Goal: Task Accomplishment & Management: Use online tool/utility

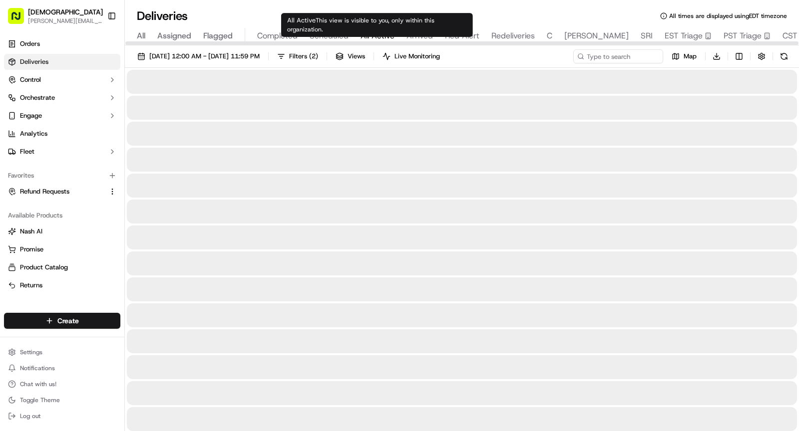
click at [388, 37] on span "All Active" at bounding box center [377, 36] width 34 height 12
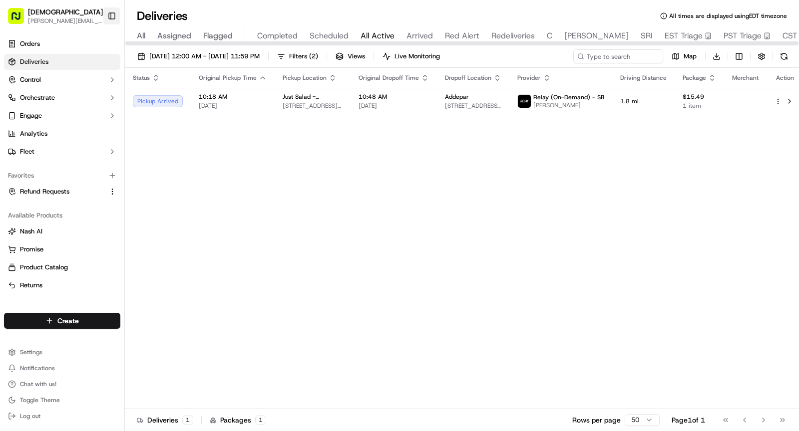
click at [112, 17] on button "Toggle Sidebar" at bounding box center [111, 15] width 17 height 17
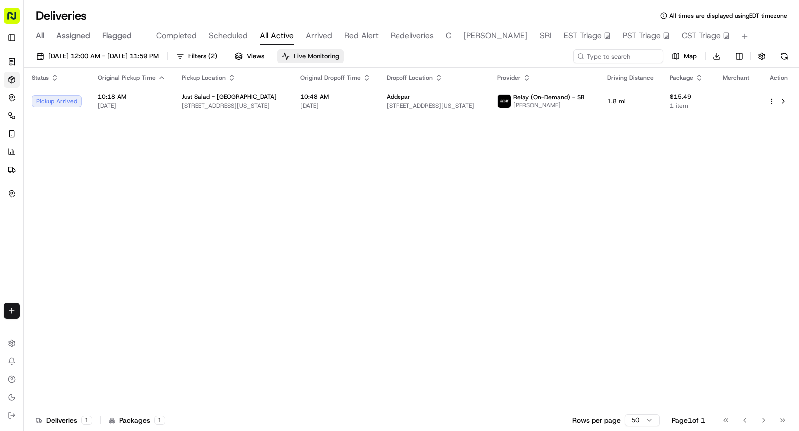
click at [339, 53] on span "Live Monitoring" at bounding box center [315, 56] width 45 height 9
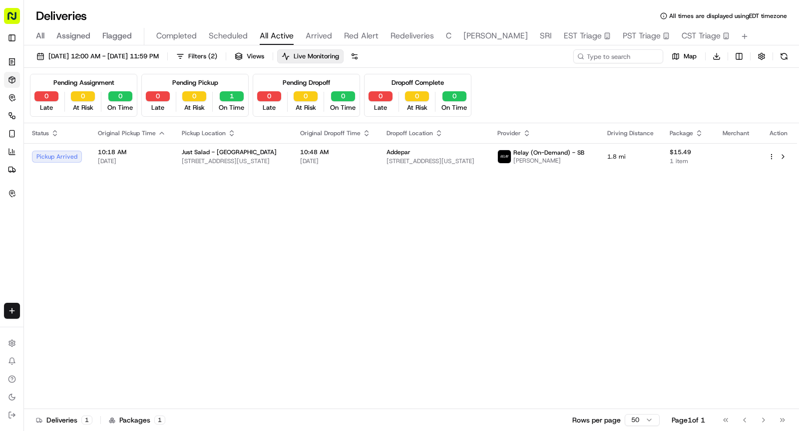
click at [45, 33] on div "All Assigned Flagged Completed Scheduled All Active Arrived Red Alert Redeliver…" at bounding box center [411, 36] width 775 height 17
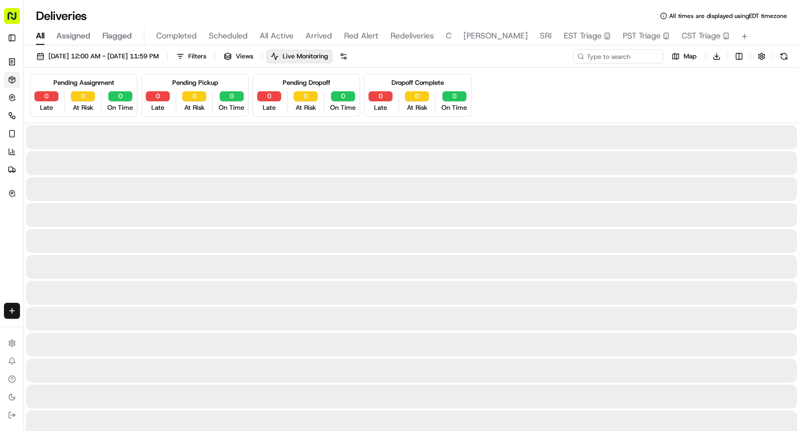
click at [37, 37] on span "All" at bounding box center [40, 36] width 8 height 12
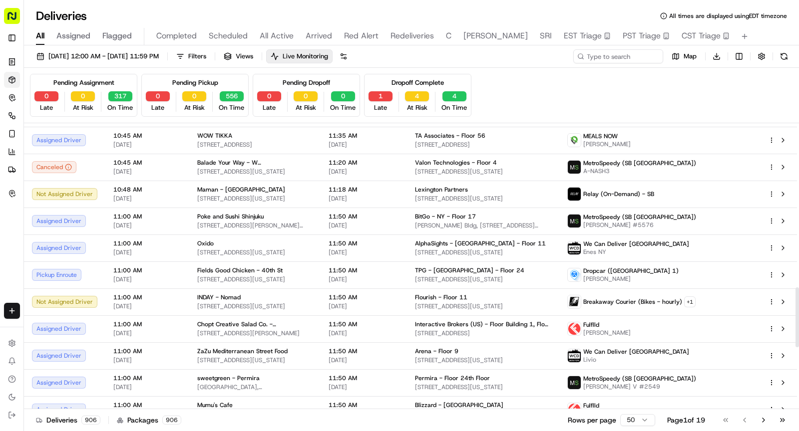
scroll to position [1081, 0]
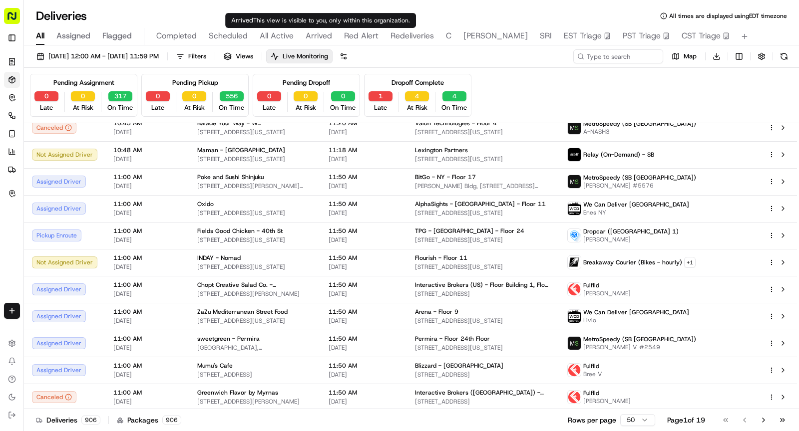
click at [315, 30] on span "Arrived" at bounding box center [318, 36] width 26 height 12
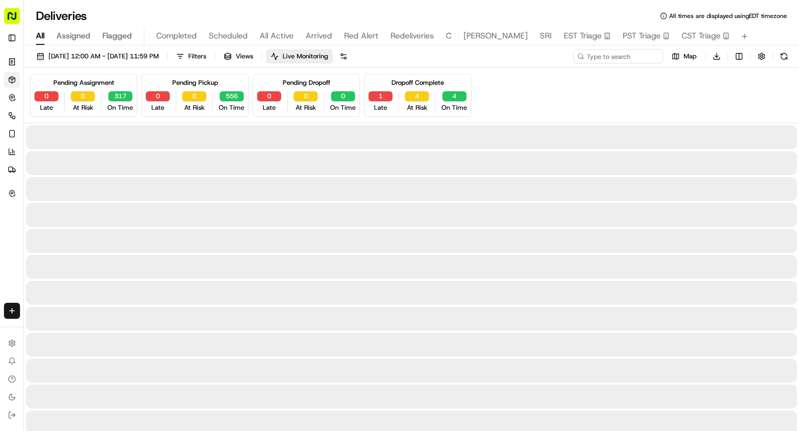
click at [40, 35] on span "All" at bounding box center [40, 36] width 8 height 12
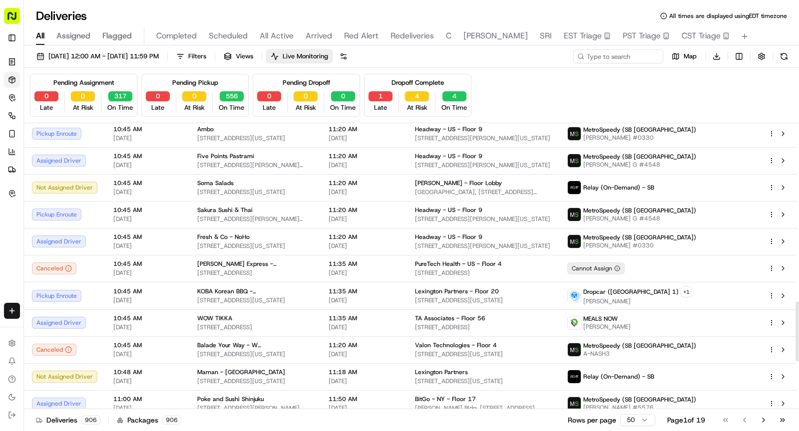
scroll to position [836, 0]
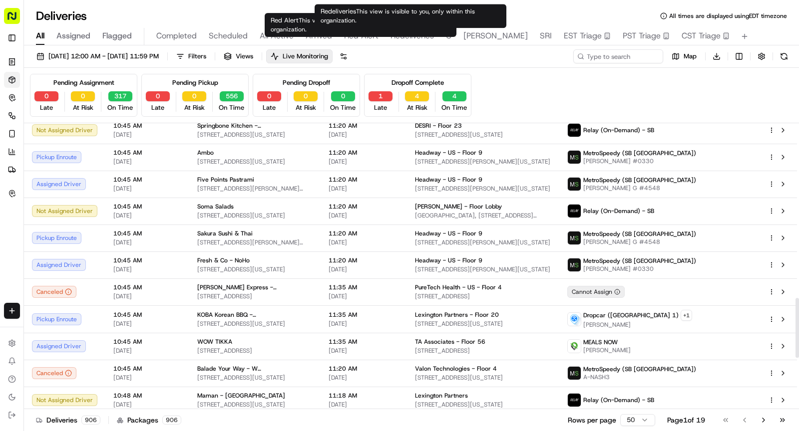
click at [349, 32] on span "Red Alert" at bounding box center [361, 36] width 34 height 12
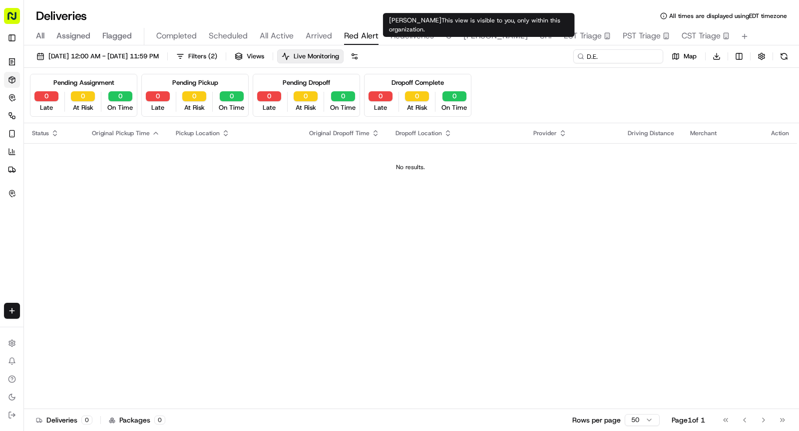
click at [478, 35] on span "SHAW" at bounding box center [495, 36] width 64 height 12
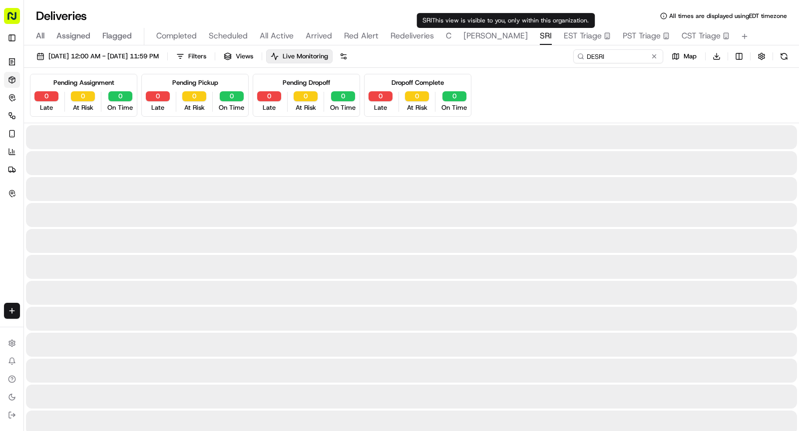
click at [540, 37] on span "SRI" at bounding box center [546, 36] width 12 height 12
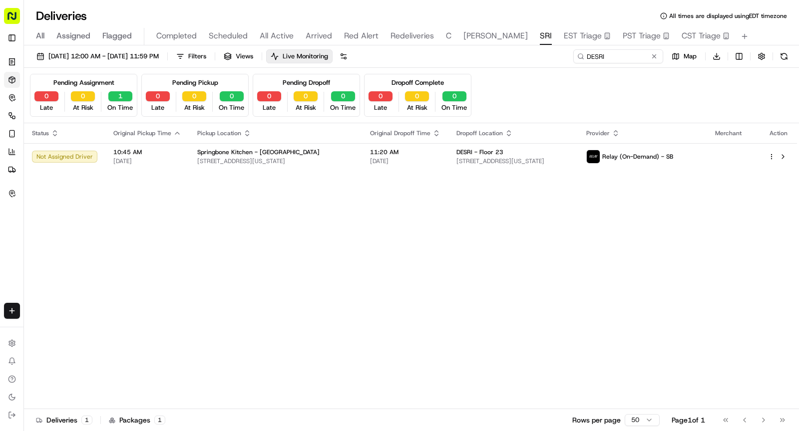
type input "D.E."
click at [481, 42] on button "SHAW" at bounding box center [495, 36] width 64 height 17
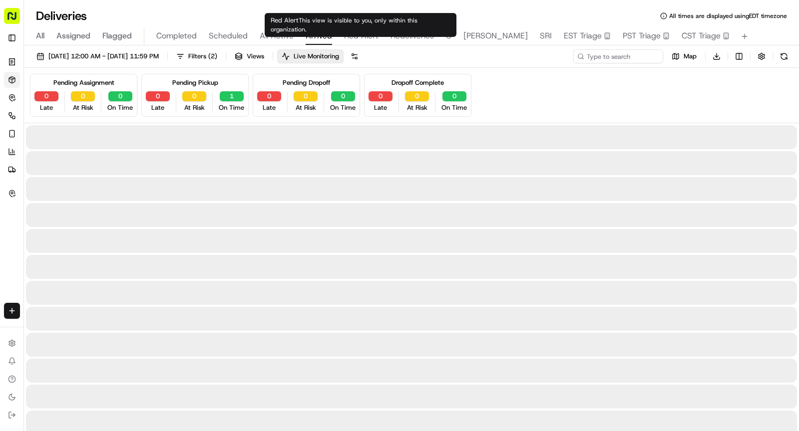
click at [318, 29] on button "Arrived" at bounding box center [318, 36] width 26 height 17
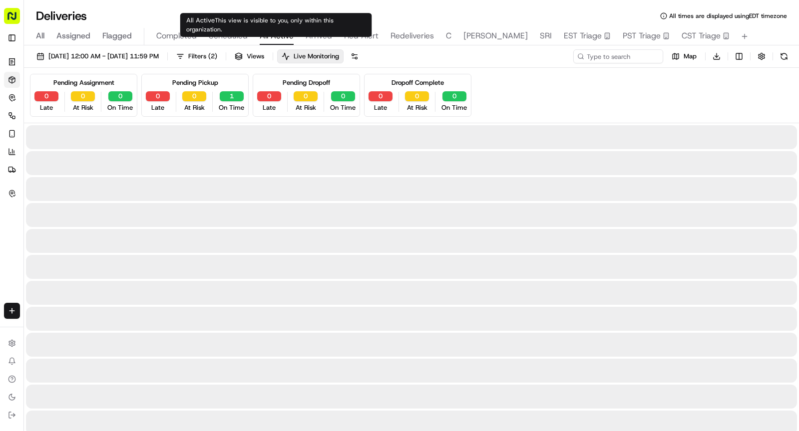
click at [272, 35] on span "All Active" at bounding box center [277, 36] width 34 height 12
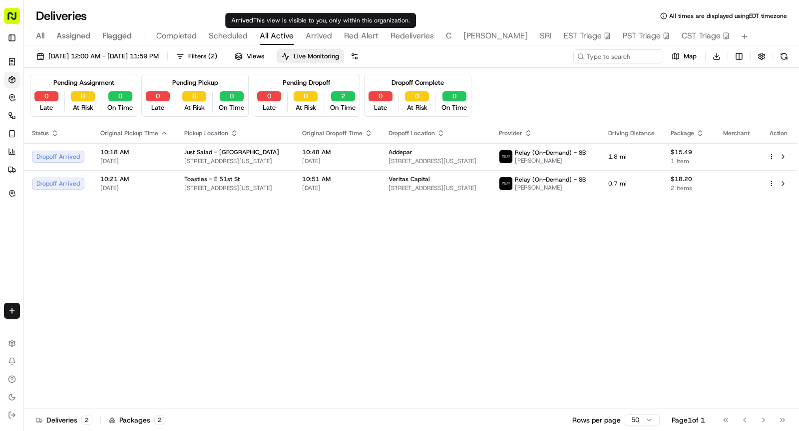
click at [320, 30] on span "Arrived" at bounding box center [318, 36] width 26 height 12
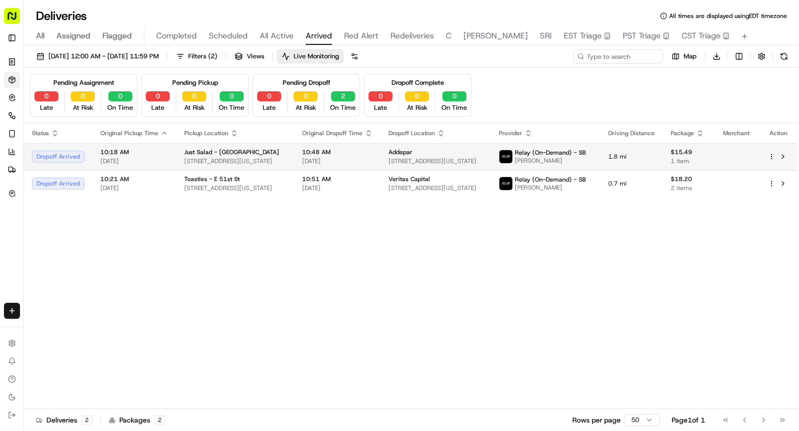
click at [270, 155] on div "Just Salad - Garment District" at bounding box center [235, 152] width 102 height 8
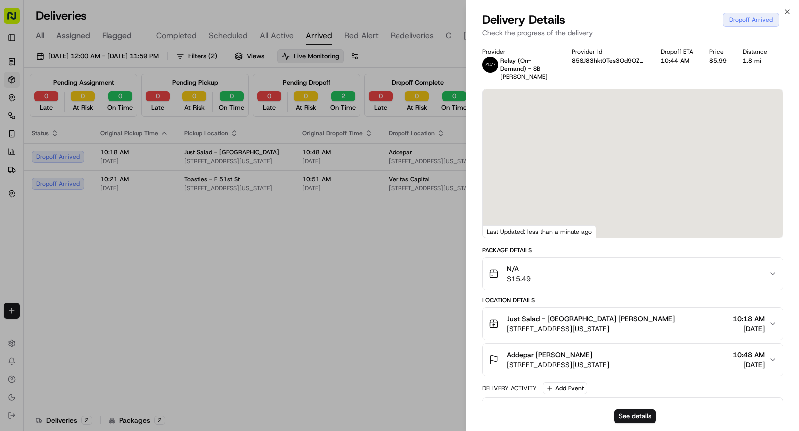
scroll to position [217, 0]
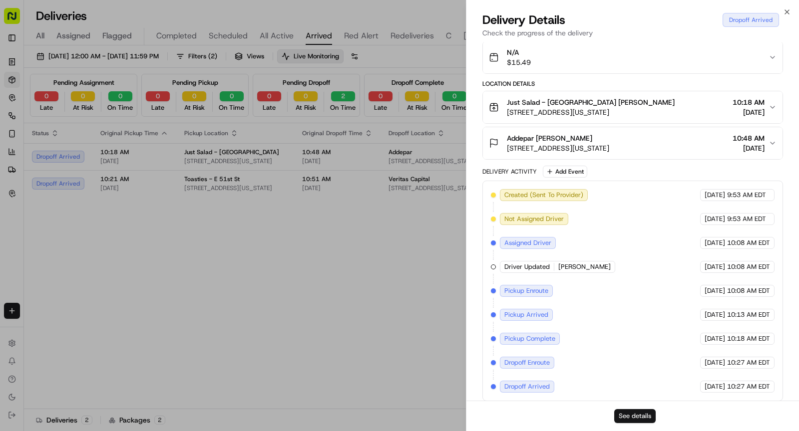
click at [633, 416] on button "See details" at bounding box center [634, 416] width 41 height 14
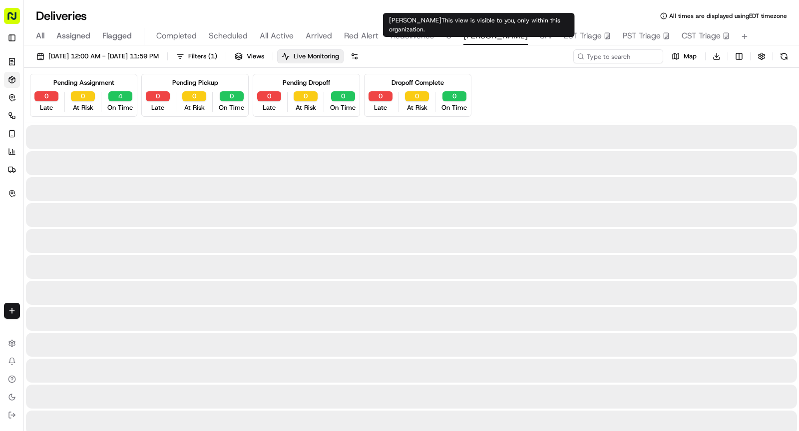
click at [466, 37] on span "SHAW" at bounding box center [495, 36] width 64 height 12
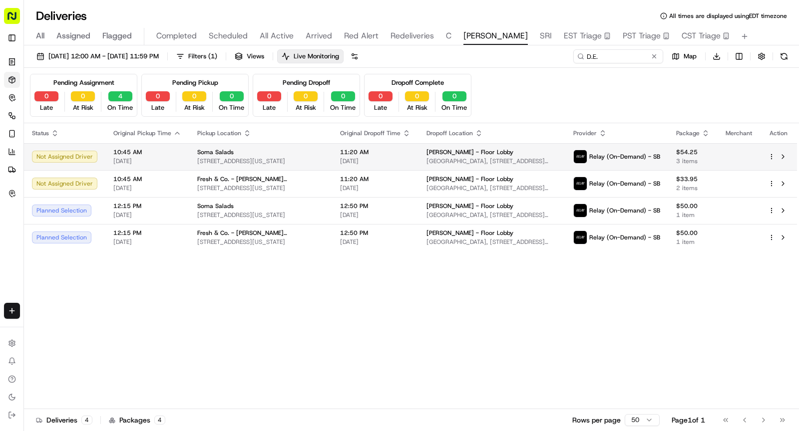
click at [332, 150] on td "11:20 AM 09/16/2025" at bounding box center [375, 156] width 86 height 27
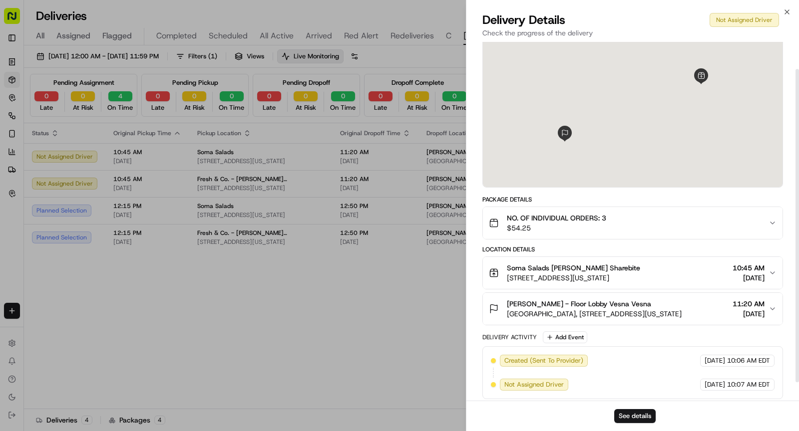
scroll to position [52, 0]
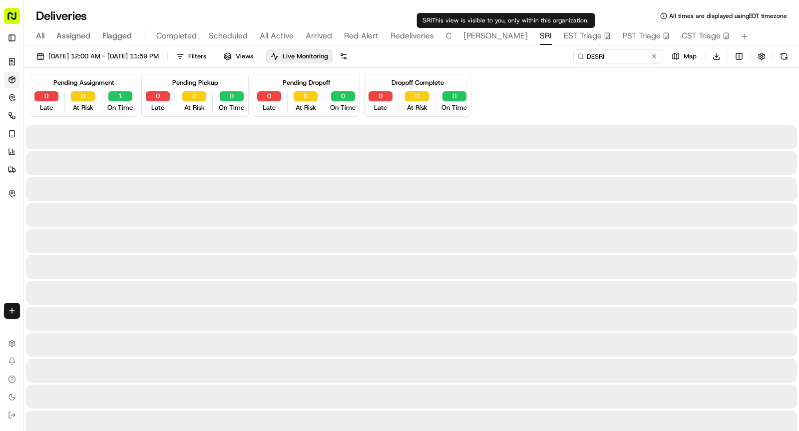
click at [540, 40] on span "SRI" at bounding box center [546, 36] width 12 height 12
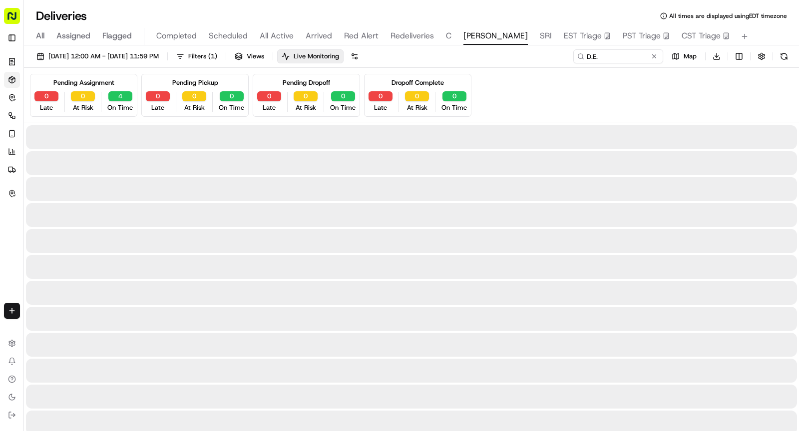
click at [482, 38] on span "SHAW" at bounding box center [495, 36] width 64 height 12
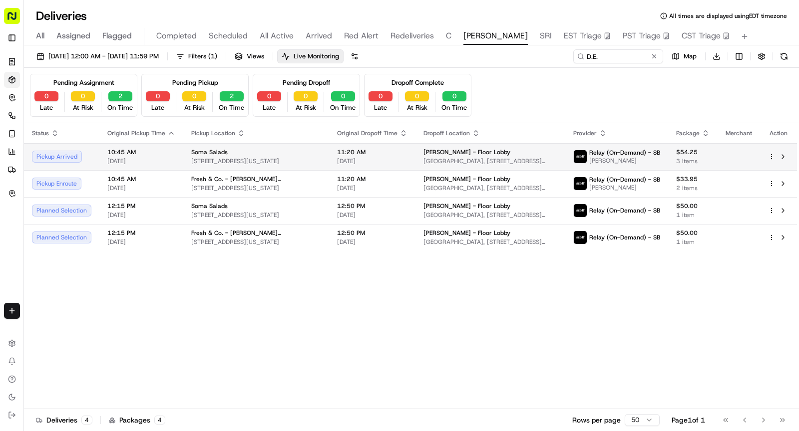
click at [354, 149] on span "11:20 AM" at bounding box center [372, 152] width 70 height 8
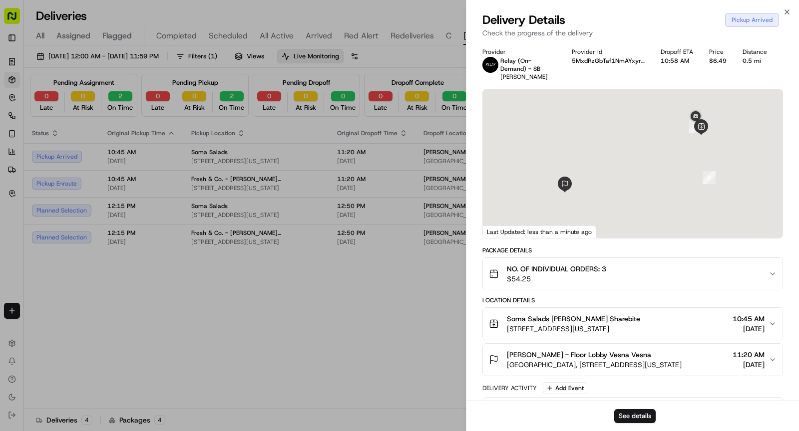
click at [543, 360] on span "Two Manhattan West, 375 9th Ave, New York, NY 10001, USA" at bounding box center [594, 365] width 175 height 10
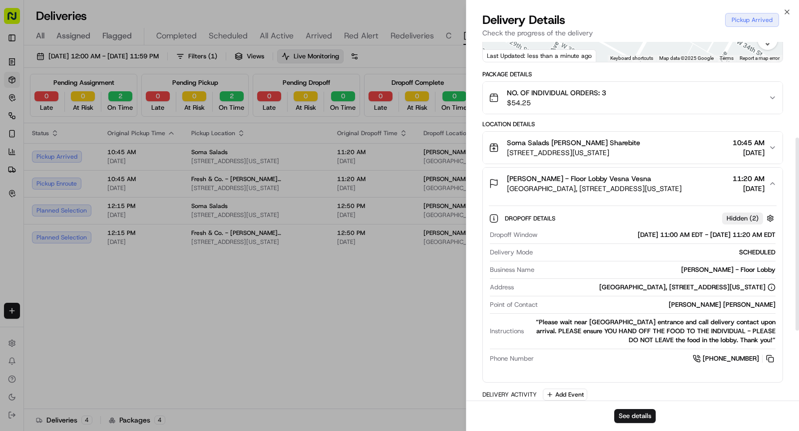
scroll to position [178, 0]
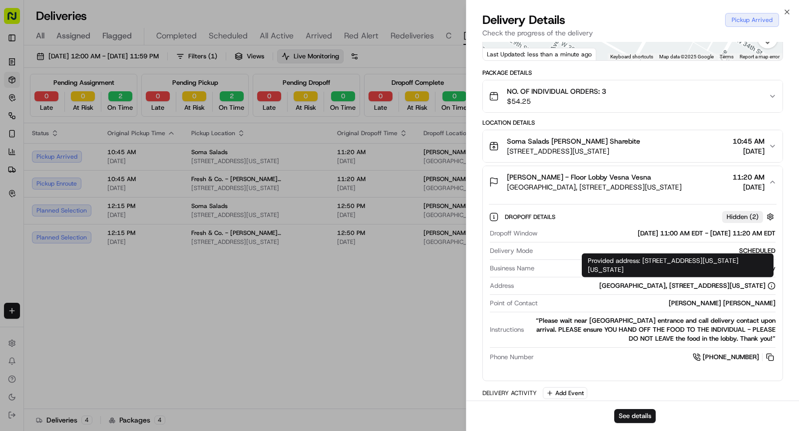
click at [633, 286] on div "Two Manhattan West, 375 9th Ave, New York, NY 10001, USA" at bounding box center [687, 286] width 176 height 9
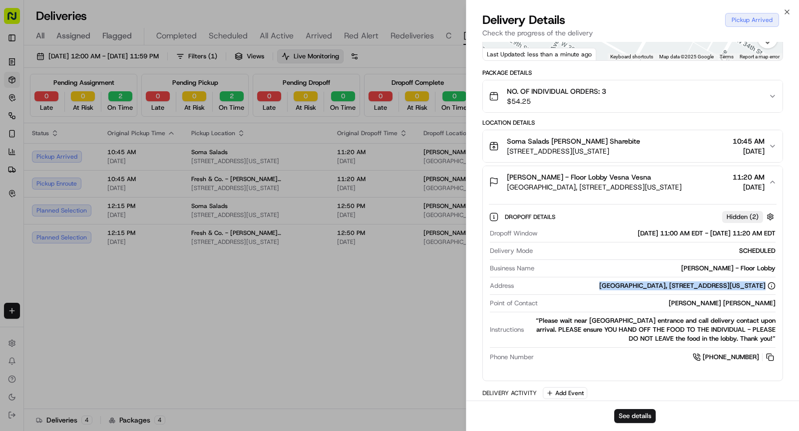
click at [633, 286] on div "Two Manhattan West, 375 9th Ave, New York, NY 10001, USA" at bounding box center [687, 286] width 176 height 9
copy div "Two Manhattan West, 375 9th Ave, New York, NY 10001, USA"
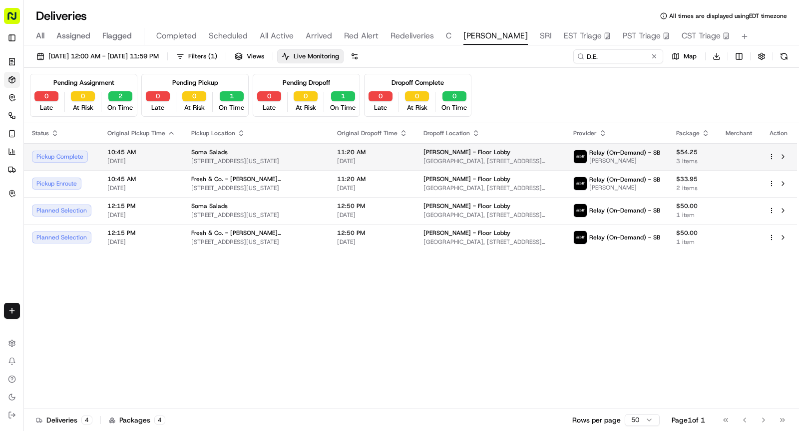
click at [337, 157] on span "[DATE]" at bounding box center [372, 161] width 70 height 8
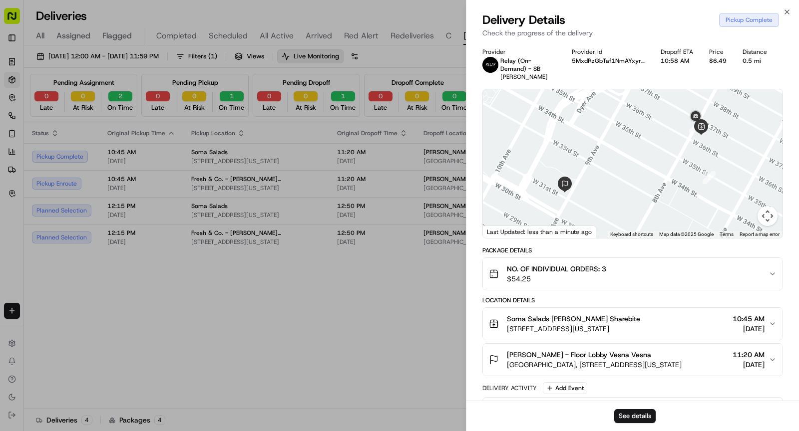
click at [583, 330] on span "520 8th Ave, New York, NY 10018, USA" at bounding box center [573, 329] width 133 height 10
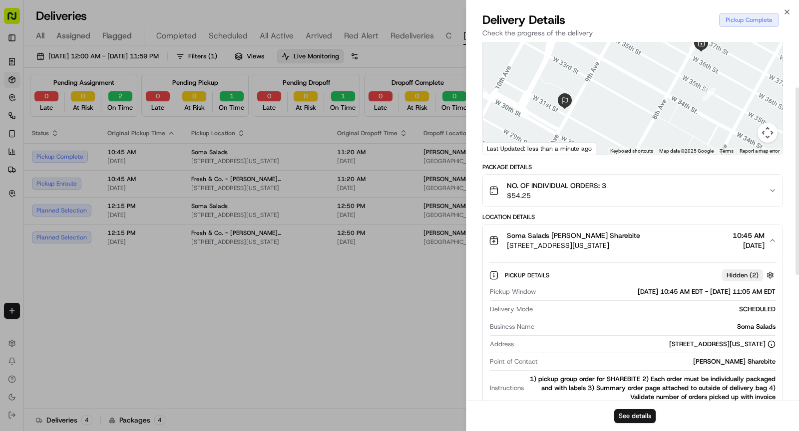
scroll to position [97, 0]
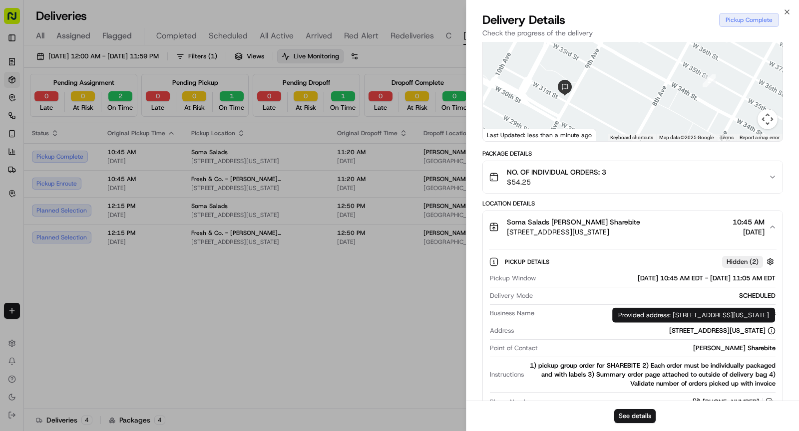
click at [706, 334] on div "Address 520 8th Ave, New York, NY 10018, USA" at bounding box center [633, 332] width 286 height 13
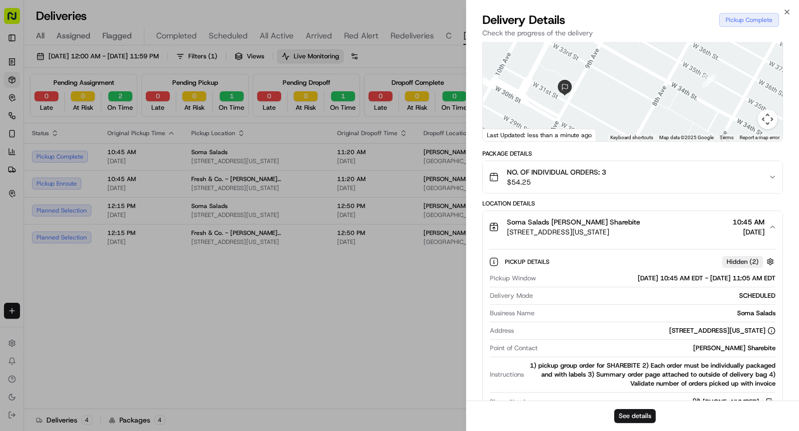
click at [706, 334] on div "Address 520 8th Ave, New York, NY 10018, USA" at bounding box center [633, 332] width 286 height 13
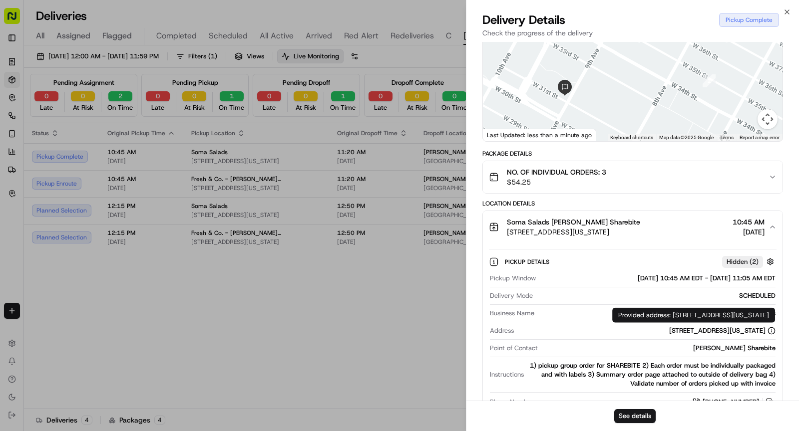
click at [702, 322] on div "Provided address: 520 8th Ave, New York, NY 10018, USA Provided address: 520 8t…" at bounding box center [693, 315] width 163 height 15
click at [702, 326] on div "520 8th Ave, New York, NY 10018, USA" at bounding box center [722, 330] width 106 height 9
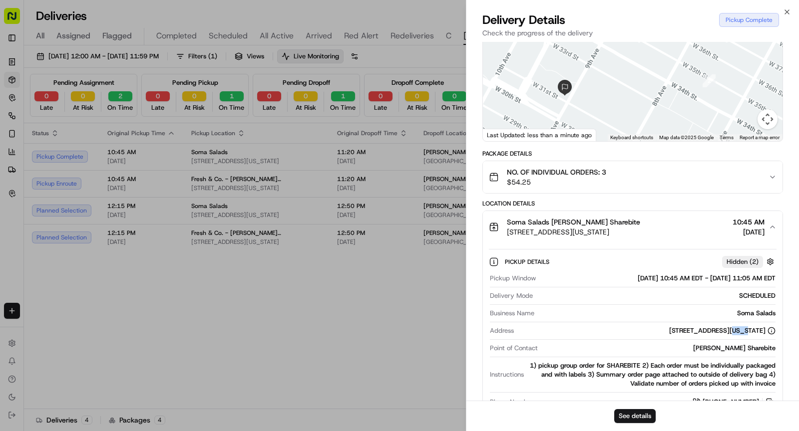
click at [702, 326] on div "520 8th Ave, New York, NY 10018, USA" at bounding box center [722, 330] width 106 height 9
copy div "520 8th Ave, New York, NY 10018, USA"
click at [751, 311] on div "Soma Salads" at bounding box center [656, 313] width 237 height 9
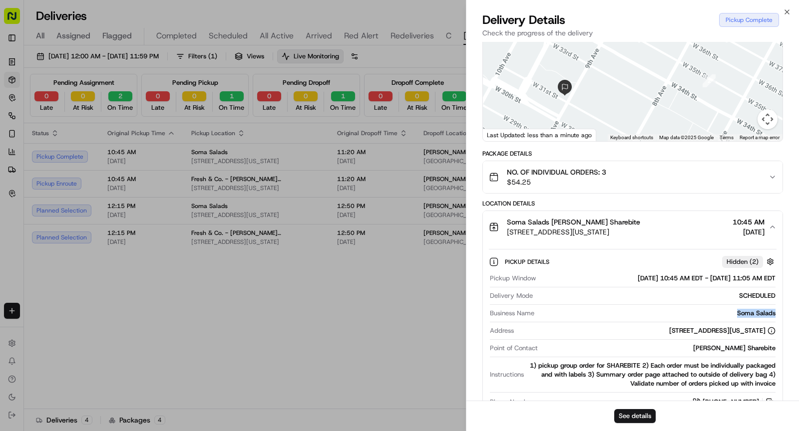
copy div "Soma Salads"
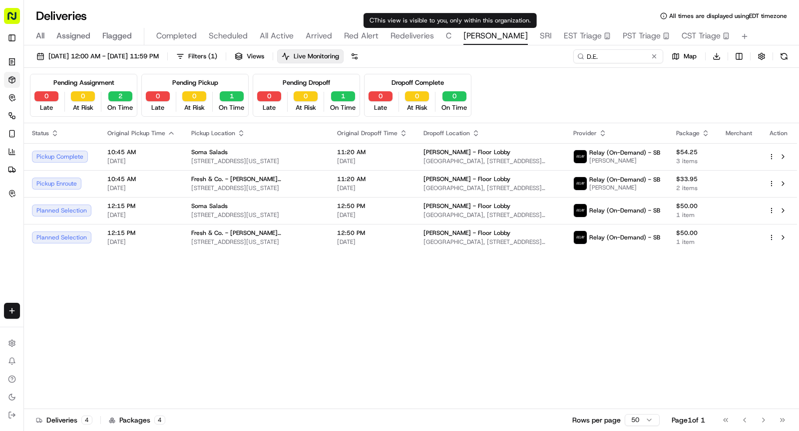
click at [452, 34] on div "All Assigned Flagged Completed Scheduled All Active Arrived Red Alert Redeliver…" at bounding box center [411, 36] width 775 height 17
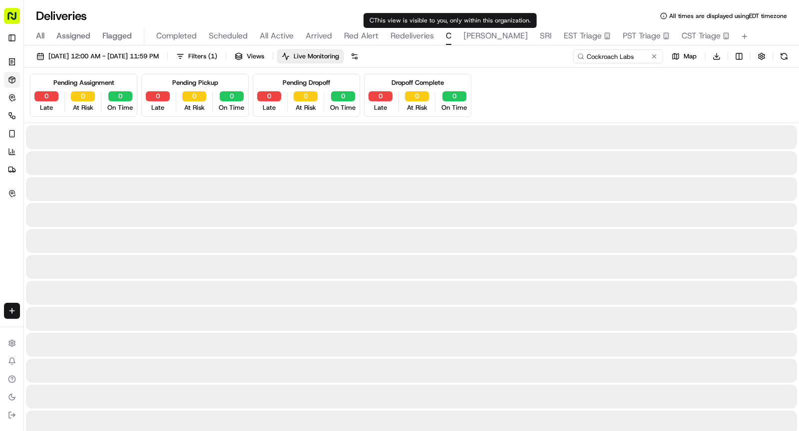
click at [448, 34] on span "C" at bounding box center [448, 36] width 5 height 12
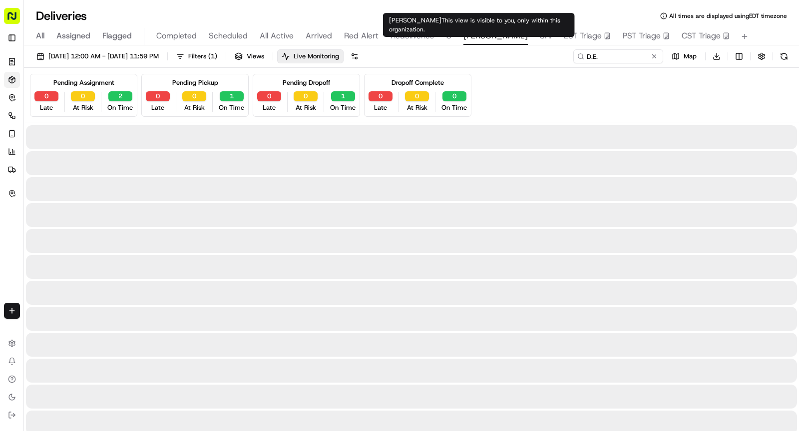
click at [471, 39] on span "SHAW" at bounding box center [495, 36] width 64 height 12
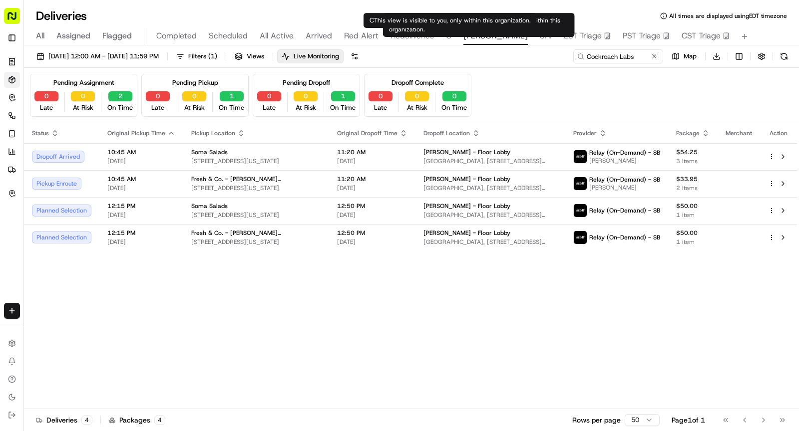
click at [446, 34] on span "C" at bounding box center [448, 36] width 5 height 12
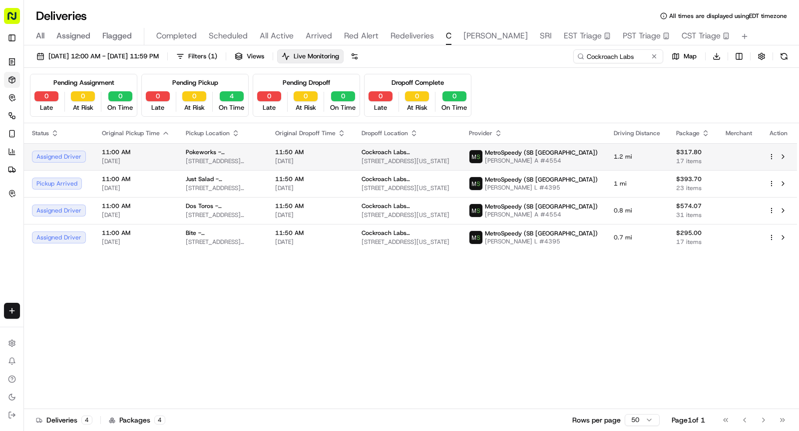
click at [407, 155] on span "Cockroach Labs (USA) - Floor 11th" at bounding box center [406, 152] width 91 height 8
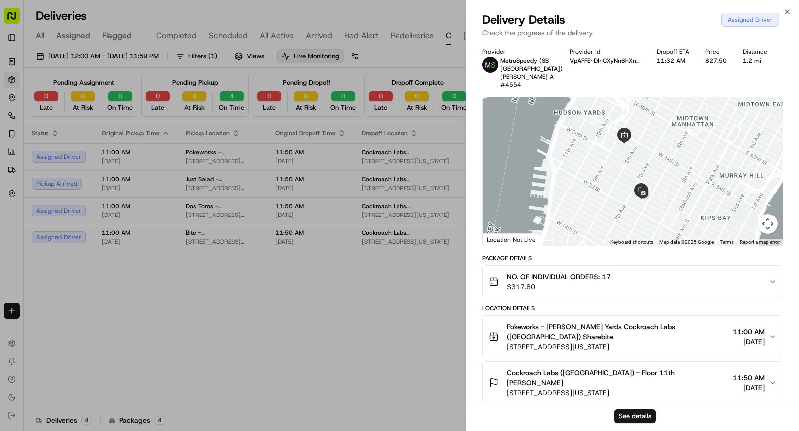
click at [627, 368] on span "Cockroach Labs (USA) - Floor 11th Larry DeGale" at bounding box center [618, 378] width 222 height 20
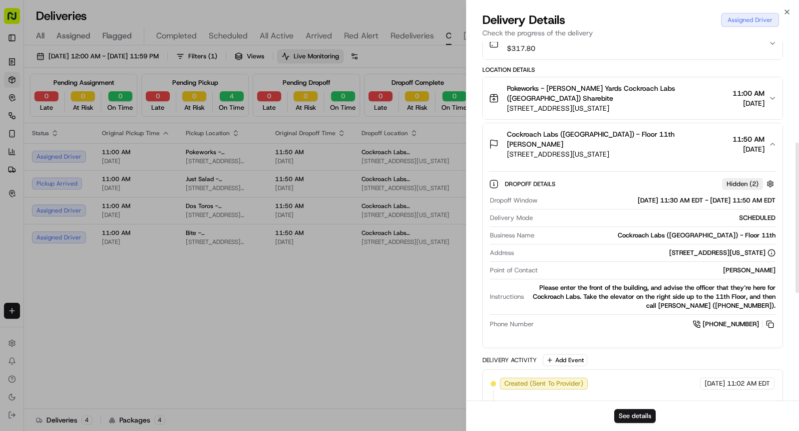
scroll to position [240, 0]
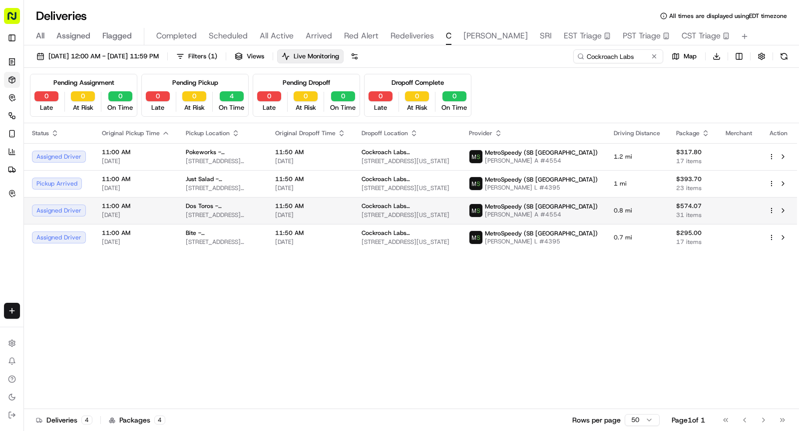
click at [353, 201] on td "11:50 AM 09/16/2025" at bounding box center [310, 210] width 86 height 27
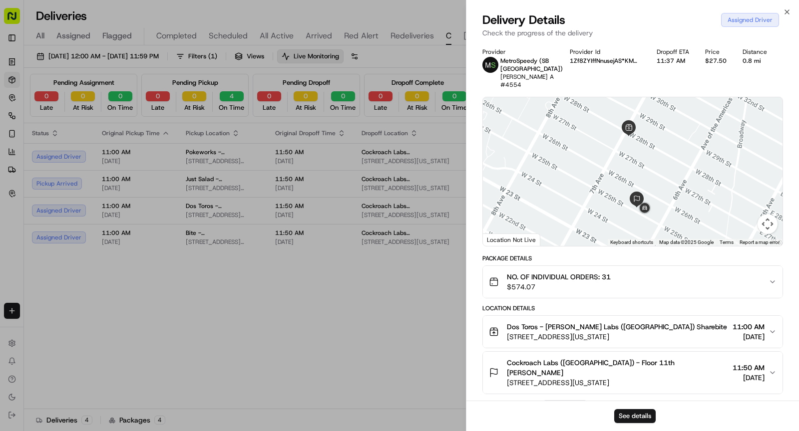
click at [676, 360] on div "Cockroach Labs (USA) - Floor 11th Larry DeGale 125 W 25th St, New York, NY 1000…" at bounding box center [629, 373] width 280 height 30
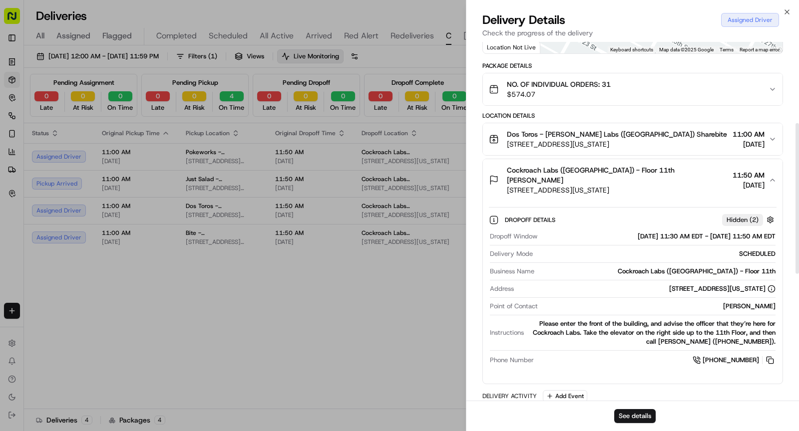
scroll to position [193, 0]
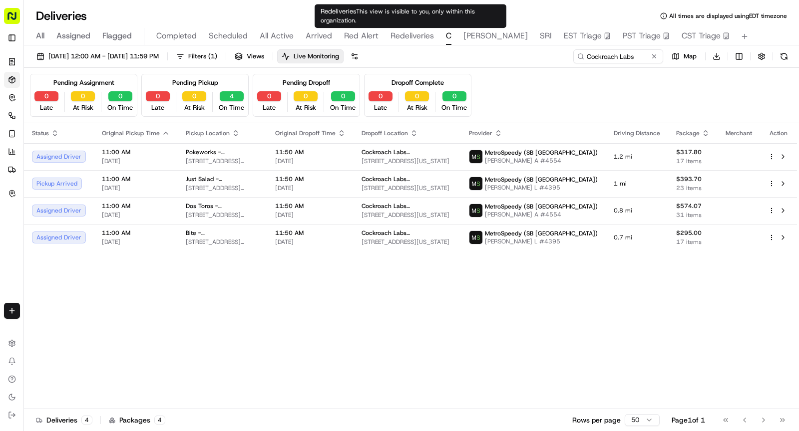
click at [461, 31] on div "All Assigned Flagged Completed Scheduled All Active Arrived Red Alert Redeliver…" at bounding box center [411, 36] width 775 height 17
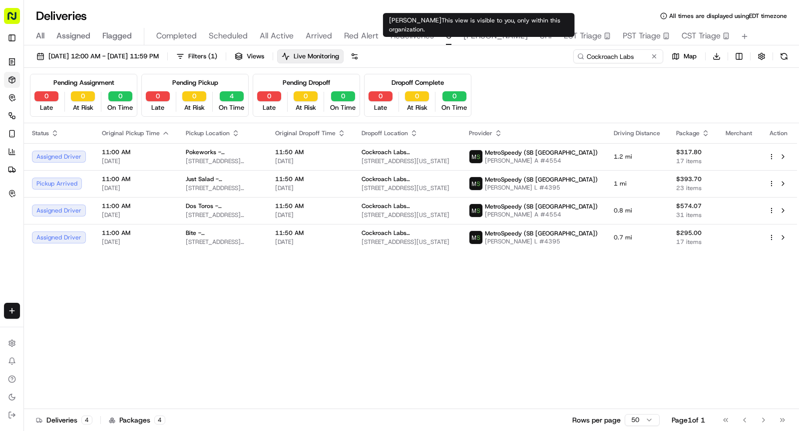
type input "D.E."
click at [468, 34] on span "SHAW" at bounding box center [495, 36] width 64 height 12
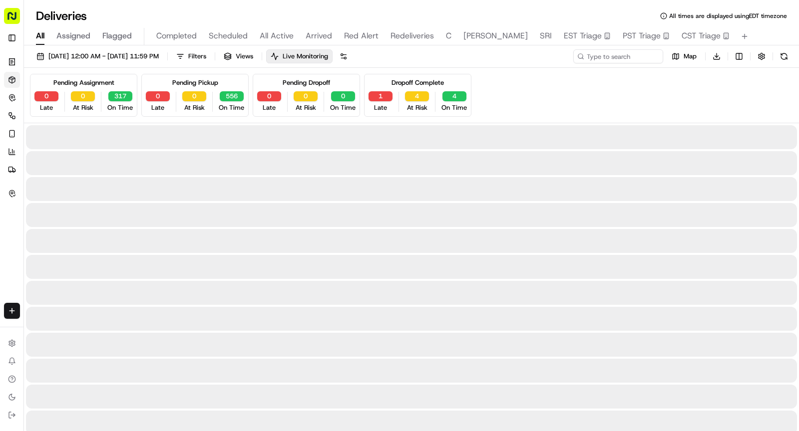
click at [38, 34] on span "All" at bounding box center [40, 36] width 8 height 12
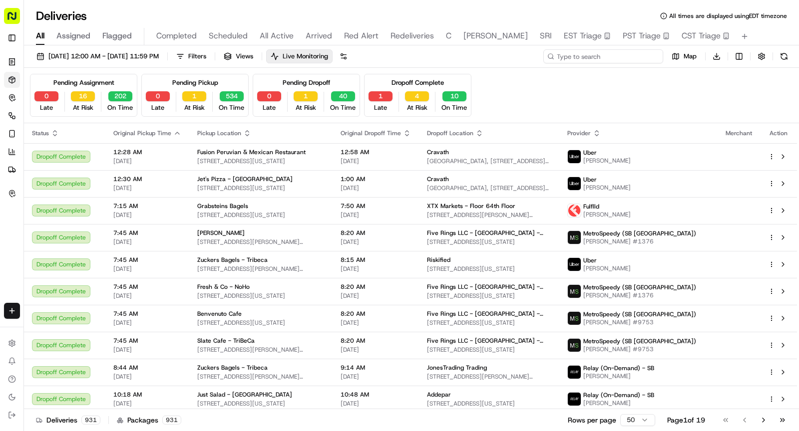
click at [603, 53] on input at bounding box center [603, 56] width 120 height 14
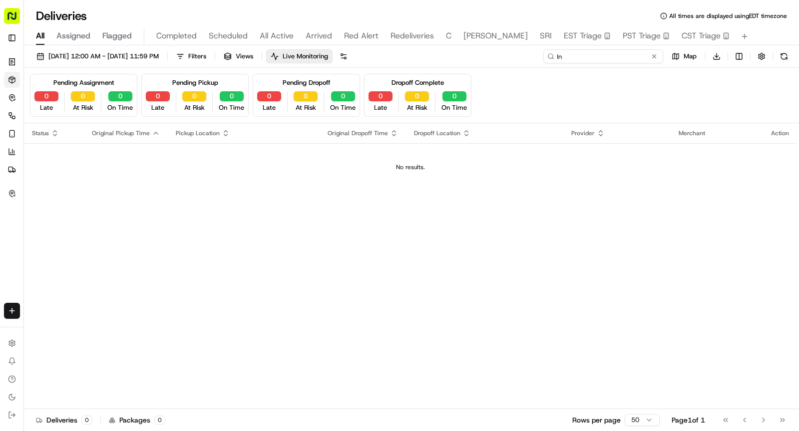
type input "I"
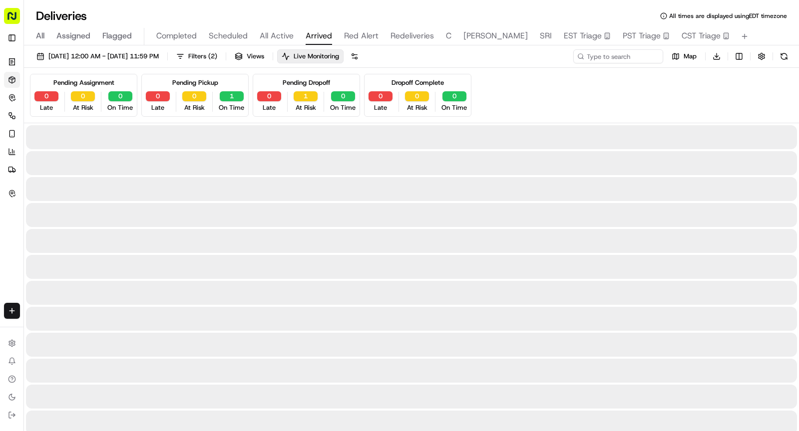
click at [310, 41] on span "Arrived" at bounding box center [318, 36] width 26 height 12
click at [41, 39] on span "All" at bounding box center [40, 36] width 8 height 12
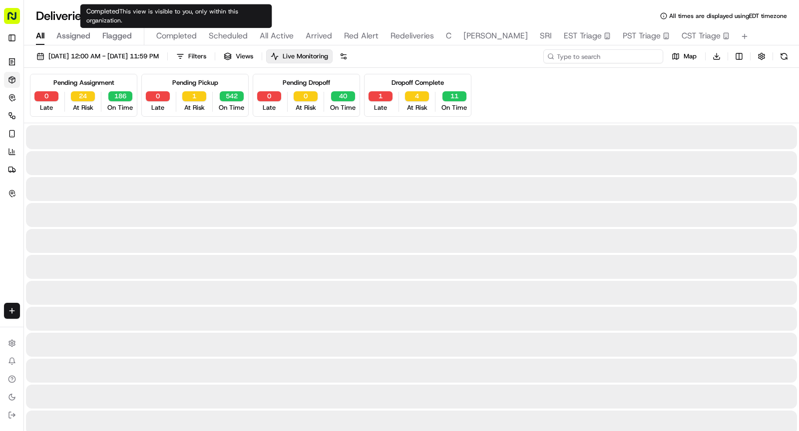
click at [608, 56] on input at bounding box center [603, 56] width 120 height 14
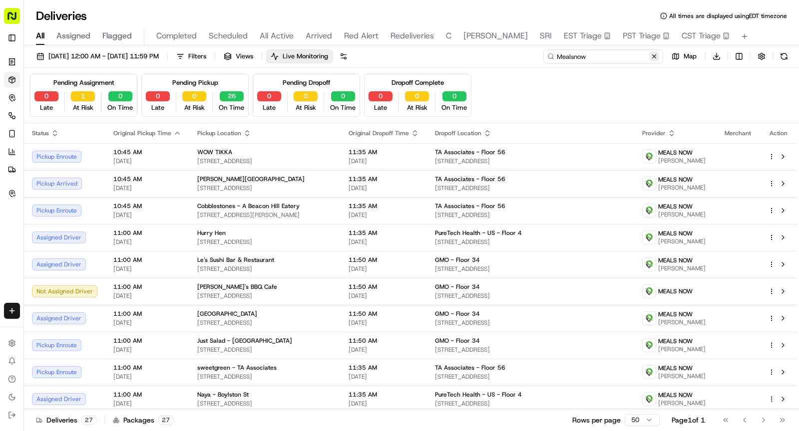
type input "Mealsnow"
click at [655, 55] on button at bounding box center [654, 56] width 10 height 10
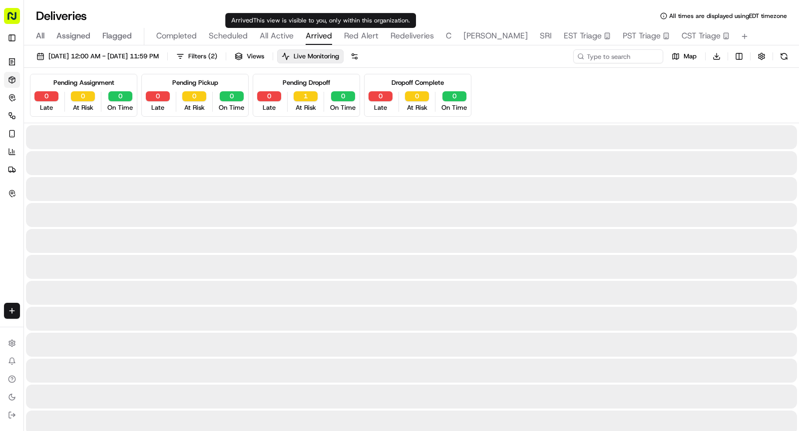
click at [317, 38] on span "Arrived" at bounding box center [318, 36] width 26 height 12
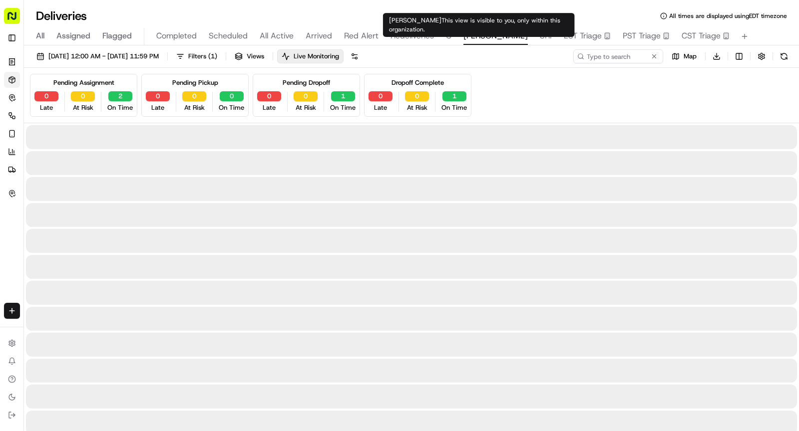
type input "D.E."
click at [471, 35] on span "SHAW" at bounding box center [495, 36] width 64 height 12
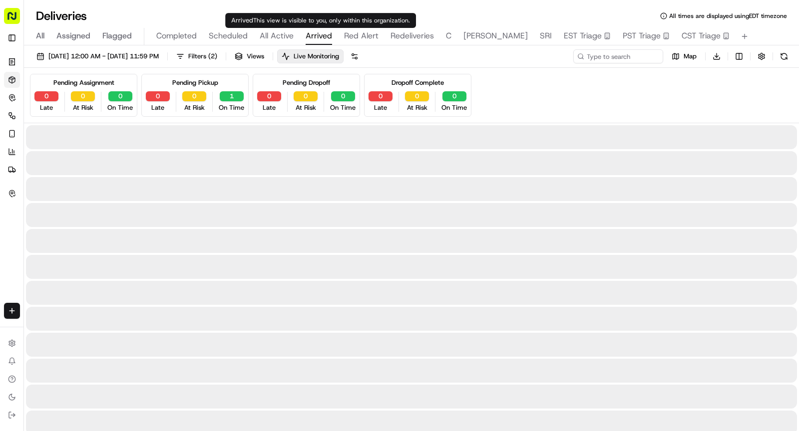
click at [317, 39] on span "Arrived" at bounding box center [318, 36] width 26 height 12
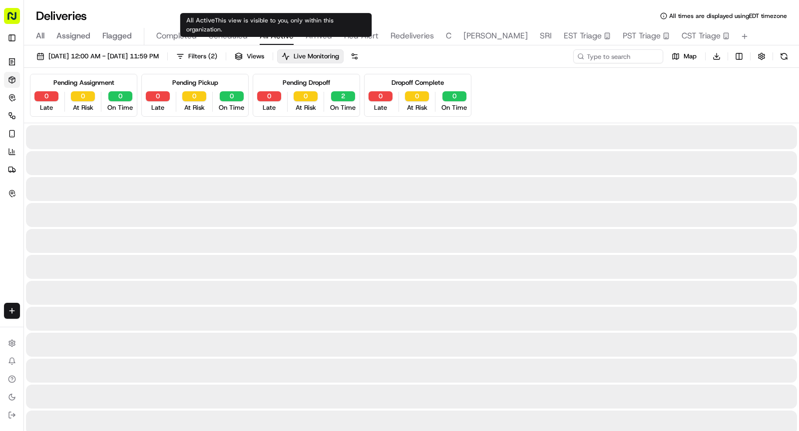
click at [276, 33] on span "All Active" at bounding box center [277, 36] width 34 height 12
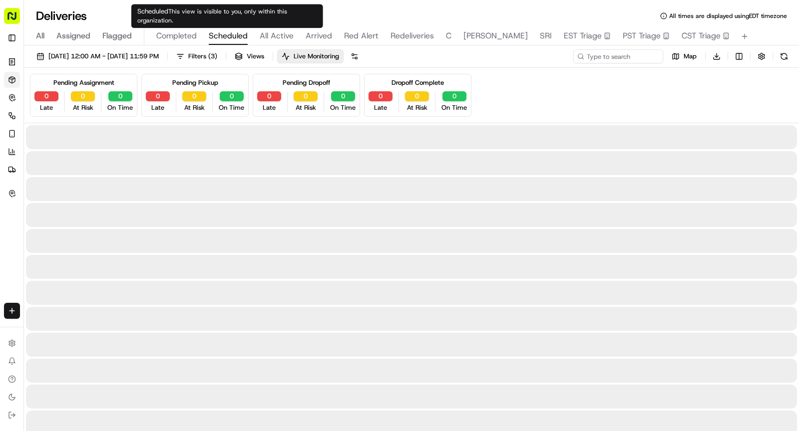
click at [236, 32] on span "Scheduled" at bounding box center [228, 36] width 39 height 12
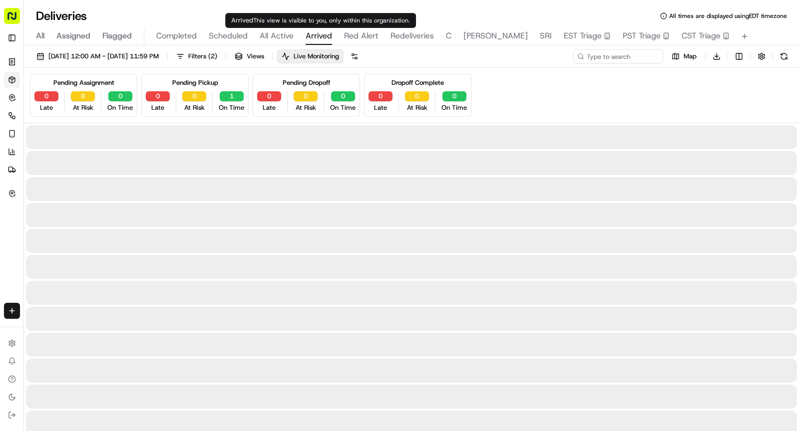
click at [309, 34] on span "Arrived" at bounding box center [318, 36] width 26 height 12
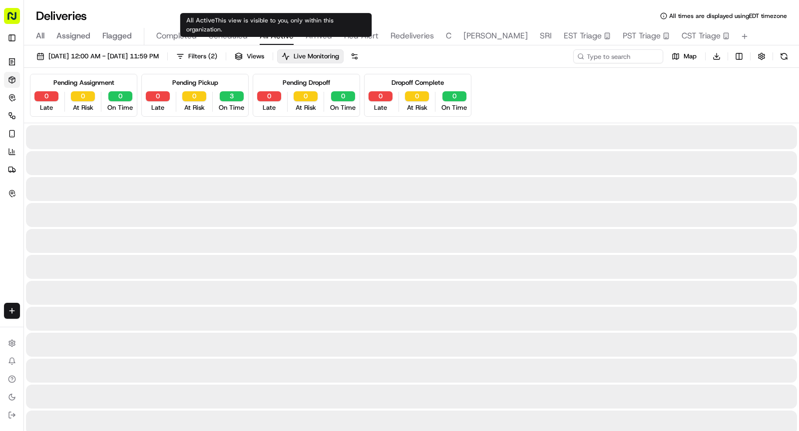
click at [286, 40] on span "All Active" at bounding box center [277, 36] width 34 height 12
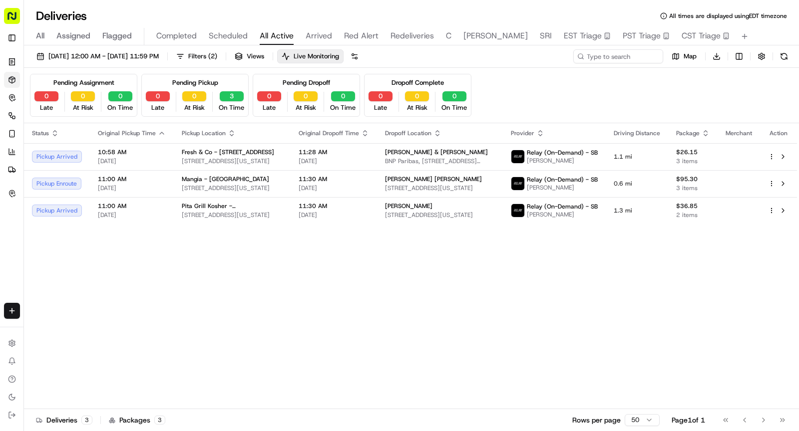
click at [254, 35] on div "All Assigned Flagged Completed Scheduled All Active Arrived Red Alert Redeliver…" at bounding box center [411, 36] width 775 height 17
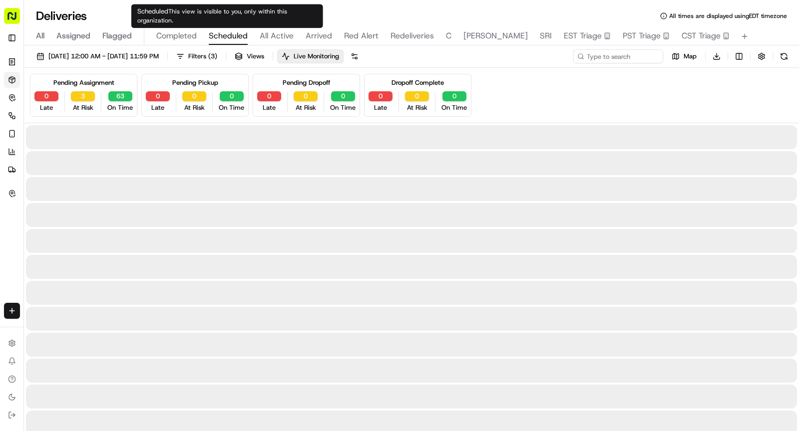
click at [238, 33] on span "Scheduled" at bounding box center [228, 36] width 39 height 12
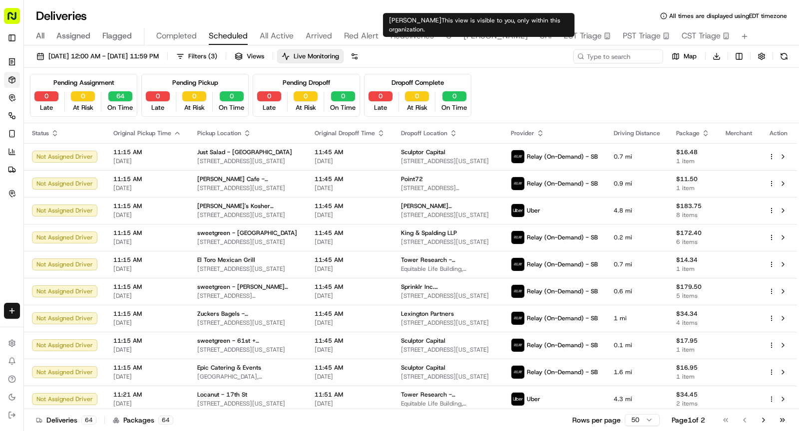
click at [479, 39] on span "SHAW" at bounding box center [495, 36] width 64 height 12
type input "D.E."
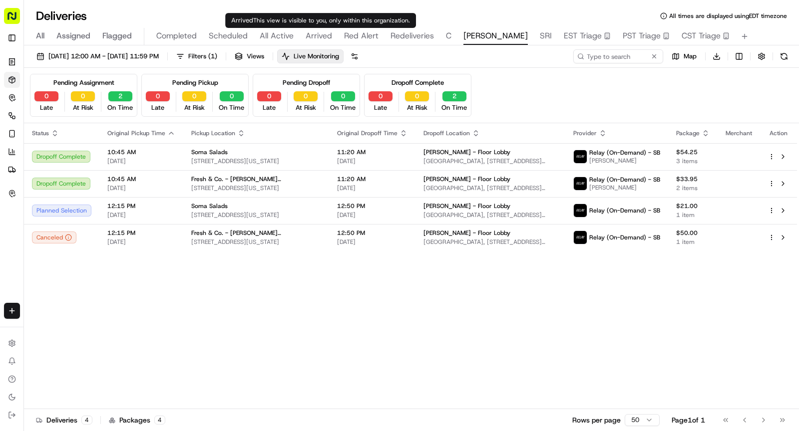
click at [314, 37] on span "Arrived" at bounding box center [318, 36] width 26 height 12
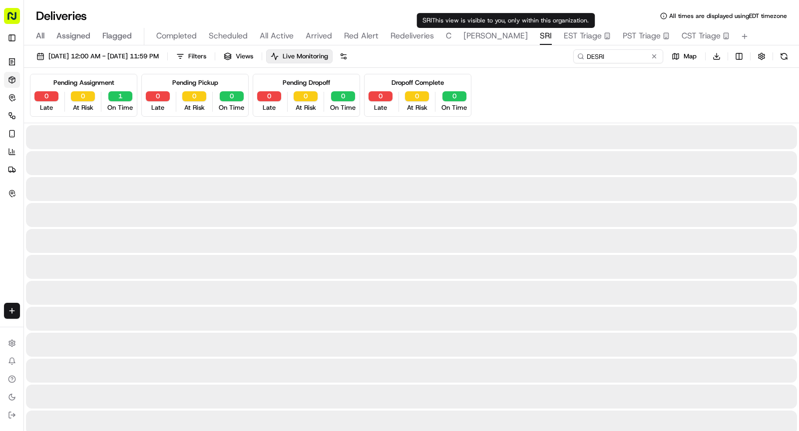
click at [540, 33] on span "SRI" at bounding box center [546, 36] width 12 height 12
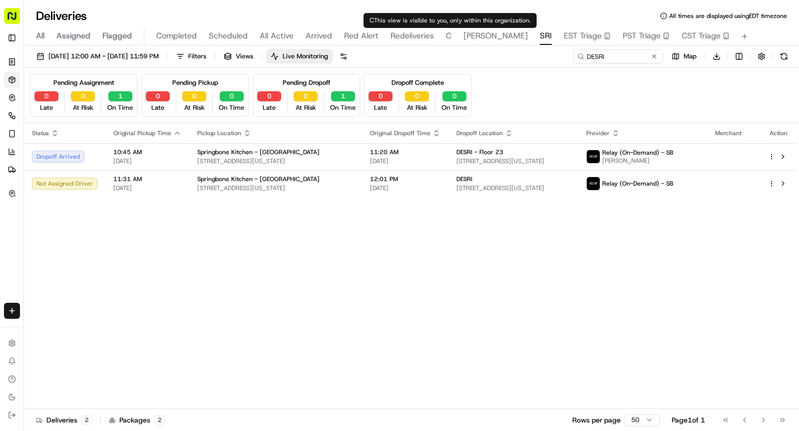
type input "Cockroach Labs"
click at [448, 36] on span "C" at bounding box center [448, 36] width 5 height 12
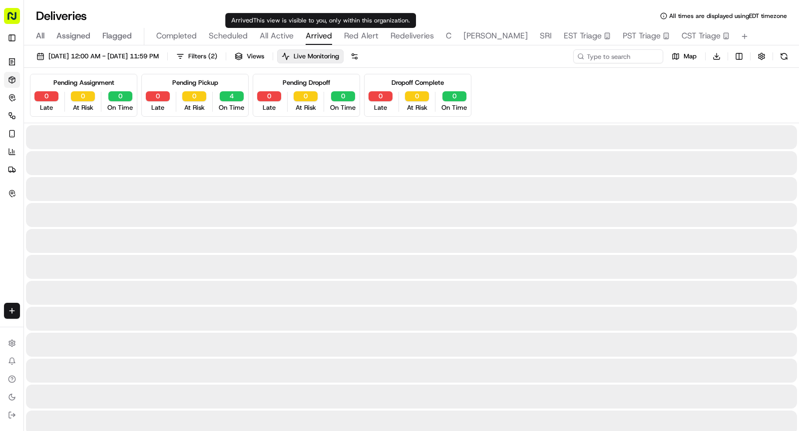
click at [318, 41] on span "Arrived" at bounding box center [318, 36] width 26 height 12
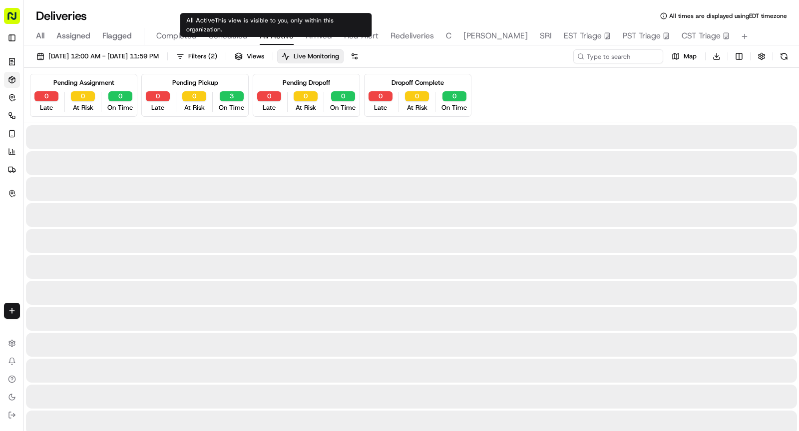
click at [278, 41] on span "All Active" at bounding box center [277, 36] width 34 height 12
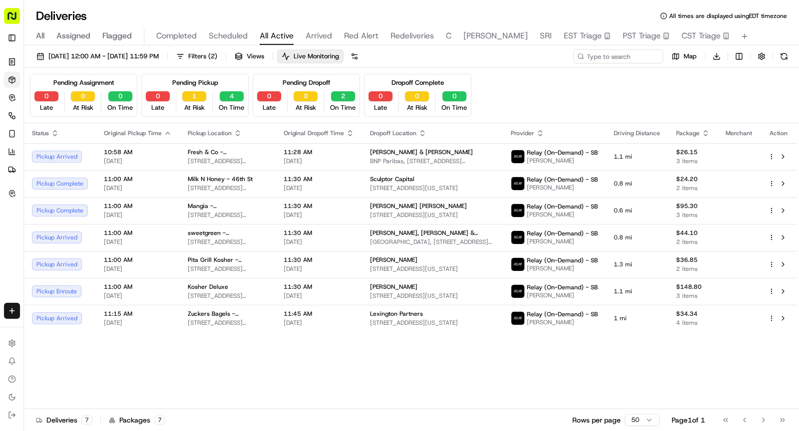
click at [249, 39] on div "All Assigned Flagged Completed Scheduled All Active Arrived Red Alert Redeliver…" at bounding box center [411, 36] width 775 height 17
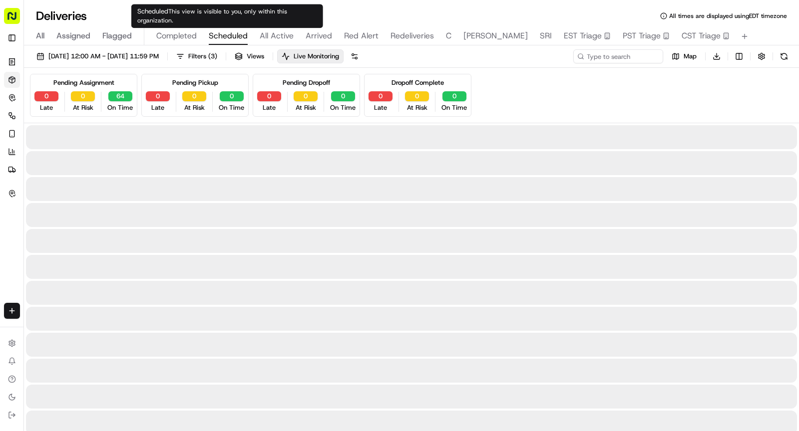
click at [239, 37] on span "Scheduled" at bounding box center [228, 36] width 39 height 12
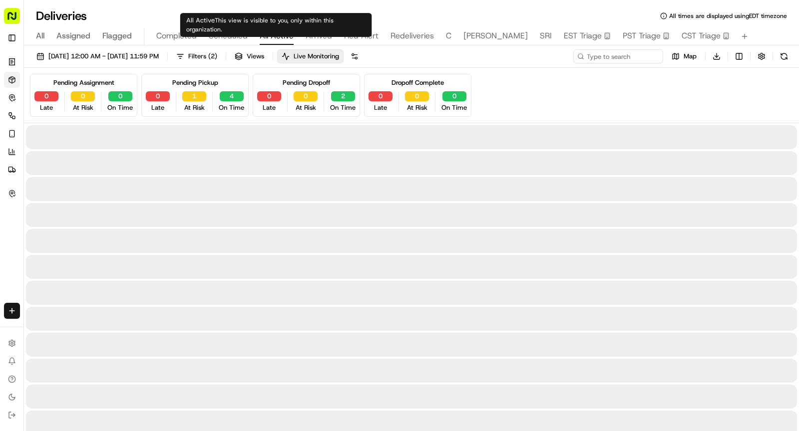
click at [271, 39] on span "All Active" at bounding box center [277, 36] width 34 height 12
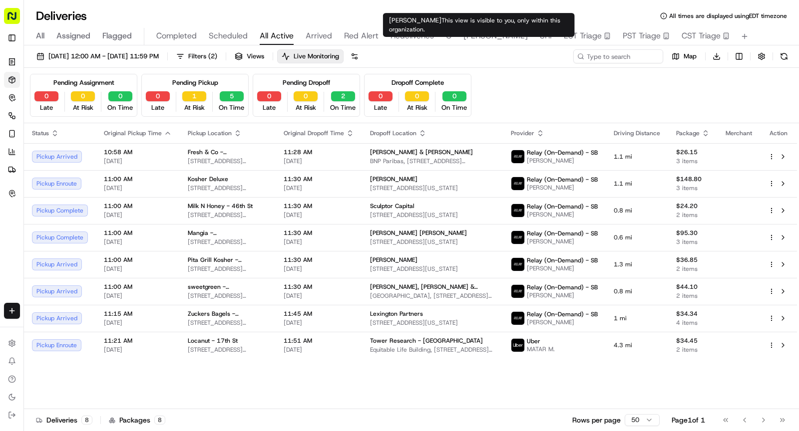
click at [475, 37] on span "SHAW" at bounding box center [495, 36] width 64 height 12
type input "D.E."
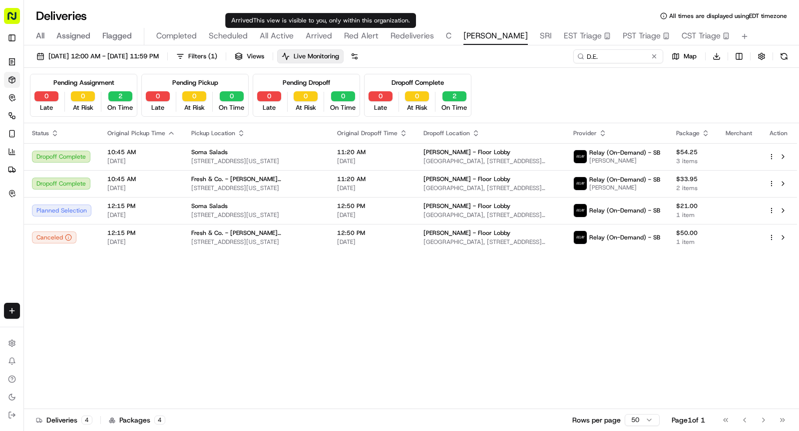
click at [302, 37] on div "All Assigned Flagged Completed Scheduled All Active Arrived Red Alert Redeliver…" at bounding box center [411, 36] width 775 height 17
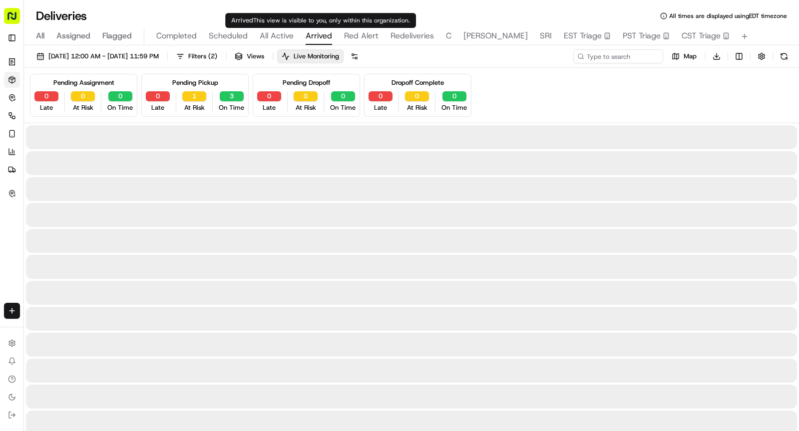
click at [308, 38] on span "Arrived" at bounding box center [318, 36] width 26 height 12
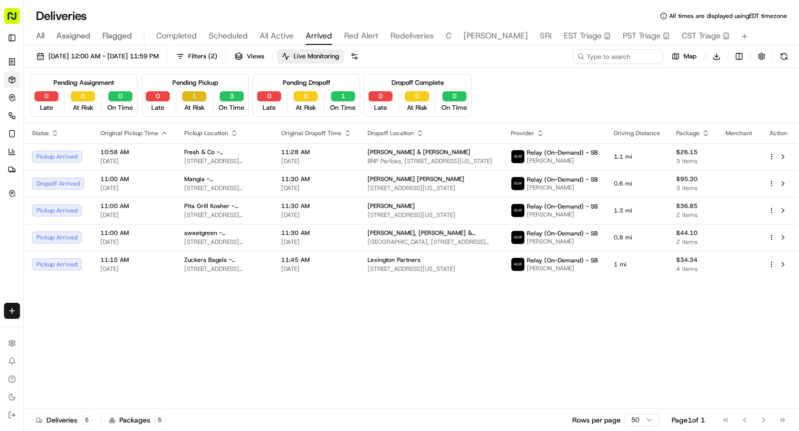
click at [196, 98] on button "1" at bounding box center [194, 96] width 24 height 10
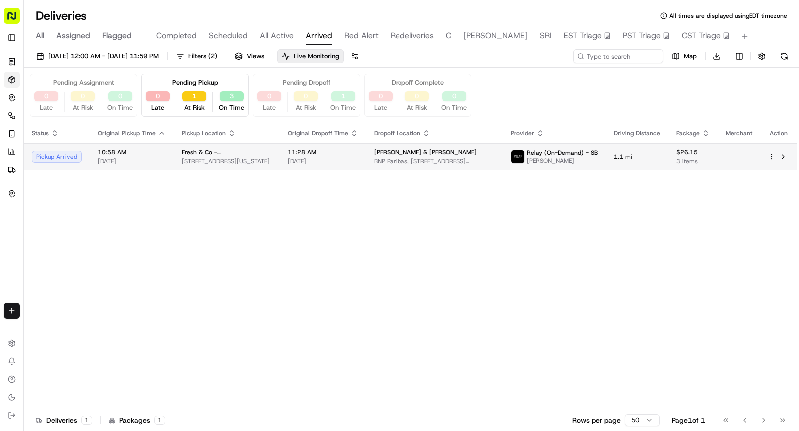
click at [209, 166] on td "Fresh & Co - 499 7th Ave 499 7th Ave, New York, NY 10018, USA" at bounding box center [227, 156] width 106 height 27
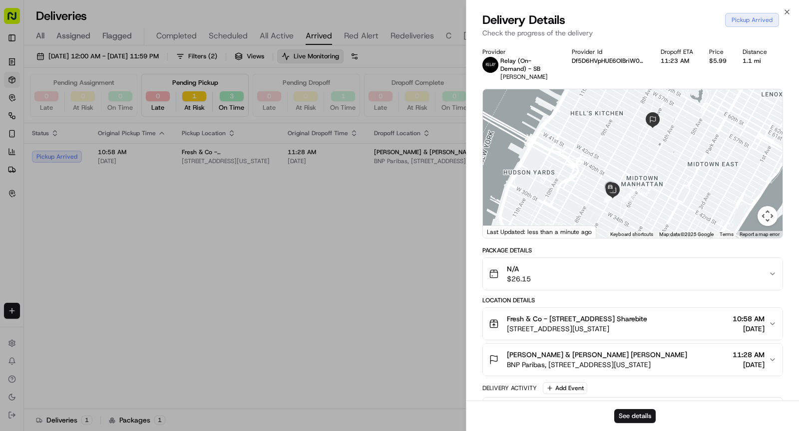
click at [654, 306] on div "Location Details Fresh & Co - 499 7th Ave Denis Sharebite 499 7th Ave, New York…" at bounding box center [632, 336] width 300 height 80
click at [658, 323] on div "Fresh & Co - 499 7th Ave Denis Sharebite 499 7th Ave, New York, NY 10018, USA 1…" at bounding box center [629, 324] width 280 height 20
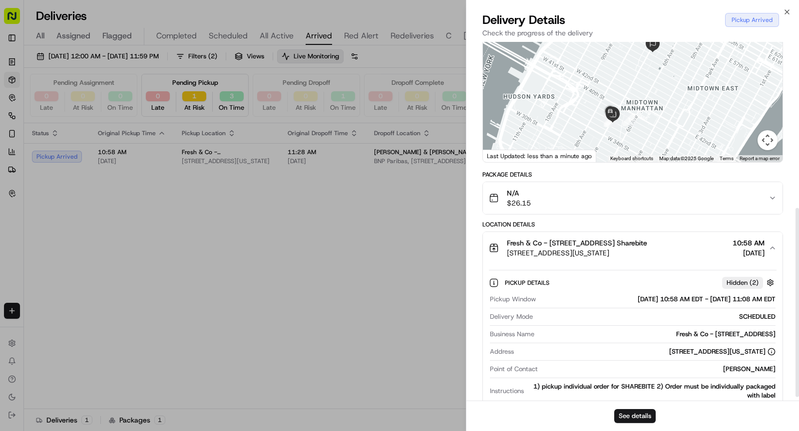
scroll to position [323, 0]
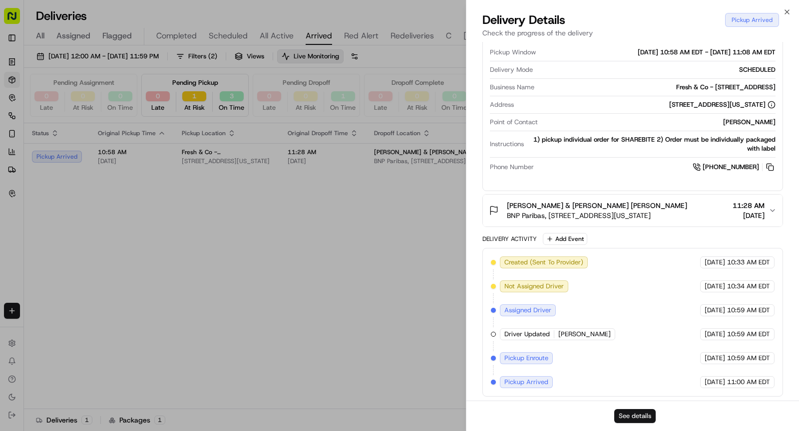
click at [633, 412] on button "See details" at bounding box center [634, 416] width 41 height 14
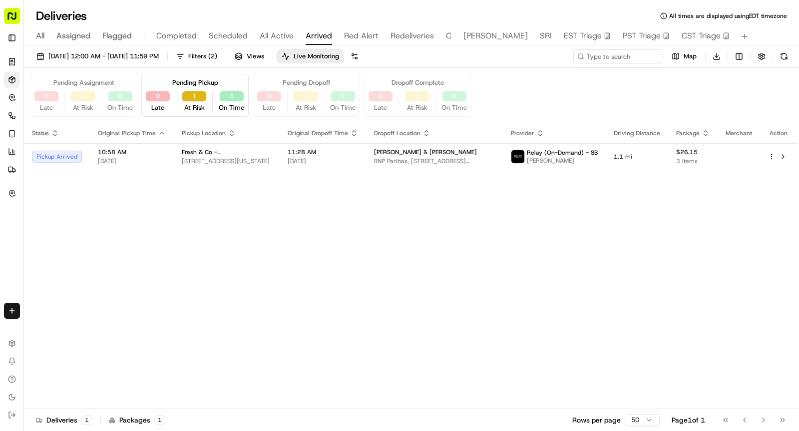
click at [184, 93] on button "1" at bounding box center [194, 96] width 24 height 10
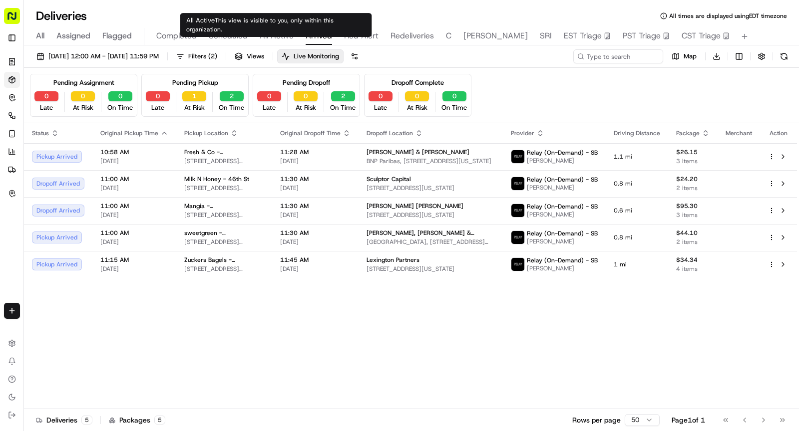
click at [262, 35] on span "All Active" at bounding box center [277, 36] width 34 height 12
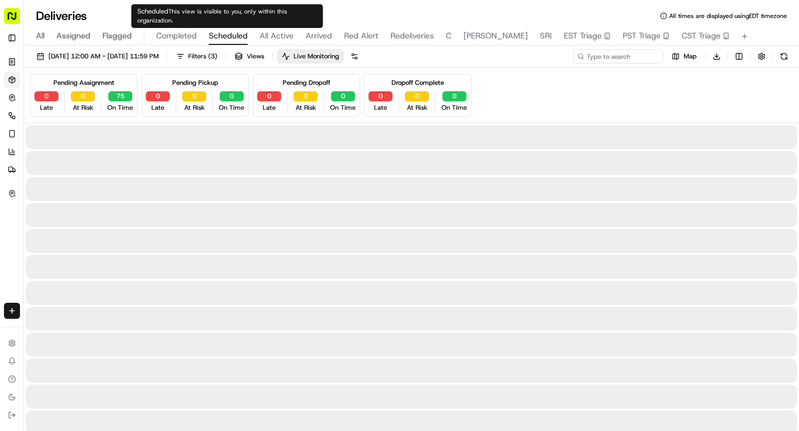
click at [219, 36] on span "Scheduled" at bounding box center [228, 36] width 39 height 12
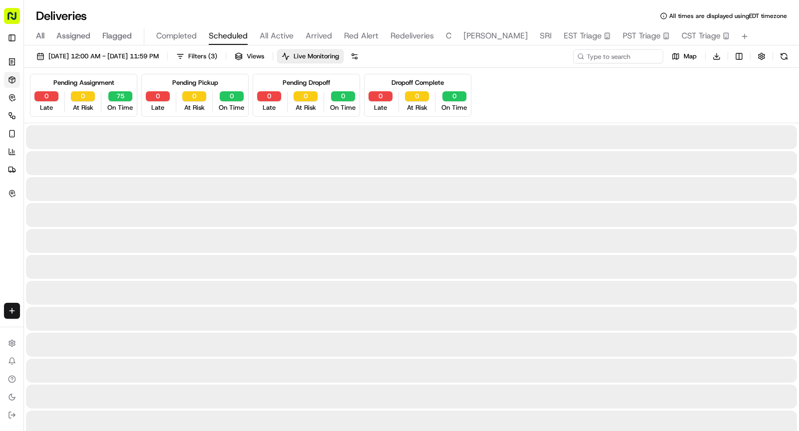
click at [315, 34] on span "Arrived" at bounding box center [318, 36] width 26 height 12
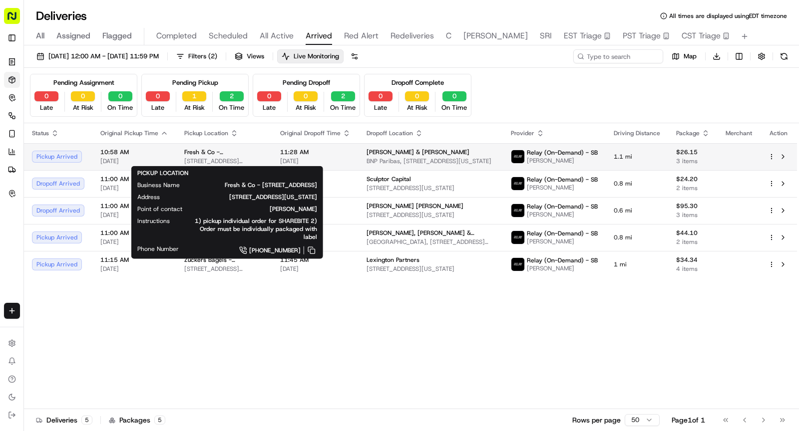
click at [197, 159] on span "499 7th Ave, New York, NY 10018, USA" at bounding box center [224, 161] width 80 height 8
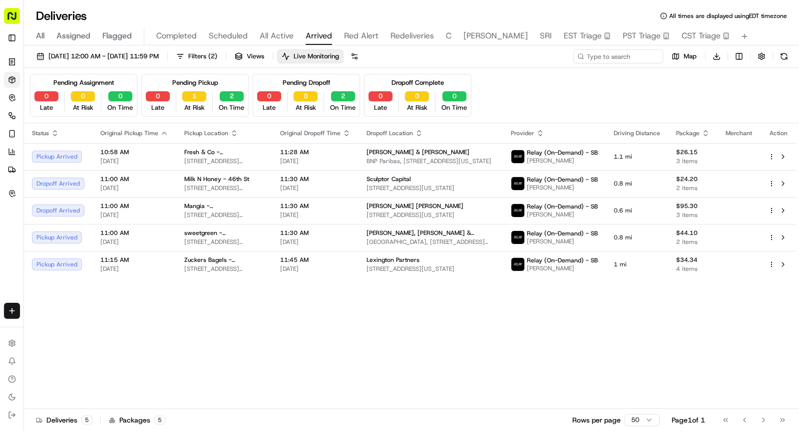
type input "DESRI"
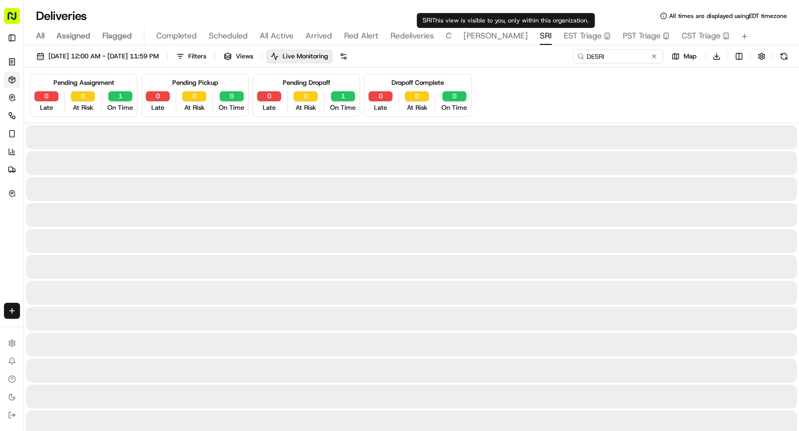
click at [540, 33] on span "SRI" at bounding box center [546, 36] width 12 height 12
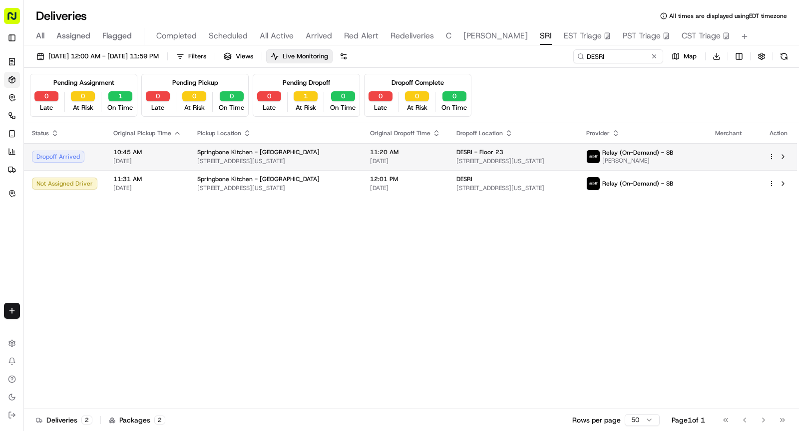
click at [169, 162] on span "[DATE]" at bounding box center [147, 161] width 68 height 8
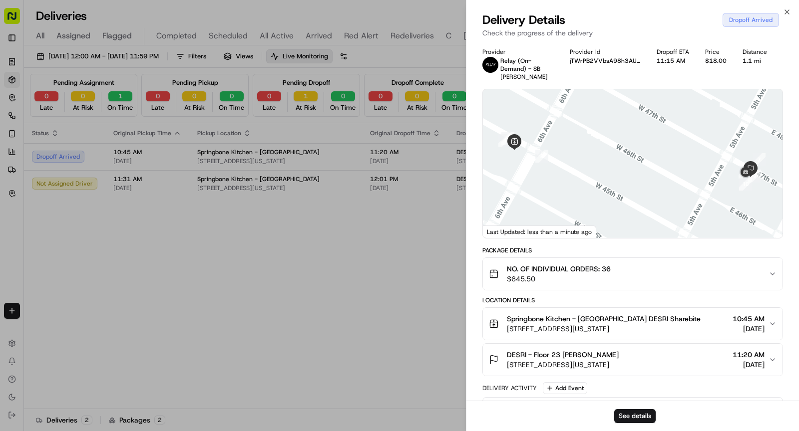
scroll to position [240, 0]
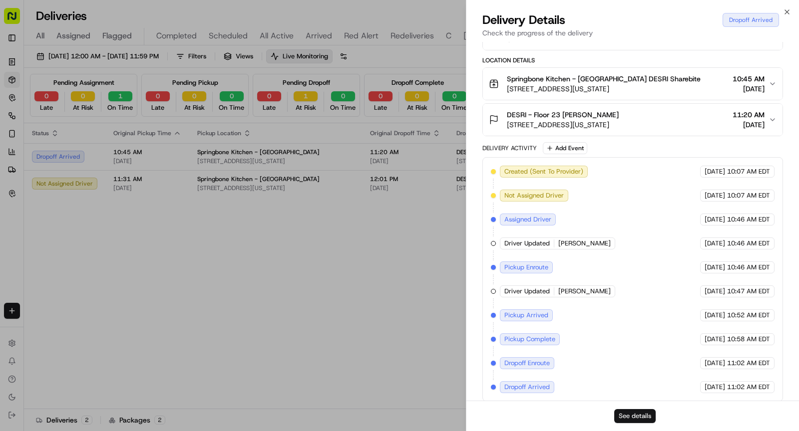
click at [636, 419] on button "See details" at bounding box center [634, 416] width 41 height 14
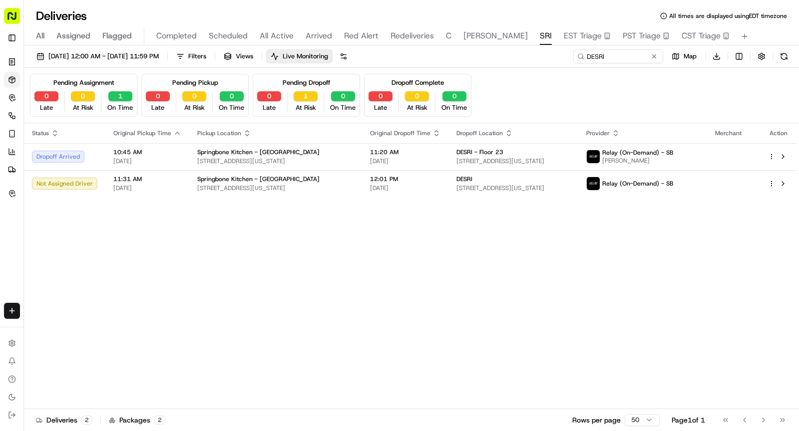
click at [312, 219] on div "Status Original Pickup Time Pickup Location Original Dropoff Time Dropoff Locat…" at bounding box center [410, 266] width 773 height 286
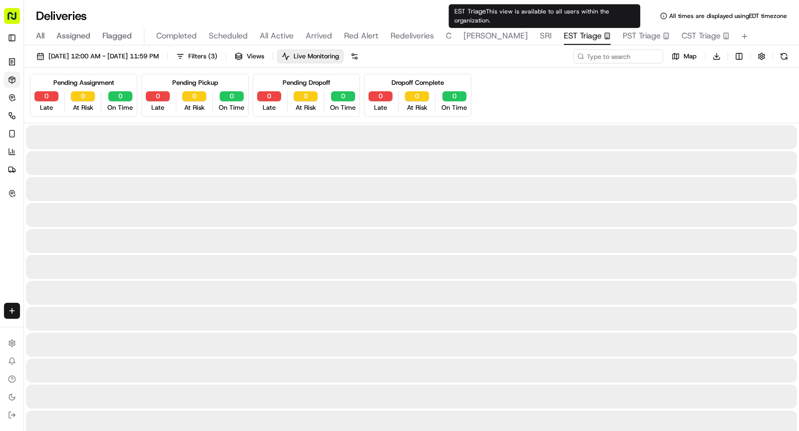
click at [564, 30] on span "EST Triage" at bounding box center [583, 36] width 38 height 12
click at [603, 55] on input at bounding box center [603, 56] width 120 height 14
click at [604, 57] on input at bounding box center [603, 56] width 120 height 14
click at [603, 58] on input at bounding box center [603, 56] width 120 height 14
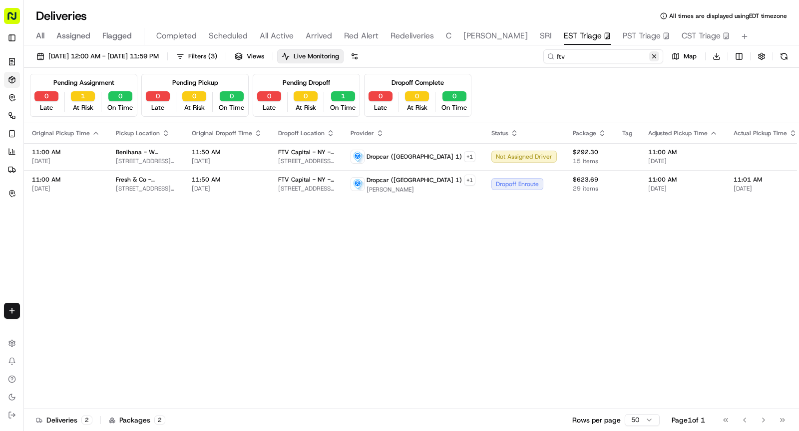
type input "ftv"
click at [652, 58] on button at bounding box center [654, 56] width 10 height 10
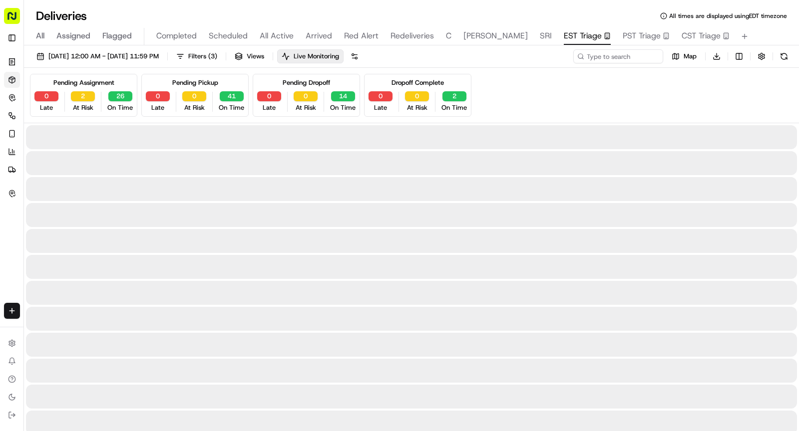
click at [316, 31] on span "Arrived" at bounding box center [318, 36] width 26 height 12
click at [316, 36] on span "Arrived" at bounding box center [318, 36] width 26 height 12
click at [314, 37] on span "Arrived" at bounding box center [318, 36] width 26 height 12
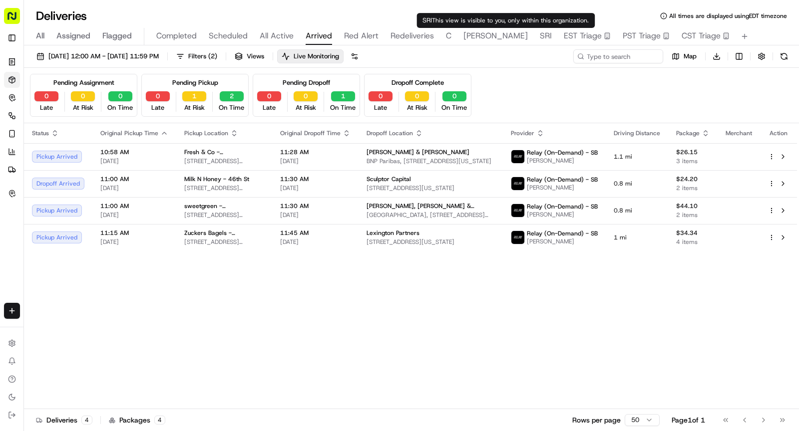
type input "D.E."
click at [477, 33] on span "SHAW" at bounding box center [495, 36] width 64 height 12
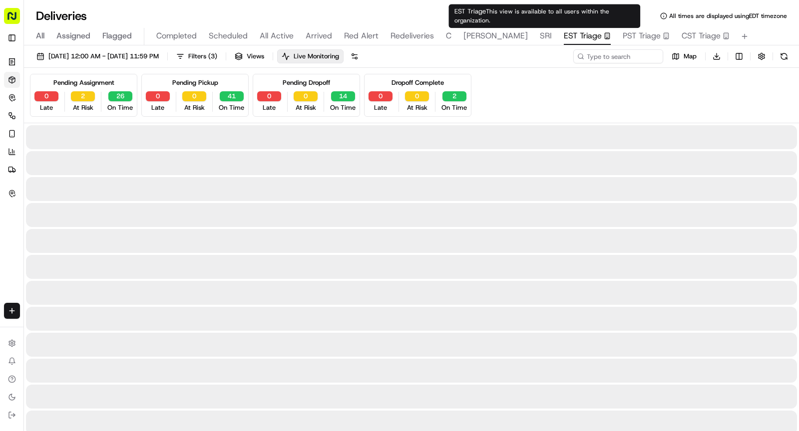
click at [564, 35] on span "EST Triage" at bounding box center [583, 36] width 38 height 12
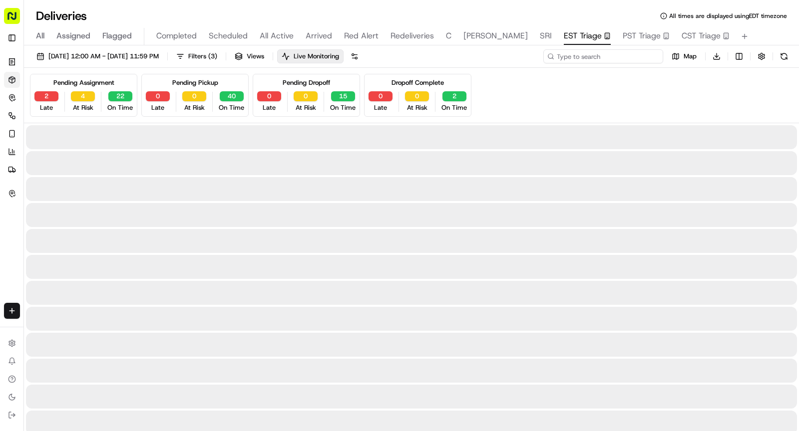
drag, startPoint x: 603, startPoint y: 53, endPoint x: 582, endPoint y: 5, distance: 52.5
click at [603, 53] on input at bounding box center [603, 56] width 120 height 14
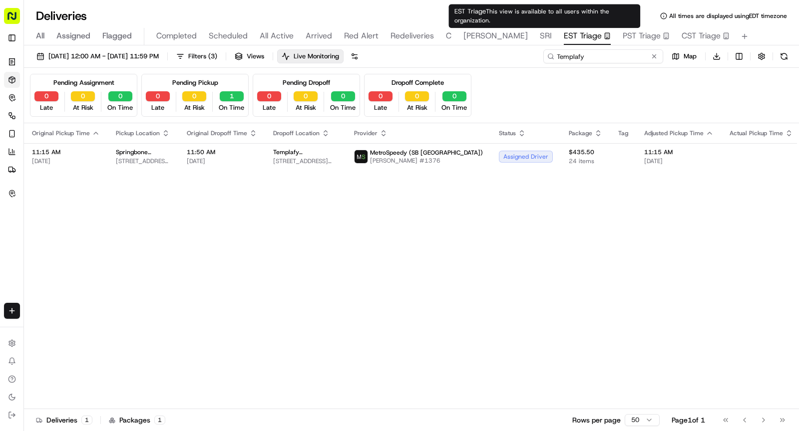
click at [596, 61] on input "Templafy" at bounding box center [603, 56] width 120 height 14
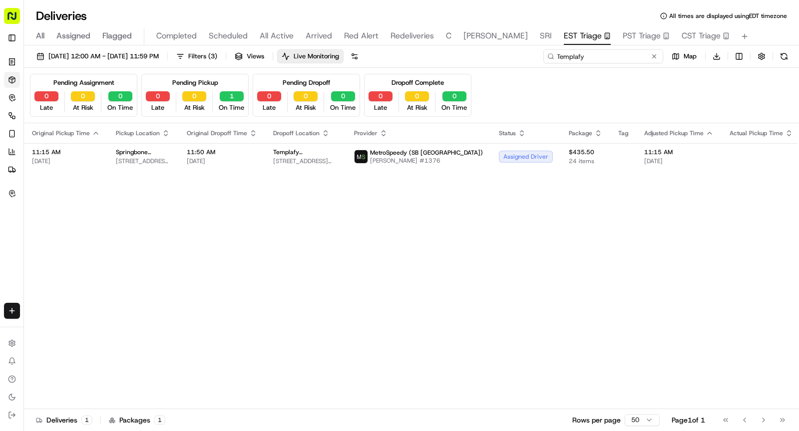
click at [596, 61] on input "Templafy" at bounding box center [603, 56] width 120 height 14
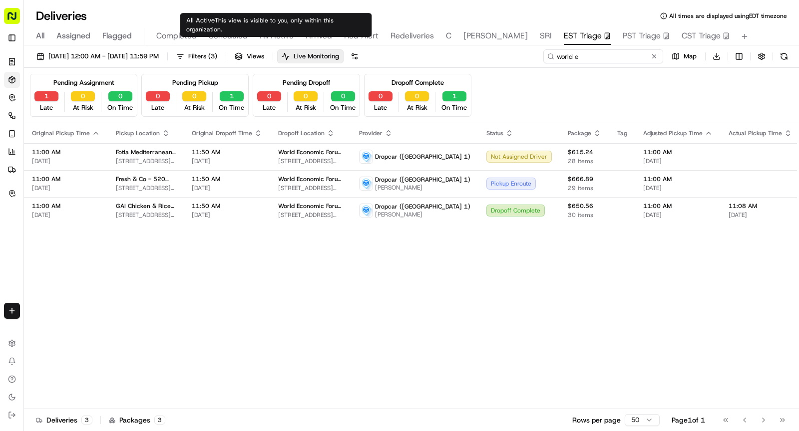
type input "world e"
click at [272, 38] on span "All Active" at bounding box center [277, 36] width 34 height 12
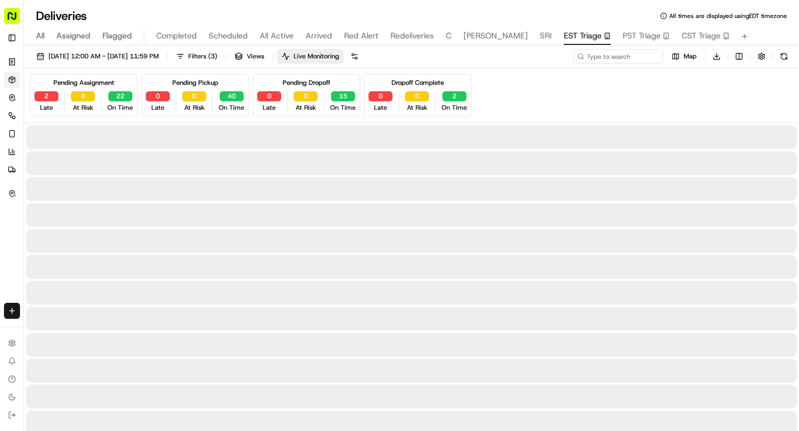
click at [564, 29] on button "EST Triage" at bounding box center [587, 36] width 47 height 17
click at [623, 52] on input at bounding box center [603, 56] width 120 height 14
click at [618, 56] on input at bounding box center [603, 56] width 120 height 14
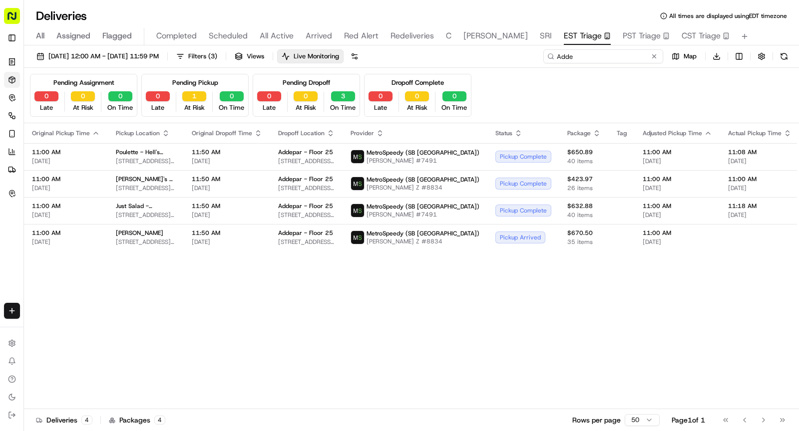
type input "Adde"
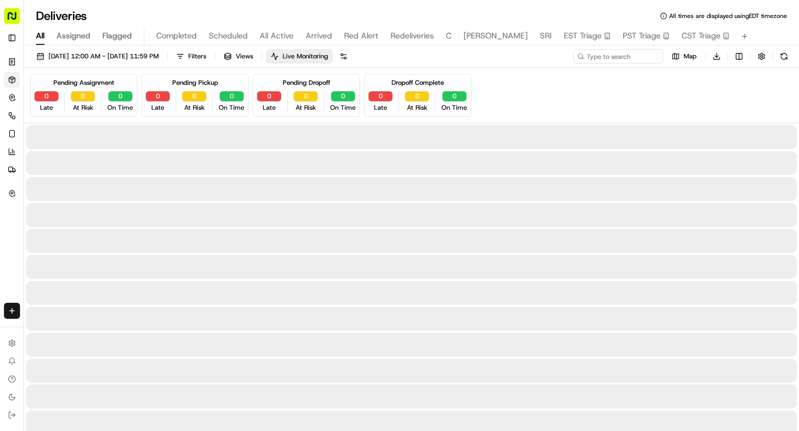
click at [39, 34] on span "All" at bounding box center [40, 36] width 8 height 12
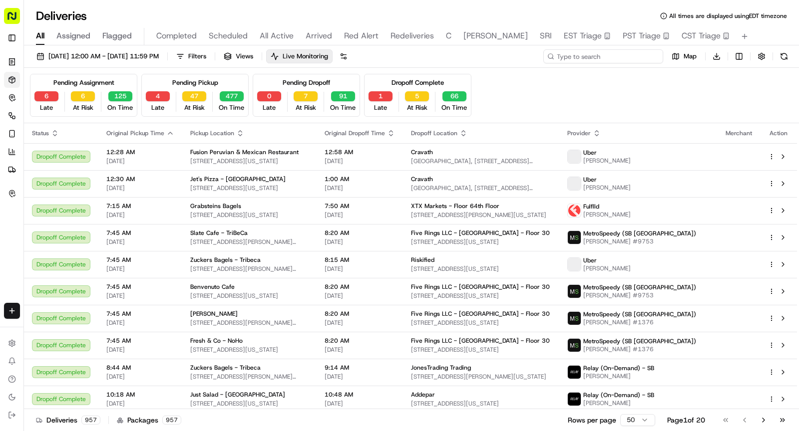
click at [610, 57] on input at bounding box center [603, 56] width 120 height 14
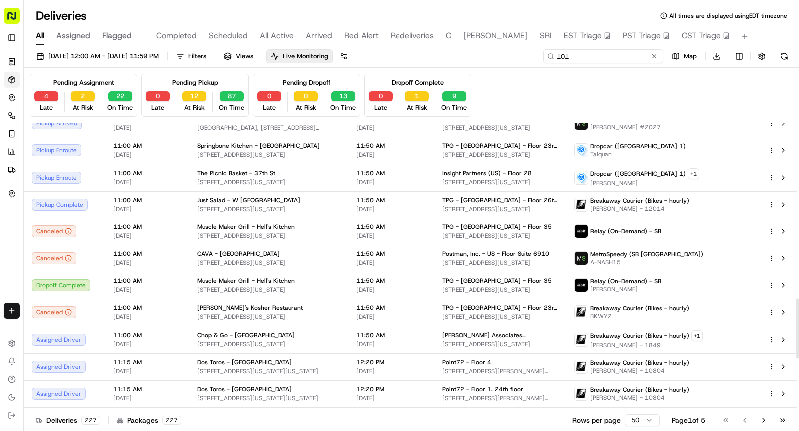
scroll to position [839, 0]
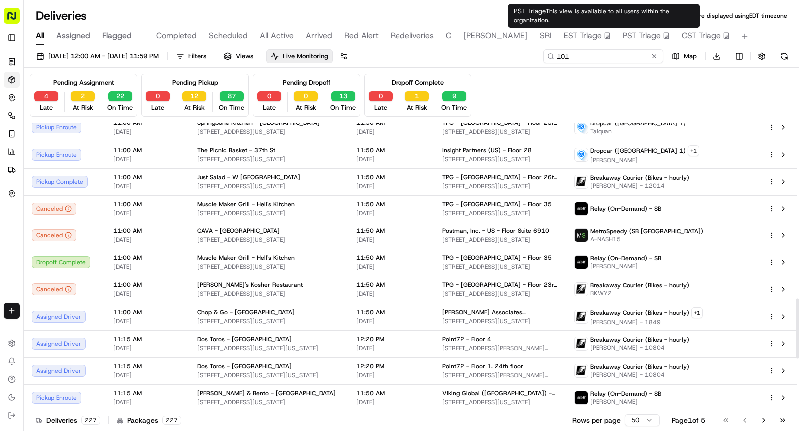
click at [596, 53] on input "101" at bounding box center [603, 56] width 120 height 14
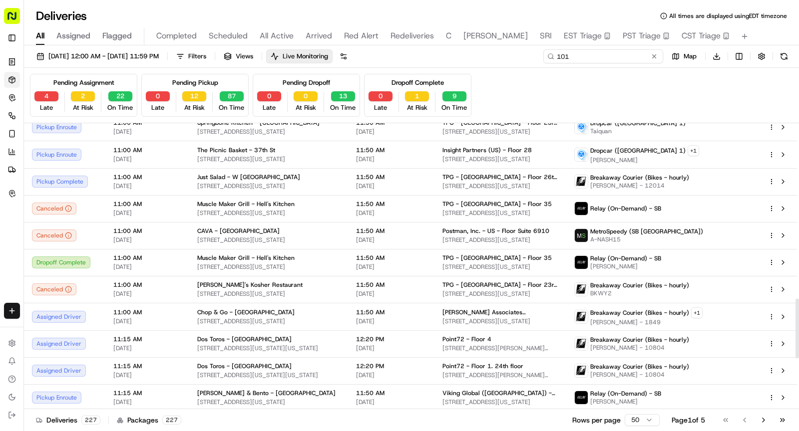
click at [596, 53] on input "101" at bounding box center [603, 56] width 120 height 14
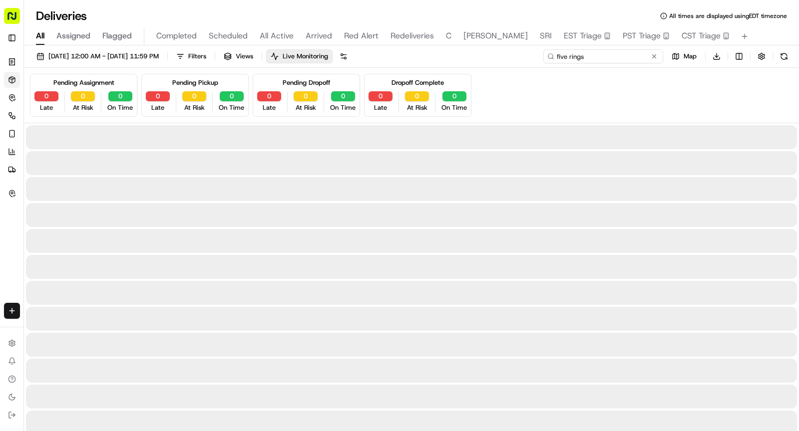
type input "five rings"
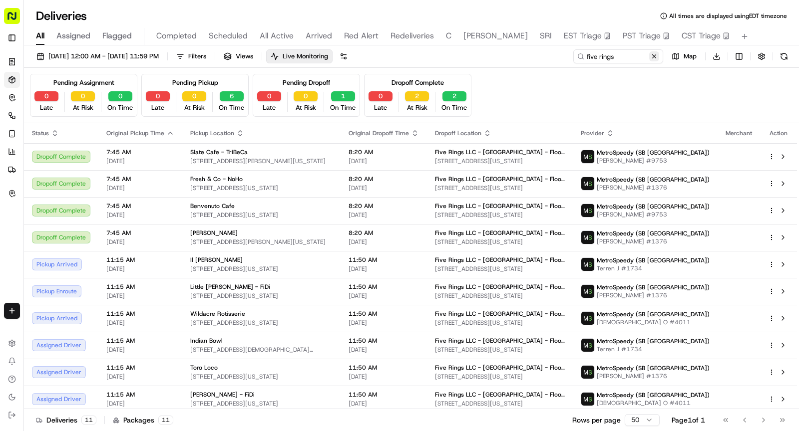
click at [656, 57] on button at bounding box center [654, 56] width 10 height 10
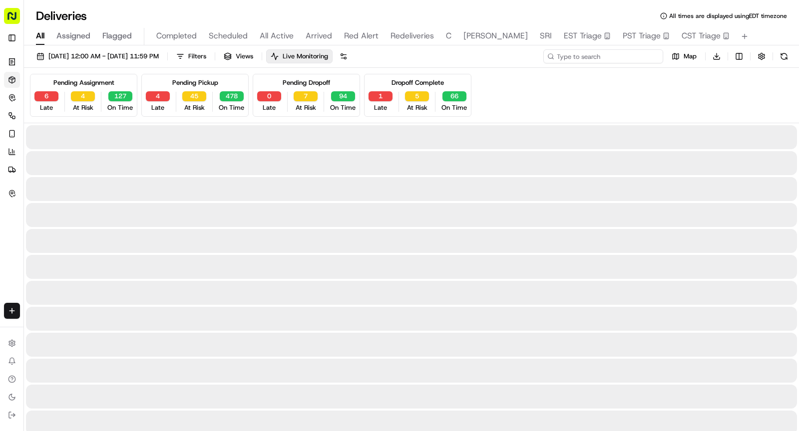
click at [628, 53] on input at bounding box center [603, 56] width 120 height 14
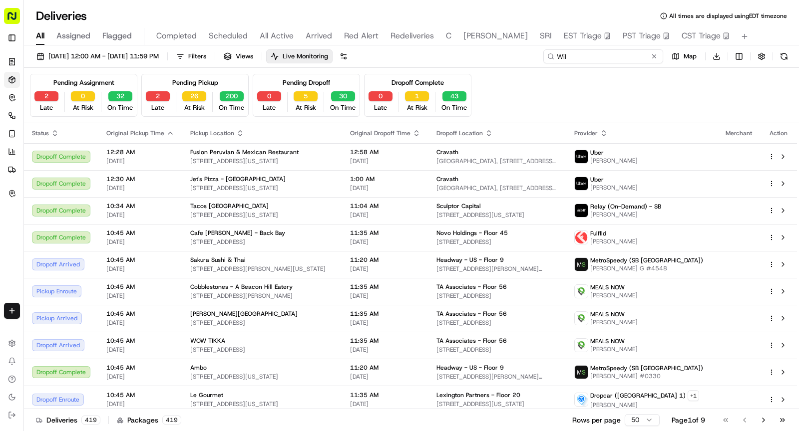
click at [610, 57] on input "Wil" at bounding box center [603, 56] width 120 height 14
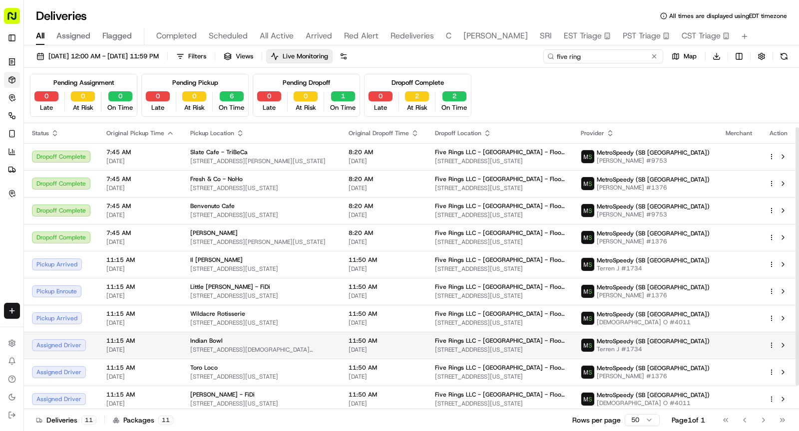
scroll to position [8, 0]
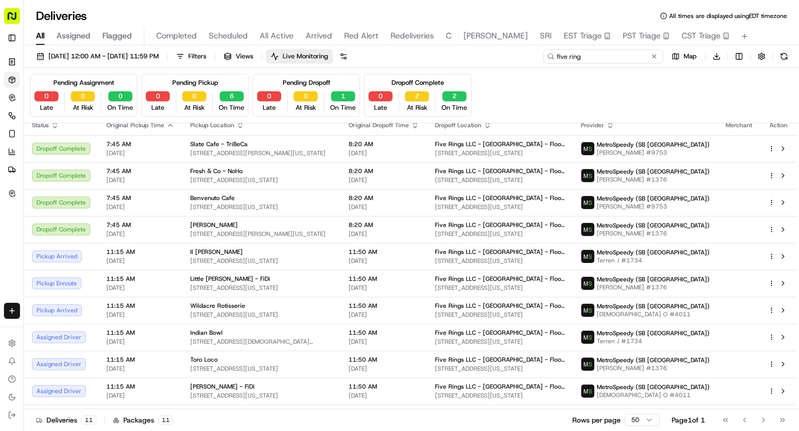
type input "five ring"
click at [656, 56] on button at bounding box center [654, 56] width 10 height 10
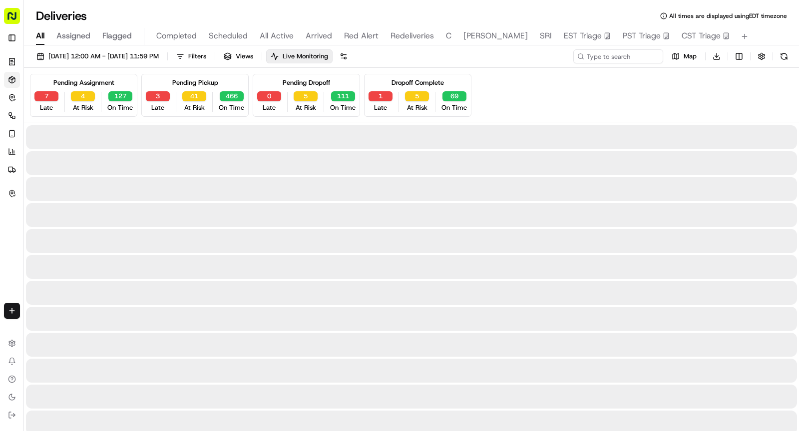
click at [313, 36] on span "Arrived" at bounding box center [318, 36] width 26 height 12
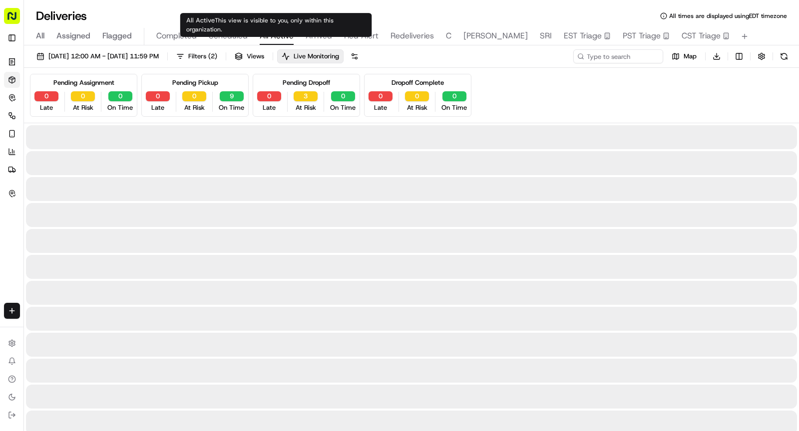
click at [274, 33] on span "All Active" at bounding box center [277, 36] width 34 height 12
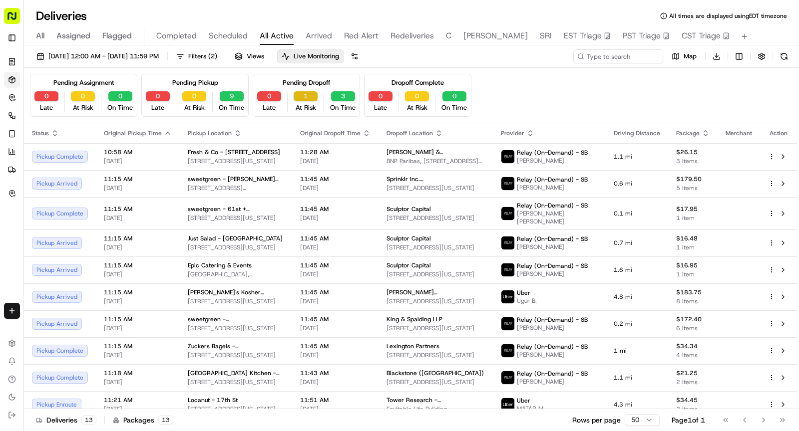
click at [306, 95] on button "1" at bounding box center [305, 96] width 24 height 10
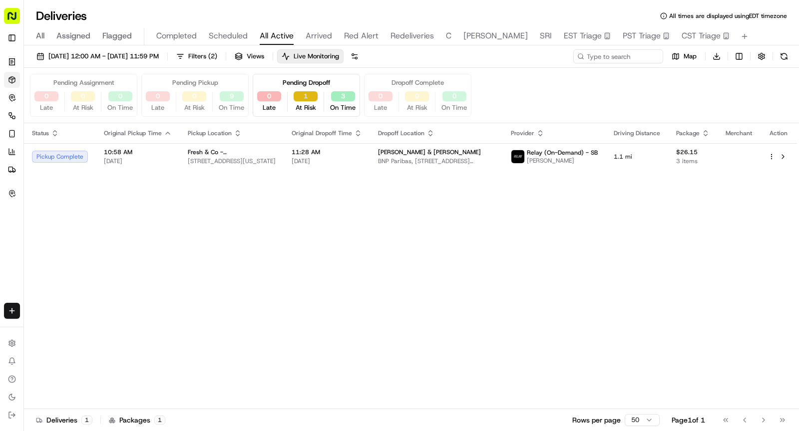
click at [306, 95] on button "1" at bounding box center [305, 96] width 24 height 10
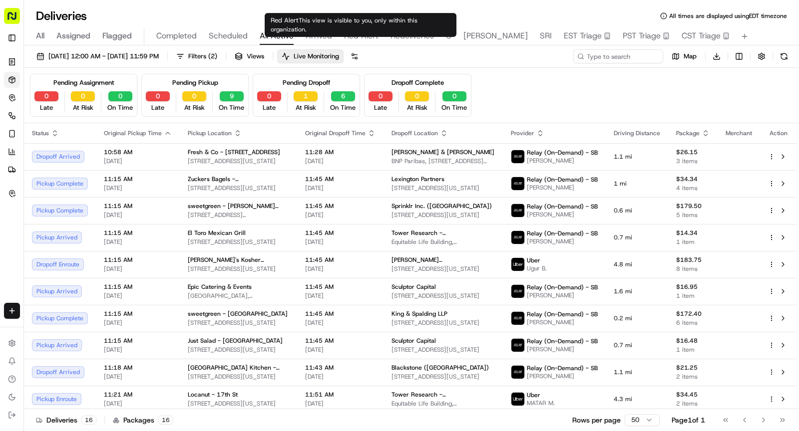
click at [316, 34] on span "Arrived" at bounding box center [318, 36] width 26 height 12
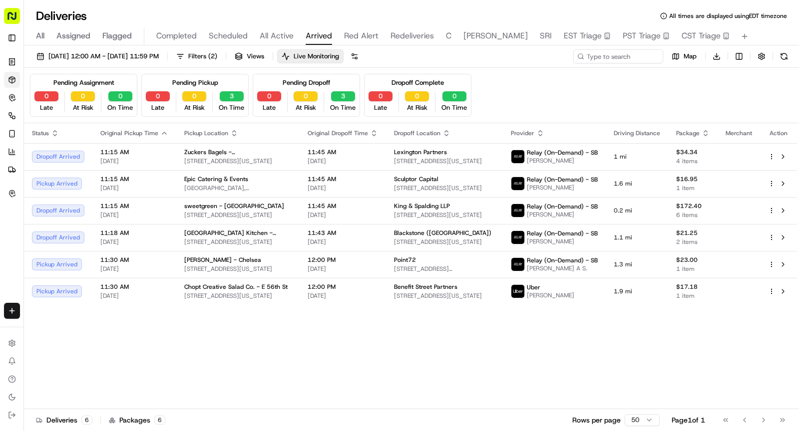
click at [450, 37] on div "All Assigned Flagged Completed Scheduled All Active Arrived Red Alert Redeliver…" at bounding box center [411, 36] width 775 height 17
type input "Cockroach Labs"
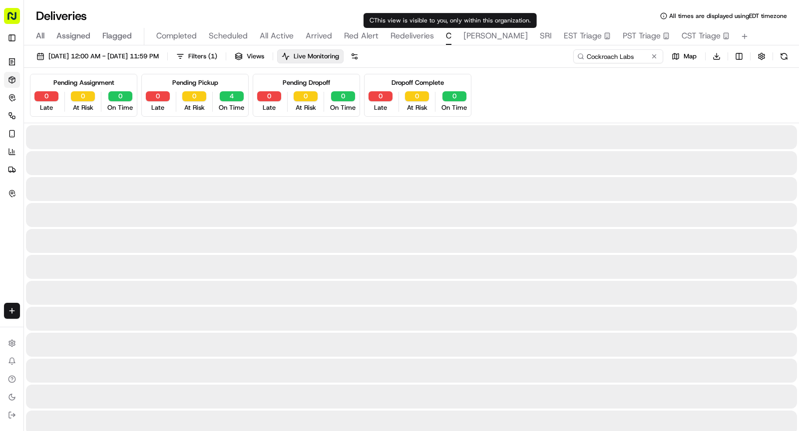
click at [447, 37] on span "C" at bounding box center [448, 36] width 5 height 12
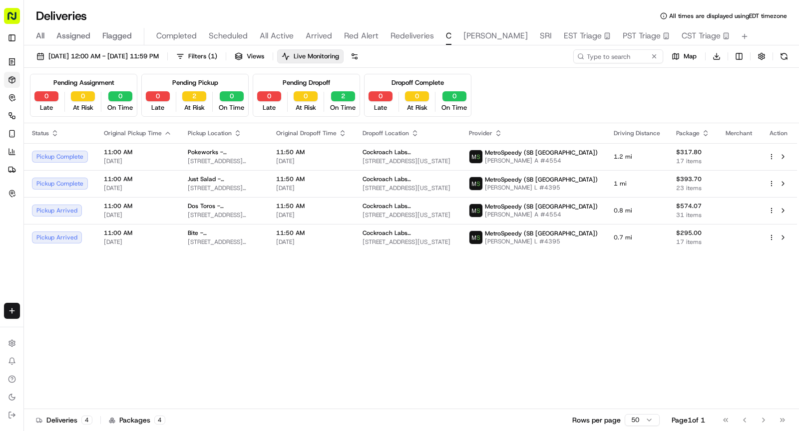
click at [311, 35] on span "Arrived" at bounding box center [318, 36] width 26 height 12
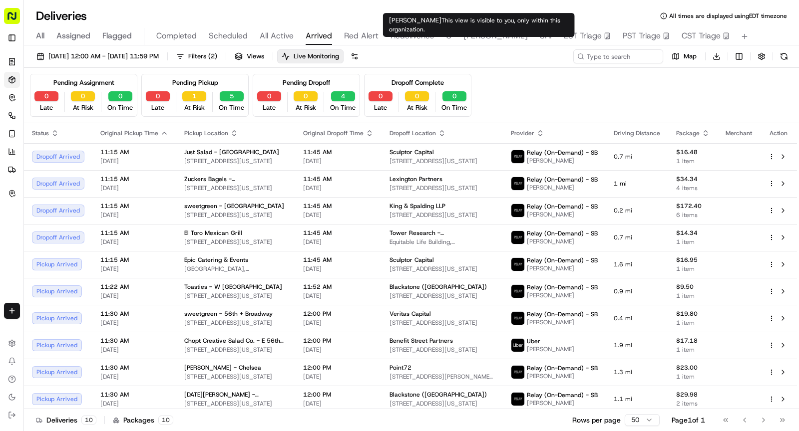
type input "D.E."
click at [473, 35] on span "SHAW" at bounding box center [495, 36] width 64 height 12
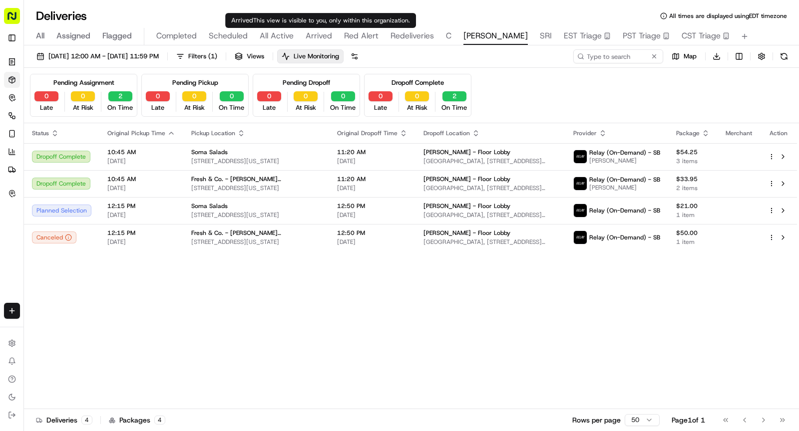
click at [312, 37] on span "Arrived" at bounding box center [318, 36] width 26 height 12
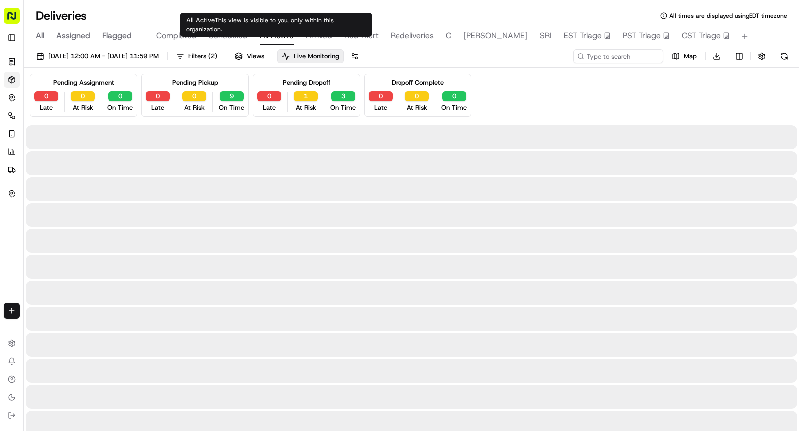
click at [277, 37] on span "All Active" at bounding box center [277, 36] width 34 height 12
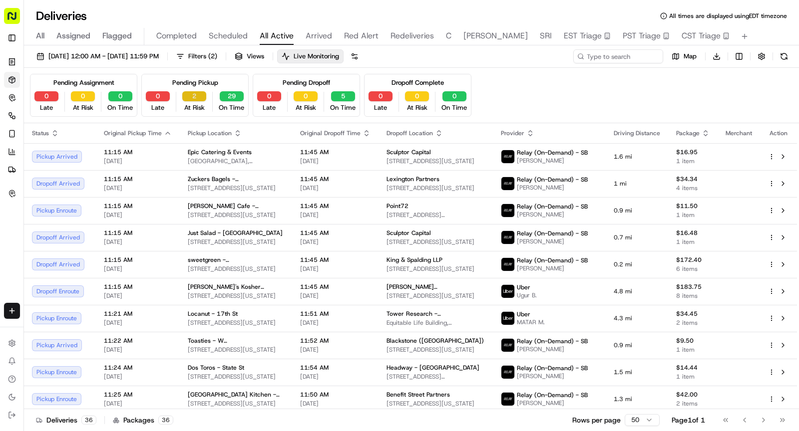
click at [196, 91] on button "2" at bounding box center [194, 96] width 24 height 10
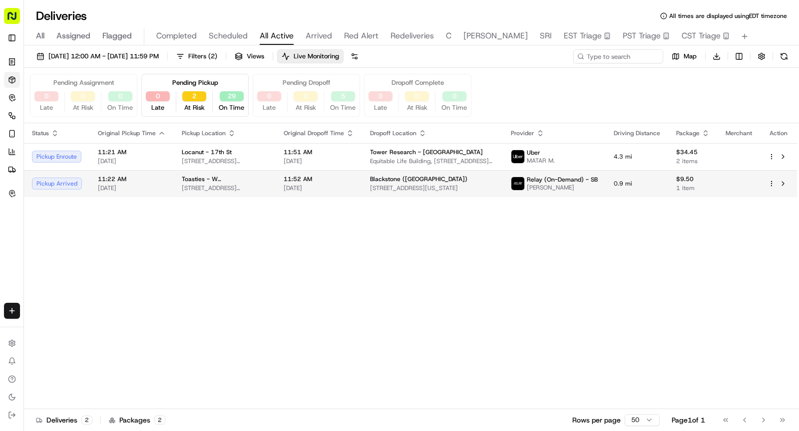
click at [215, 184] on span "148 W 49th St, New York, NY 10019, USA" at bounding box center [225, 188] width 86 height 8
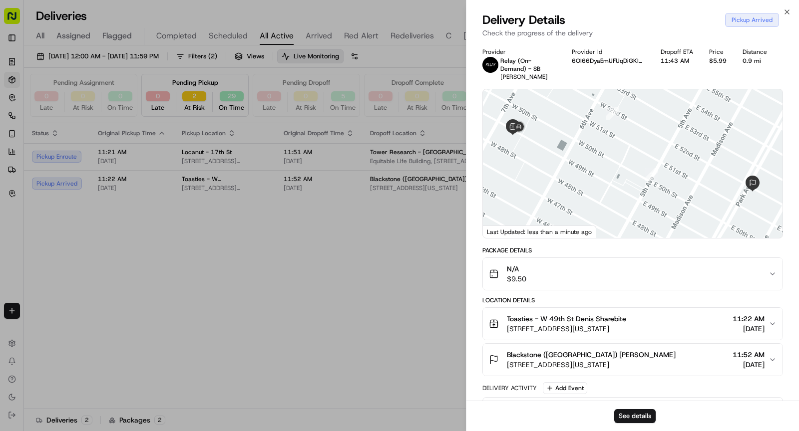
click at [649, 320] on div "Toasties - W 49th St Denis Sharebite 148 W 49th St, New York, NY 10019, USA 11:…" at bounding box center [629, 324] width 280 height 20
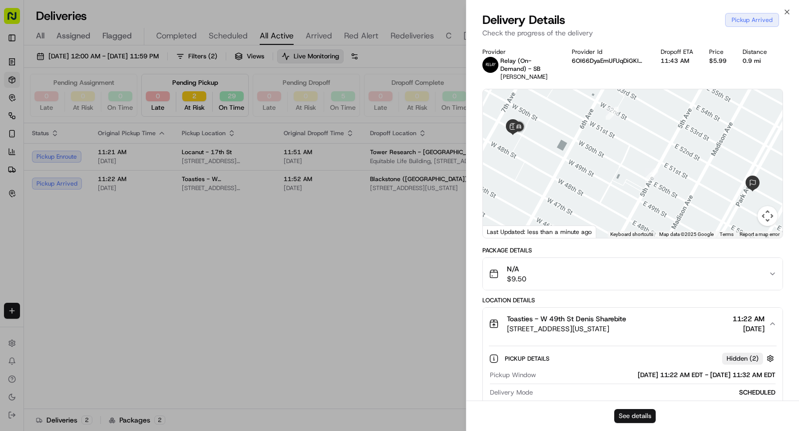
click at [639, 416] on button "See details" at bounding box center [634, 416] width 41 height 14
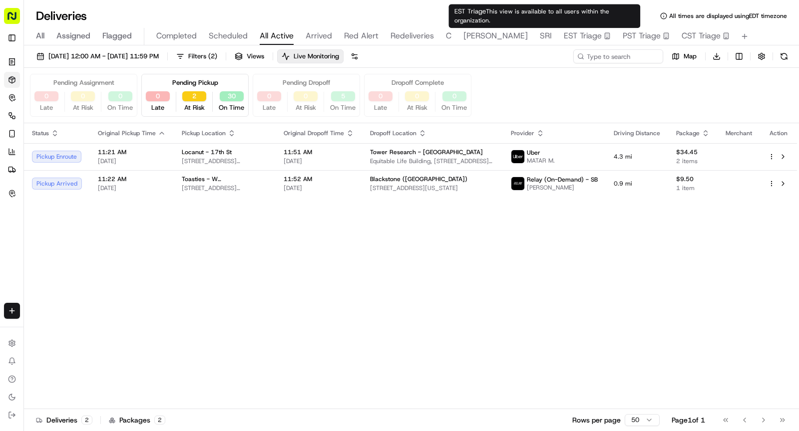
click at [564, 31] on span "EST Triage" at bounding box center [583, 36] width 38 height 12
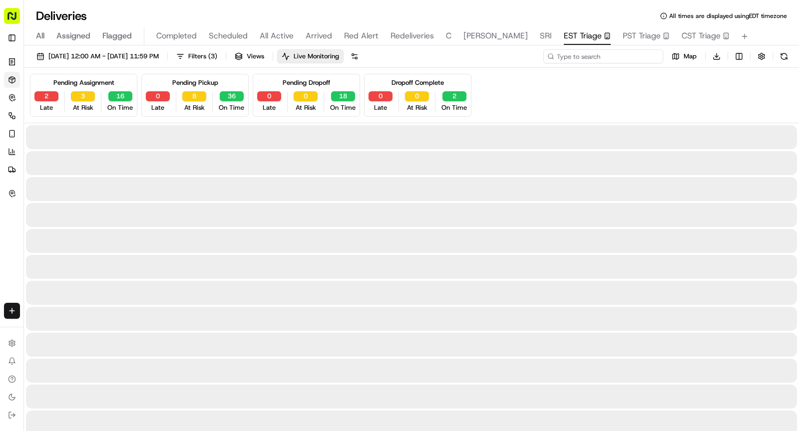
click at [609, 60] on input at bounding box center [603, 56] width 120 height 14
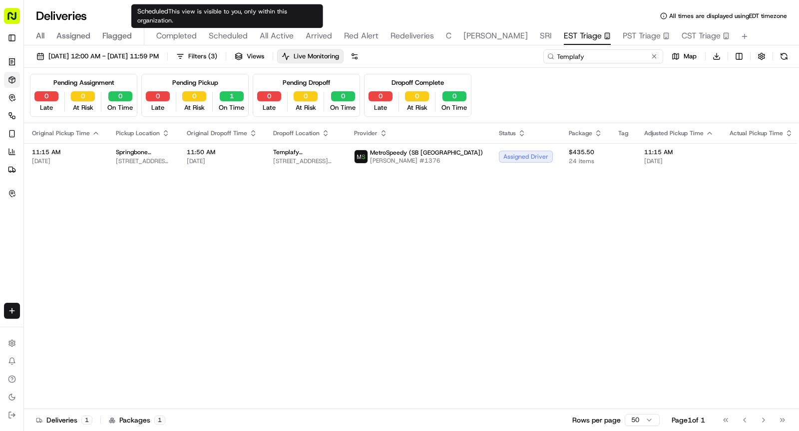
type input "Templafy"
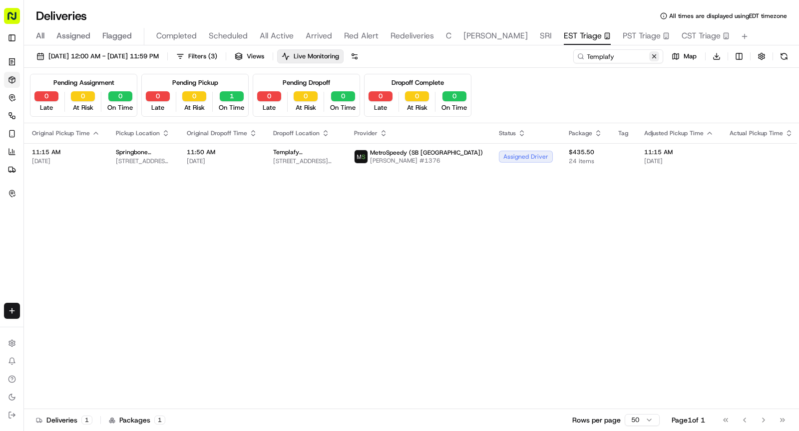
click at [654, 56] on button at bounding box center [654, 56] width 10 height 10
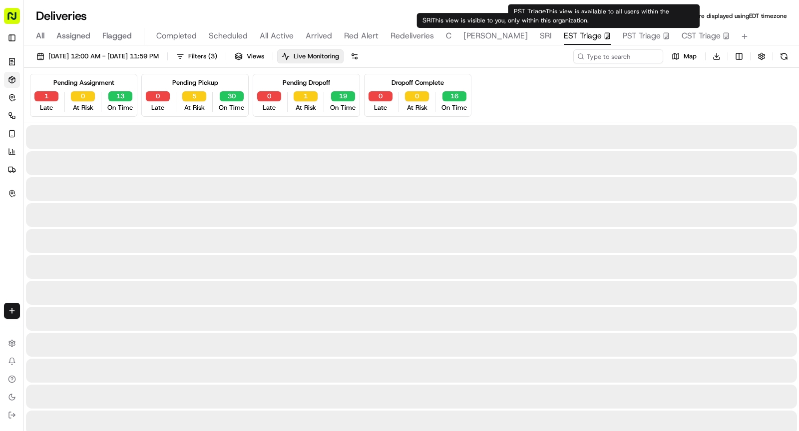
click at [465, 38] on span "SHAW" at bounding box center [495, 36] width 64 height 12
click at [465, 37] on span "SHAW" at bounding box center [495, 36] width 64 height 12
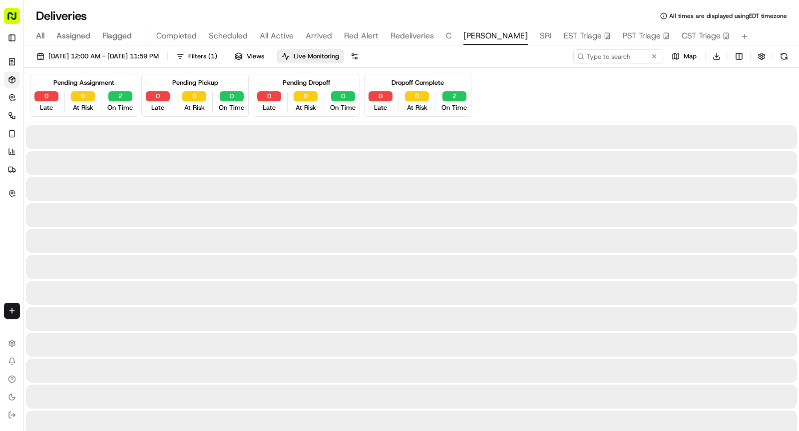
type input "D.E."
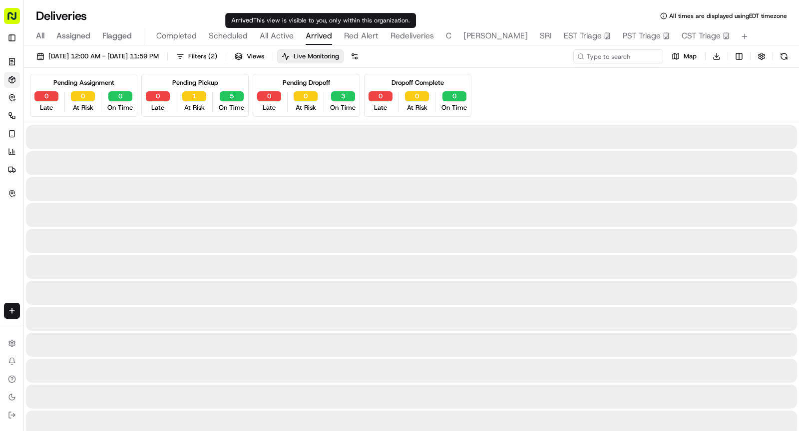
click at [308, 35] on span "Arrived" at bounding box center [318, 36] width 26 height 12
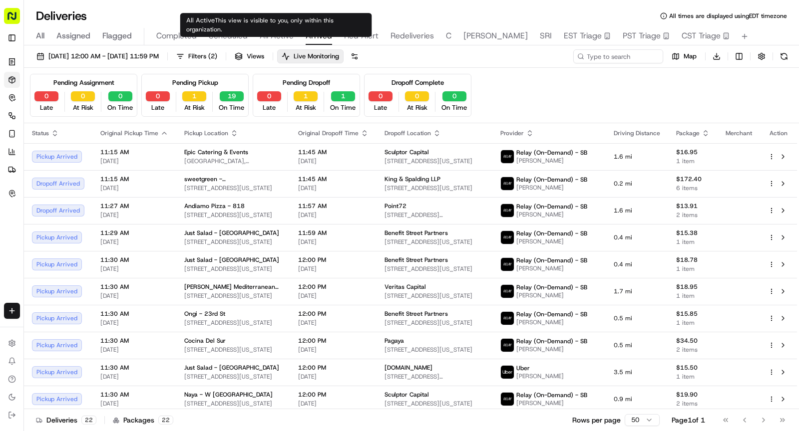
click at [284, 36] on span "All Active" at bounding box center [277, 36] width 34 height 12
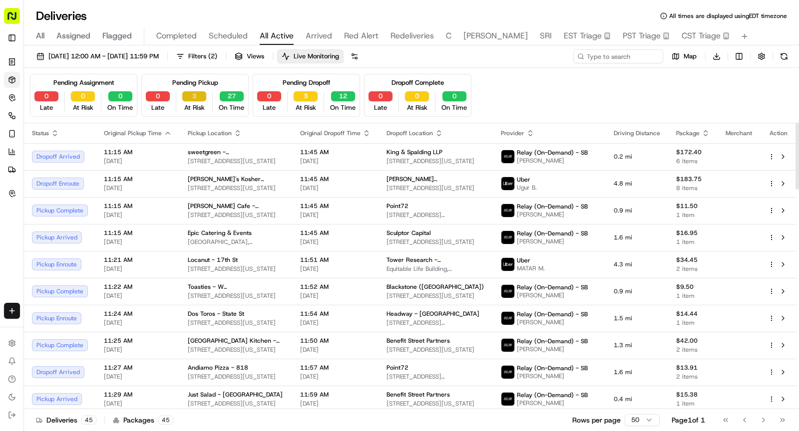
click at [195, 95] on button "3" at bounding box center [194, 96] width 24 height 10
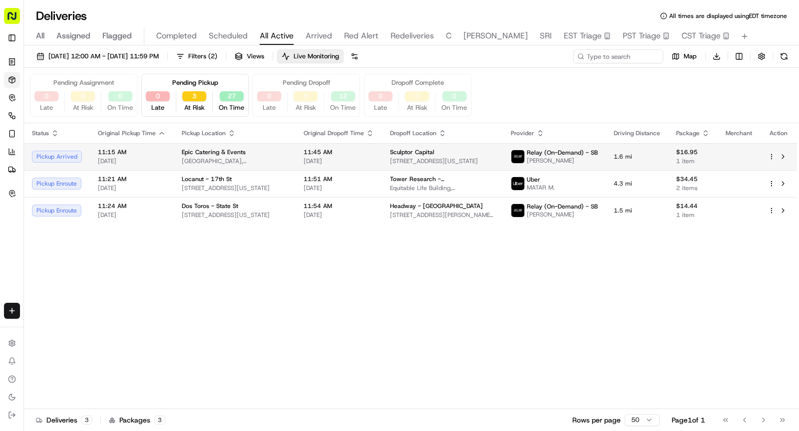
click at [161, 158] on span "[DATE]" at bounding box center [132, 161] width 68 height 8
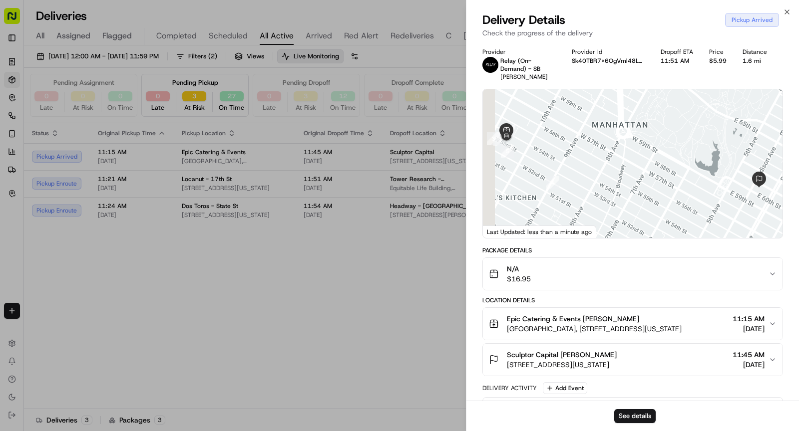
scroll to position [146, 0]
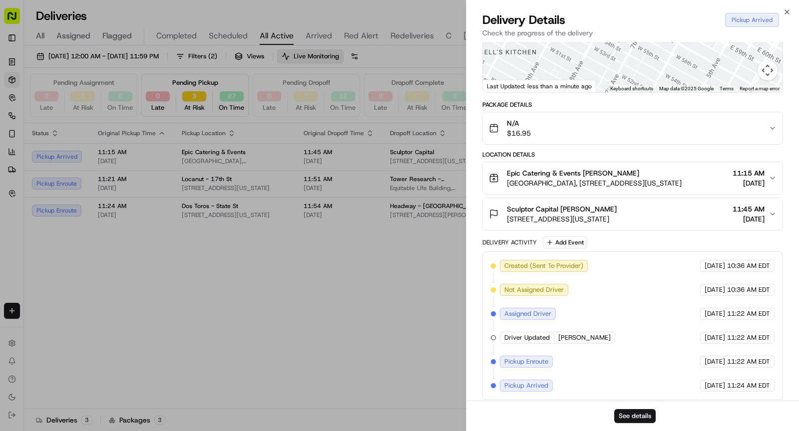
click at [652, 171] on div "Epic Catering & Events Denis Sharebite" at bounding box center [594, 173] width 175 height 10
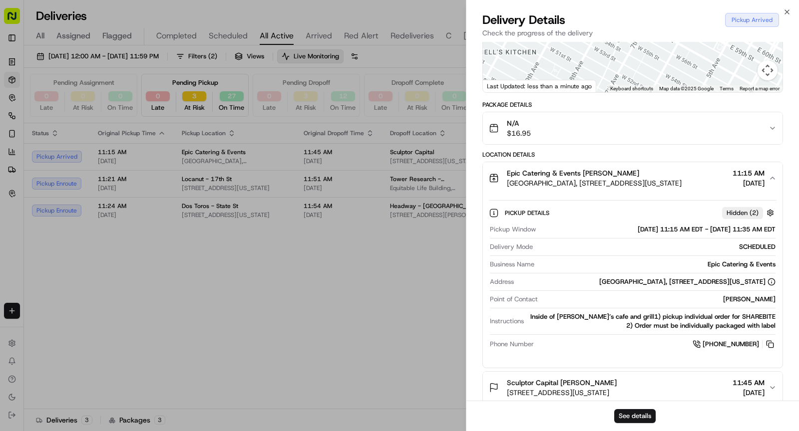
click at [652, 171] on div "Epic Catering & Events Denis Sharebite" at bounding box center [594, 173] width 175 height 10
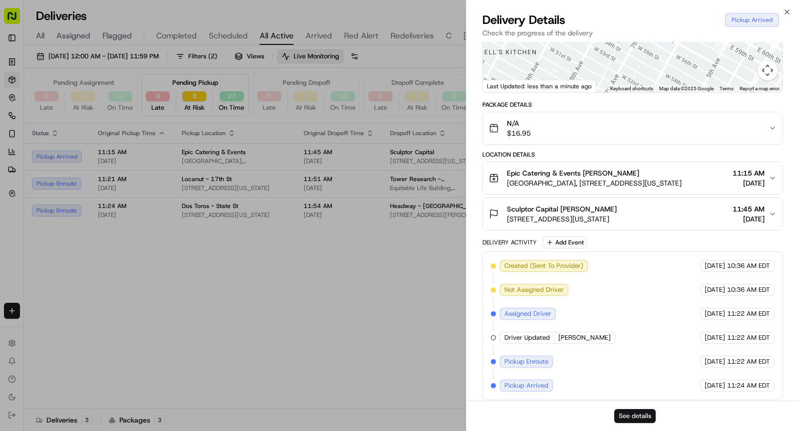
click at [634, 414] on button "See details" at bounding box center [634, 416] width 41 height 14
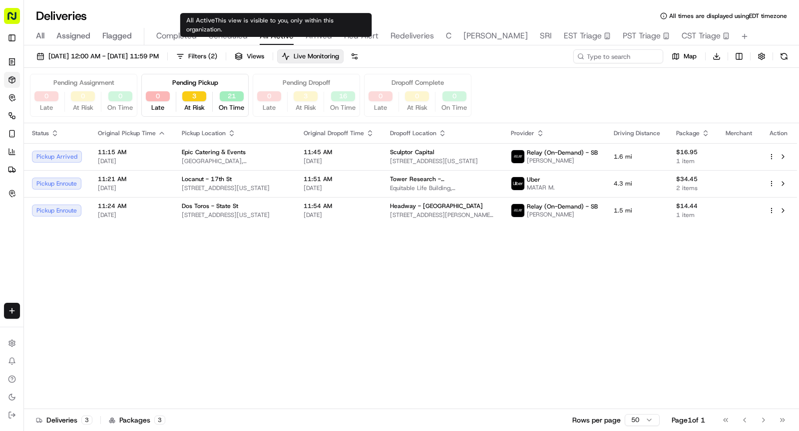
drag, startPoint x: 320, startPoint y: 37, endPoint x: 370, endPoint y: 5, distance: 59.3
click at [320, 37] on span "Arrived" at bounding box center [318, 36] width 26 height 12
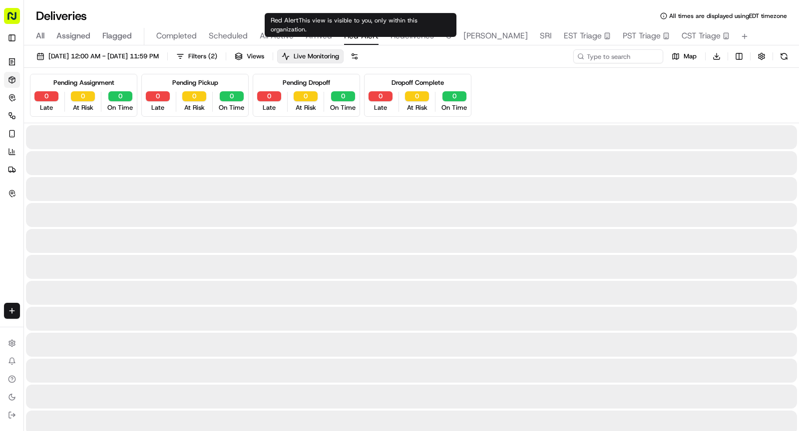
click at [348, 33] on span "Red Alert" at bounding box center [361, 36] width 34 height 12
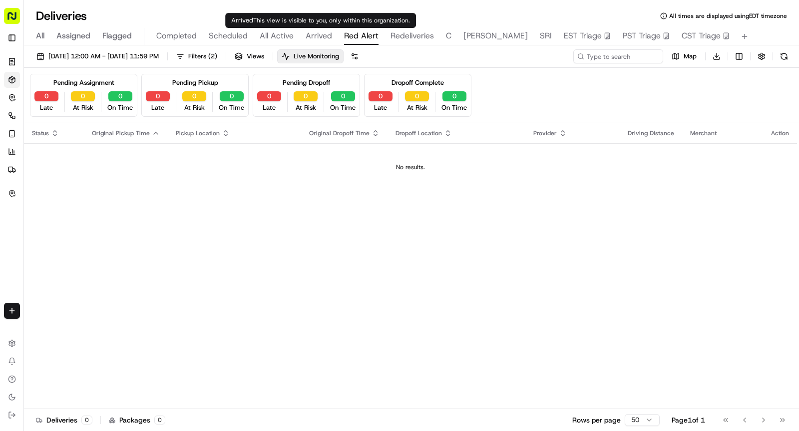
drag, startPoint x: 281, startPoint y: 32, endPoint x: 261, endPoint y: 2, distance: 36.3
click at [281, 32] on span "All Active" at bounding box center [277, 36] width 34 height 12
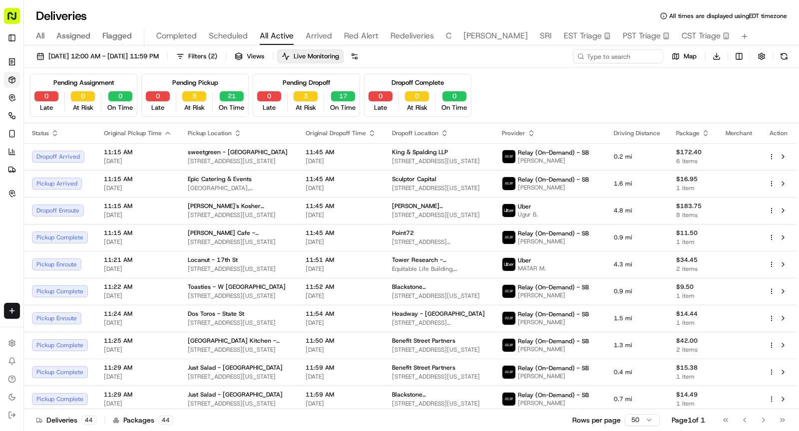
click at [466, 37] on span "SHAW" at bounding box center [495, 36] width 64 height 12
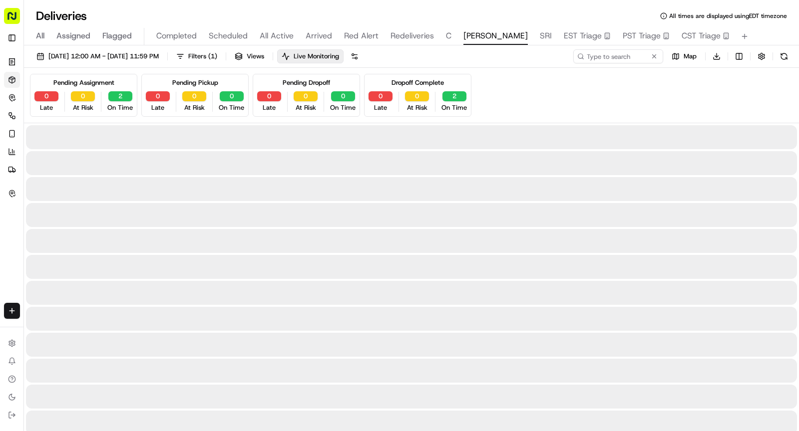
click at [466, 37] on span "SHAW" at bounding box center [495, 36] width 64 height 12
type input "D.E."
click at [305, 33] on span "Arrived" at bounding box center [318, 36] width 26 height 12
click at [637, 58] on input at bounding box center [603, 56] width 120 height 14
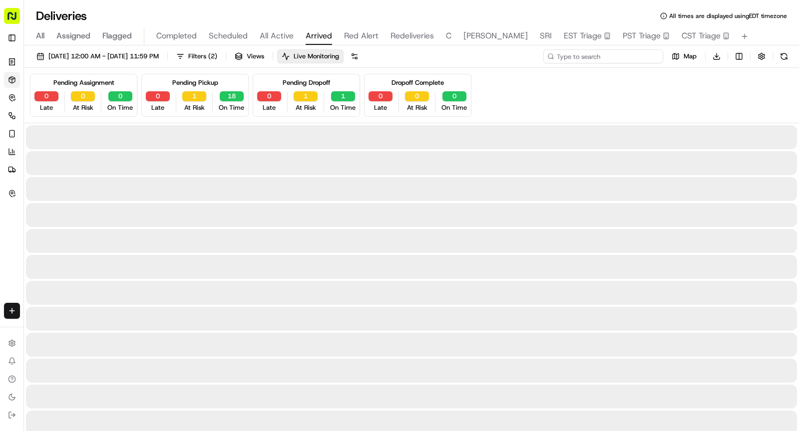
click at [637, 58] on input at bounding box center [603, 56] width 120 height 14
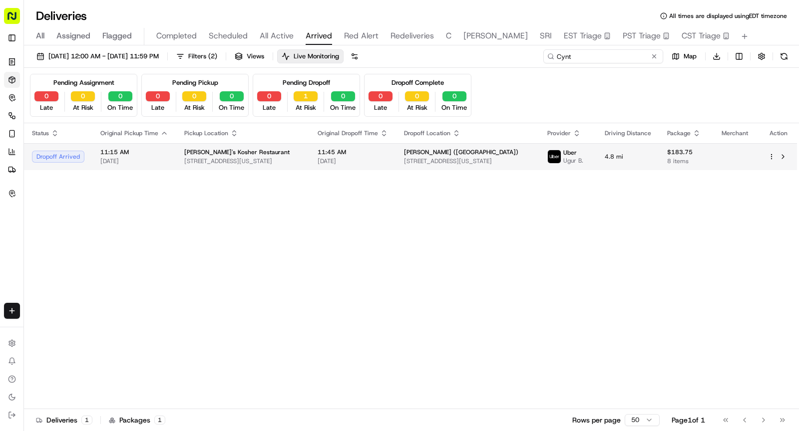
type input "Cynt"
click at [256, 153] on span "Mendy's Kosher Restaurant" at bounding box center [236, 152] width 105 height 8
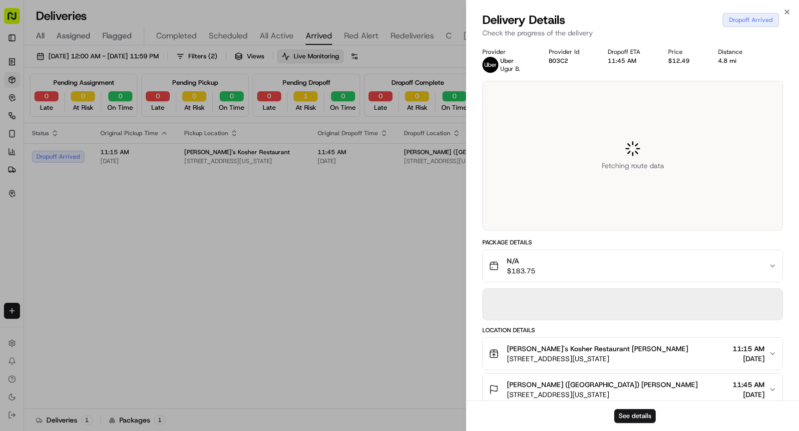
click at [606, 394] on div "Package Details N/A $183.75 Location Details Mendy's Kosher Restaurant Denis Sh…" at bounding box center [632, 405] width 300 height 333
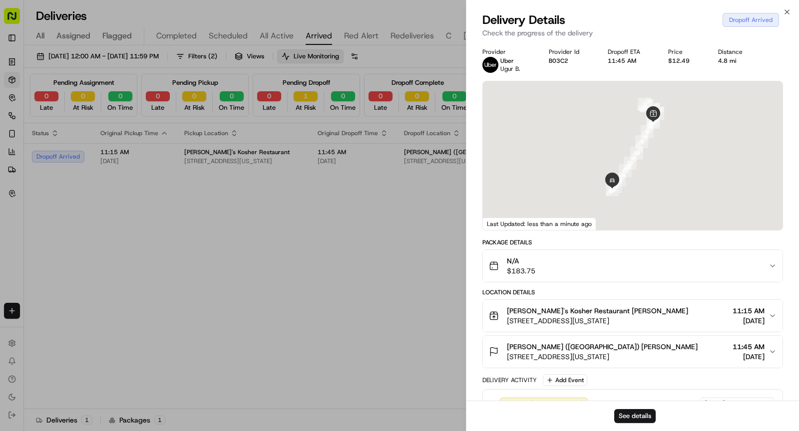
scroll to position [209, 0]
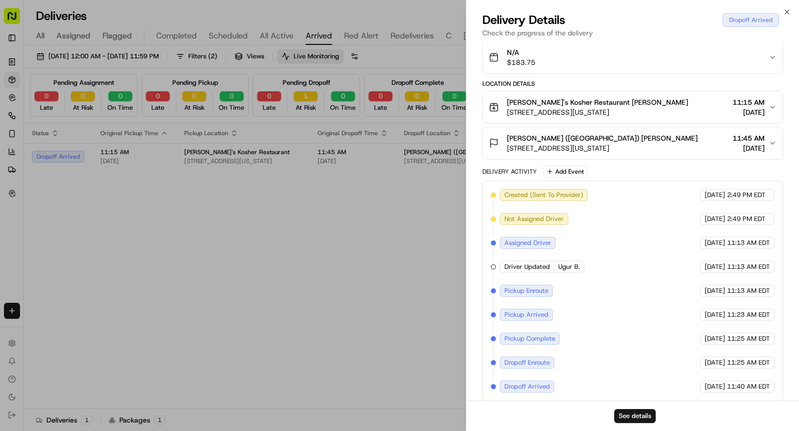
click at [647, 149] on div "Cleary (NYC) Cynthia Tomasini 1 Liberty St, New York, NY 10006, USA 11:45 AM 09…" at bounding box center [629, 143] width 280 height 20
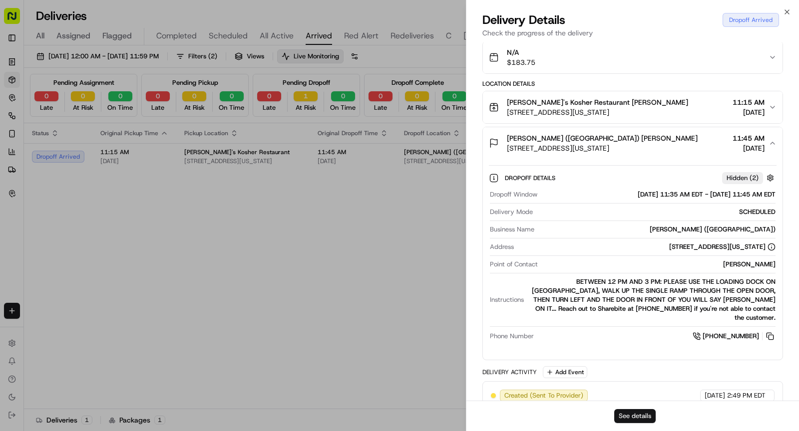
click at [638, 416] on button "See details" at bounding box center [634, 416] width 41 height 14
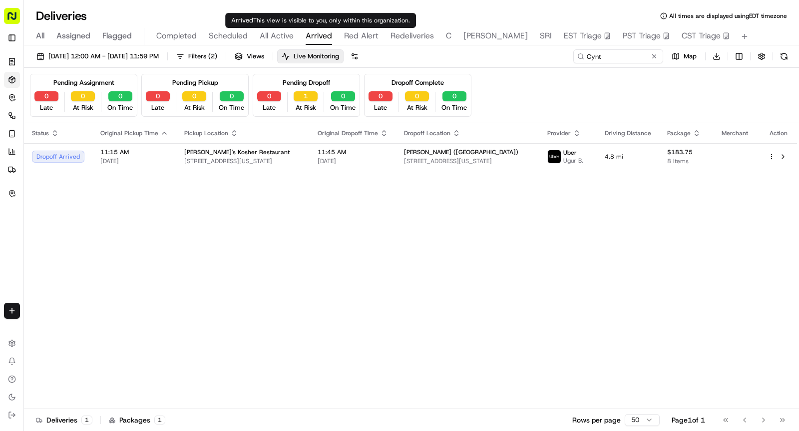
click at [275, 34] on span "All Active" at bounding box center [277, 36] width 34 height 12
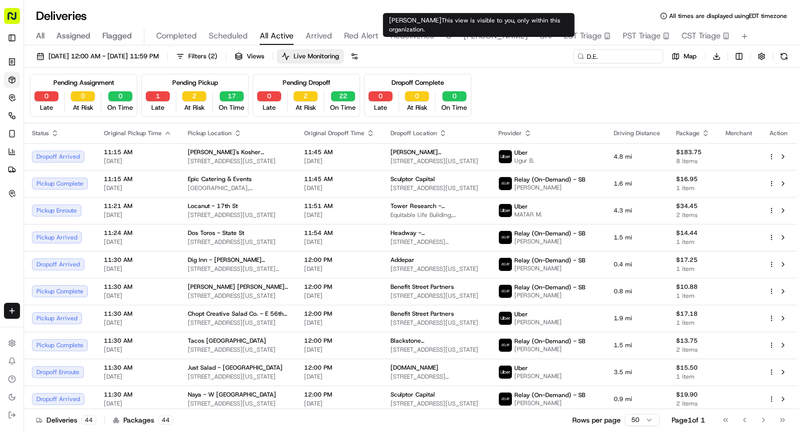
click at [476, 35] on span "SHAW" at bounding box center [495, 36] width 64 height 12
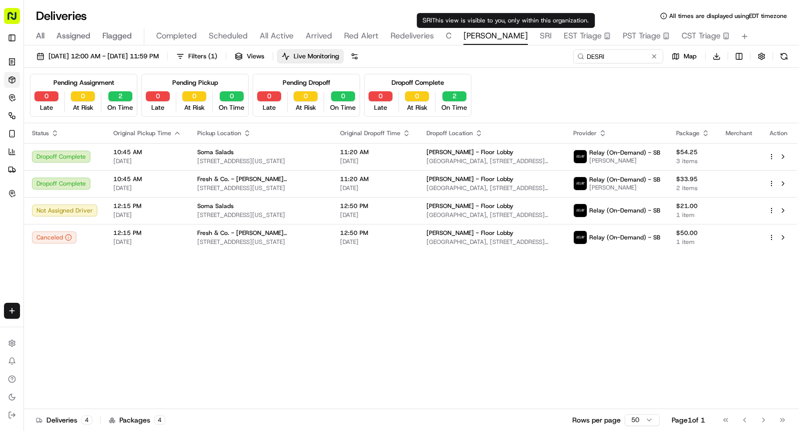
click at [540, 41] on span "SRI" at bounding box center [546, 36] width 12 height 12
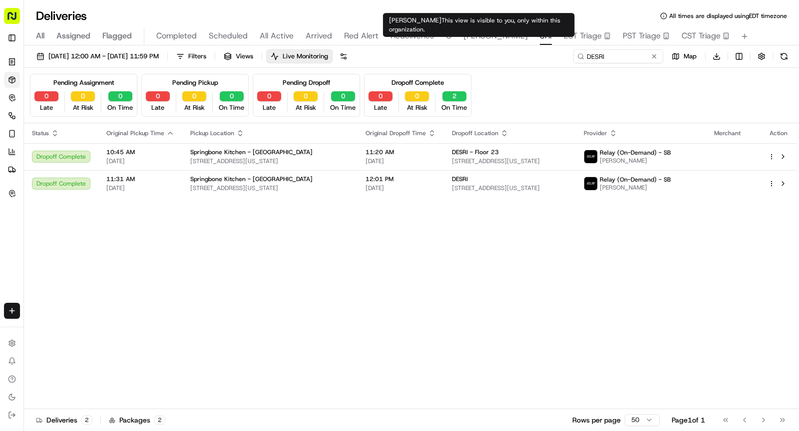
type input "D.E."
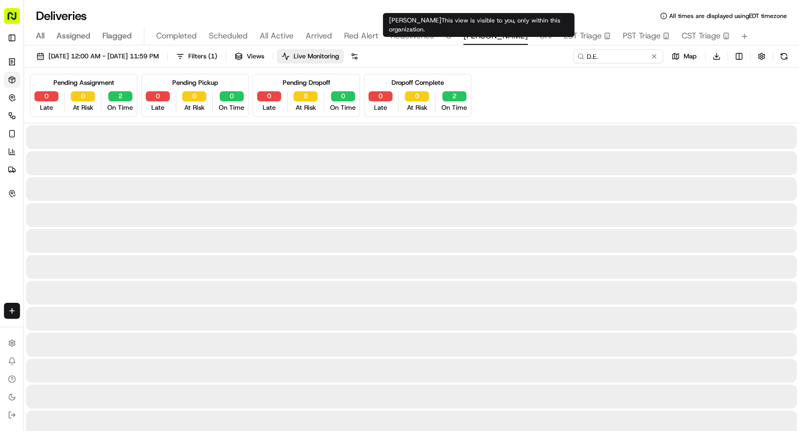
click at [476, 37] on span "SHAW" at bounding box center [495, 36] width 64 height 12
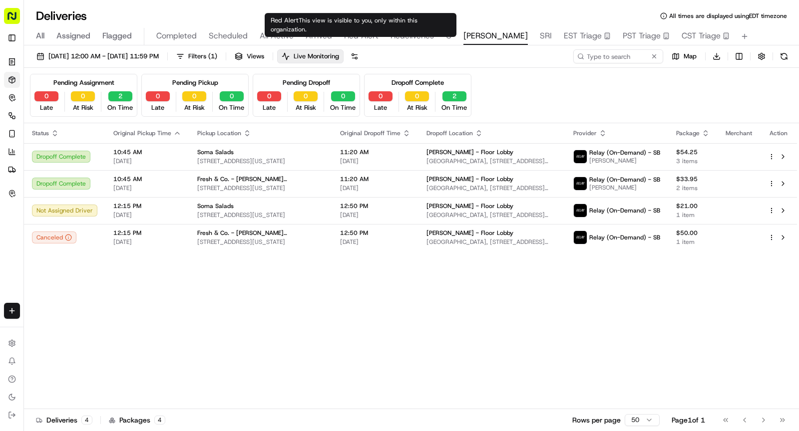
click at [368, 34] on span "Red Alert" at bounding box center [361, 36] width 34 height 12
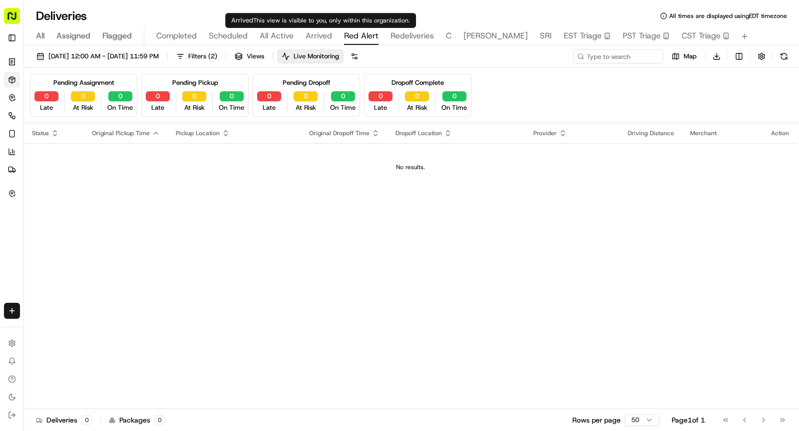
click at [318, 35] on span "Arrived" at bounding box center [318, 36] width 26 height 12
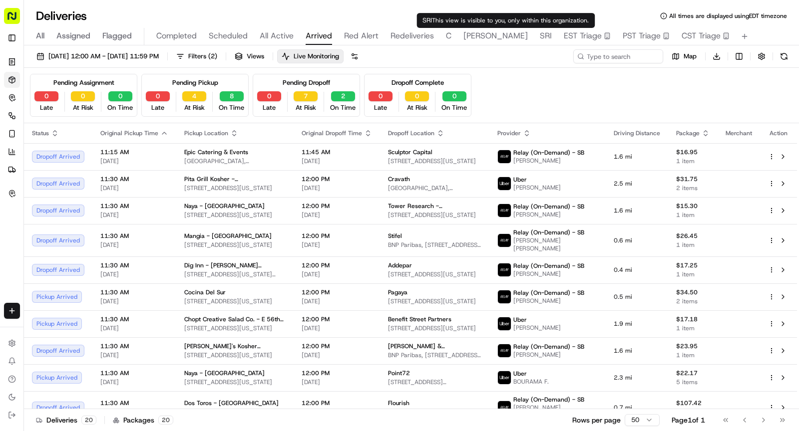
type input "D.E."
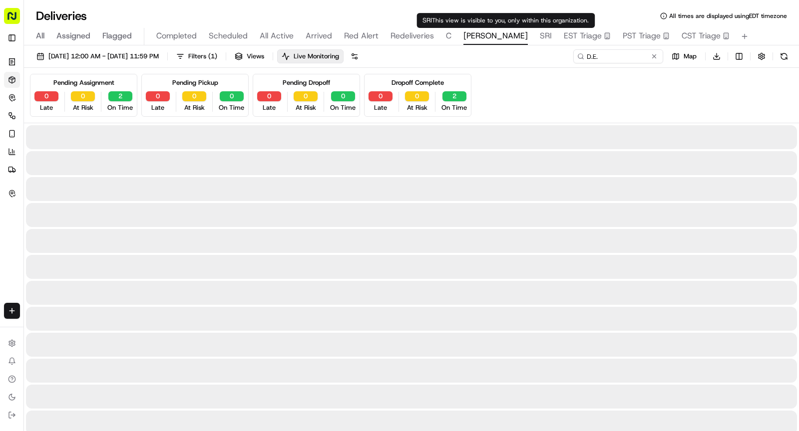
click at [473, 34] on span "SHAW" at bounding box center [495, 36] width 64 height 12
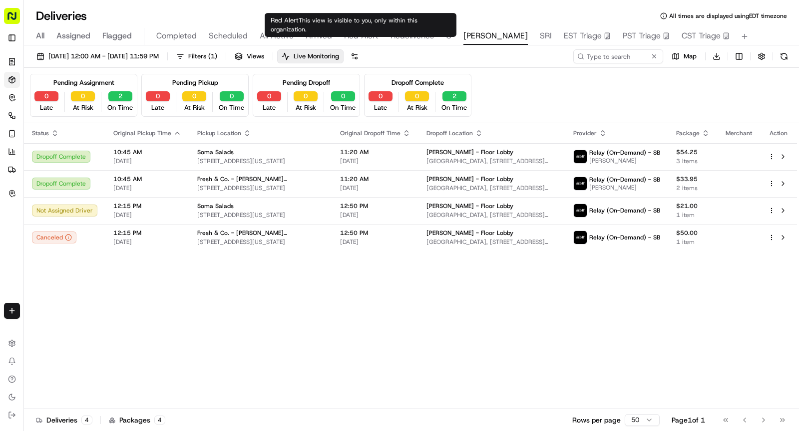
click at [320, 41] on span "Arrived" at bounding box center [318, 36] width 26 height 12
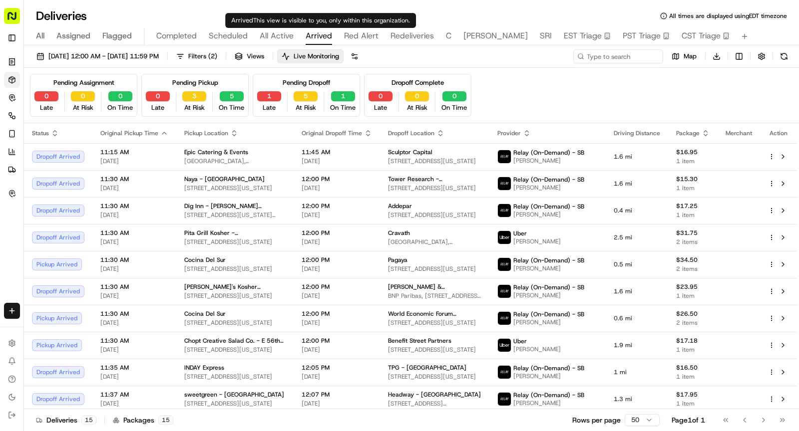
click at [262, 37] on span "All Active" at bounding box center [277, 36] width 34 height 12
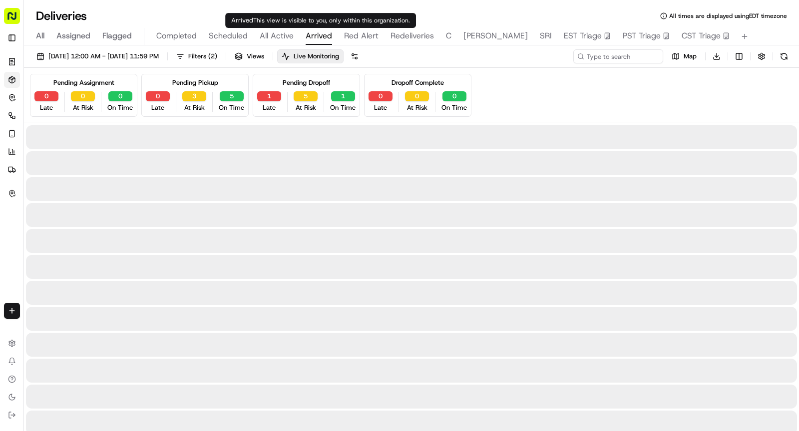
click at [312, 37] on span "Arrived" at bounding box center [318, 36] width 26 height 12
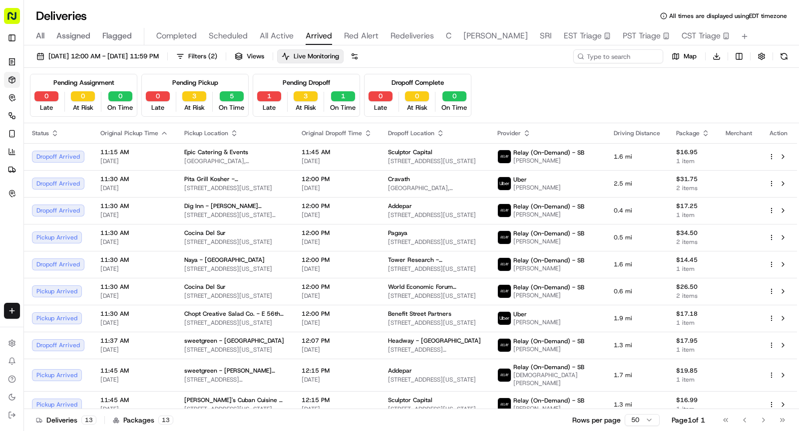
click at [271, 90] on div "Pending Dropoff 1 Late 3 At Risk 1 On Time" at bounding box center [306, 95] width 107 height 43
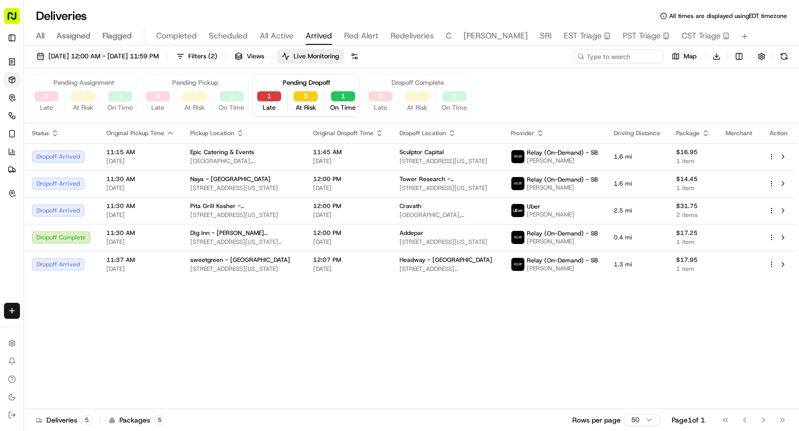
click at [271, 91] on button "1" at bounding box center [269, 96] width 24 height 10
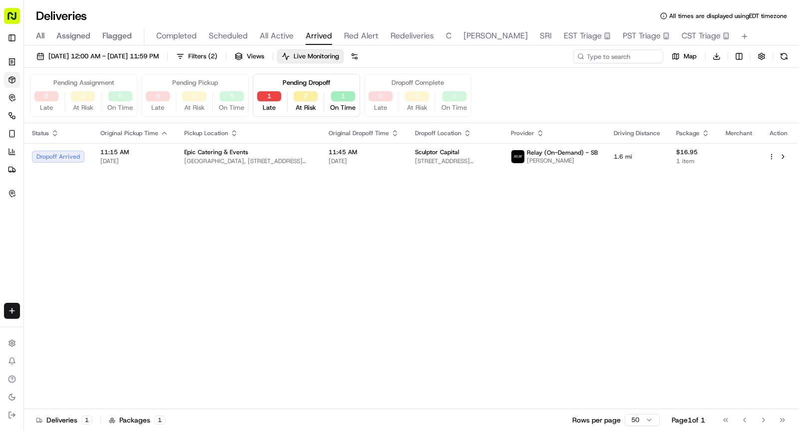
click at [271, 101] on div "1 Late" at bounding box center [269, 101] width 32 height 21
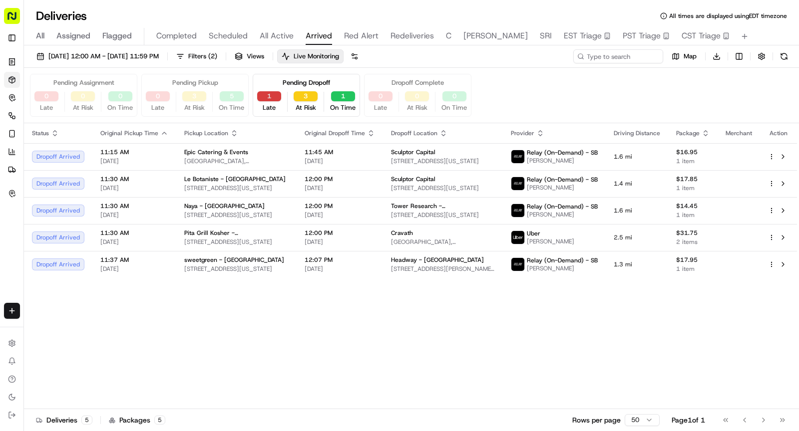
click at [271, 95] on button "1" at bounding box center [269, 96] width 24 height 10
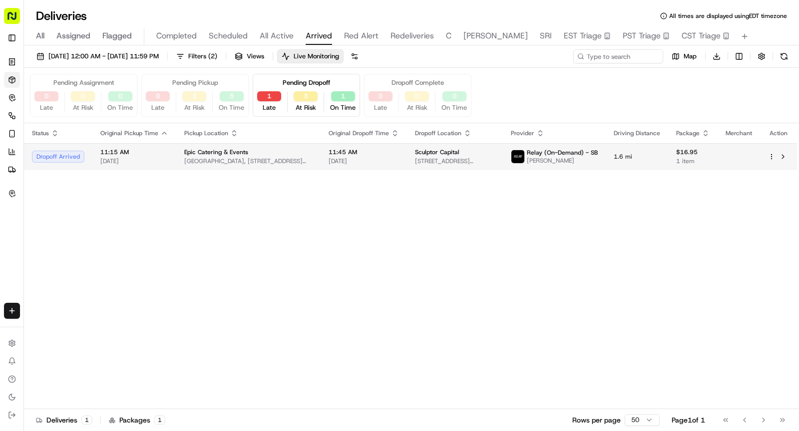
click at [308, 158] on td "Epic Catering & Events Mercedes House, 550 W 54th St, New York, NY 10019, USA" at bounding box center [248, 156] width 144 height 27
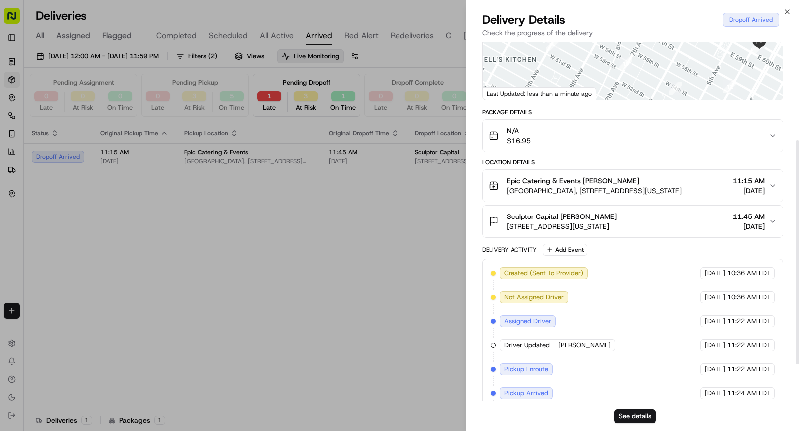
scroll to position [217, 0]
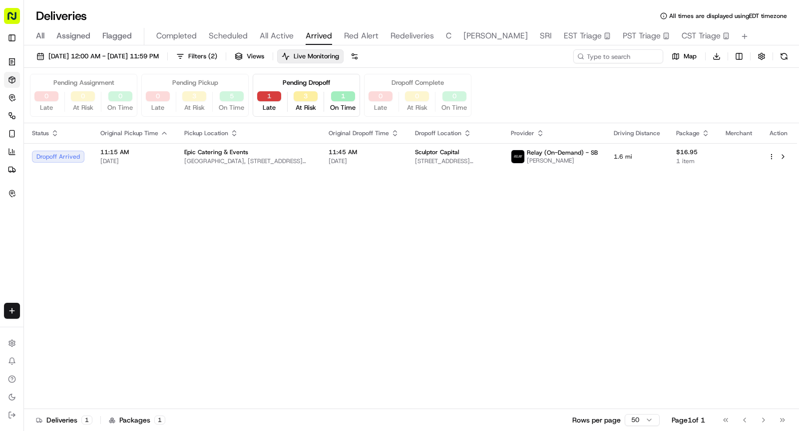
click at [266, 93] on button "1" at bounding box center [269, 96] width 24 height 10
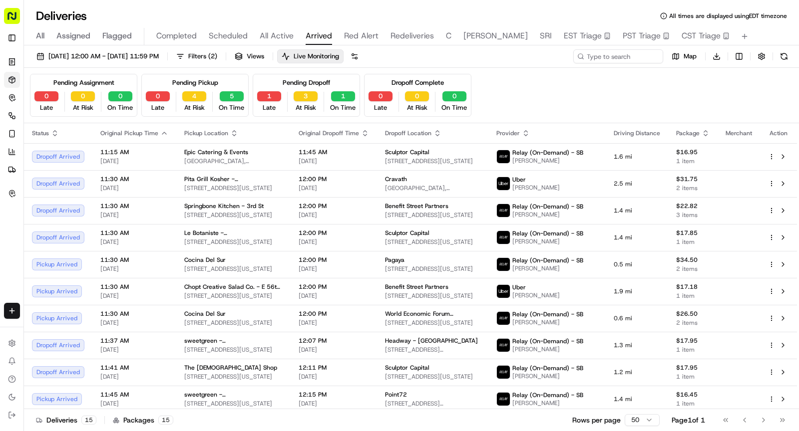
click at [467, 36] on span "SHAW" at bounding box center [495, 36] width 64 height 12
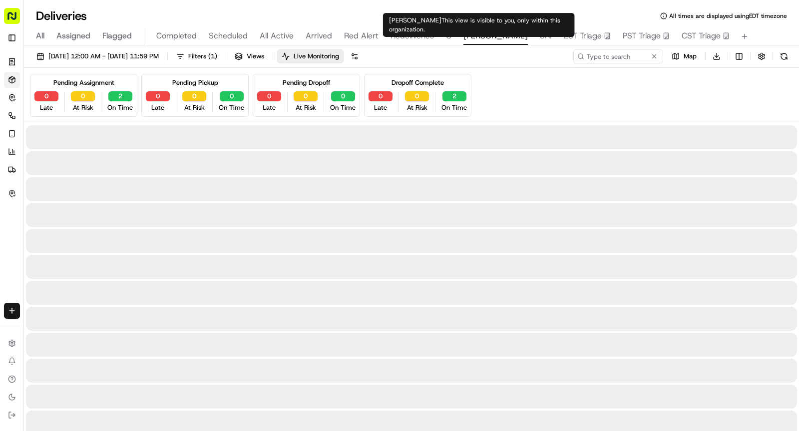
type input "D.E."
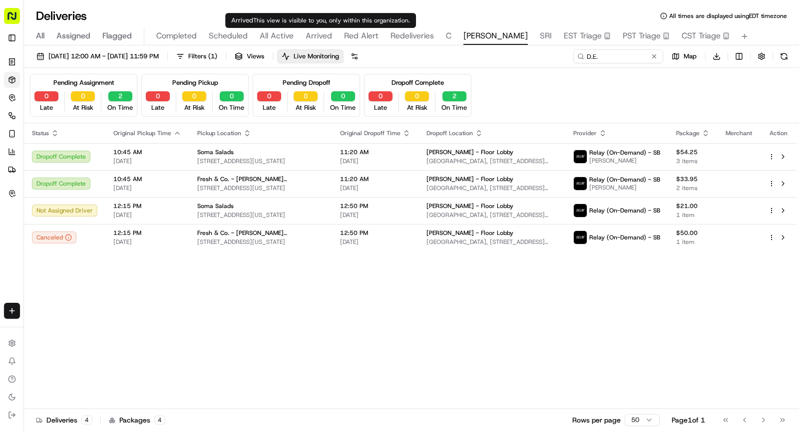
click at [272, 40] on span "All Active" at bounding box center [277, 36] width 34 height 12
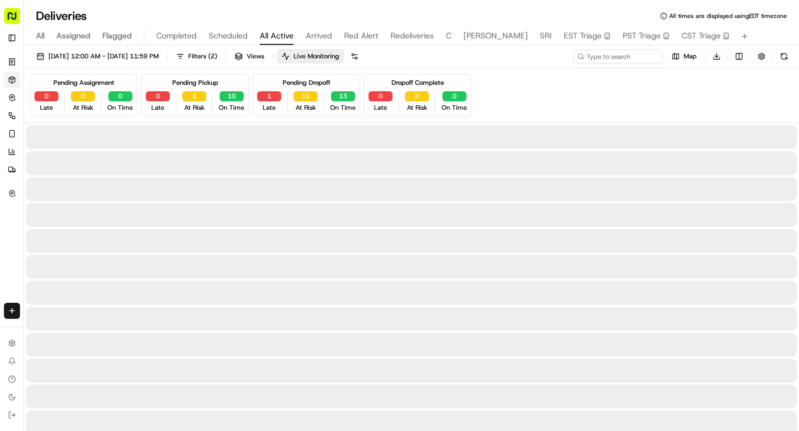
click at [359, 38] on span "Red Alert" at bounding box center [361, 36] width 34 height 12
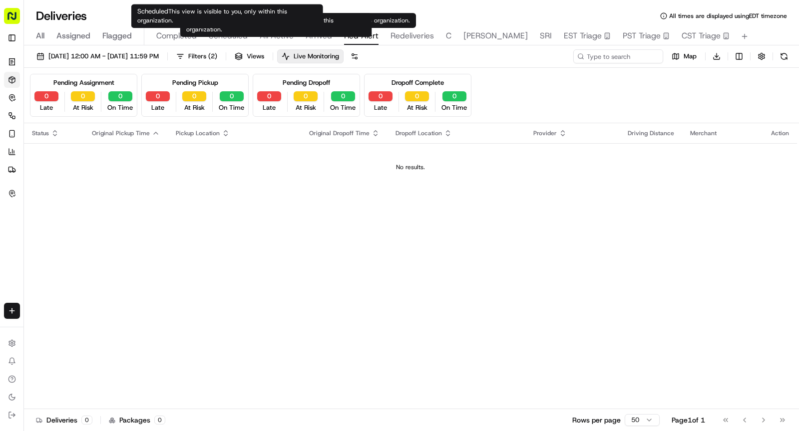
click at [237, 37] on span "Scheduled" at bounding box center [228, 36] width 39 height 12
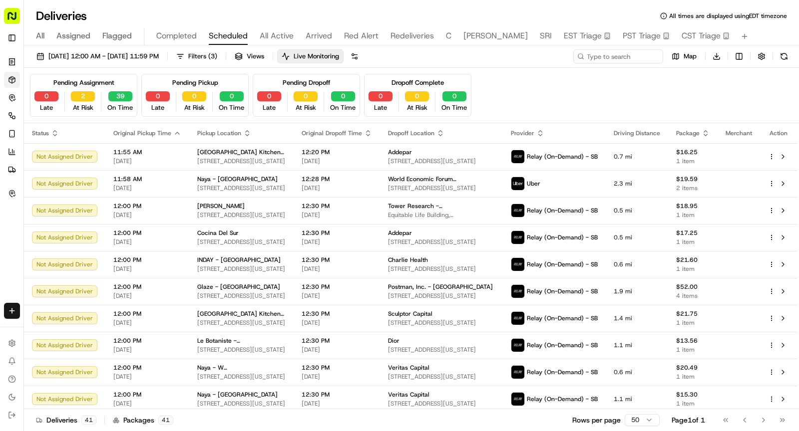
click at [42, 32] on span "All" at bounding box center [40, 36] width 8 height 12
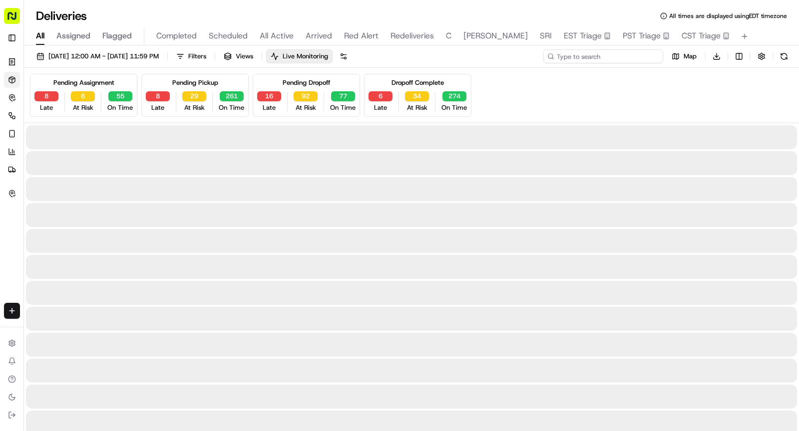
click at [606, 54] on input at bounding box center [603, 56] width 120 height 14
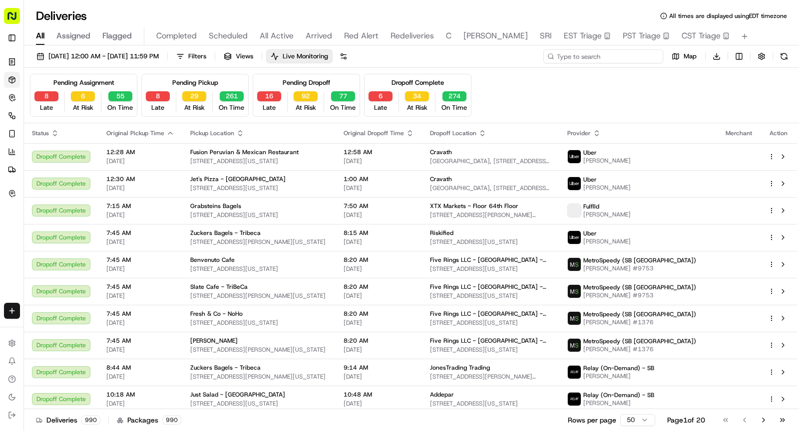
paste input "PW09162526764 > Pita Grill Kosher - 2nd Ave > Karina Guzman: @Rachell Alessandr…"
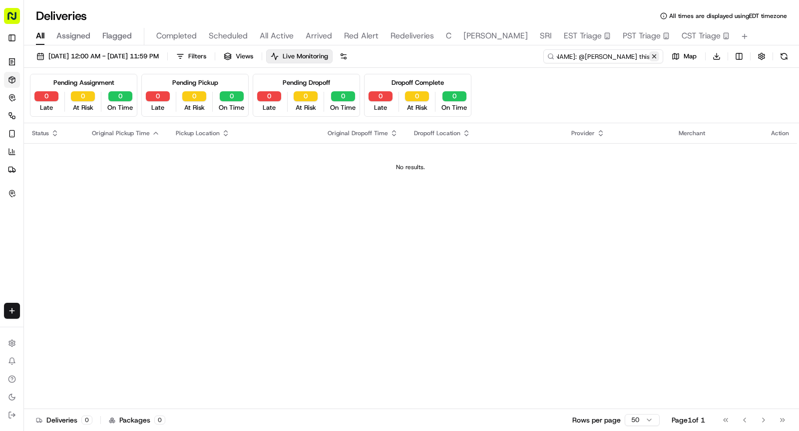
type input "PW09162526764 > Pita Grill Kosher - 2nd Ave > Karina Guzman: @Rachell Alessandr…"
click at [652, 56] on button at bounding box center [654, 56] width 10 height 10
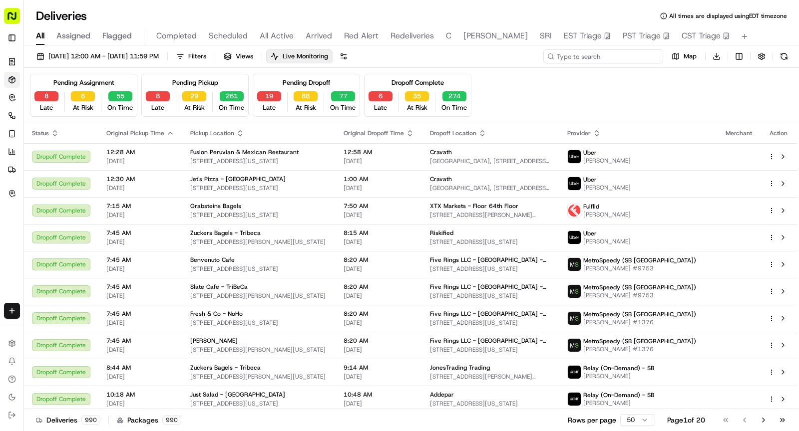
click at [596, 56] on input at bounding box center [603, 56] width 120 height 14
paste input "PW09162526764"
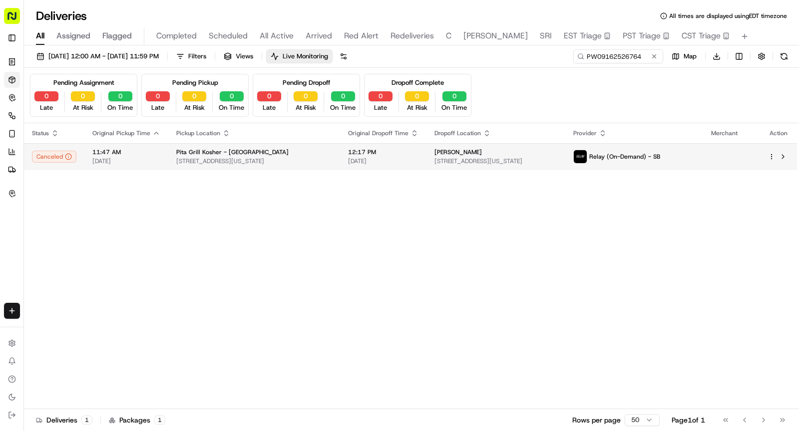
click at [286, 159] on span "1083 2nd Ave, New York, NY 10022, USA" at bounding box center [254, 161] width 156 height 8
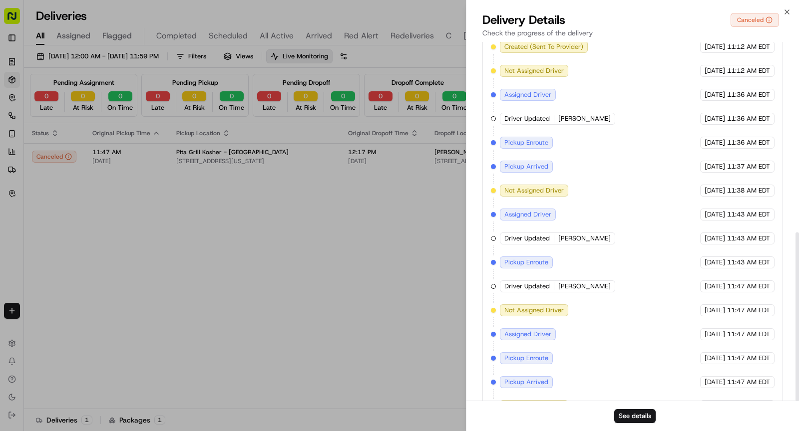
scroll to position [405, 0]
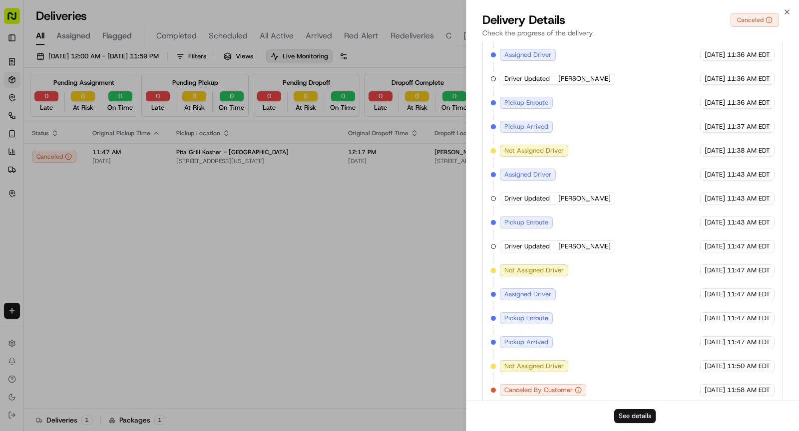
click at [628, 417] on button "See details" at bounding box center [634, 416] width 41 height 14
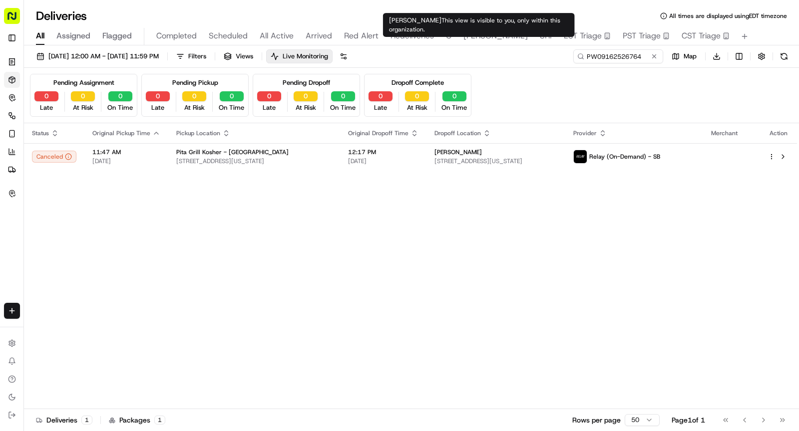
type input "D.E."
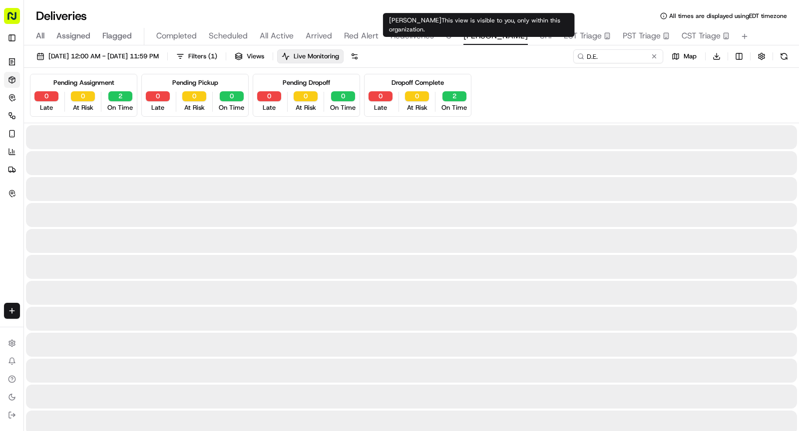
click at [476, 36] on span "SHAW" at bounding box center [495, 36] width 64 height 12
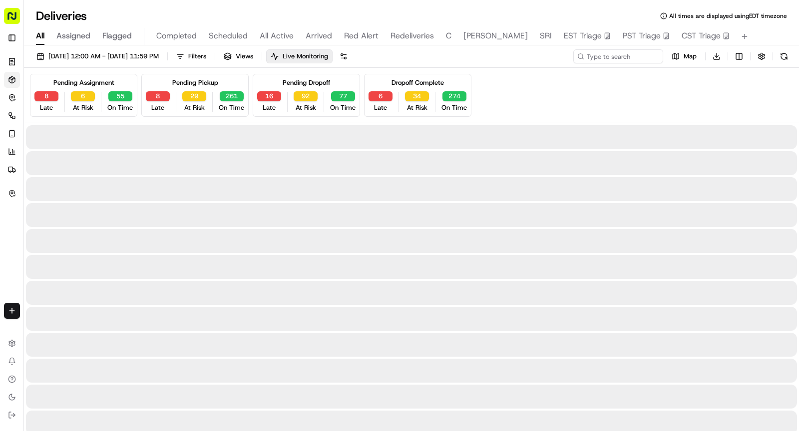
click at [38, 36] on span "All" at bounding box center [40, 36] width 8 height 12
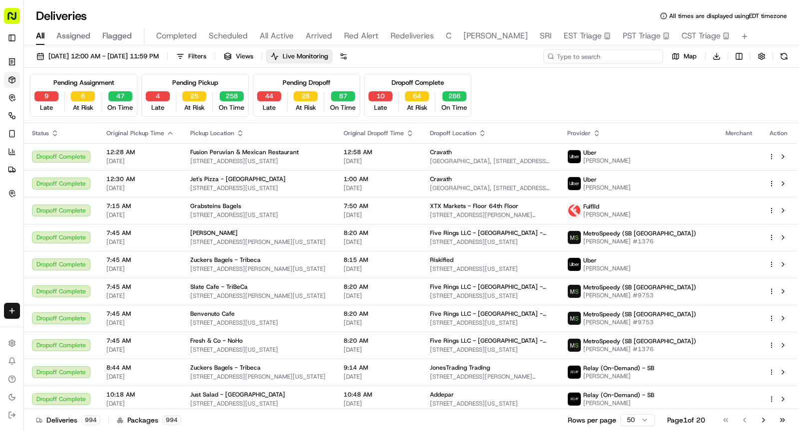
click at [623, 58] on input at bounding box center [603, 56] width 120 height 14
paste input "POS09162514969"
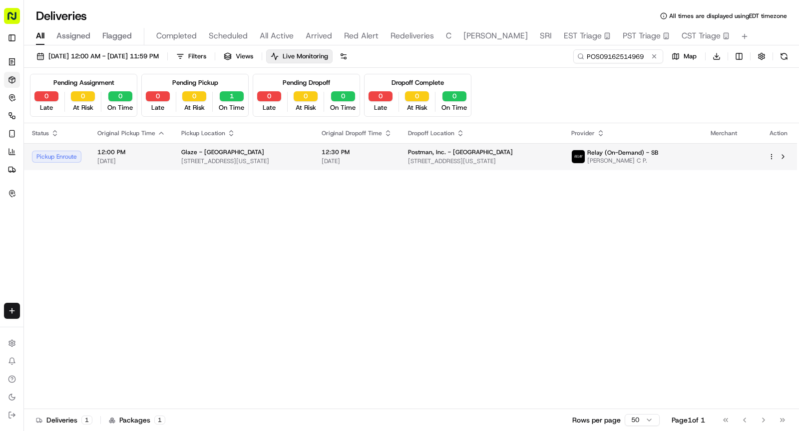
click at [284, 161] on span "110 University Pl, New York, NY 10003, USA" at bounding box center [243, 161] width 124 height 8
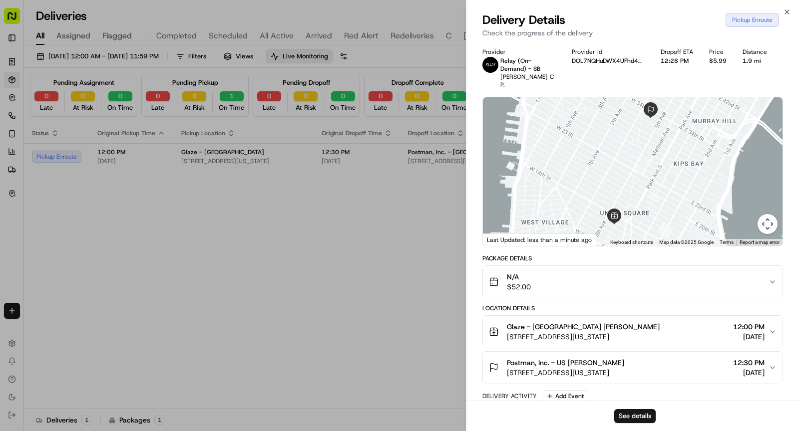
scroll to position [123, 0]
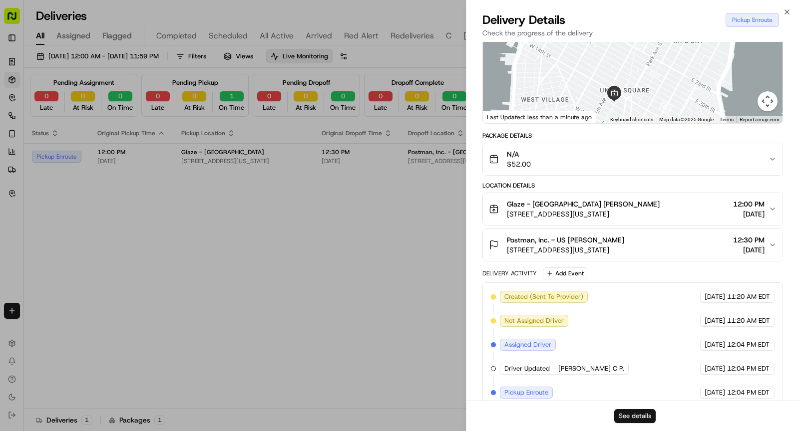
click at [628, 414] on button "See details" at bounding box center [634, 416] width 41 height 14
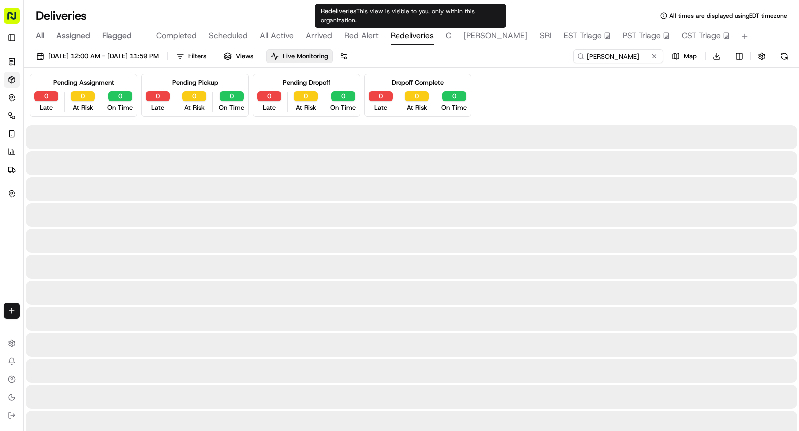
click at [409, 34] on span "Redeliveries" at bounding box center [411, 36] width 43 height 12
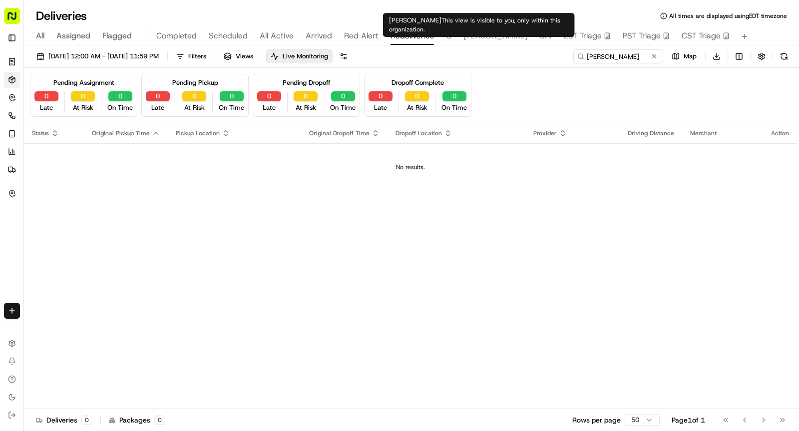
type input "D.E."
click at [479, 39] on span "SHAW" at bounding box center [495, 36] width 64 height 12
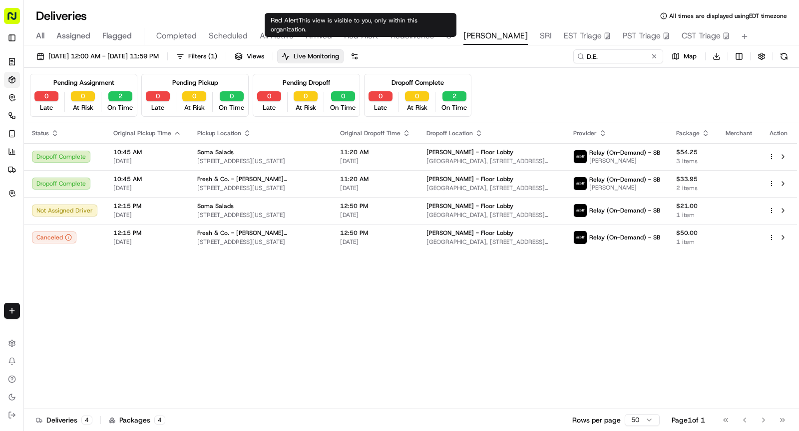
click at [321, 37] on span "Arrived" at bounding box center [318, 36] width 26 height 12
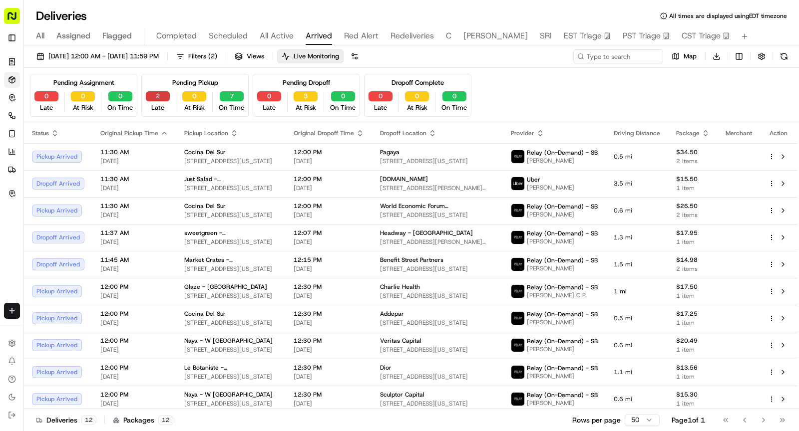
click at [159, 92] on button "2" at bounding box center [158, 96] width 24 height 10
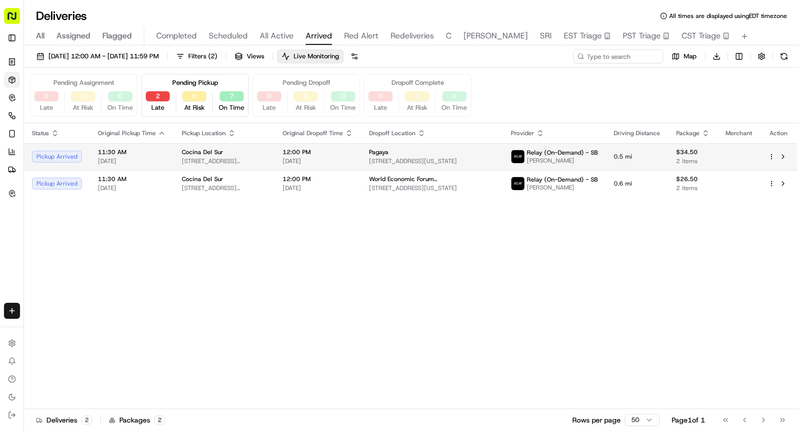
click at [194, 158] on span "40 W 38th St, New York, NY 10018, USA" at bounding box center [224, 161] width 85 height 8
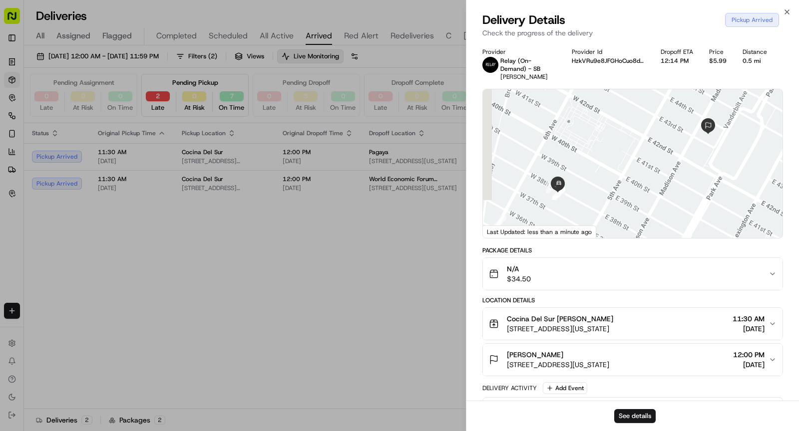
scroll to position [146, 0]
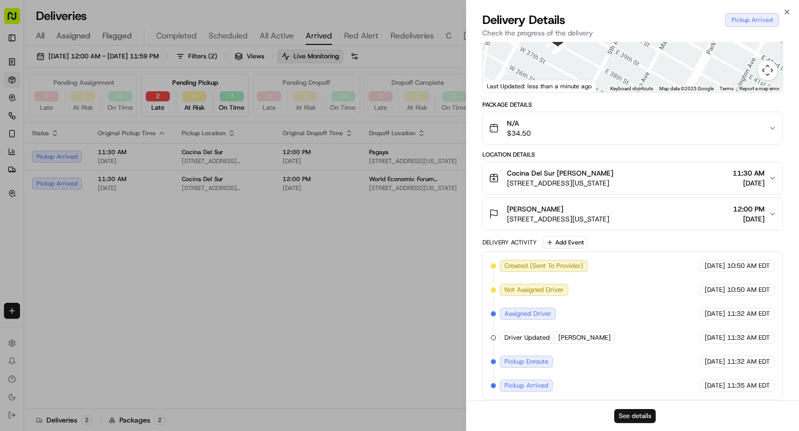
click at [638, 415] on button "See details" at bounding box center [634, 416] width 41 height 14
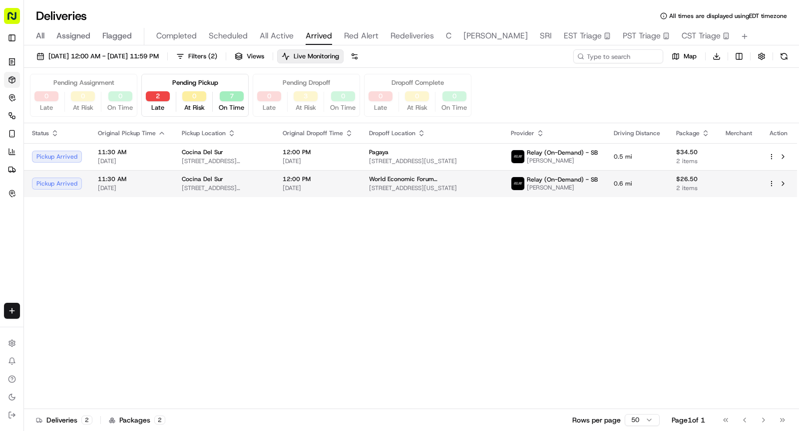
click at [162, 190] on span "[DATE]" at bounding box center [132, 188] width 68 height 8
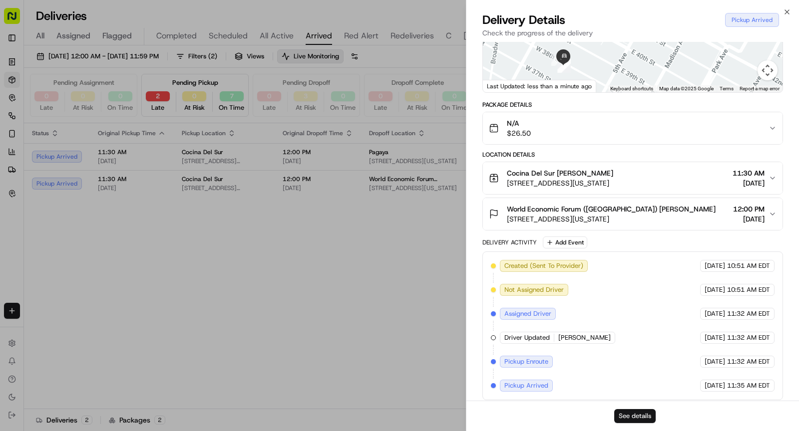
click at [632, 418] on button "See details" at bounding box center [634, 416] width 41 height 14
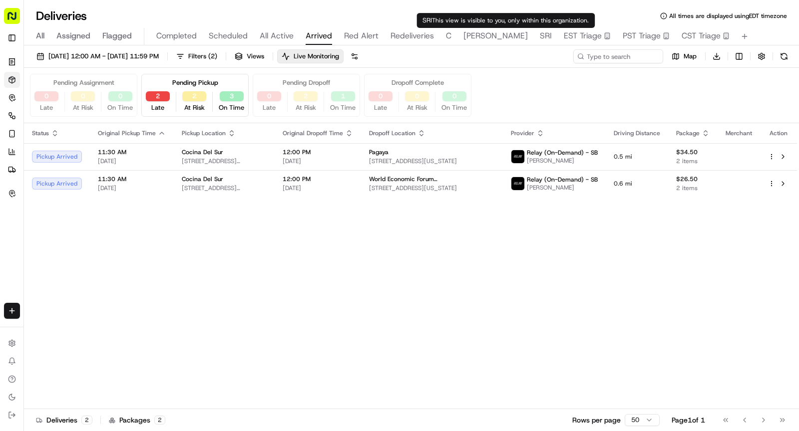
type input "D.E."
click at [478, 35] on span "SHAW" at bounding box center [495, 36] width 64 height 12
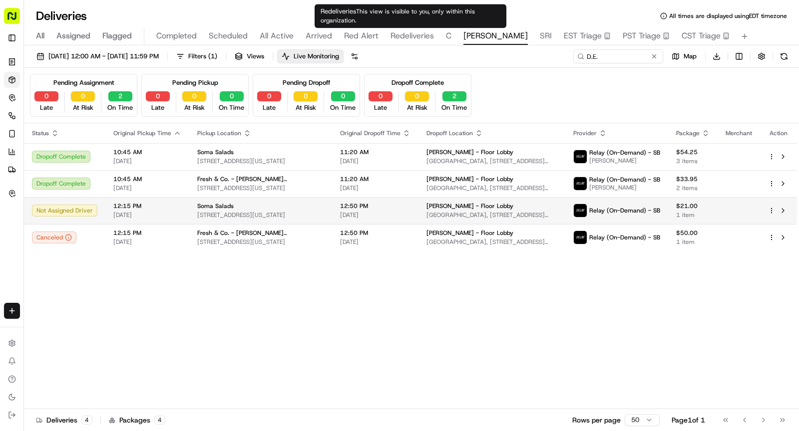
click at [229, 208] on div "Soma Salads" at bounding box center [260, 206] width 127 height 8
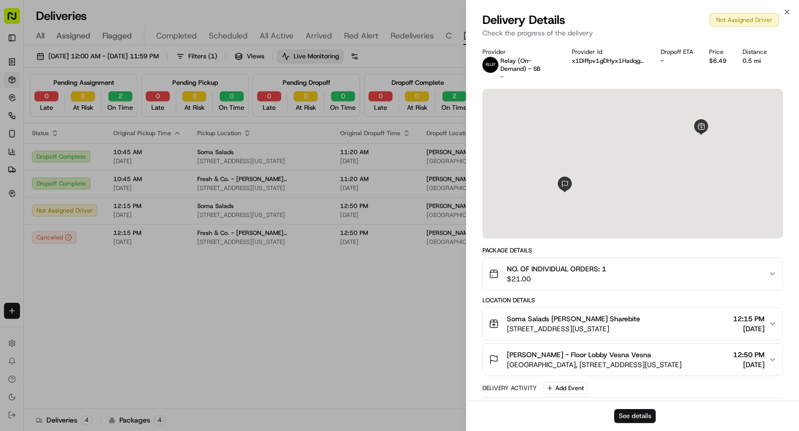
click at [622, 410] on button "See details" at bounding box center [634, 416] width 41 height 14
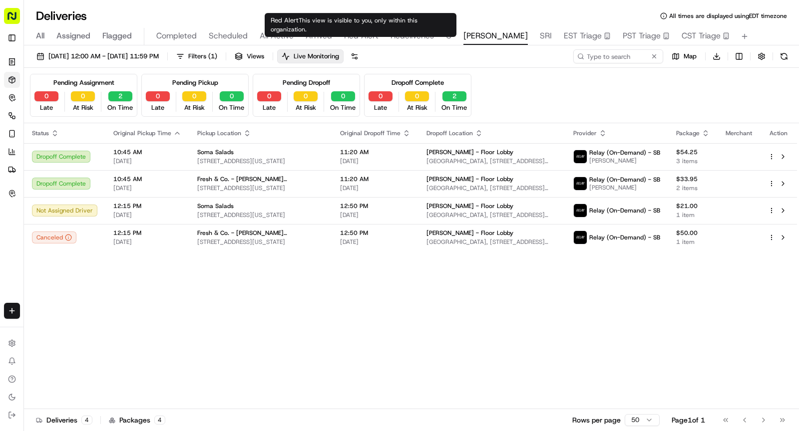
click at [364, 37] on span "Red Alert" at bounding box center [361, 36] width 34 height 12
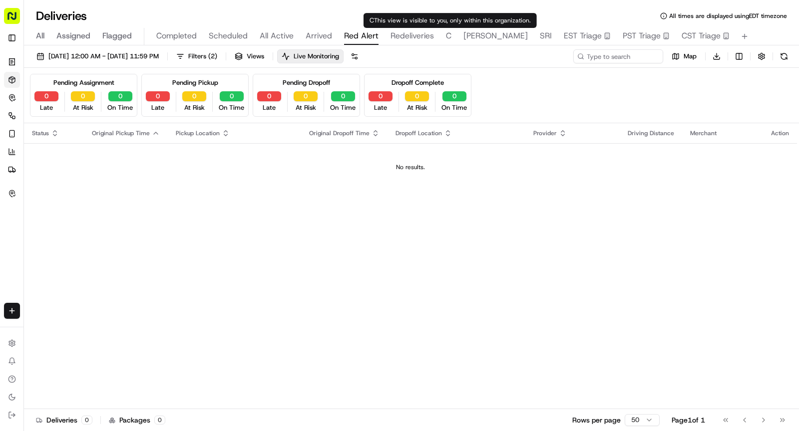
click at [450, 34] on div "All Assigned Flagged Completed Scheduled All Active Arrived Red Alert Redeliver…" at bounding box center [411, 36] width 775 height 17
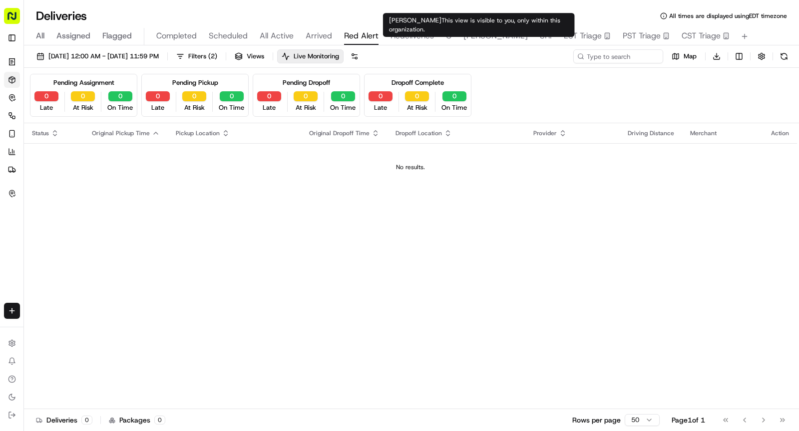
type input "D.E."
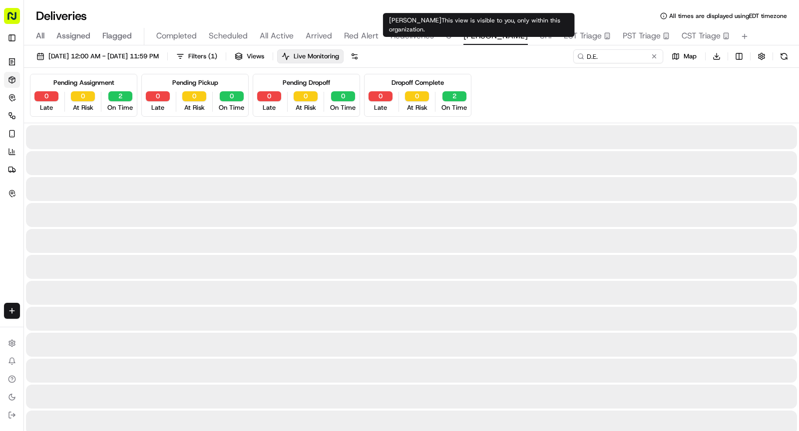
click at [472, 37] on span "[PERSON_NAME]" at bounding box center [495, 36] width 64 height 12
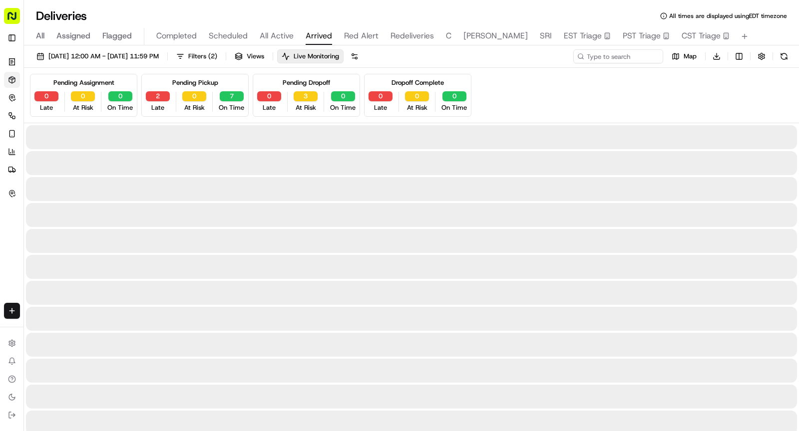
click at [322, 39] on span "Arrived" at bounding box center [318, 36] width 26 height 12
click at [159, 98] on button "2" at bounding box center [158, 96] width 24 height 10
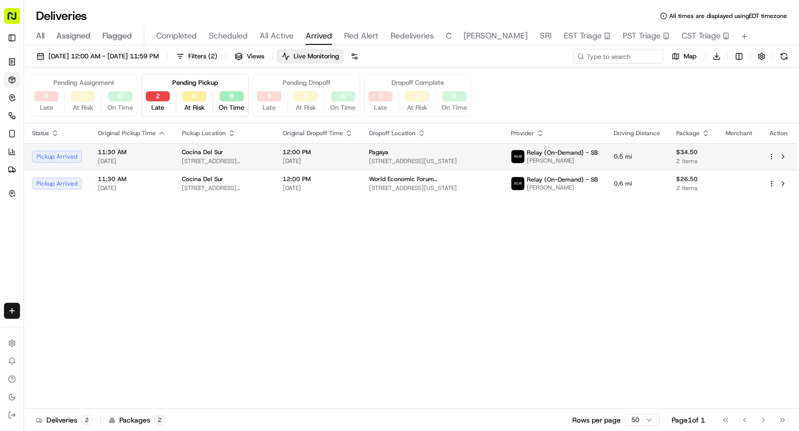
click at [221, 153] on div "Cocina Del Sur" at bounding box center [224, 152] width 85 height 8
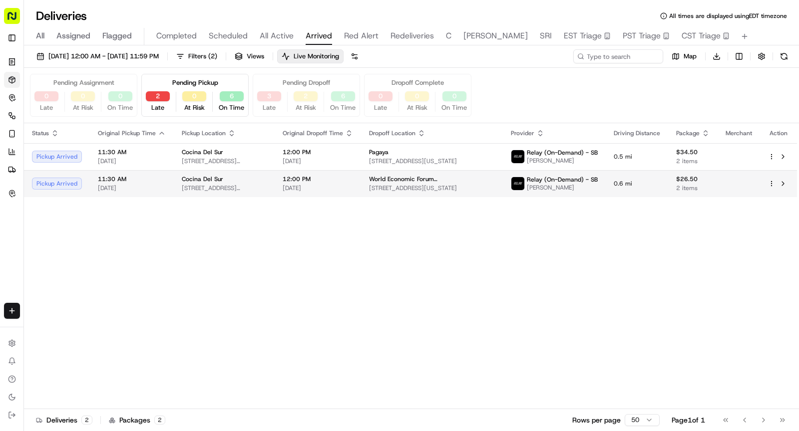
click at [242, 184] on span "40 W 38th St, New York, NY 10018, USA" at bounding box center [224, 188] width 85 height 8
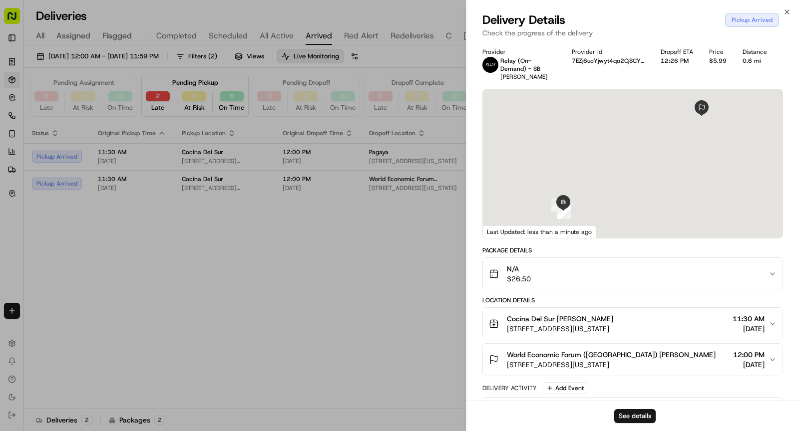
click at [639, 409] on div "See details" at bounding box center [632, 416] width 332 height 30
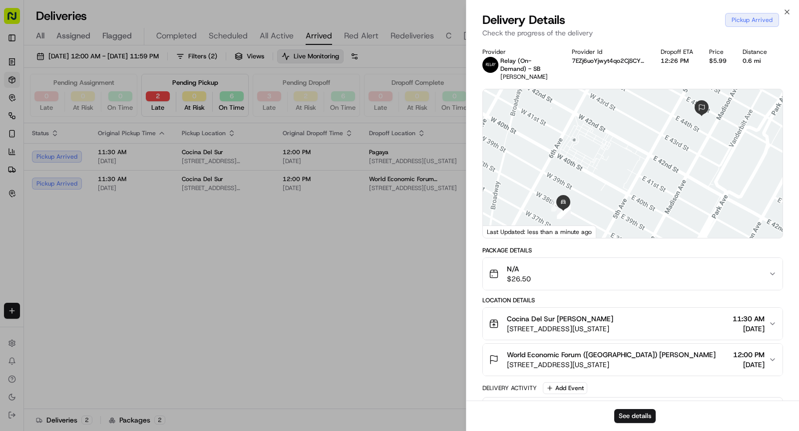
click at [639, 423] on div "See details" at bounding box center [632, 416] width 332 height 30
click at [635, 418] on button "See details" at bounding box center [634, 416] width 41 height 14
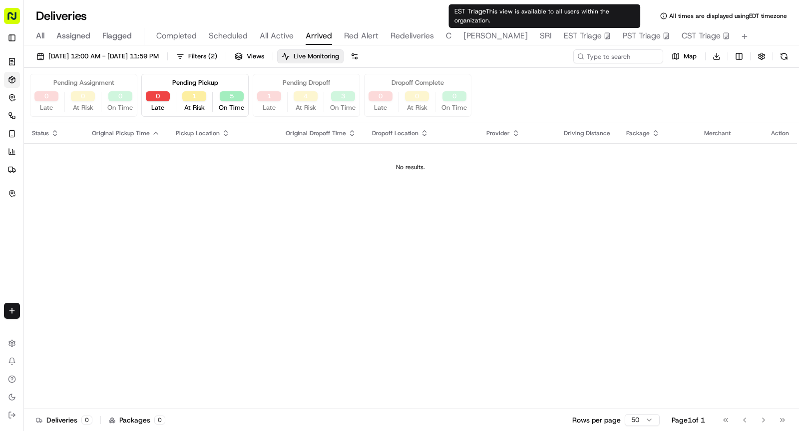
click at [564, 37] on span "EST Triage" at bounding box center [583, 36] width 38 height 12
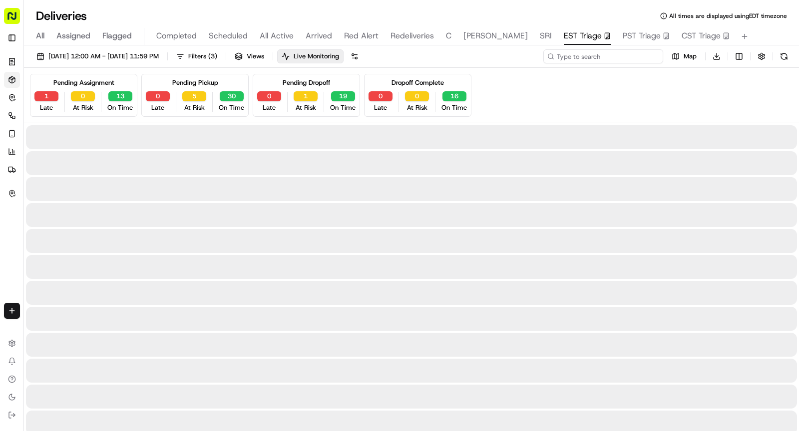
click at [601, 59] on input at bounding box center [603, 56] width 120 height 14
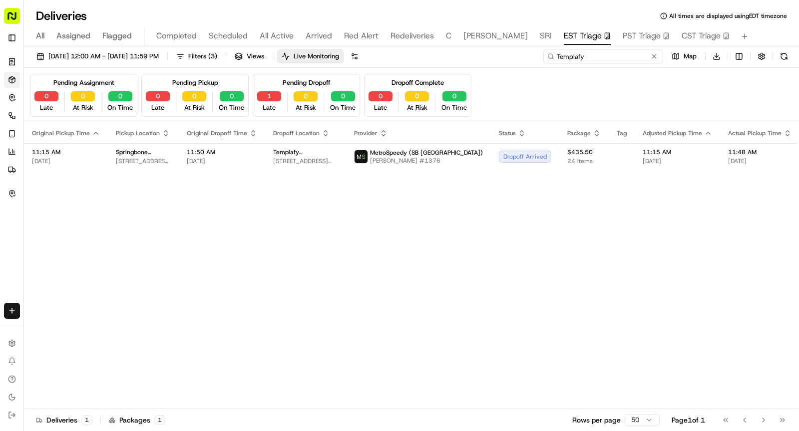
type input "Templafy"
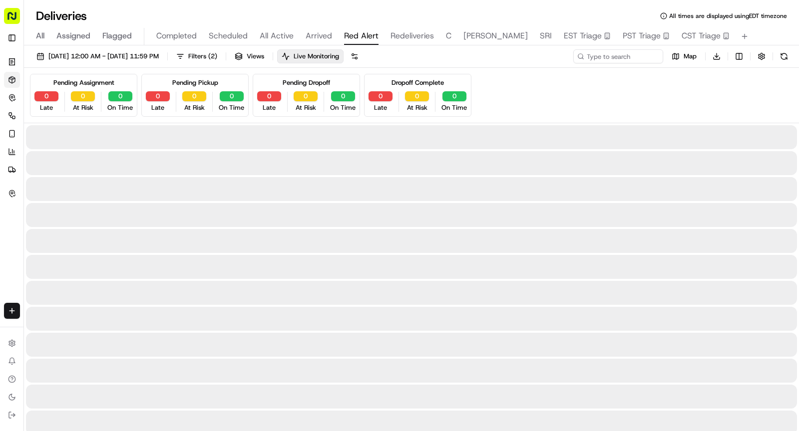
click at [362, 32] on span "Red Alert" at bounding box center [361, 36] width 34 height 12
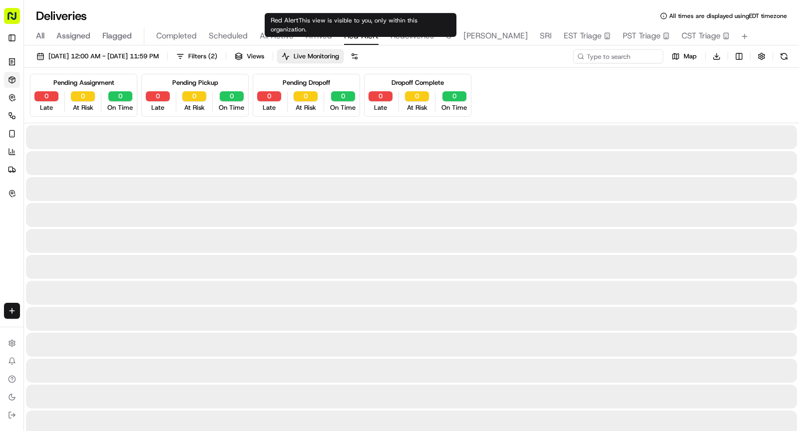
click at [362, 32] on span "Red Alert" at bounding box center [361, 36] width 34 height 12
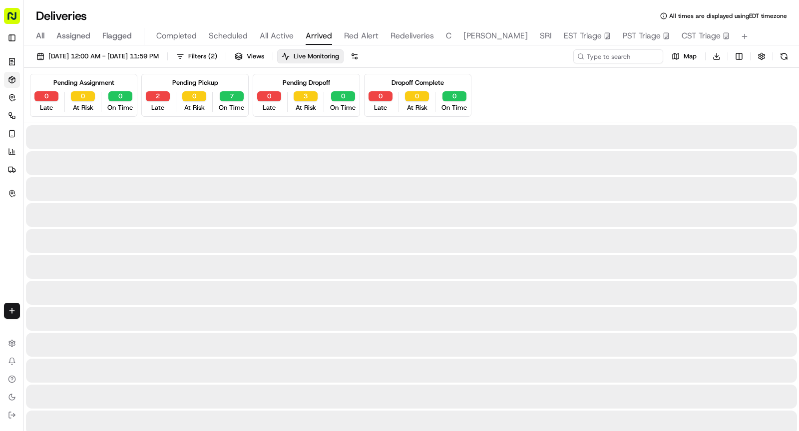
click at [318, 38] on span "Arrived" at bounding box center [318, 36] width 26 height 12
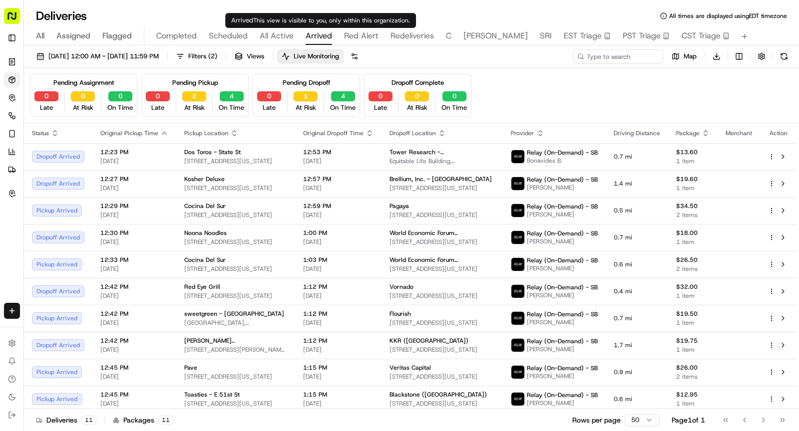
click at [313, 36] on span "Arrived" at bounding box center [318, 36] width 26 height 12
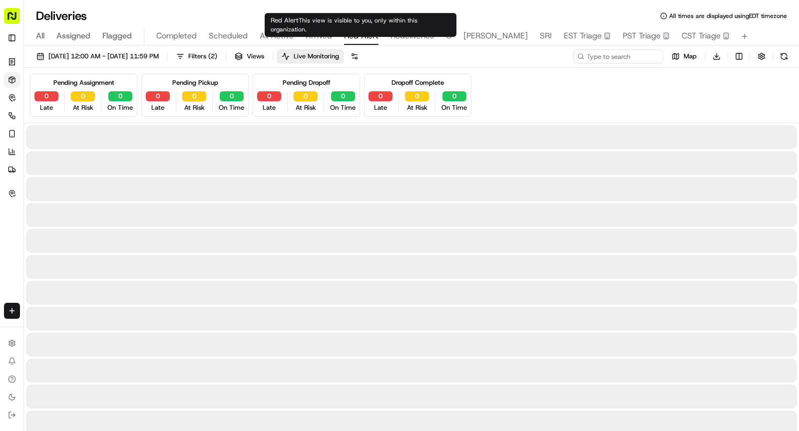
click at [351, 40] on span "Red Alert" at bounding box center [361, 36] width 34 height 12
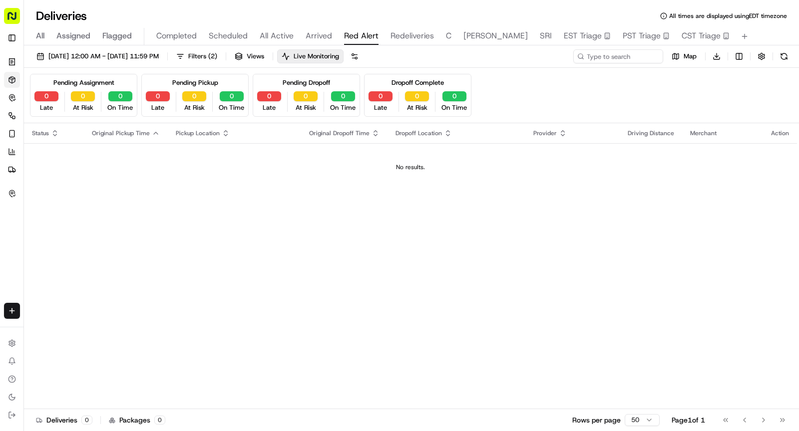
click at [335, 32] on div "All Assigned Flagged Completed Scheduled All Active Arrived Red Alert Redeliver…" at bounding box center [411, 36] width 775 height 17
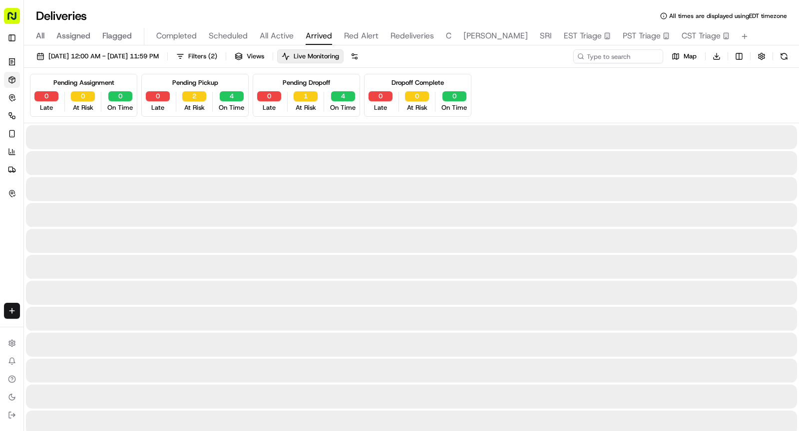
click at [324, 32] on span "Arrived" at bounding box center [318, 36] width 26 height 12
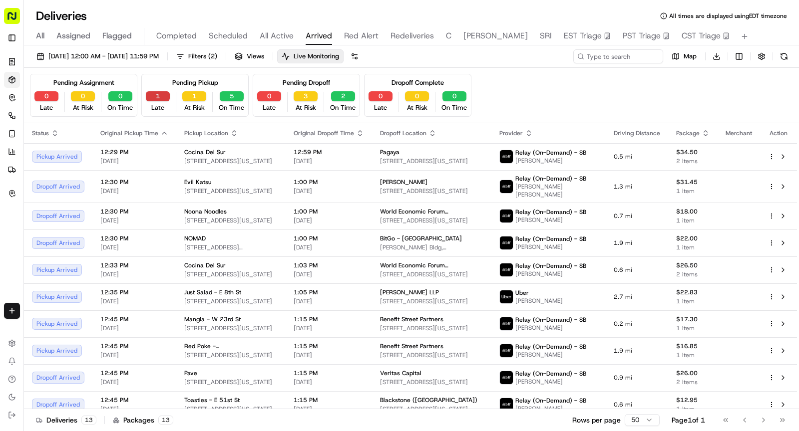
click at [158, 96] on button "1" at bounding box center [158, 96] width 24 height 10
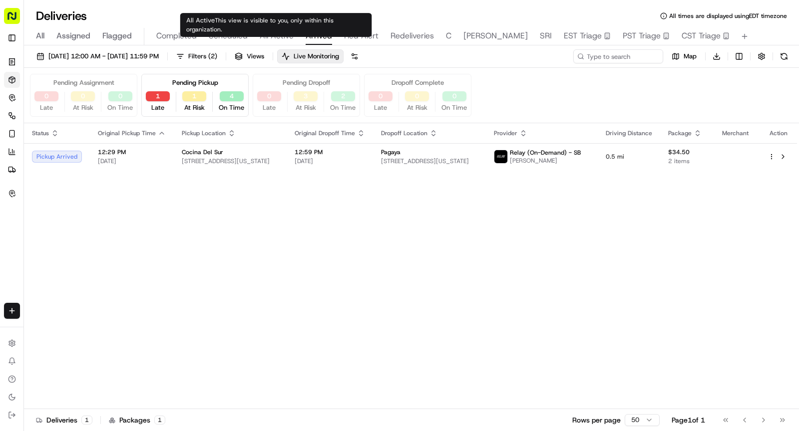
click at [271, 40] on span "All Active" at bounding box center [277, 36] width 34 height 12
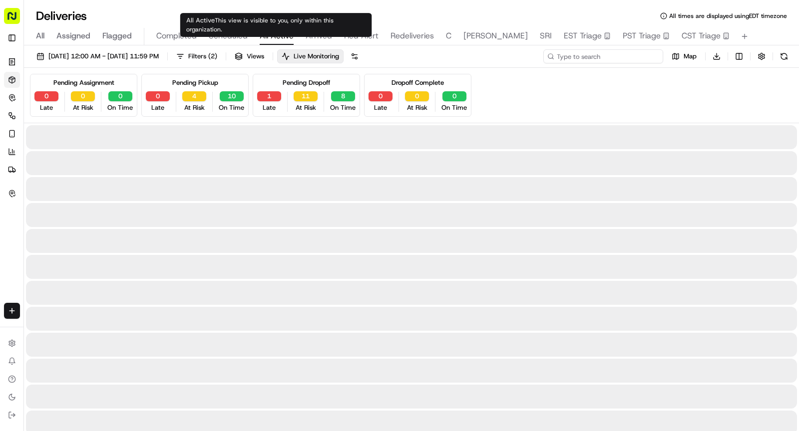
click at [608, 55] on input at bounding box center [603, 56] width 120 height 14
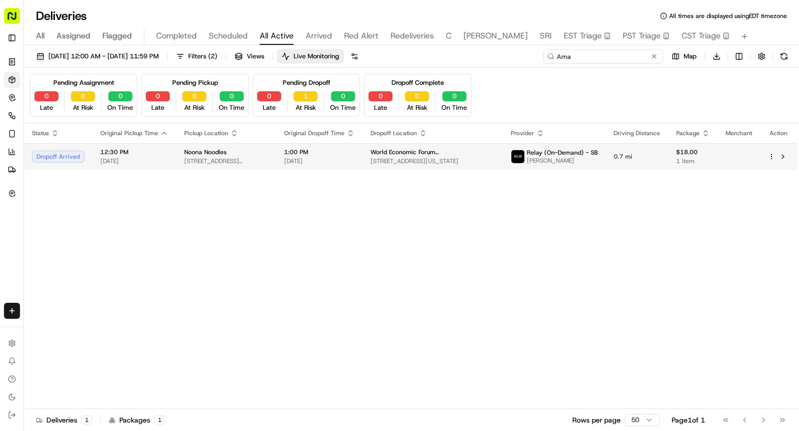
type input "Ama"
click at [336, 157] on span "[DATE]" at bounding box center [319, 161] width 70 height 8
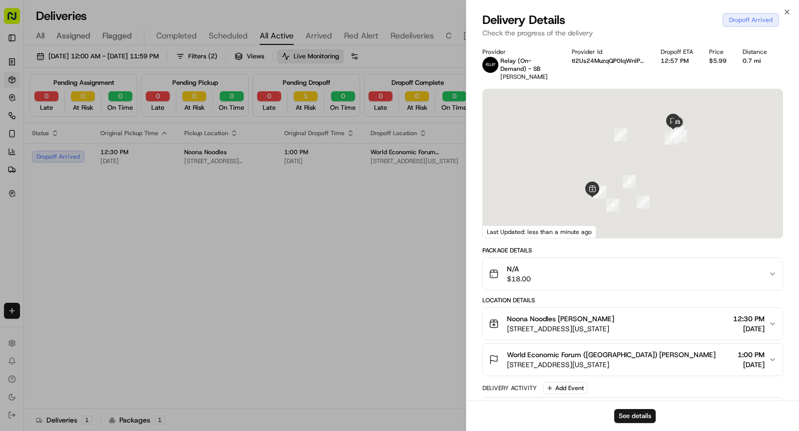
scroll to position [196, 0]
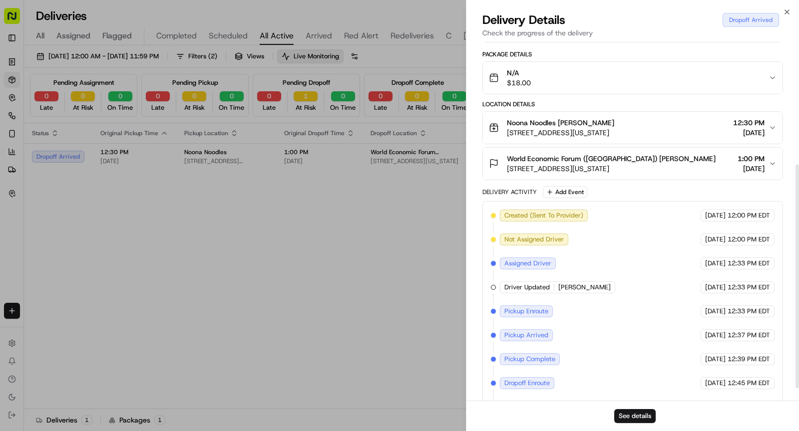
click at [602, 156] on span "World Economic Forum (USA) Amanda Neslund" at bounding box center [611, 159] width 209 height 10
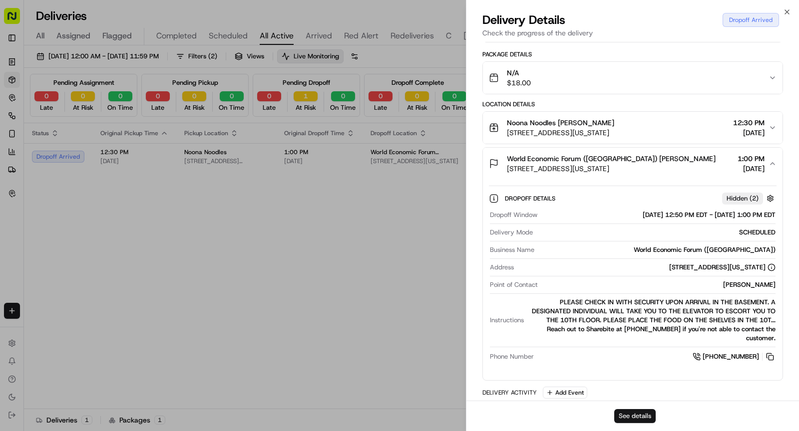
click at [633, 410] on button "See details" at bounding box center [634, 416] width 41 height 14
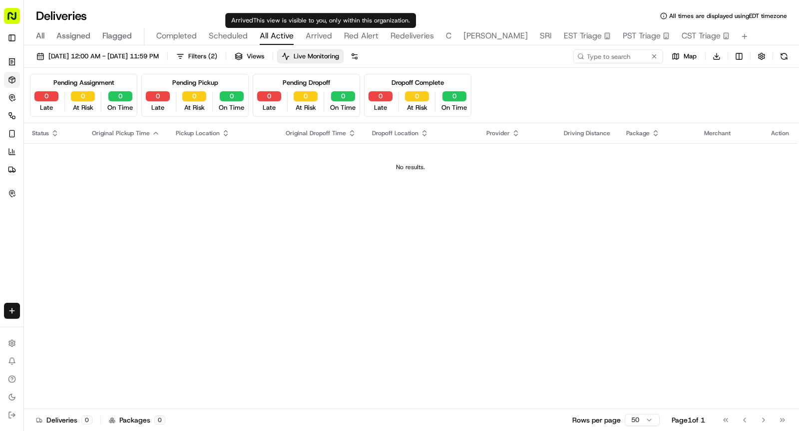
click at [321, 32] on span "Arrived" at bounding box center [318, 36] width 26 height 12
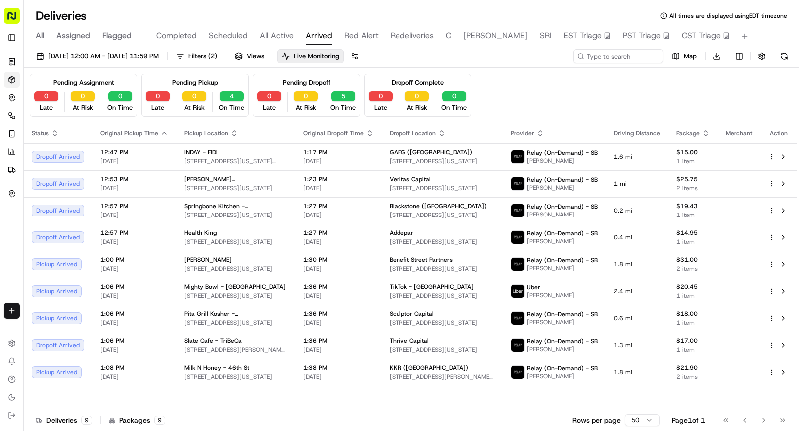
click at [344, 34] on span "Red Alert" at bounding box center [361, 36] width 34 height 12
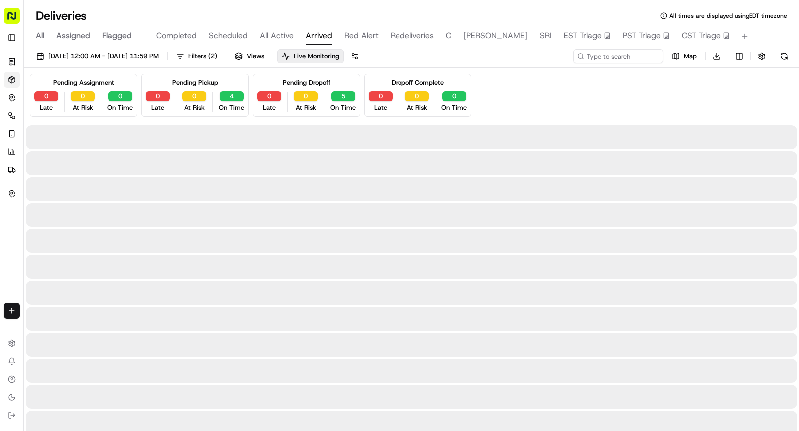
click at [316, 35] on span "Arrived" at bounding box center [318, 36] width 26 height 12
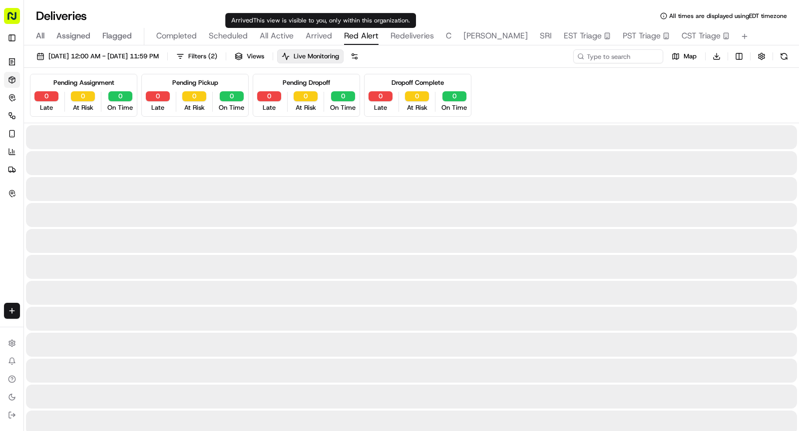
click at [344, 36] on span "Red Alert" at bounding box center [361, 36] width 34 height 12
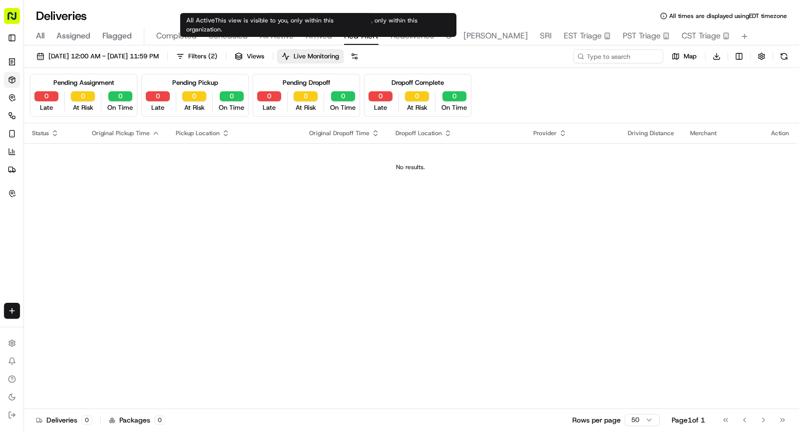
click at [278, 35] on span "All Active" at bounding box center [277, 36] width 34 height 12
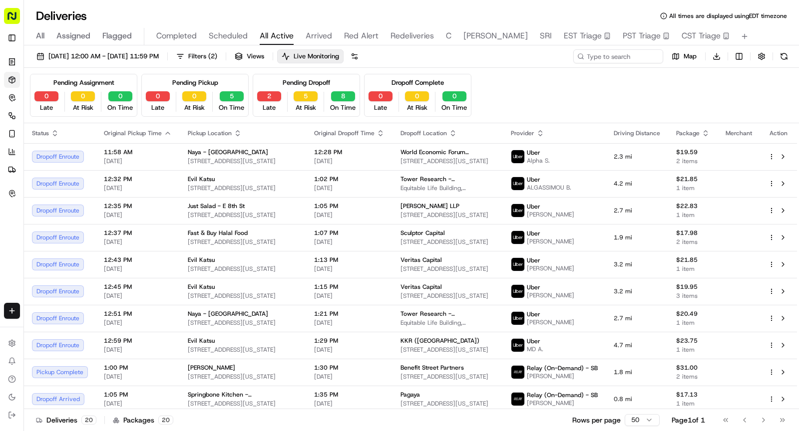
click at [228, 36] on span "Scheduled" at bounding box center [228, 36] width 39 height 12
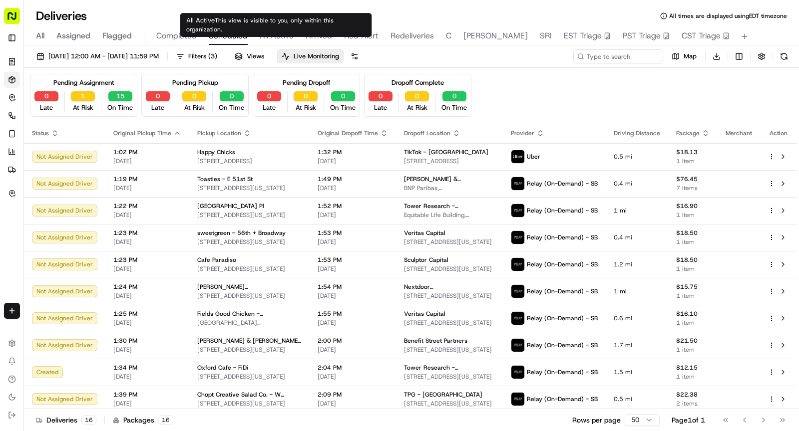
click at [270, 36] on span "All Active" at bounding box center [277, 36] width 34 height 12
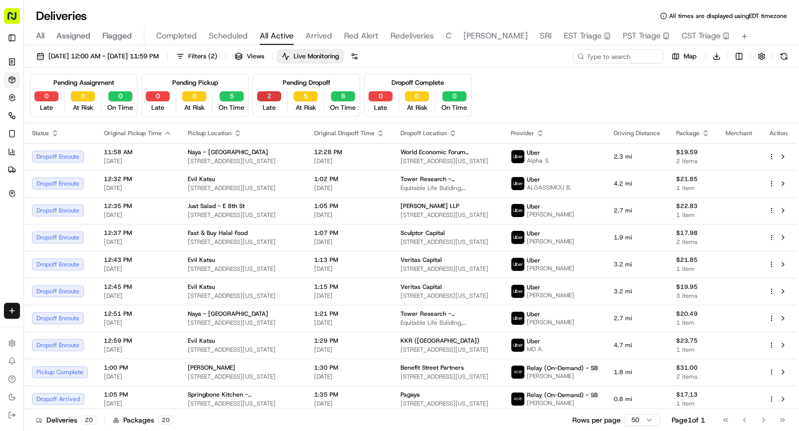
click at [272, 98] on button "2" at bounding box center [269, 96] width 24 height 10
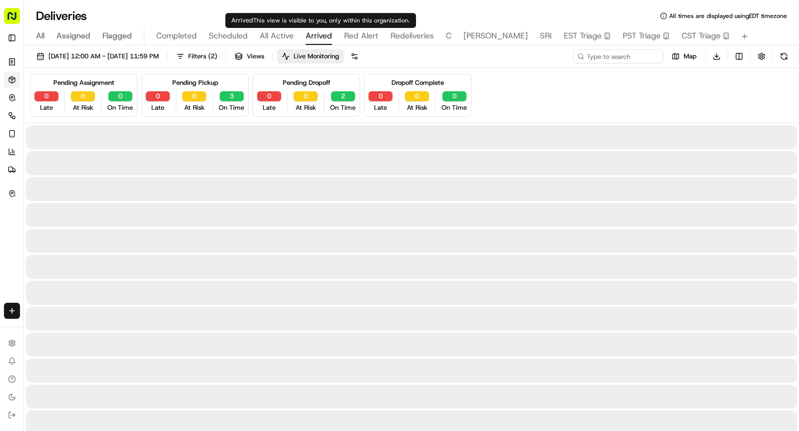
click at [313, 37] on span "Arrived" at bounding box center [318, 36] width 26 height 12
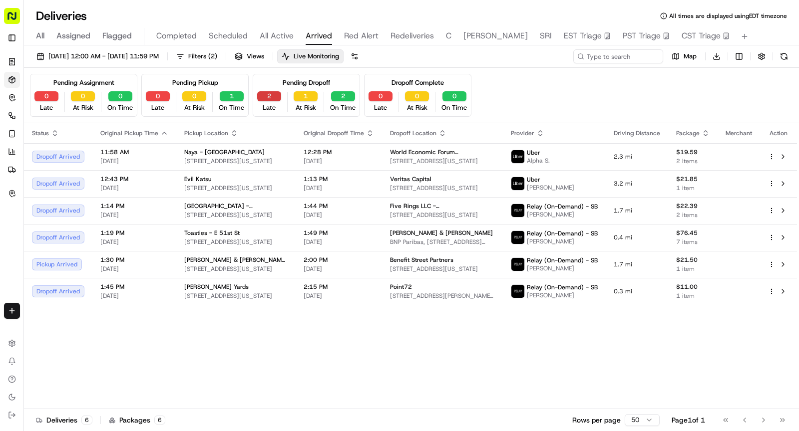
click at [269, 95] on button "2" at bounding box center [269, 96] width 24 height 10
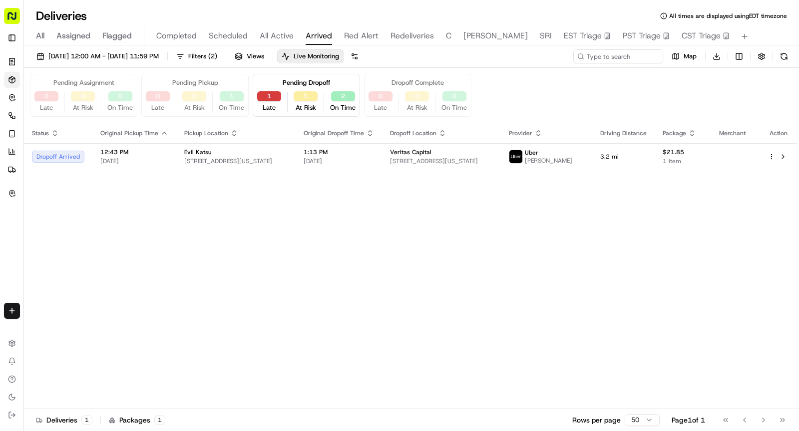
click at [273, 96] on button "1" at bounding box center [269, 96] width 24 height 10
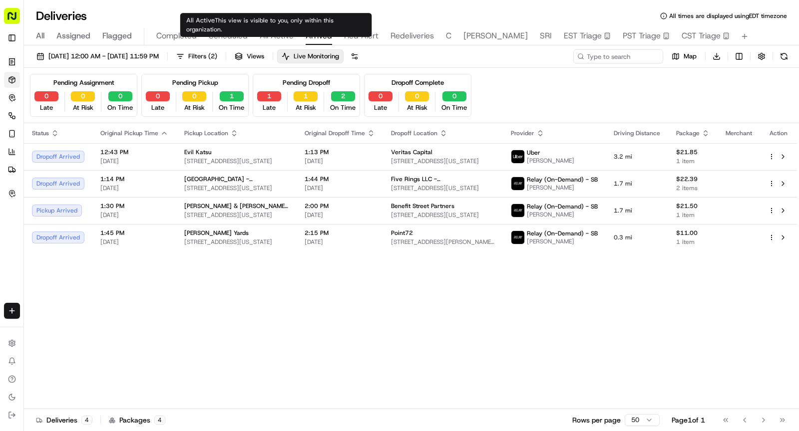
click at [271, 35] on span "All Active" at bounding box center [277, 36] width 34 height 12
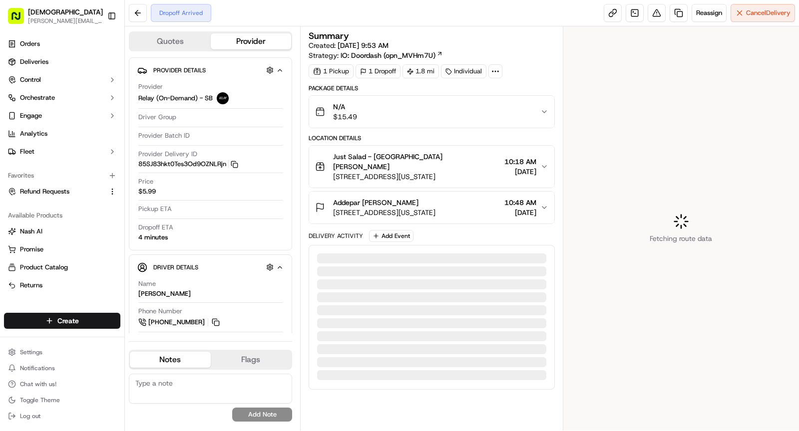
click at [491, 70] on icon at bounding box center [495, 71] width 9 height 9
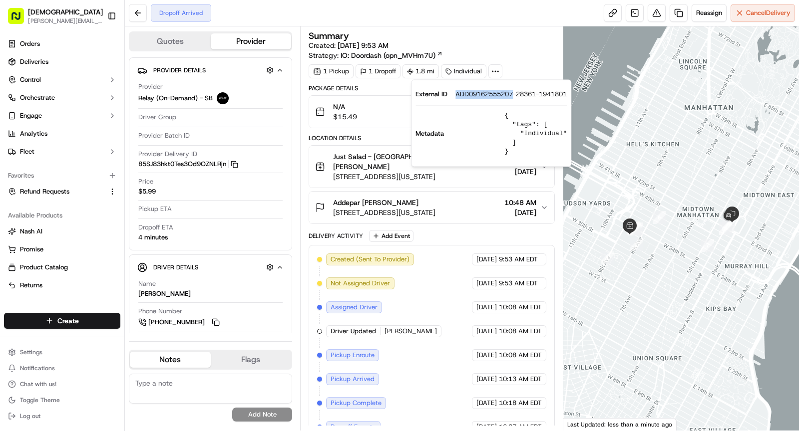
drag, startPoint x: 474, startPoint y: 96, endPoint x: 251, endPoint y: 83, distance: 223.5
click at [513, 93] on div "External ID ADD09162555207-28361-1941801" at bounding box center [490, 94] width 151 height 9
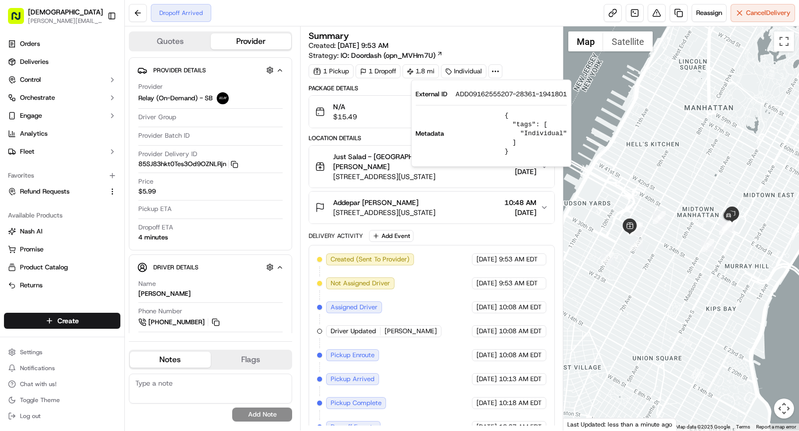
click at [378, 152] on span "Just Salad - Garment District Denis Sharebite" at bounding box center [416, 162] width 167 height 20
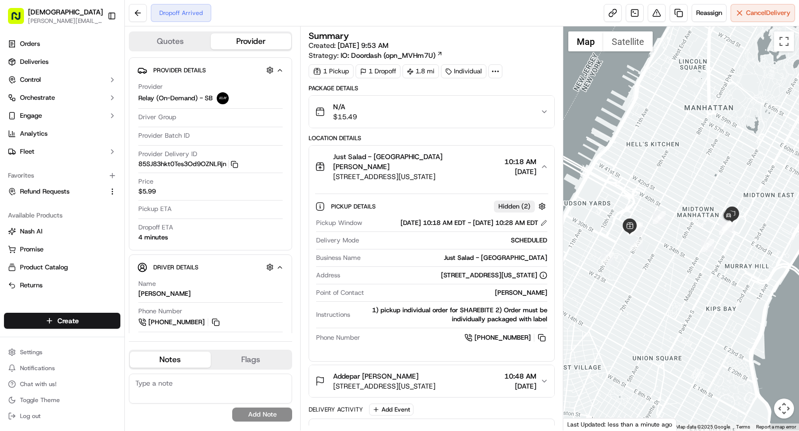
click at [486, 254] on div "Just Salad - Garment District" at bounding box center [455, 258] width 183 height 9
copy div "Just Salad - Garment District"
click at [483, 391] on div "Addepar Savannah James 335 Madison Ave, New York, NY 10017, USA 10:48 AM 09/16/…" at bounding box center [427, 381] width 225 height 20
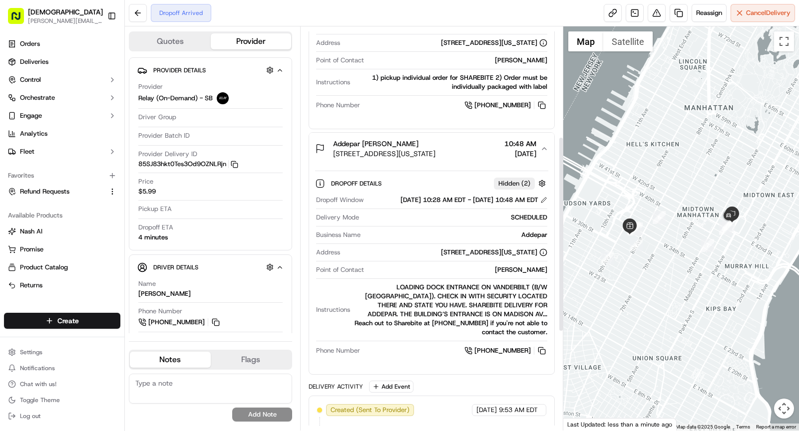
scroll to position [234, 0]
click at [531, 274] on div "Savannah James" at bounding box center [457, 269] width 179 height 9
copy div "Savannah James"
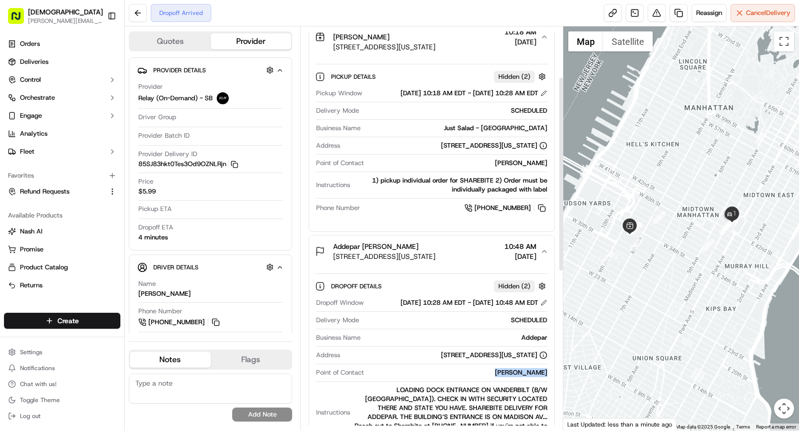
scroll to position [0, 0]
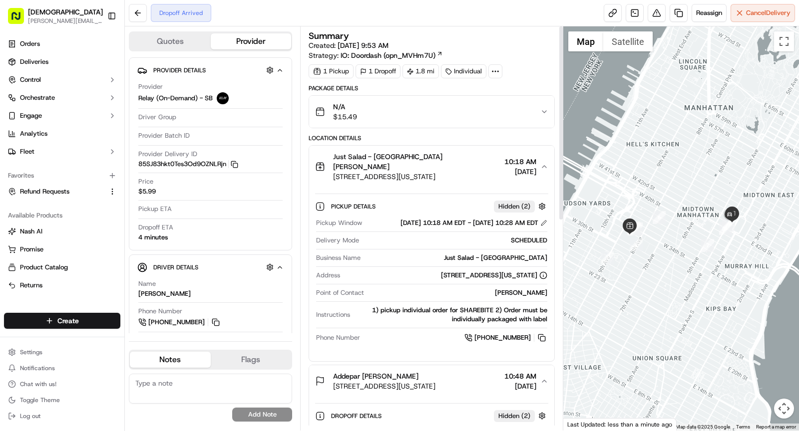
click at [396, 171] on button "Just Salad - Garment District Denis Sharebite 330 W 34th St., New York, NY 1000…" at bounding box center [431, 167] width 245 height 42
click at [400, 156] on span "Just Salad - Garment District Denis Sharebite" at bounding box center [416, 162] width 167 height 20
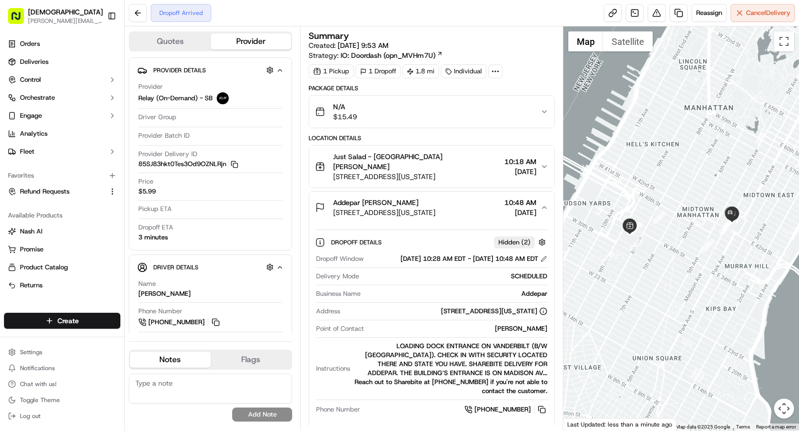
click at [404, 208] on span "335 Madison Ave, New York, NY 10017, USA" at bounding box center [384, 213] width 102 height 10
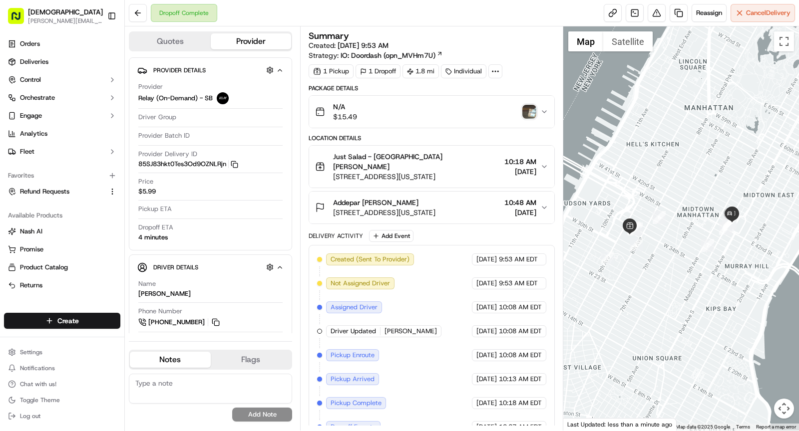
click at [528, 114] on img "button" at bounding box center [529, 112] width 14 height 14
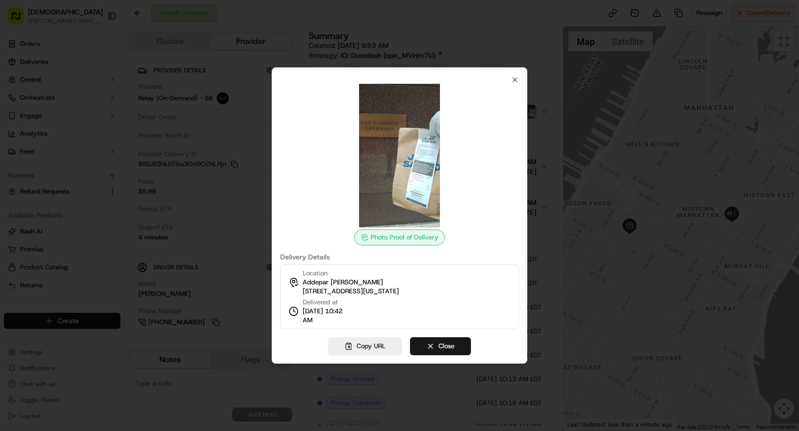
click at [242, 169] on div at bounding box center [399, 215] width 799 height 431
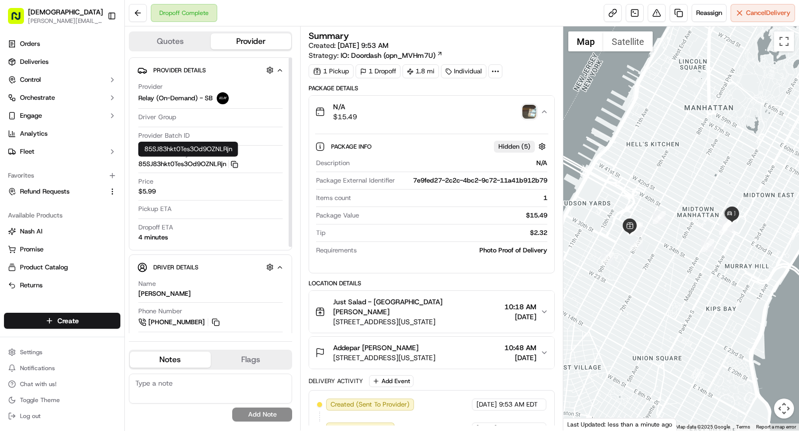
click at [237, 162] on icon "button" at bounding box center [234, 164] width 7 height 7
click at [411, 109] on div "N/A $15.49" at bounding box center [427, 112] width 225 height 20
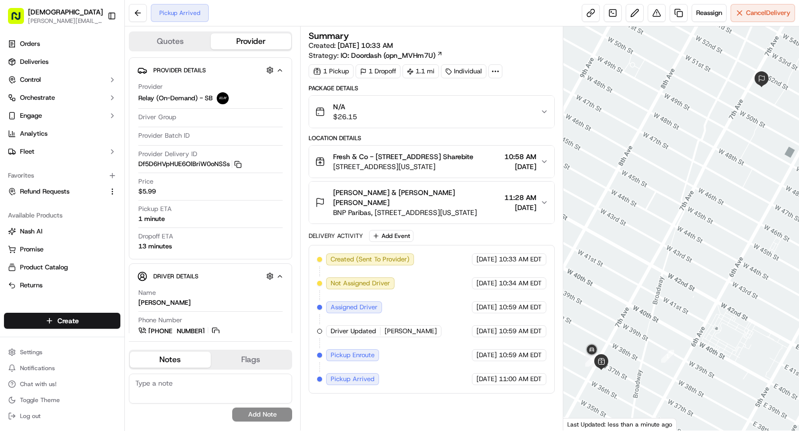
click at [492, 75] on icon at bounding box center [495, 71] width 9 height 9
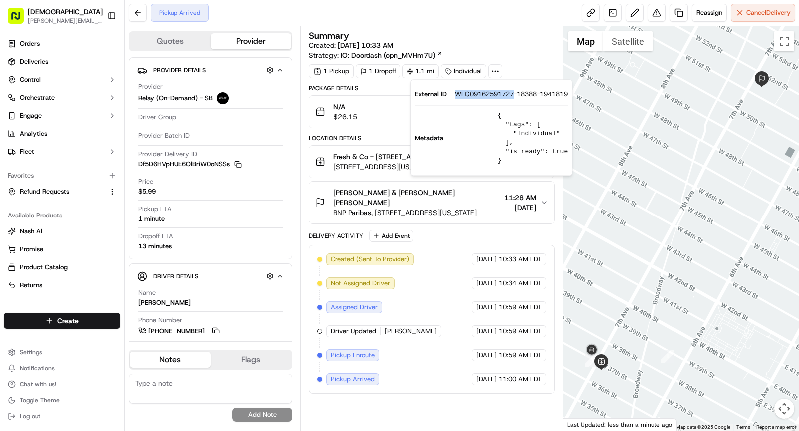
drag, startPoint x: 453, startPoint y: 92, endPoint x: 514, endPoint y: 97, distance: 61.6
click at [514, 97] on div "External ID WFG09162591727-18388-1941819" at bounding box center [491, 94] width 153 height 9
copy span "WFG09162591727"
click at [384, 162] on span "499 7th Ave, New York, NY 10018, USA" at bounding box center [403, 167] width 140 height 10
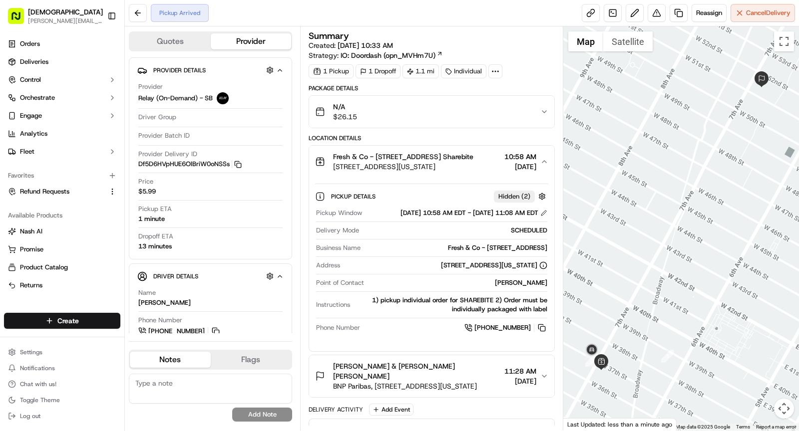
click at [495, 253] on div "Fresh & Co - 499 7th Ave" at bounding box center [455, 248] width 183 height 9
copy div "Fresh & Co - 499 7th Ave"
click at [437, 174] on button "Fresh & Co - 499 7th Ave Denis Sharebite 499 7th Ave, New York, NY 10018, USA 1…" at bounding box center [431, 162] width 245 height 32
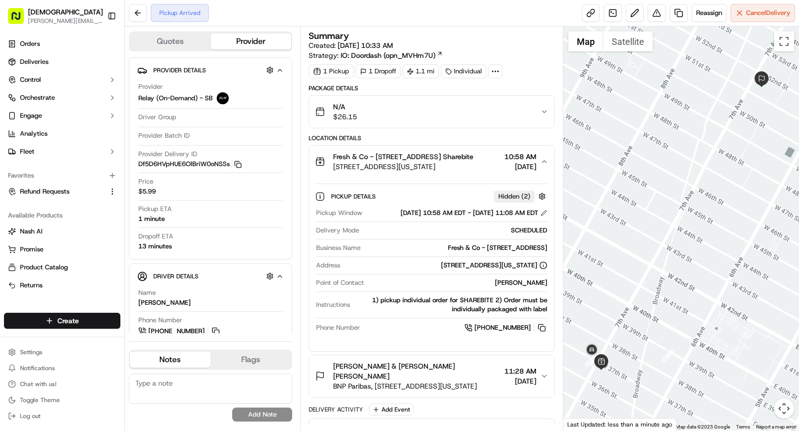
click at [431, 163] on span "499 7th Ave, New York, NY 10018, USA" at bounding box center [403, 167] width 140 height 10
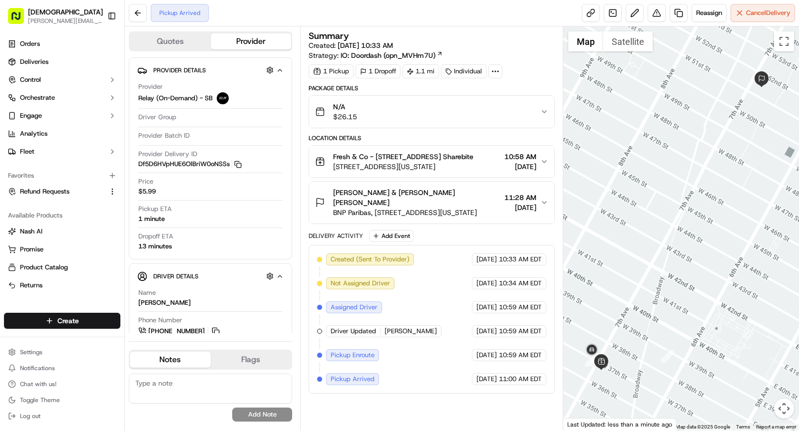
click at [463, 188] on span "Willkie Farr & Gallagher Lucian Wondolowski" at bounding box center [416, 198] width 167 height 20
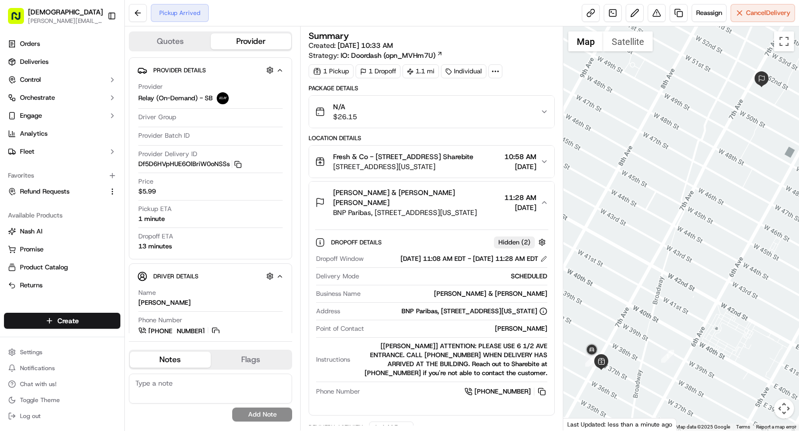
click at [513, 324] on div "Lucian Wondolowski" at bounding box center [457, 328] width 179 height 9
copy div "Lucian Wondolowski"
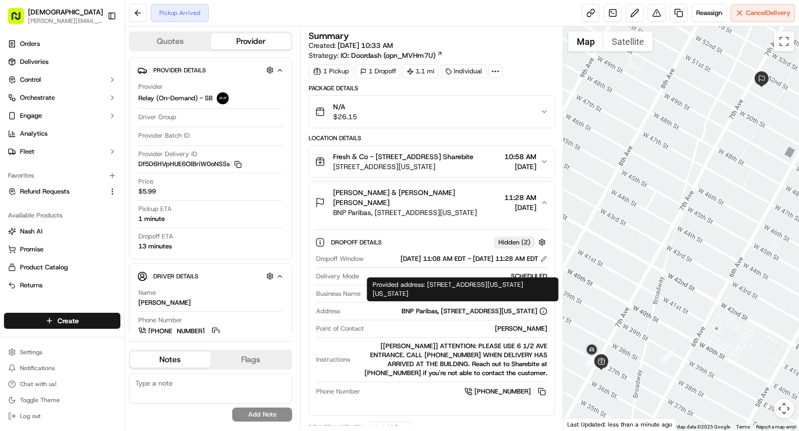
click at [418, 194] on span "Willkie Farr & Gallagher Lucian Wondolowski" at bounding box center [416, 198] width 167 height 20
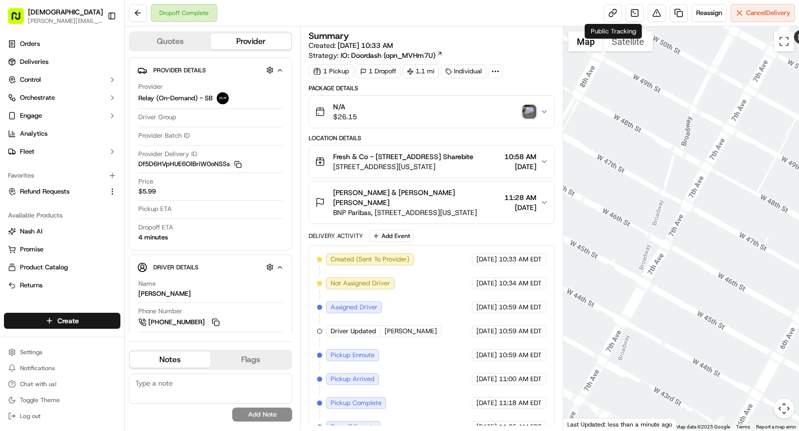
click at [528, 112] on img "button" at bounding box center [529, 112] width 14 height 14
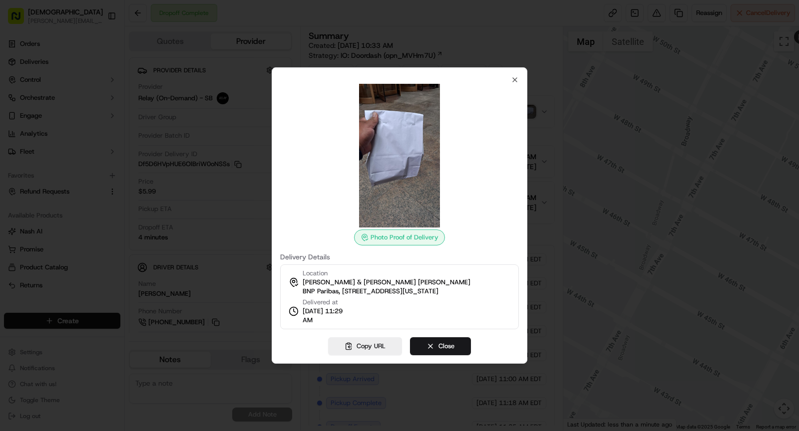
drag, startPoint x: 299, startPoint y: 319, endPoint x: 356, endPoint y: 319, distance: 56.4
click at [356, 319] on div "Location Willkie Farr & Gallagher Lucian Wondolowski BNP Paribas, 787 7th Ave, …" at bounding box center [399, 297] width 239 height 65
copy span "11:29 AM"
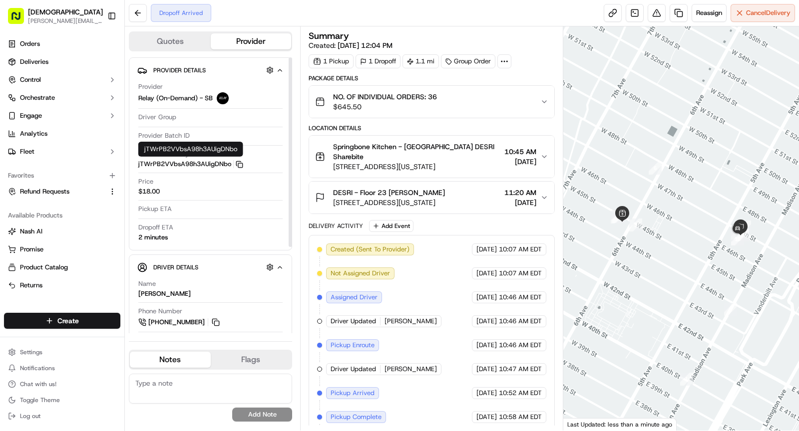
click at [241, 161] on icon "button" at bounding box center [239, 164] width 7 height 7
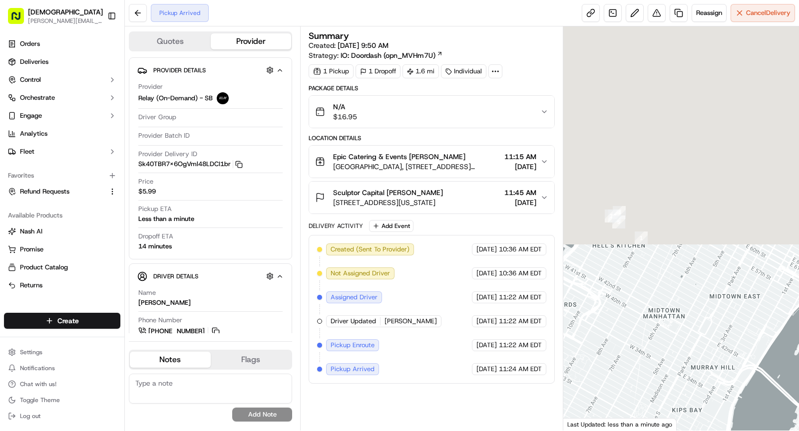
click at [493, 70] on icon at bounding box center [495, 71] width 9 height 9
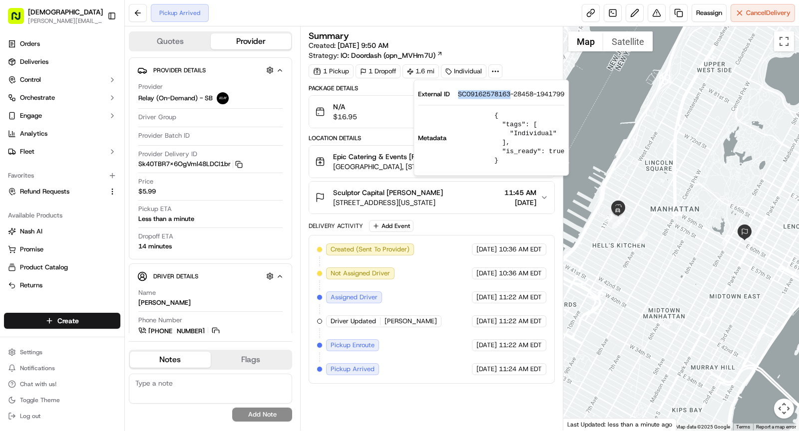
drag, startPoint x: 455, startPoint y: 93, endPoint x: 512, endPoint y: 96, distance: 57.0
click at [512, 96] on div "External ID SC09162578163-28458-1941799" at bounding box center [491, 94] width 146 height 9
copy span "SC09162578163"
click at [360, 171] on button "Epic Catering & Events [PERSON_NAME] [GEOGRAPHIC_DATA], [STREET_ADDRESS][US_STA…" at bounding box center [431, 162] width 245 height 32
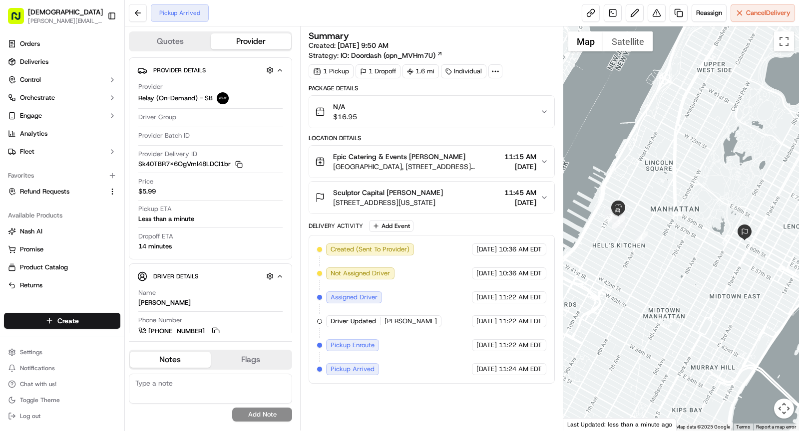
click at [461, 163] on span "[GEOGRAPHIC_DATA], [STREET_ADDRESS][US_STATE]" at bounding box center [416, 167] width 167 height 10
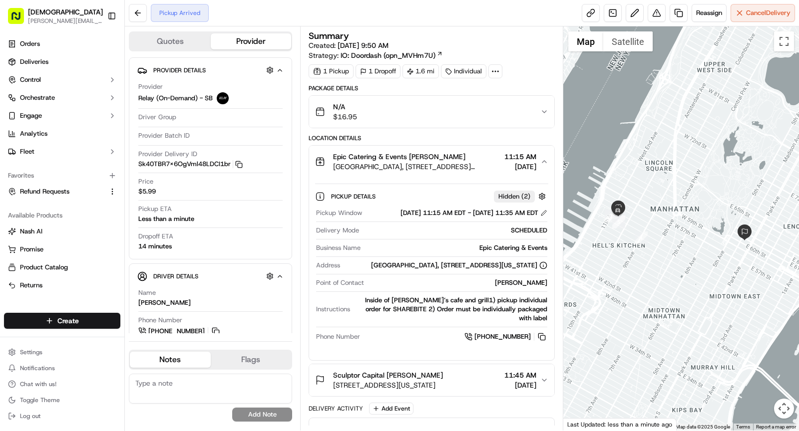
click at [492, 253] on div "Epic Catering & Events" at bounding box center [455, 248] width 183 height 9
copy div "Epic Catering & Events"
click at [376, 165] on span "[GEOGRAPHIC_DATA], [STREET_ADDRESS][US_STATE]" at bounding box center [416, 167] width 167 height 10
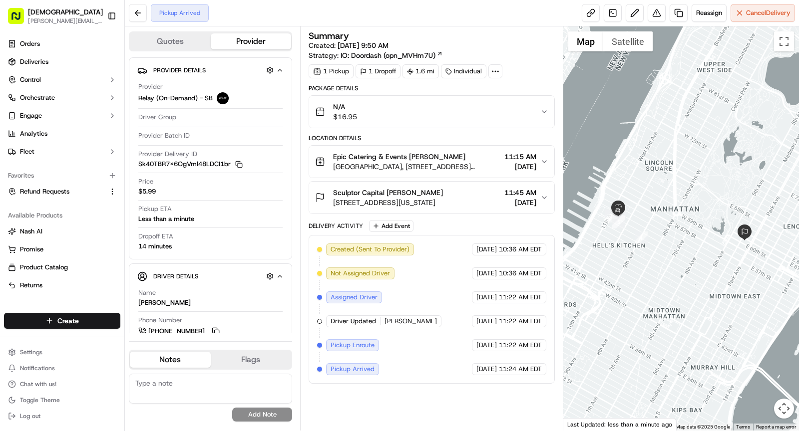
click at [417, 212] on div "Sculptor Capital [PERSON_NAME] [STREET_ADDRESS][US_STATE] 11:45 AM [DATE]" at bounding box center [431, 197] width 246 height 33
click at [419, 203] on span "[STREET_ADDRESS][US_STATE]" at bounding box center [388, 203] width 110 height 10
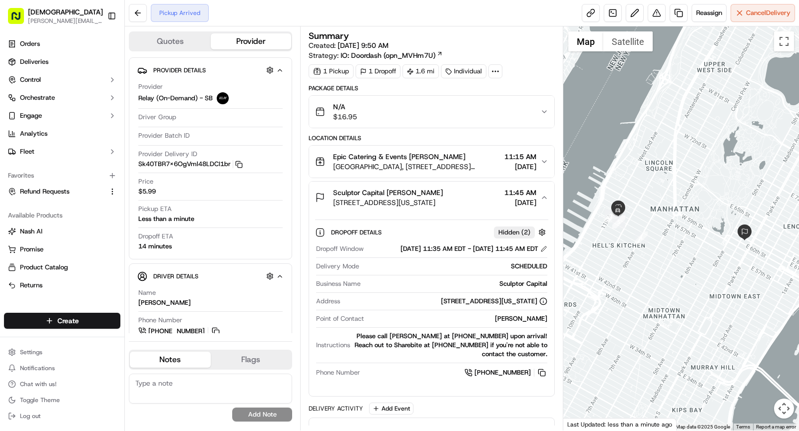
click at [527, 323] on div "[PERSON_NAME]" at bounding box center [457, 318] width 179 height 9
copy div "[PERSON_NAME]"
click at [481, 203] on div "Sculptor Capital Brian Klein 667 Madison Ave, New York, NY 10065, USA 11:45 AM …" at bounding box center [427, 198] width 225 height 20
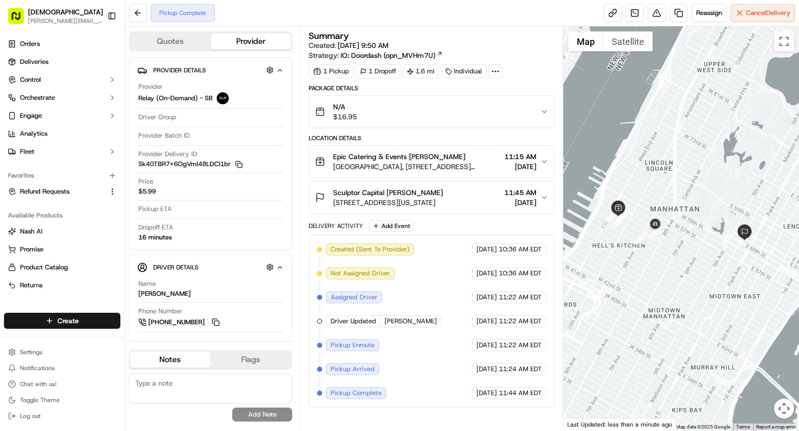
click at [434, 288] on div "Created (Sent To Provider) Relay (On-Demand) - SB 09/16/2025 10:36 AM EDT Not A…" at bounding box center [431, 322] width 229 height 156
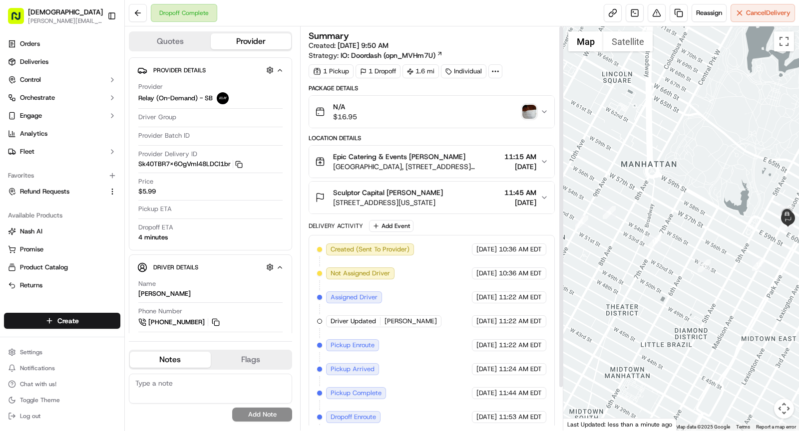
click at [528, 109] on img "button" at bounding box center [529, 112] width 14 height 14
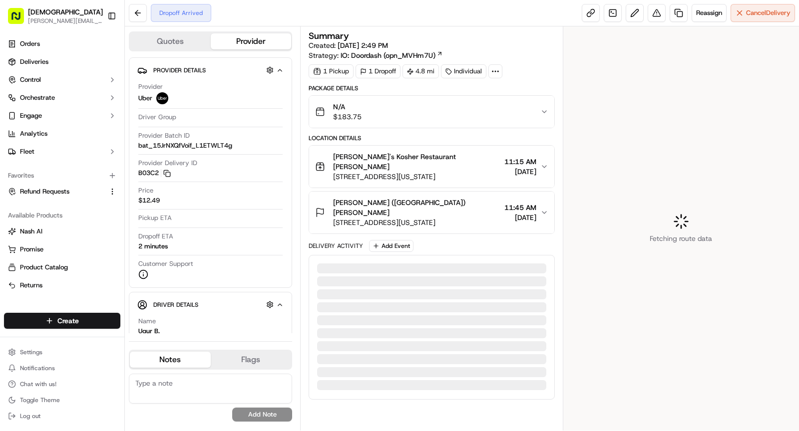
click at [496, 67] on icon at bounding box center [495, 71] width 9 height 9
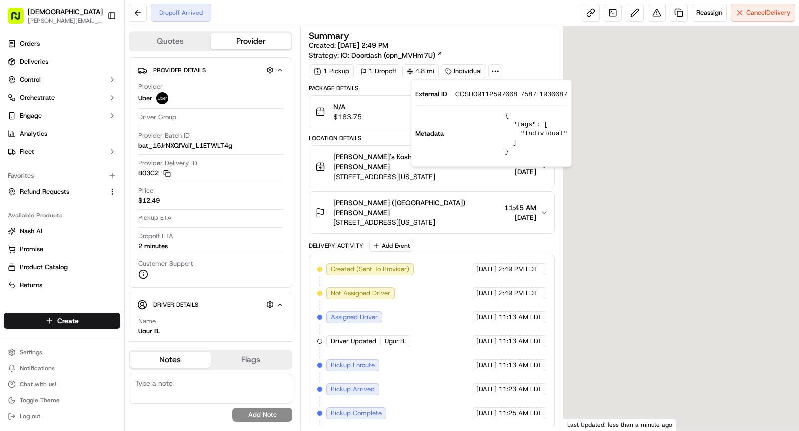
drag, startPoint x: 454, startPoint y: 93, endPoint x: 518, endPoint y: 94, distance: 64.4
click at [518, 94] on div "External ID CGSH09112597668-7587-1936687" at bounding box center [491, 94] width 152 height 9
click at [388, 158] on span "Mendy's Kosher Restaurant Denis Sharebite" at bounding box center [416, 162] width 167 height 20
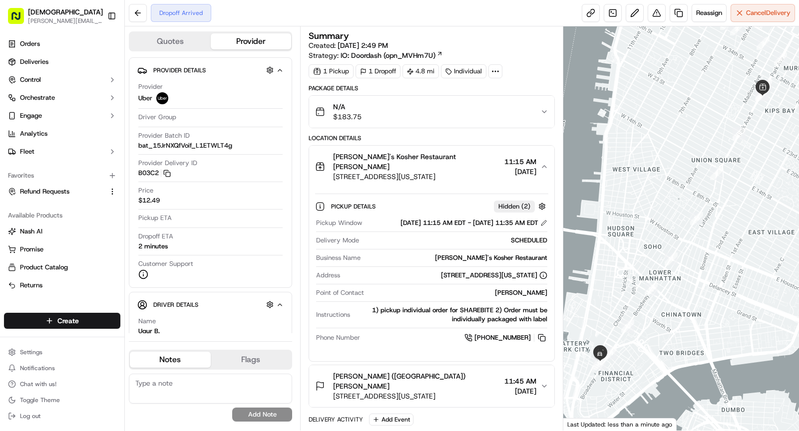
click at [514, 255] on div "Mendy's Kosher Restaurant" at bounding box center [455, 258] width 183 height 9
click at [415, 172] on span "441 Park Ave S, New York, NY 10016, USA" at bounding box center [416, 177] width 167 height 10
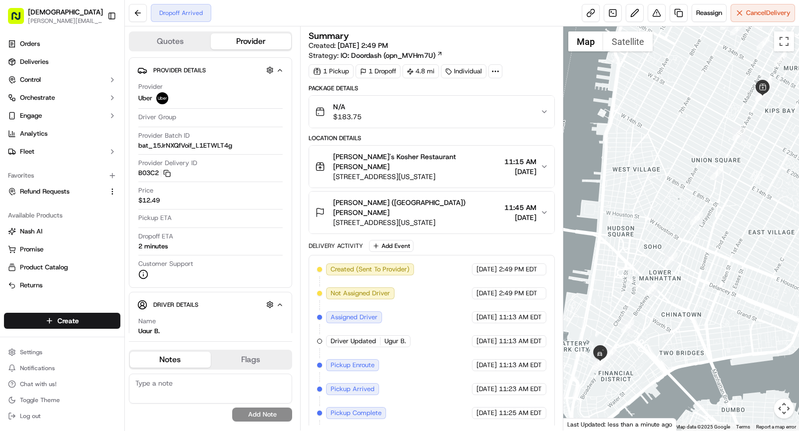
click at [445, 218] on span "1 Liberty St, New York, NY 10006, USA" at bounding box center [416, 223] width 167 height 10
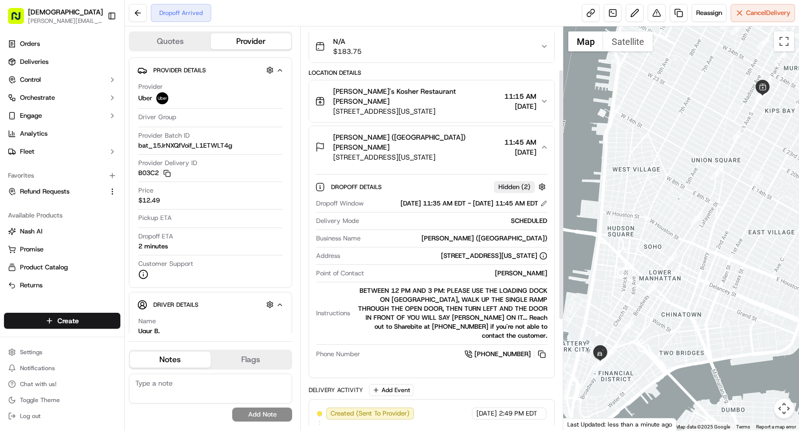
scroll to position [71, 0]
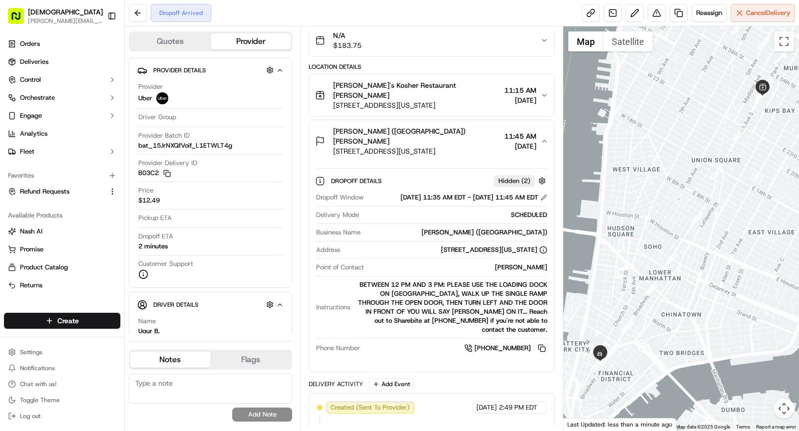
click at [523, 263] on div "Cynthia Tomasini" at bounding box center [457, 267] width 179 height 9
copy div "Cynthia Tomasini"
click at [454, 126] on div "Cleary (NYC) Cynthia Tomasini" at bounding box center [416, 136] width 167 height 20
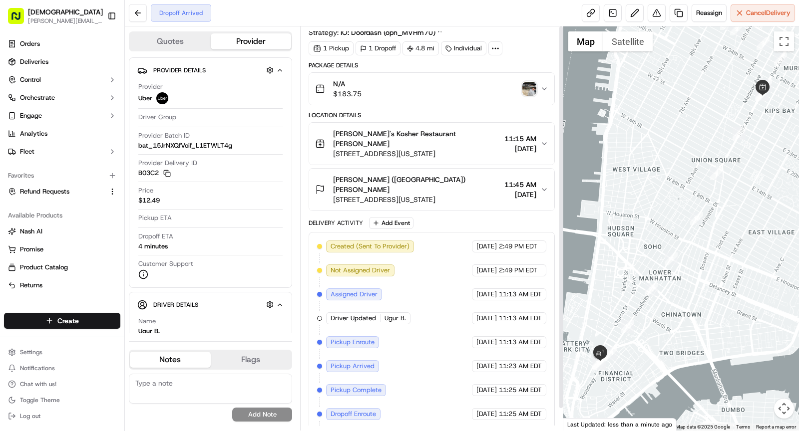
scroll to position [0, 0]
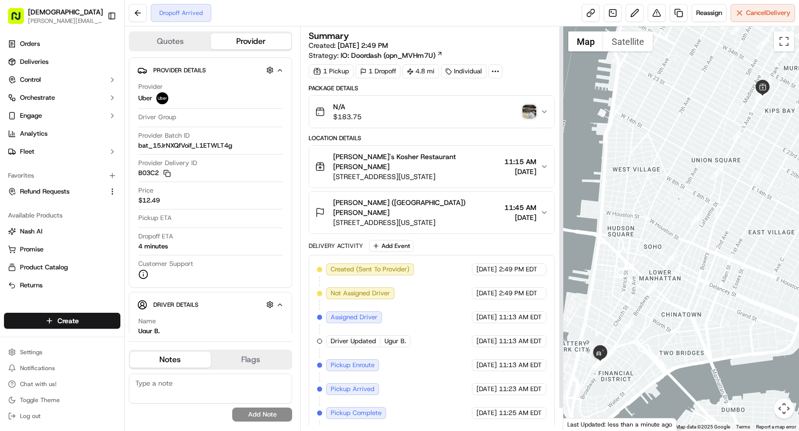
click at [530, 115] on img "button" at bounding box center [529, 112] width 14 height 14
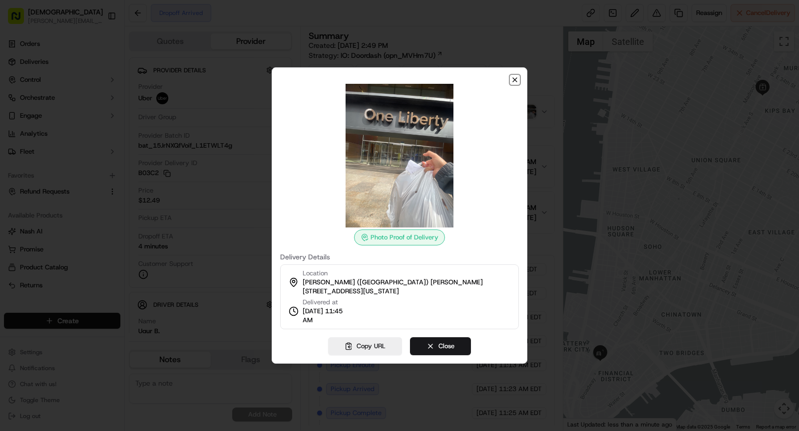
click at [515, 79] on icon "button" at bounding box center [515, 80] width 4 height 4
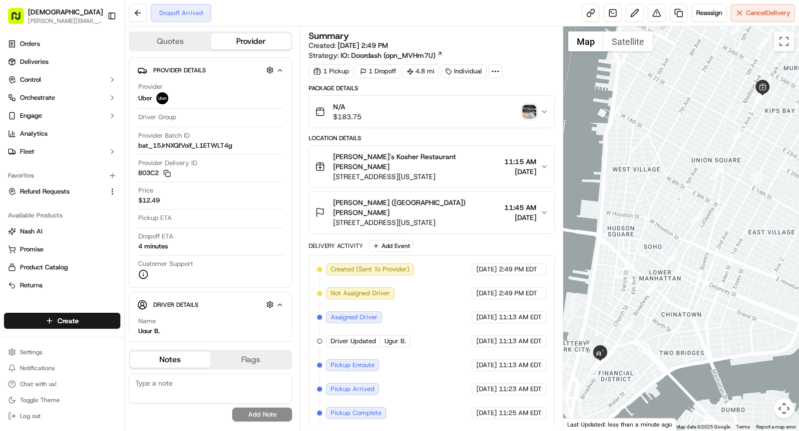
scroll to position [23, 0]
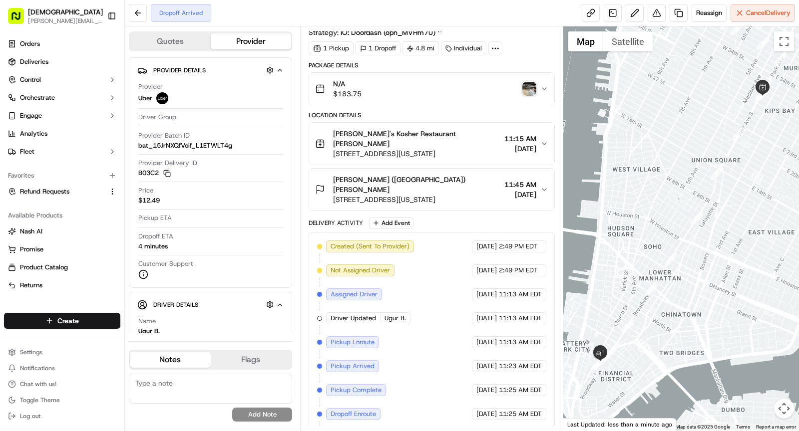
click at [532, 86] on img "button" at bounding box center [529, 89] width 14 height 14
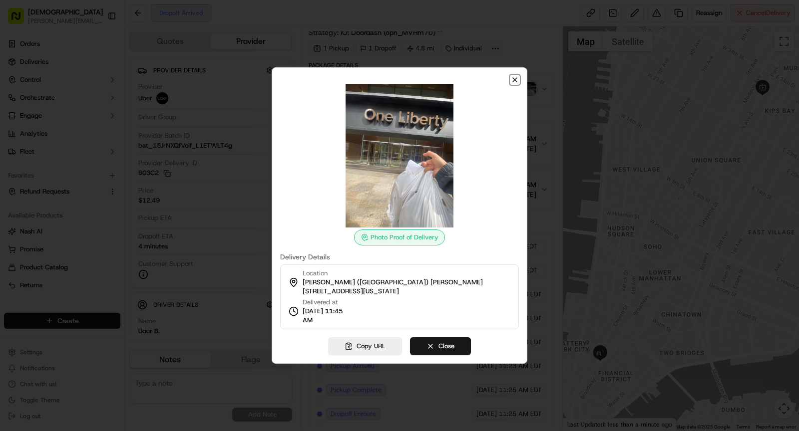
click at [515, 78] on icon "button" at bounding box center [515, 80] width 8 height 8
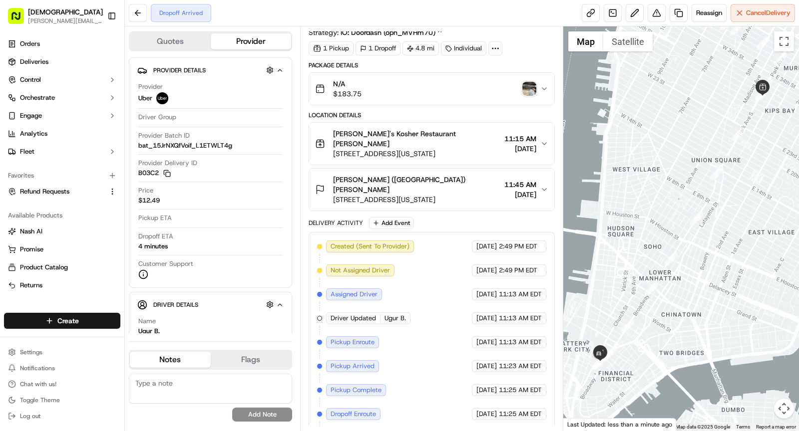
click at [434, 195] on span "1 Liberty St, New York, NY 10006, USA" at bounding box center [416, 200] width 167 height 10
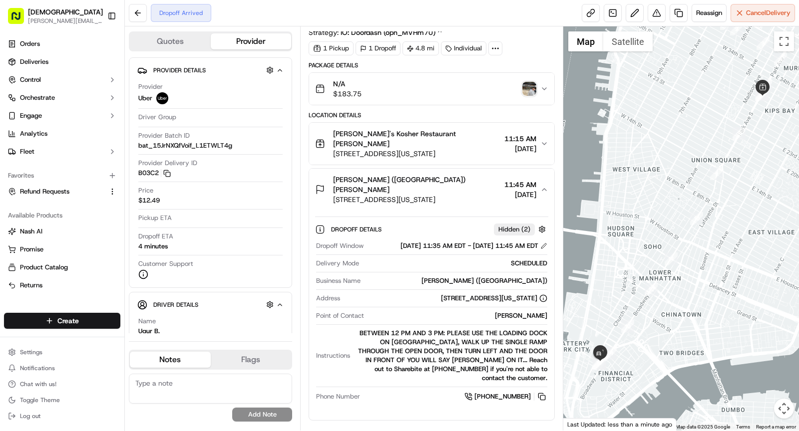
click at [434, 195] on span "1 Liberty St, New York, NY 10006, USA" at bounding box center [416, 200] width 167 height 10
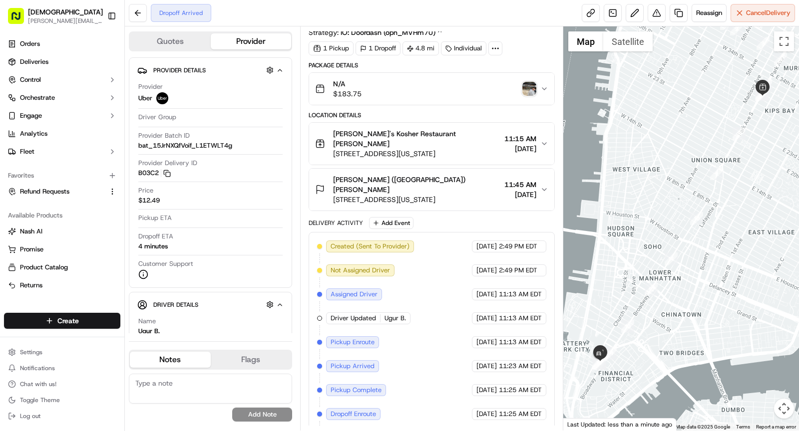
scroll to position [0, 0]
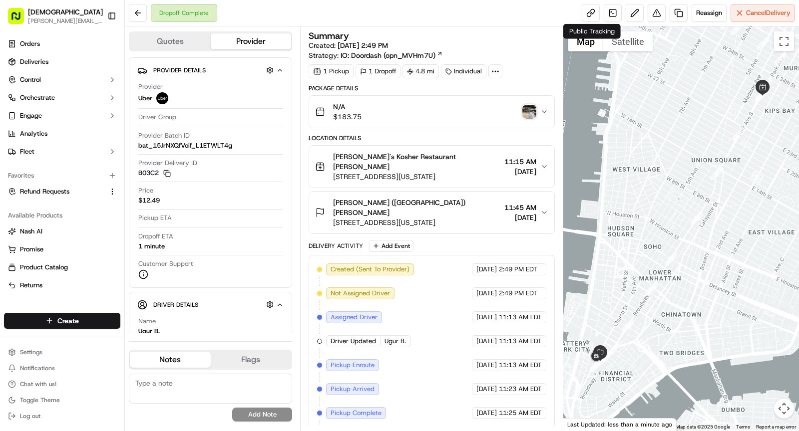
click at [527, 110] on img "button" at bounding box center [529, 112] width 14 height 14
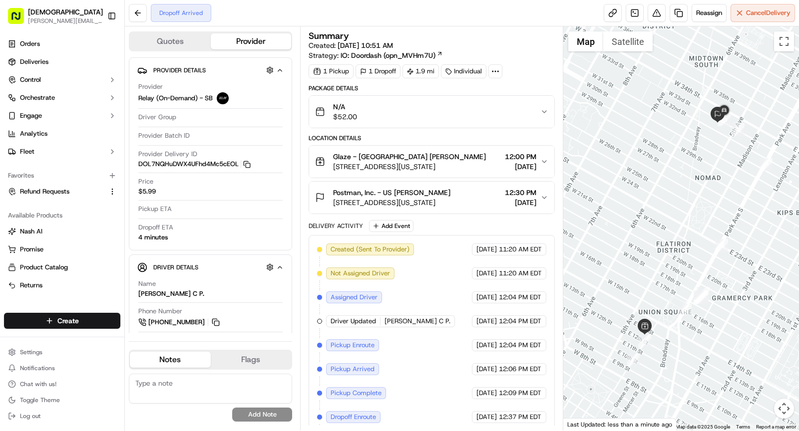
scroll to position [23, 0]
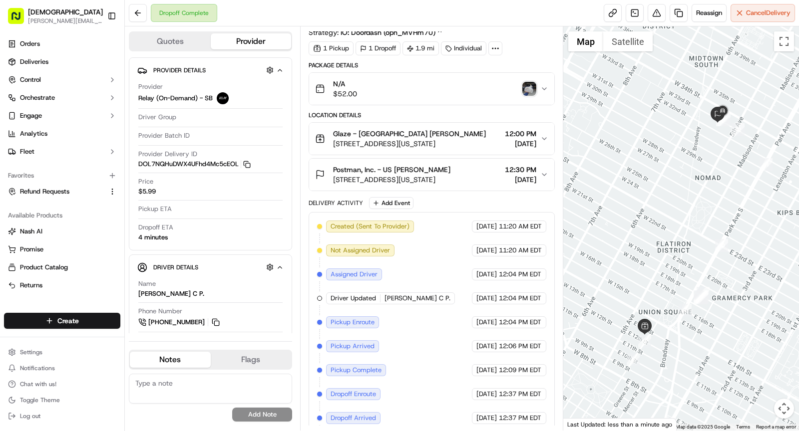
click at [528, 89] on img "button" at bounding box center [529, 89] width 14 height 14
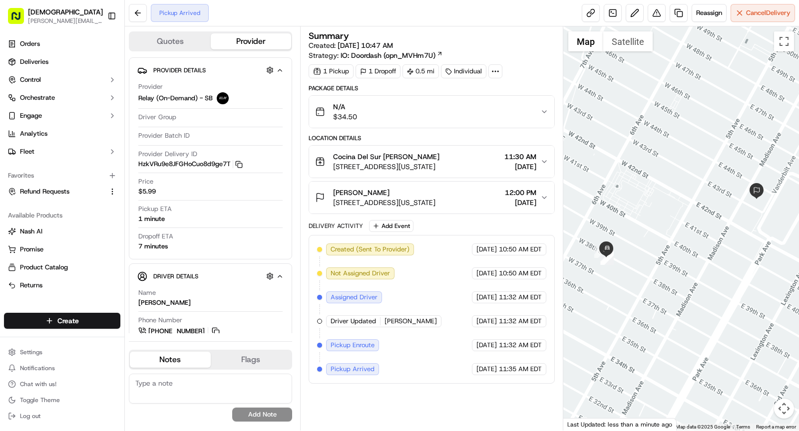
click at [495, 71] on circle at bounding box center [495, 71] width 1 height 1
drag, startPoint x: 458, startPoint y: 95, endPoint x: 514, endPoint y: 96, distance: 55.9
click at [514, 96] on div "External ID PA09162545508-9745-1941825" at bounding box center [491, 94] width 142 height 9
copy span "PA09162545508"
click at [387, 158] on span "Cocina Del Sur [PERSON_NAME]" at bounding box center [386, 157] width 106 height 10
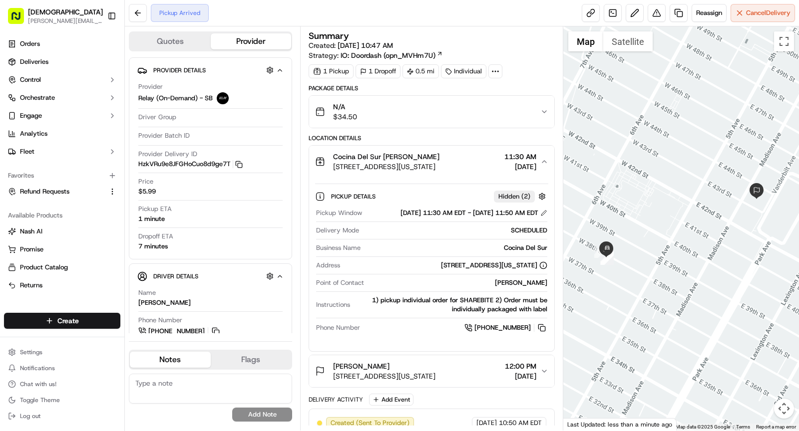
click at [525, 253] on div "Cocina Del Sur" at bounding box center [455, 248] width 183 height 9
copy div "Cocina Del Sur"
click at [484, 381] on div "Pagaya Joseph Hunt 335 Madison Ave, New York, NY 10017, USA 12:00 PM 09/16/2025" at bounding box center [427, 371] width 225 height 20
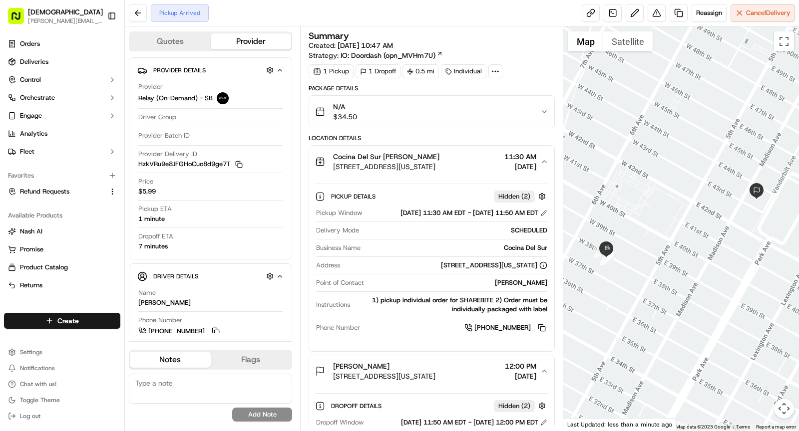
scroll to position [151, 0]
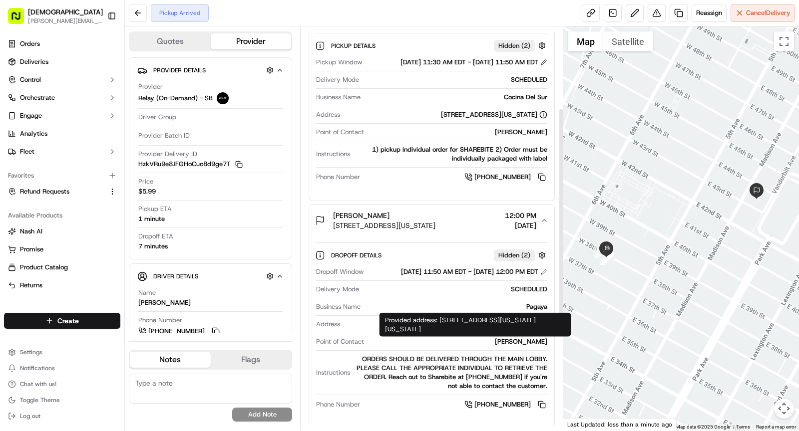
click at [526, 346] on div "Joseph Hunt" at bounding box center [457, 341] width 179 height 9
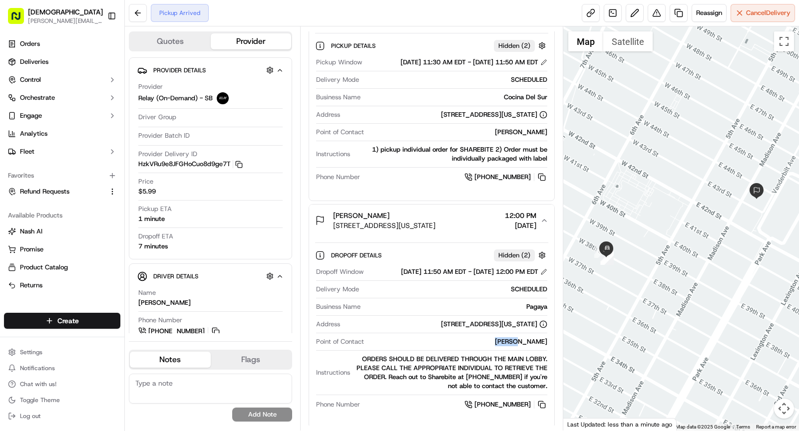
click at [526, 346] on div "Joseph Hunt" at bounding box center [457, 341] width 179 height 9
copy div "Joseph Hunt"
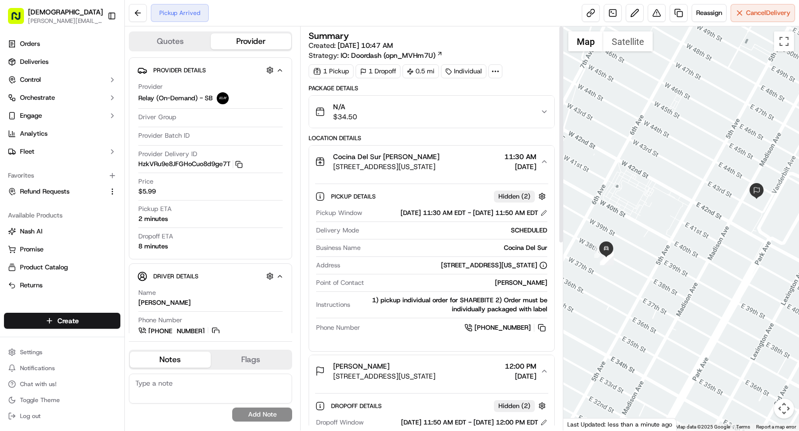
click at [436, 165] on span "[STREET_ADDRESS][US_STATE]" at bounding box center [386, 167] width 106 height 10
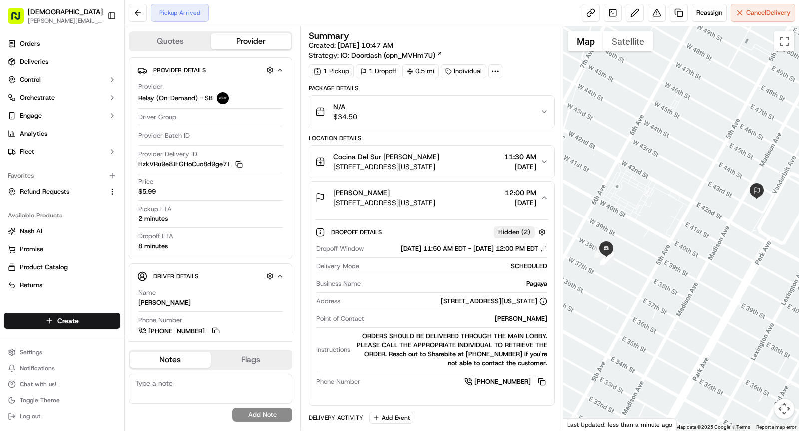
click at [435, 191] on div "Pagaya Joseph Hunt" at bounding box center [384, 193] width 102 height 10
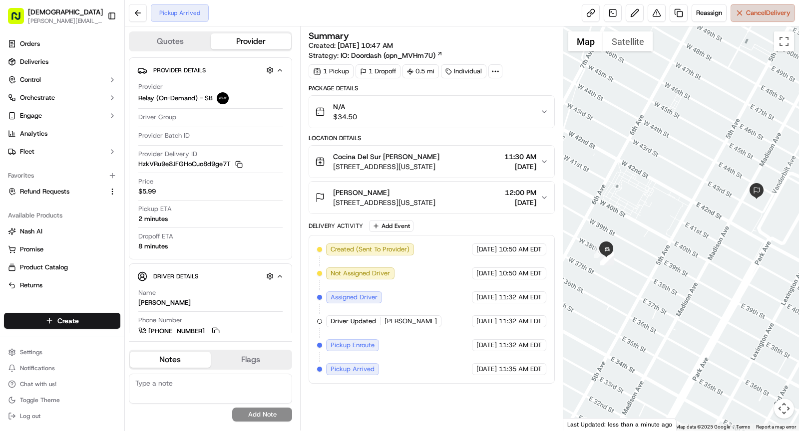
click at [758, 14] on span "Cancel Delivery" at bounding box center [768, 12] width 44 height 9
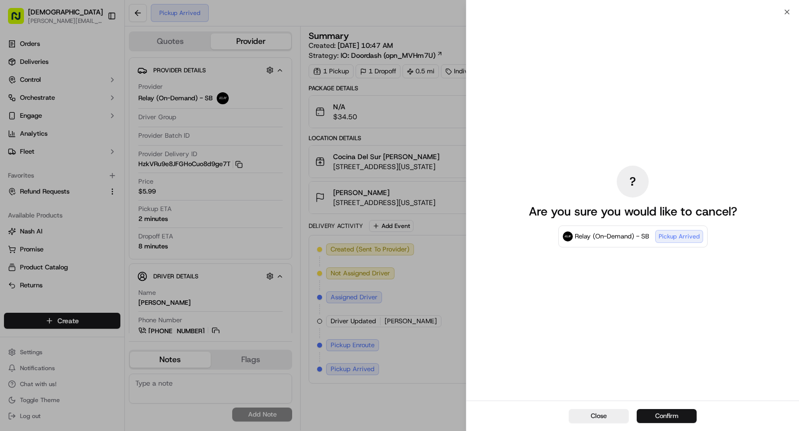
click at [661, 414] on button "Confirm" at bounding box center [666, 416] width 60 height 14
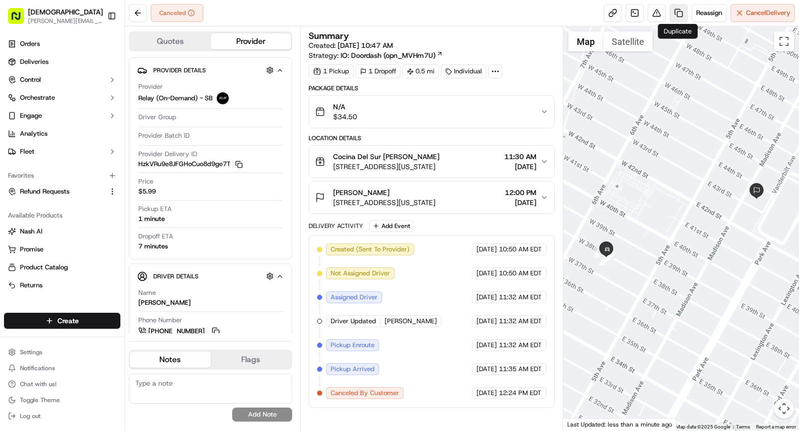
click at [679, 8] on link at bounding box center [678, 13] width 18 height 18
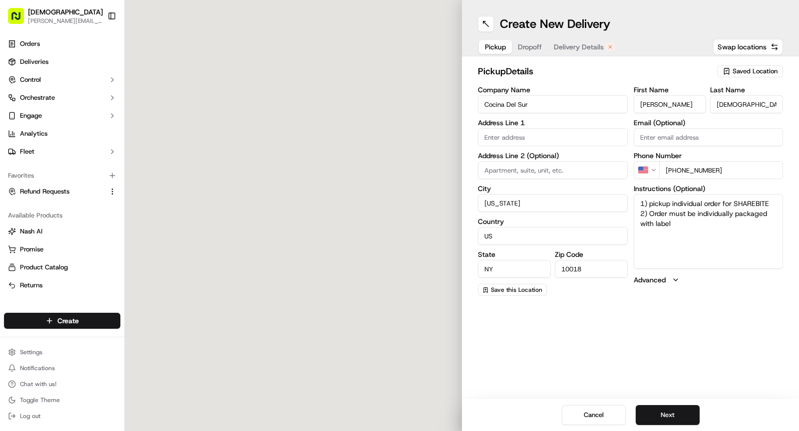
type input "[STREET_ADDRESS]"
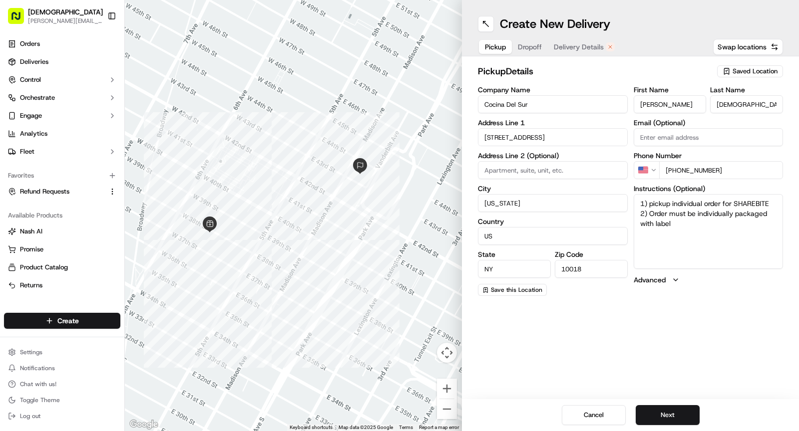
click at [582, 45] on span "Delivery Details" at bounding box center [579, 47] width 50 height 10
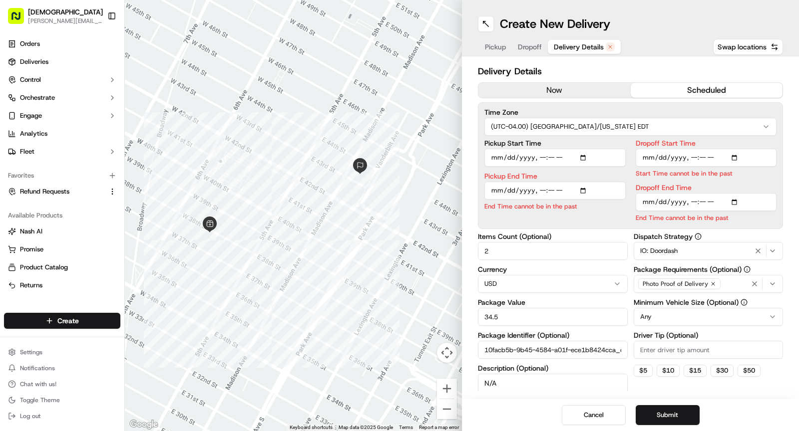
click at [548, 90] on button "now" at bounding box center [554, 90] width 152 height 15
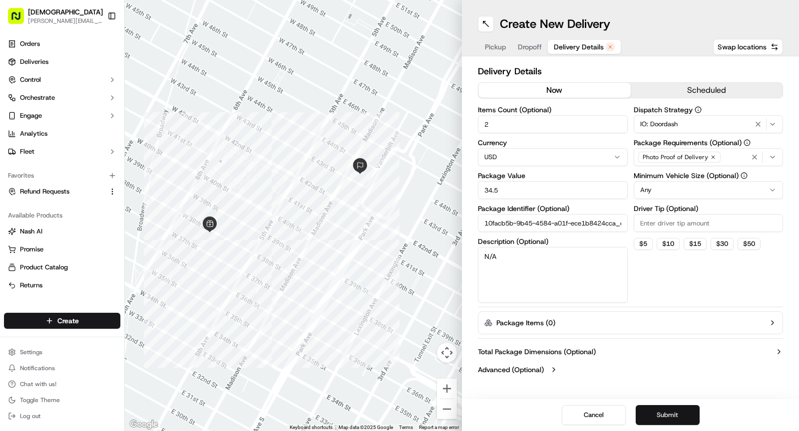
click at [673, 415] on button "Submit" at bounding box center [667, 415] width 64 height 20
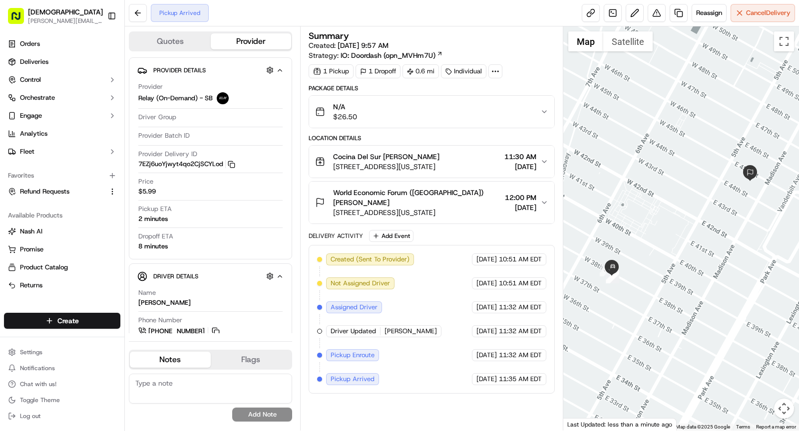
click at [386, 162] on span "[STREET_ADDRESS][US_STATE]" at bounding box center [386, 167] width 106 height 10
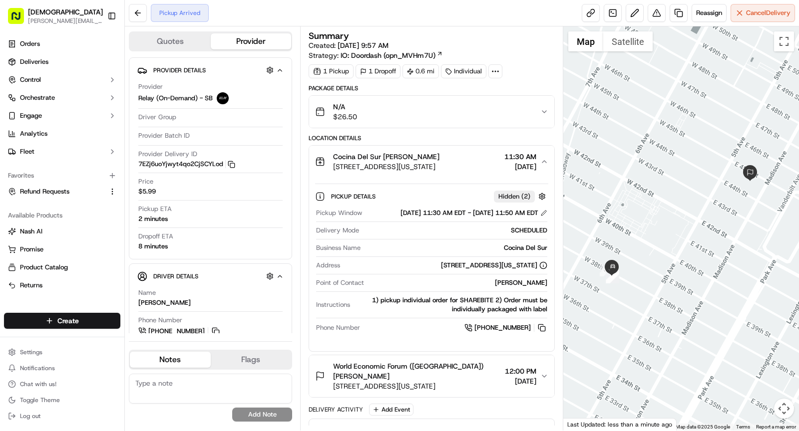
click at [515, 253] on div "Cocina Del Sur" at bounding box center [455, 248] width 183 height 9
copy div "Cocina Del Sur"
click at [439, 166] on span "40 W 38th St, New York, NY 10018, USA" at bounding box center [386, 167] width 106 height 10
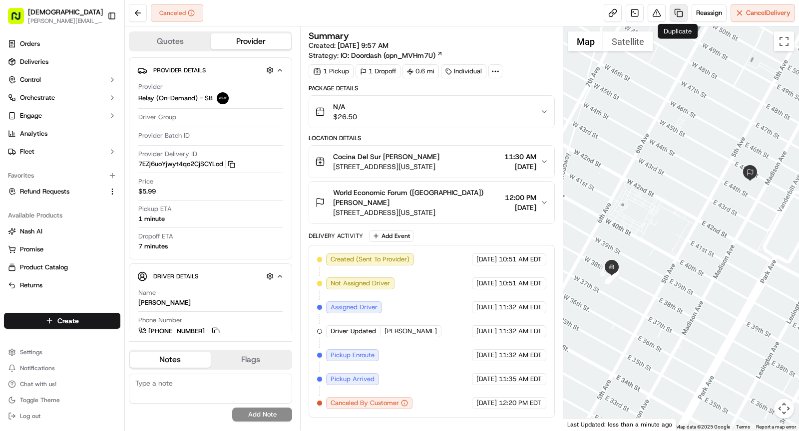
click at [682, 11] on link at bounding box center [678, 13] width 18 height 18
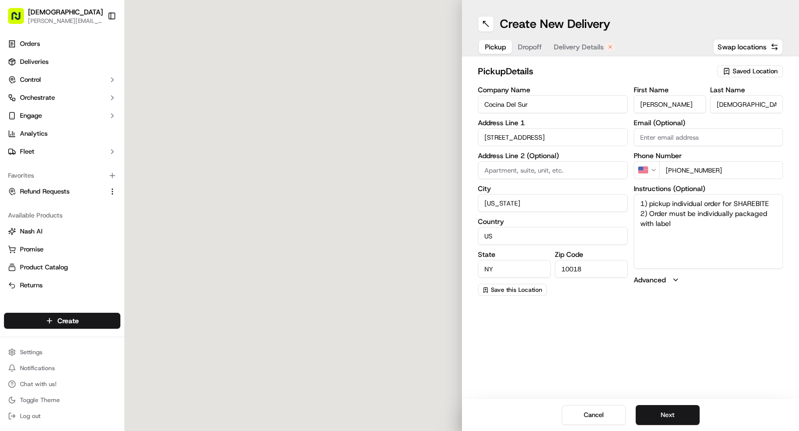
type input "40 W 38th St"
click at [592, 44] on span "Delivery Details" at bounding box center [579, 47] width 50 height 10
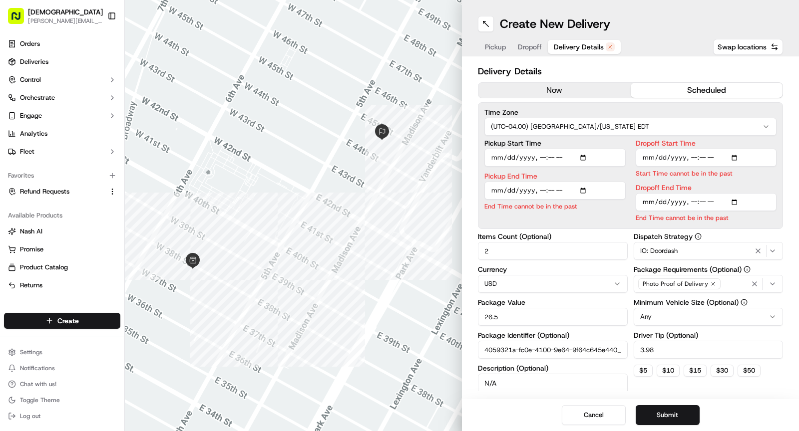
click at [570, 88] on button "now" at bounding box center [554, 90] width 152 height 15
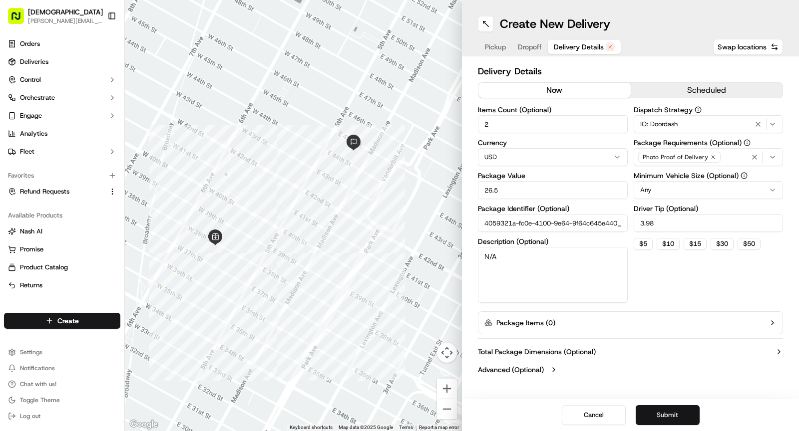
click at [658, 409] on button "Submit" at bounding box center [667, 415] width 64 height 20
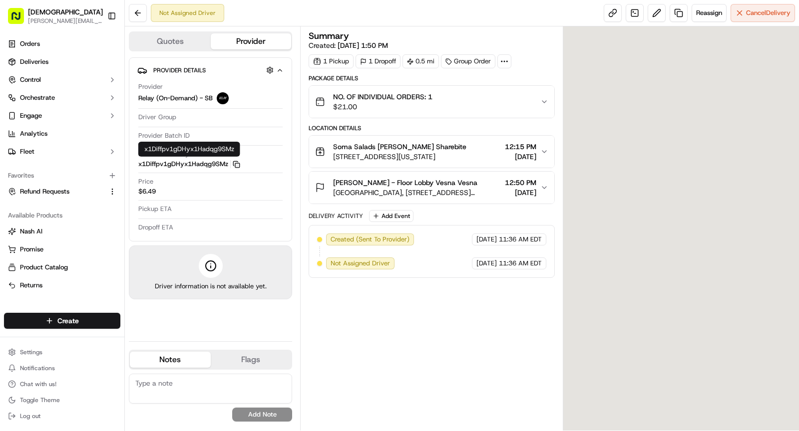
click at [237, 163] on icon "button" at bounding box center [236, 164] width 7 height 7
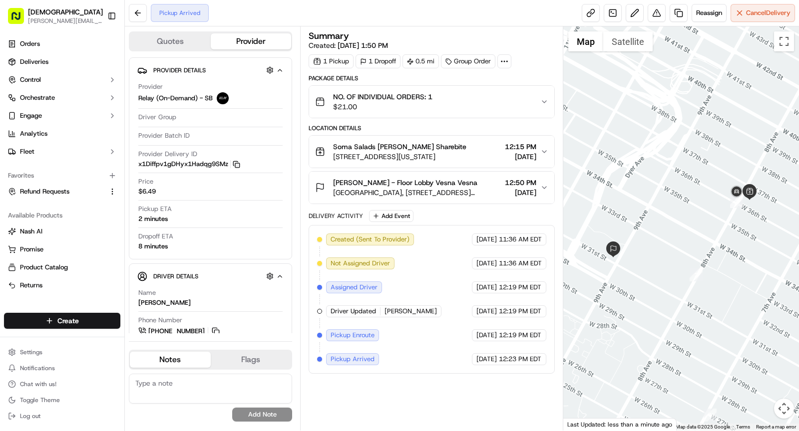
click at [451, 152] on span "520 8th Ave, New York, NY 10018, USA" at bounding box center [399, 157] width 133 height 10
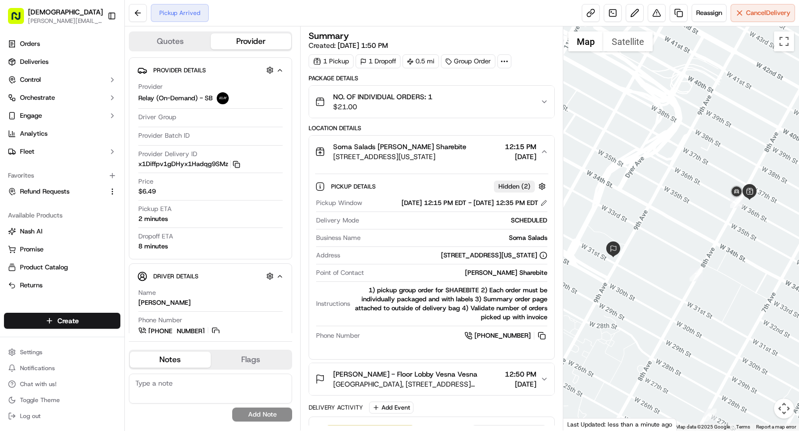
click at [533, 243] on div "Soma Salads" at bounding box center [455, 238] width 183 height 9
copy div "Soma Salads"
click at [421, 147] on span "Soma Salads D.E. Shaw Sharebite" at bounding box center [399, 147] width 133 height 10
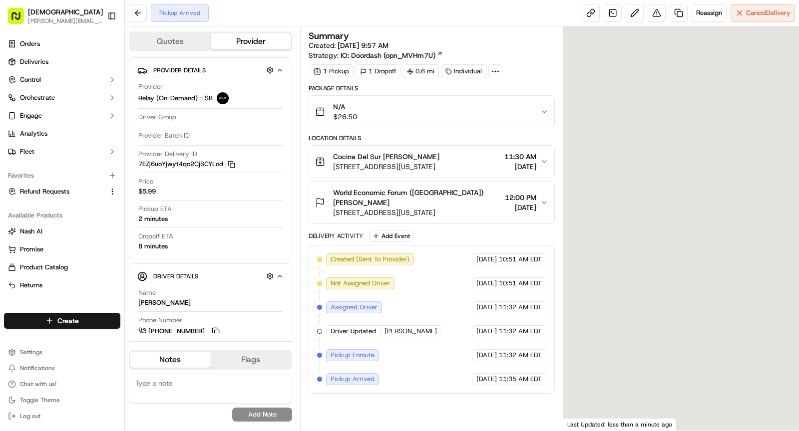
click at [493, 75] on div at bounding box center [495, 71] width 14 height 14
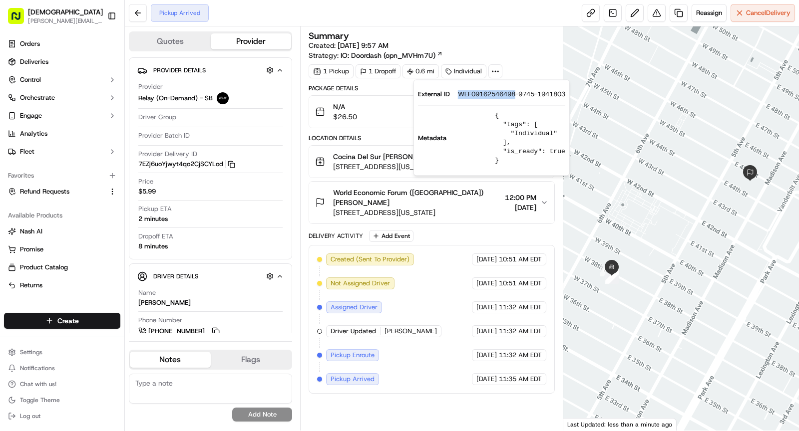
drag, startPoint x: 461, startPoint y: 96, endPoint x: 516, endPoint y: 96, distance: 54.9
click at [516, 96] on span "WEF09162546498-9745-1941803" at bounding box center [511, 94] width 107 height 9
copy span "WEF09162546498"
click at [361, 162] on span "[STREET_ADDRESS][US_STATE]" at bounding box center [386, 167] width 106 height 10
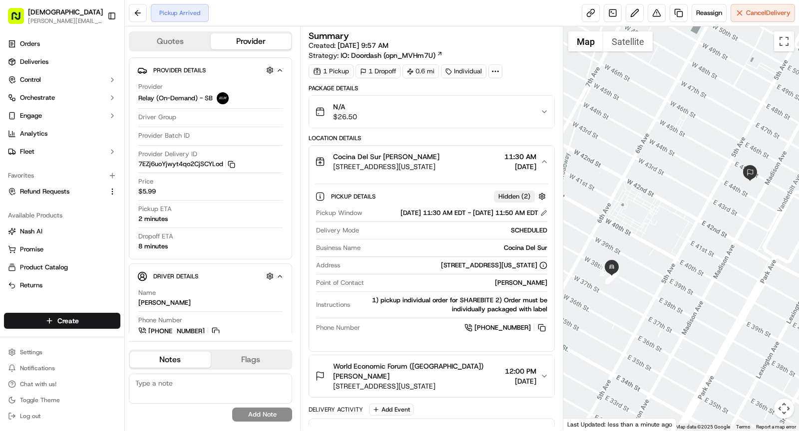
click at [532, 253] on div "Cocina Del Sur" at bounding box center [455, 248] width 183 height 9
copy div "Cocina Del Sur"
click at [400, 156] on span "Cocina Del Sur [PERSON_NAME]" at bounding box center [386, 157] width 106 height 10
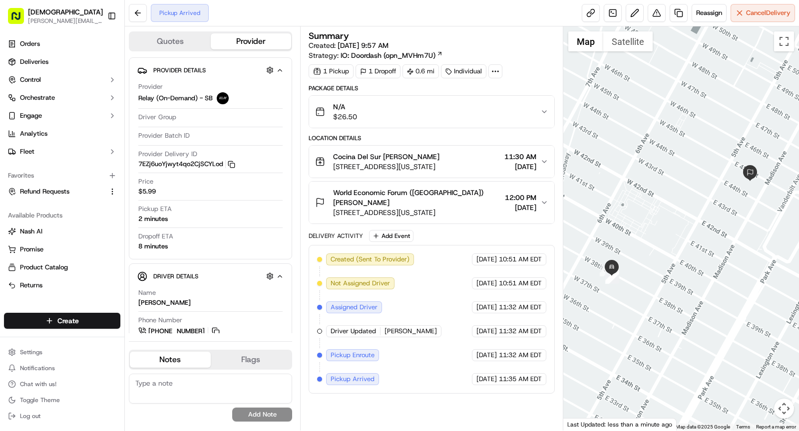
click at [458, 209] on span "350 Madison Ave 11th floor, New York, NY 10017, USA" at bounding box center [417, 213] width 168 height 10
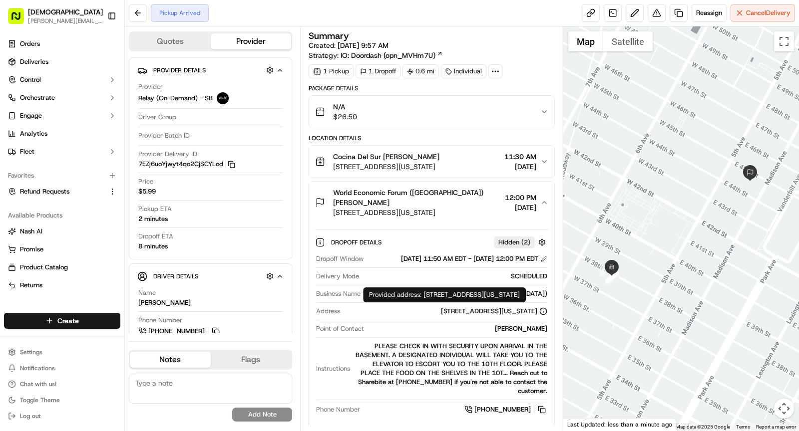
click at [519, 332] on div "Scarleth Garrido Ramos" at bounding box center [457, 328] width 179 height 9
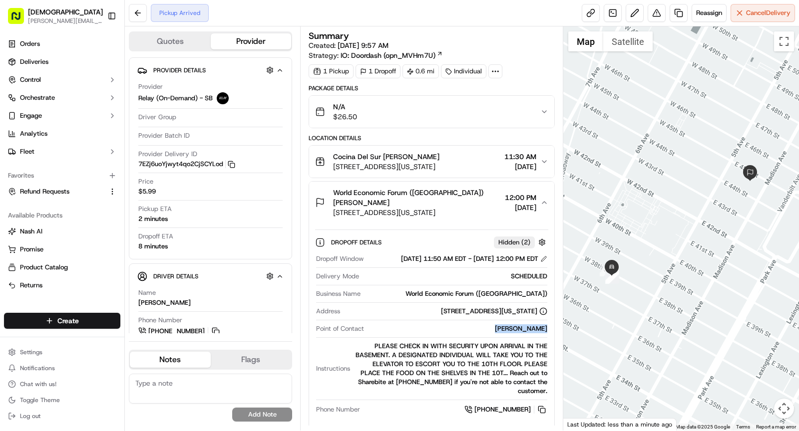
copy div "Scarleth Garrido Ramos"
click at [449, 183] on button "World Economic Forum (USA) Scarleth Garrido Ramos 350 Madison Ave 11th floor, N…" at bounding box center [431, 203] width 245 height 42
click at [450, 198] on span "World Economic Forum (USA) Scarleth Garrido Ramos" at bounding box center [417, 198] width 168 height 20
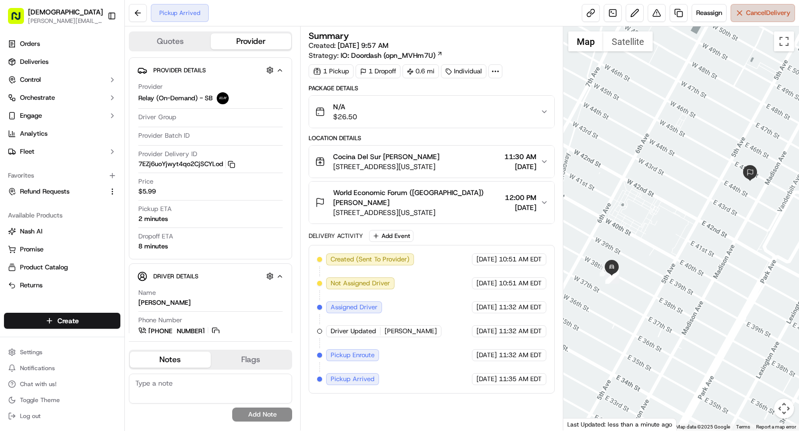
click at [757, 16] on span "Cancel Delivery" at bounding box center [768, 12] width 44 height 9
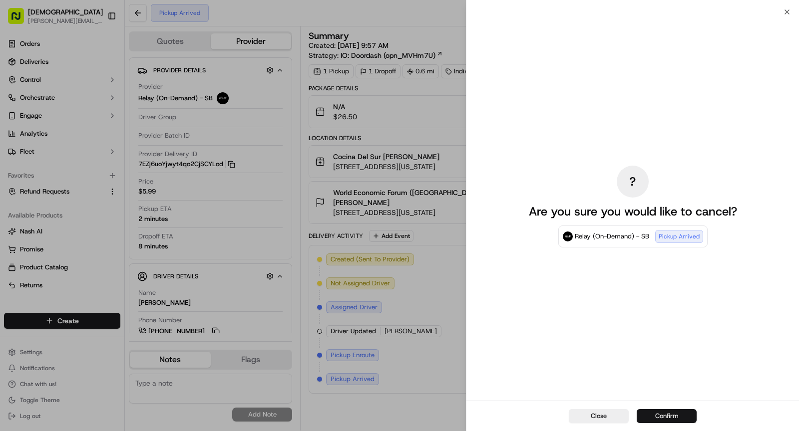
click at [673, 416] on button "Confirm" at bounding box center [666, 416] width 60 height 14
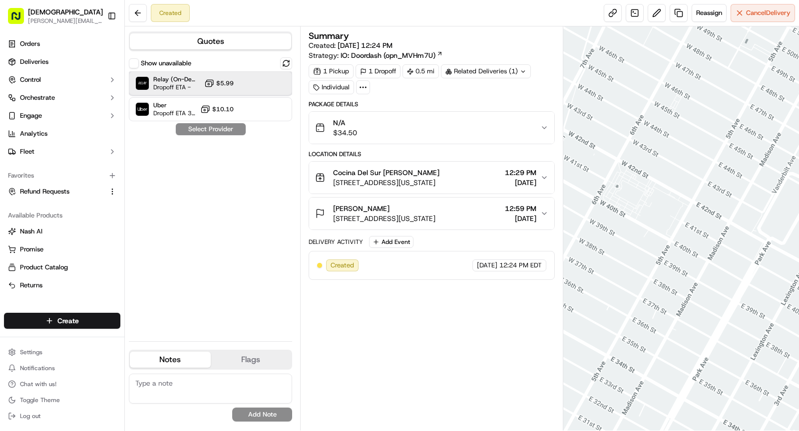
click at [184, 85] on span "Dropoff ETA -" at bounding box center [176, 87] width 47 height 8
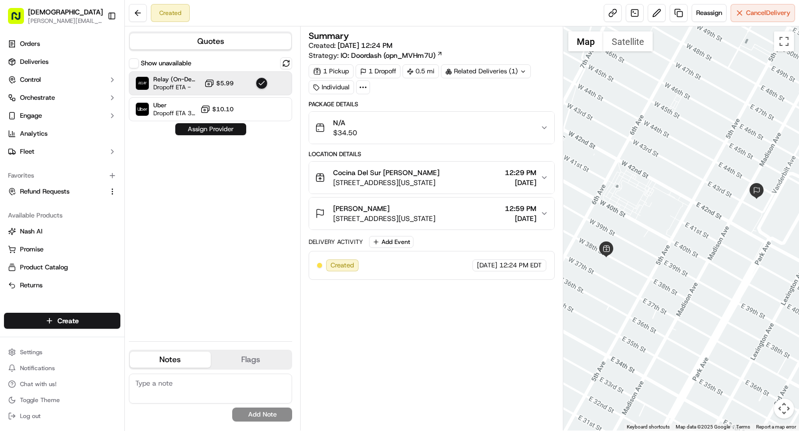
click at [218, 125] on button "Assign Provider" at bounding box center [210, 129] width 71 height 12
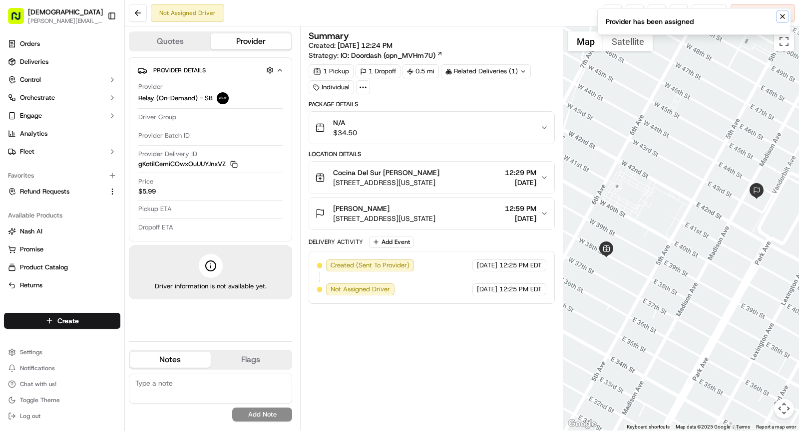
click at [782, 18] on icon "Notifications (F8)" at bounding box center [782, 16] width 8 height 8
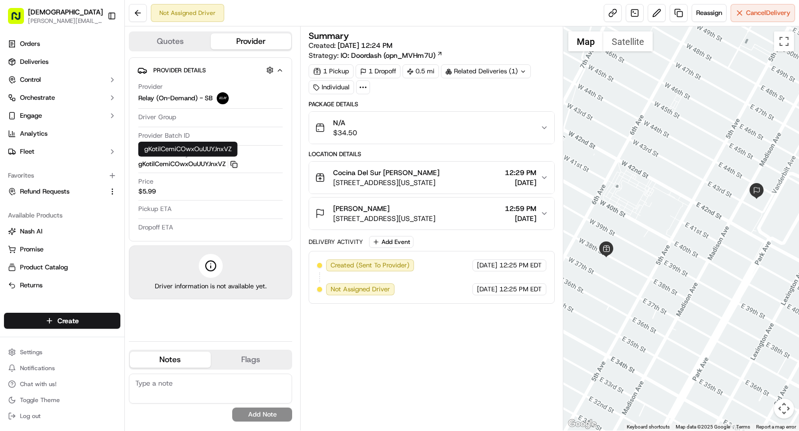
click at [235, 161] on icon "button" at bounding box center [233, 164] width 7 height 7
click at [237, 161] on icon "button" at bounding box center [233, 164] width 7 height 7
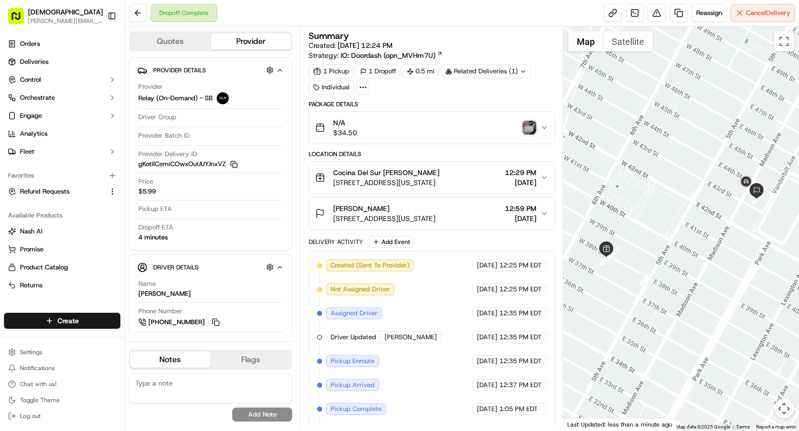
click at [531, 125] on img "button" at bounding box center [529, 128] width 14 height 14
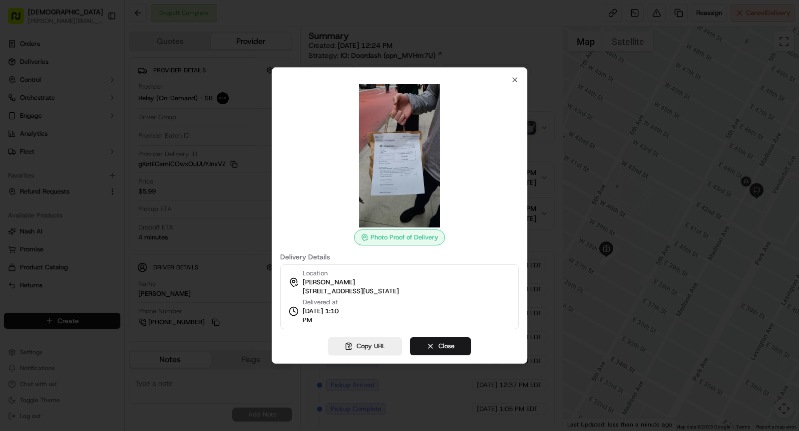
click at [405, 126] on img at bounding box center [399, 156] width 144 height 144
click at [302, 317] on span "09/16/2025 1:10 PM" at bounding box center [325, 316] width 46 height 18
drag, startPoint x: 301, startPoint y: 321, endPoint x: 343, endPoint y: 321, distance: 41.4
click at [343, 321] on div "Delivered at 09/16/2025 1:10 PM" at bounding box center [318, 311] width 60 height 27
copy span "1:10 PM"
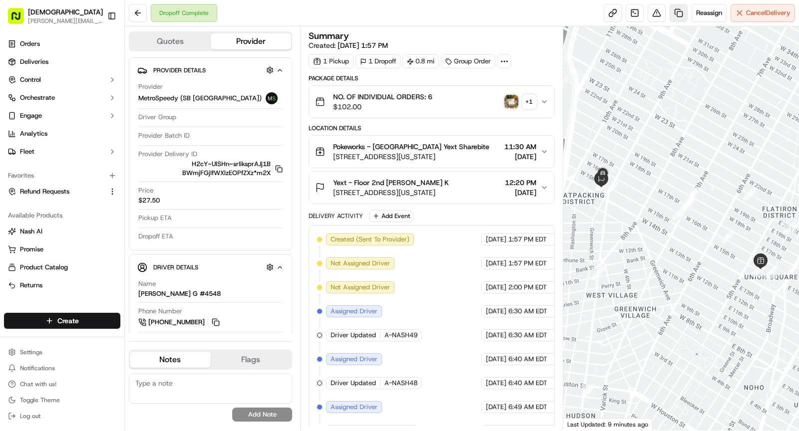
click at [679, 8] on link at bounding box center [678, 13] width 18 height 18
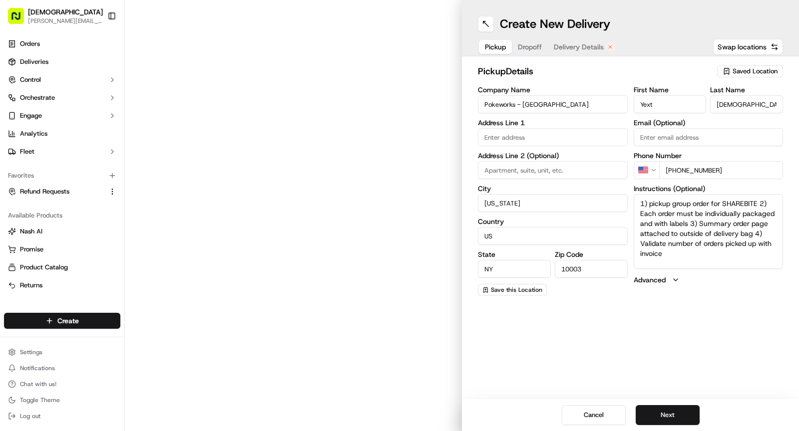
type input "[STREET_ADDRESS]"
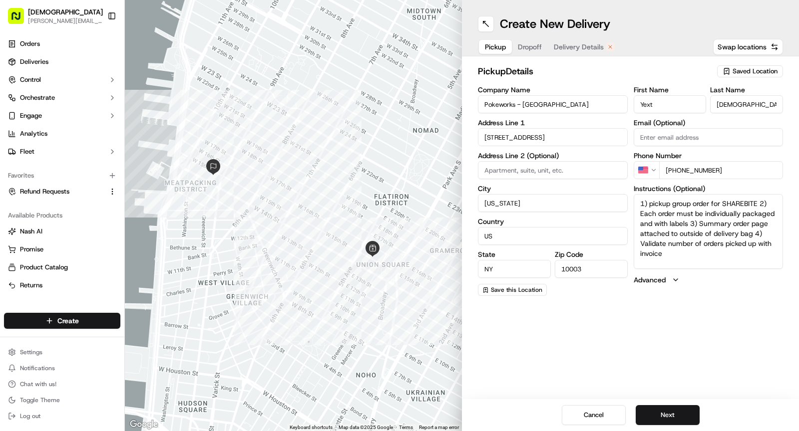
drag, startPoint x: 635, startPoint y: 200, endPoint x: 602, endPoint y: 163, distance: 49.2
click at [602, 163] on div "Company Name Pokeworks - [GEOGRAPHIC_DATA] Address Line 1 21 E 15th St Address …" at bounding box center [630, 191] width 305 height 210
paste textarea "Ask for SHAREBITE REDELIVERY for to be delivered to . If any issues with pickup…"
type textarea "Ask for SHAREBITE REDELIVERY for to be delivered to . If any issues with pickup…"
click at [534, 48] on span "Dropoff" at bounding box center [530, 47] width 24 height 10
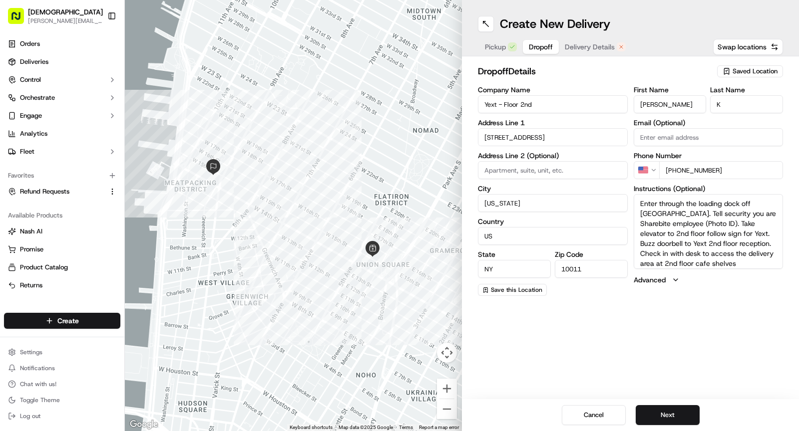
click at [482, 105] on input "Yext - Floor 2nd" at bounding box center [553, 104] width 150 height 18
type input "Redelivery for Yext - Floor 2nd"
drag, startPoint x: 529, startPoint y: 101, endPoint x: 575, endPoint y: 104, distance: 46.5
click at [586, 104] on input "Redelivery for Yext - Floor 2nd" at bounding box center [553, 104] width 150 height 18
drag, startPoint x: 528, startPoint y: 104, endPoint x: 590, endPoint y: 104, distance: 62.4
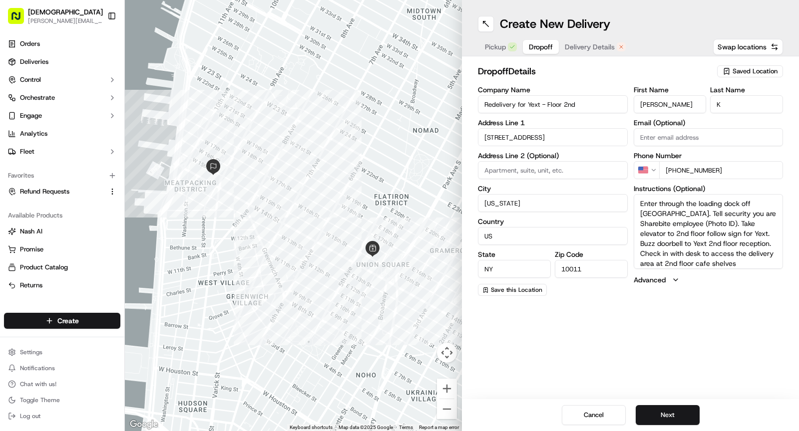
click at [590, 104] on input "Redelivery for Yext - Floor 2nd" at bounding box center [553, 104] width 150 height 18
click at [497, 46] on span "Pickup" at bounding box center [495, 47] width 21 height 10
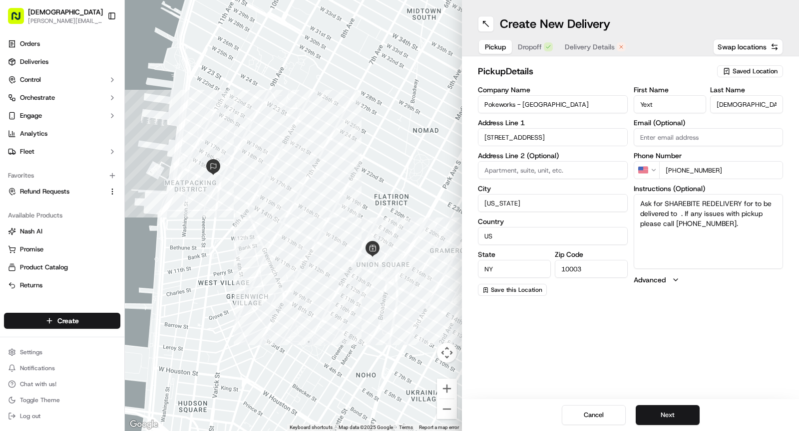
click at [752, 205] on textarea "Ask for SHAREBITE REDELIVERY for to be delivered to . If any issues with pickup…" at bounding box center [708, 231] width 150 height 75
paste textarea "Yext - Floor 2nd"
click at [729, 213] on textarea "Ask for SHAREBITE REDELIVERY for Yext - Floor 2nd to be delivered to . If any i…" at bounding box center [708, 231] width 150 height 75
paste textarea "[PERSON_NAME]"
type textarea "Ask for SHAREBITE REDELIVERY for Yext - Floor 2nd to be delivered to [PERSON_NA…"
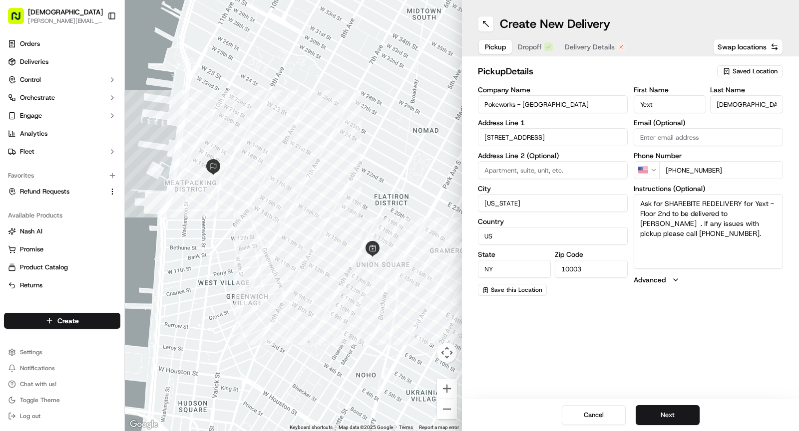
click at [532, 45] on span "Dropoff" at bounding box center [530, 47] width 24 height 10
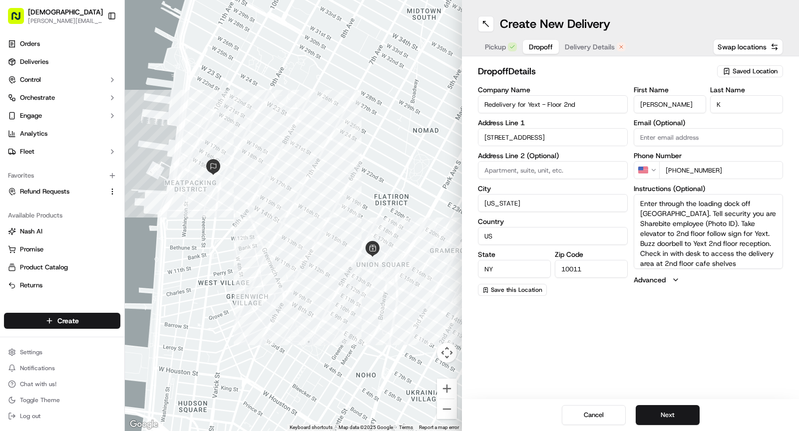
click at [660, 98] on input "[PERSON_NAME]" at bounding box center [669, 104] width 73 height 18
paste input "[PERSON_NAME]"
drag, startPoint x: 662, startPoint y: 103, endPoint x: 701, endPoint y: 103, distance: 38.9
click at [701, 103] on input "[PERSON_NAME]" at bounding box center [669, 104] width 73 height 18
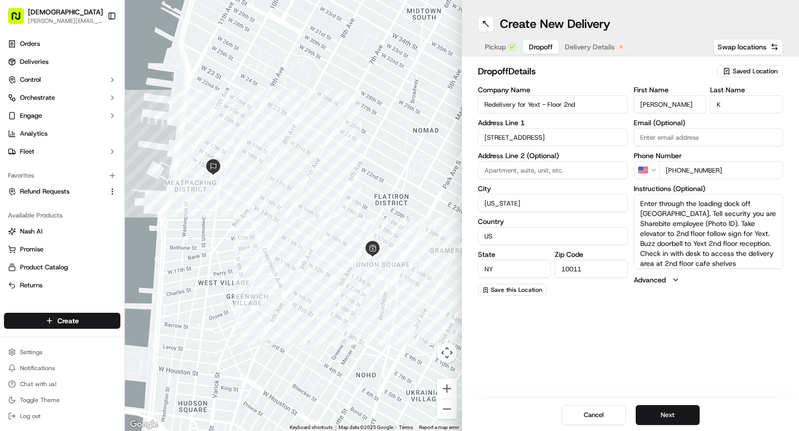
type input "[PERSON_NAME]"
click at [735, 110] on input "K" at bounding box center [746, 104] width 73 height 18
paste input "McGraw"
type input "McGraw"
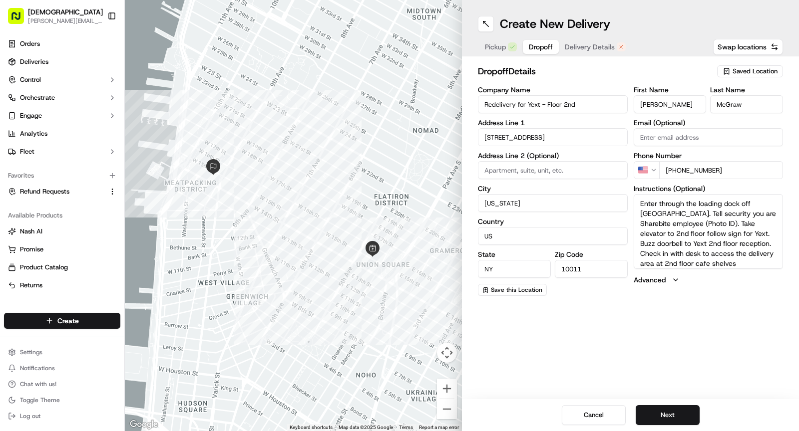
drag, startPoint x: 676, startPoint y: 170, endPoint x: 730, endPoint y: 170, distance: 54.4
click at [730, 170] on input "[PHONE_NUMBER]" at bounding box center [721, 170] width 124 height 18
paste input "tel"
type input "[PHONE_NUMBER]"
click at [723, 237] on textarea "Enter through the loading dock off [GEOGRAPHIC_DATA]. Tell security you are Sha…" at bounding box center [708, 231] width 150 height 75
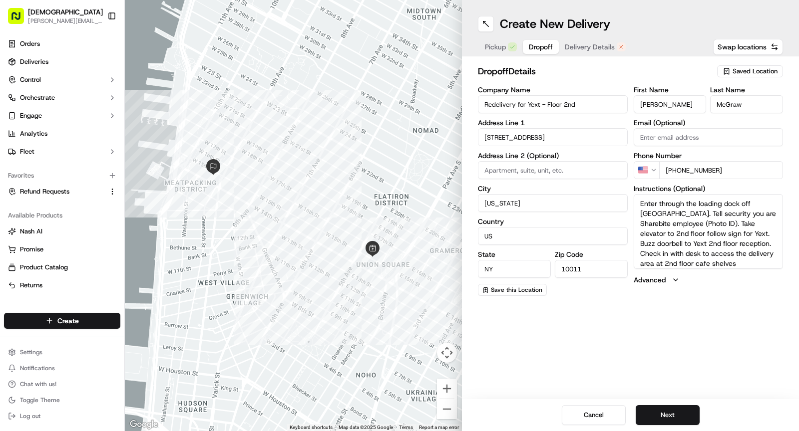
click at [588, 42] on span "Delivery Details" at bounding box center [590, 47] width 50 height 10
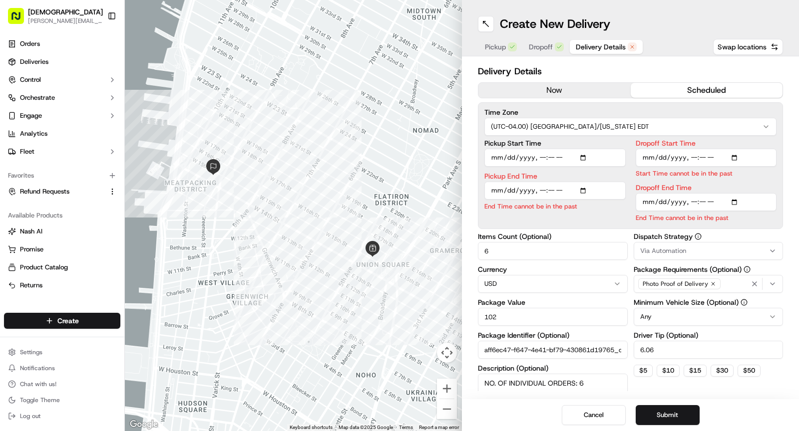
click at [538, 45] on span "Dropoff" at bounding box center [541, 47] width 24 height 10
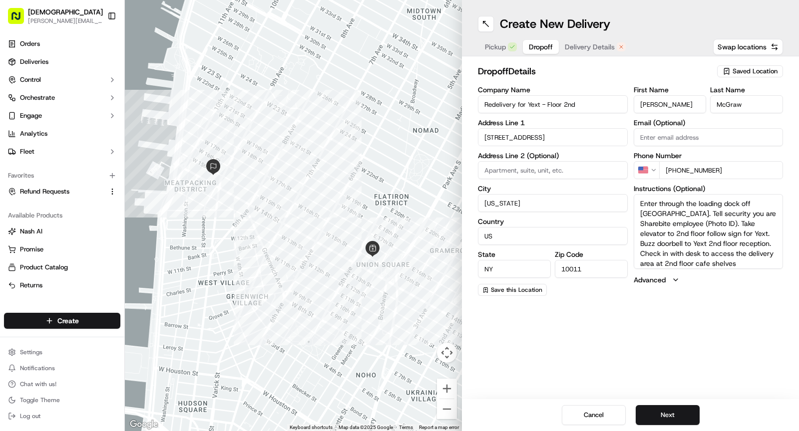
click at [640, 203] on textarea "Enter through the loading dock off [GEOGRAPHIC_DATA]. Tell security you are Sha…" at bounding box center [708, 231] width 150 height 75
paste textarea "Please call COA upon arrival: [PERSON_NAME] - [PHONE_NUMBER]"
drag, startPoint x: 755, startPoint y: 264, endPoint x: 729, endPoint y: 244, distance: 32.0
click at [729, 244] on textarea "Please call COA upon arrival: [PERSON_NAME] - [PHONE_NUMBER] Enter through the …" at bounding box center [708, 231] width 150 height 75
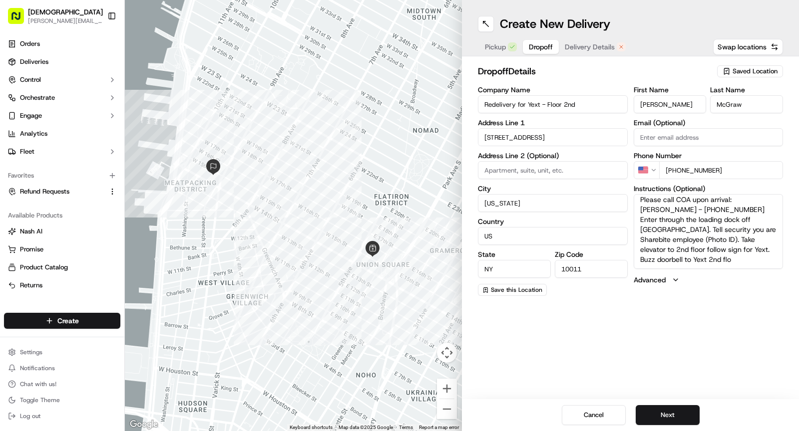
scroll to position [0, 0]
type textarea "Please call COA upon arrival: [PERSON_NAME] - [PHONE_NUMBER] Enter through the …"
click at [591, 51] on span "Delivery Details" at bounding box center [590, 47] width 50 height 10
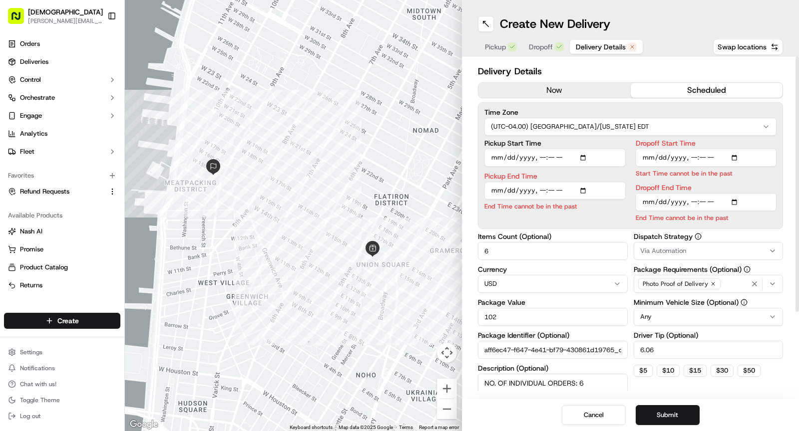
click at [554, 93] on button "now" at bounding box center [554, 90] width 152 height 15
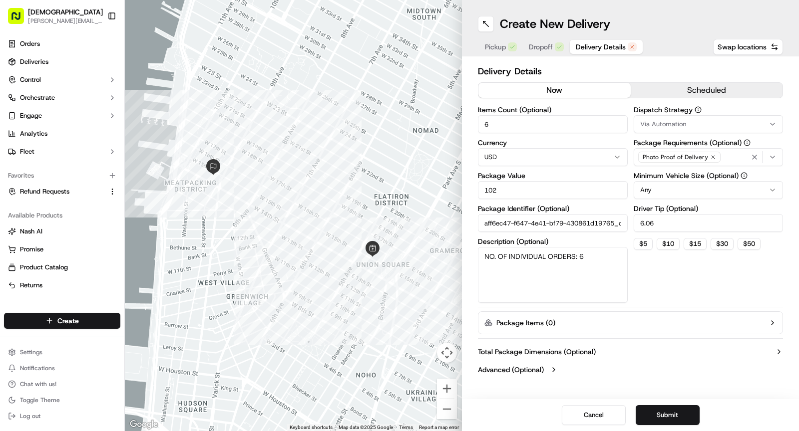
click at [516, 122] on input "6" at bounding box center [553, 124] width 150 height 18
type input "1"
click at [507, 192] on input "102" at bounding box center [553, 190] width 150 height 18
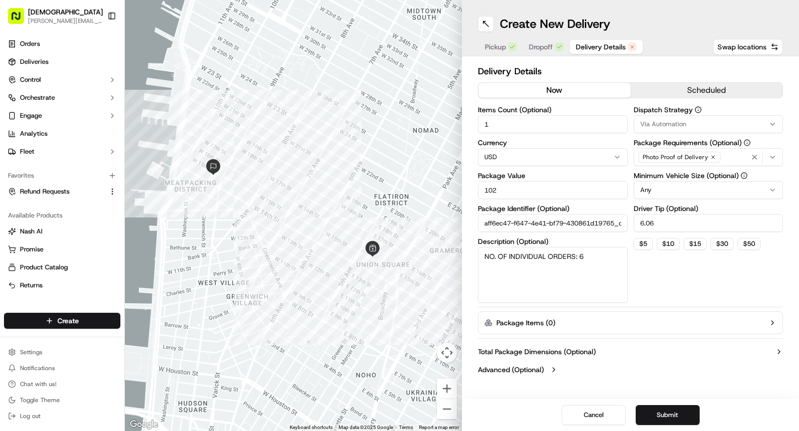
click at [507, 192] on input "102" at bounding box center [553, 190] width 150 height 18
type input "30"
click at [586, 245] on div "Description (Optional) NO. OF INDIVIDUAL ORDERS: 6" at bounding box center [553, 270] width 150 height 65
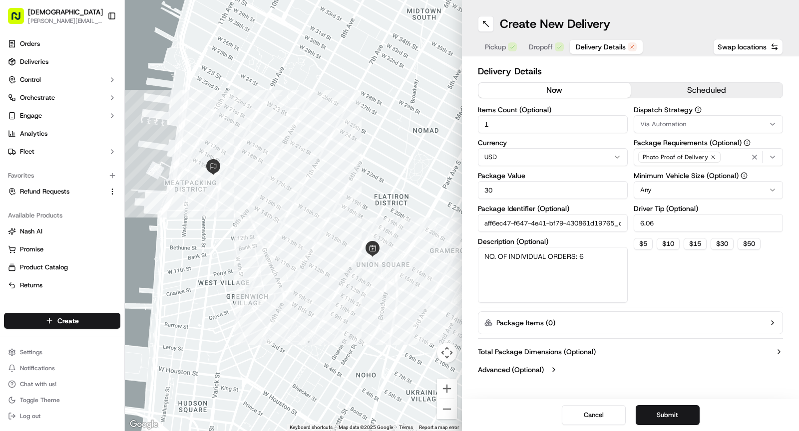
click at [586, 245] on div "Description (Optional) NO. OF INDIVIDUAL ORDERS: 6" at bounding box center [553, 270] width 150 height 65
click at [588, 256] on textarea "NO. OF INDIVIDUAL ORDERS: 6" at bounding box center [553, 275] width 150 height 56
type textarea "redel:1"
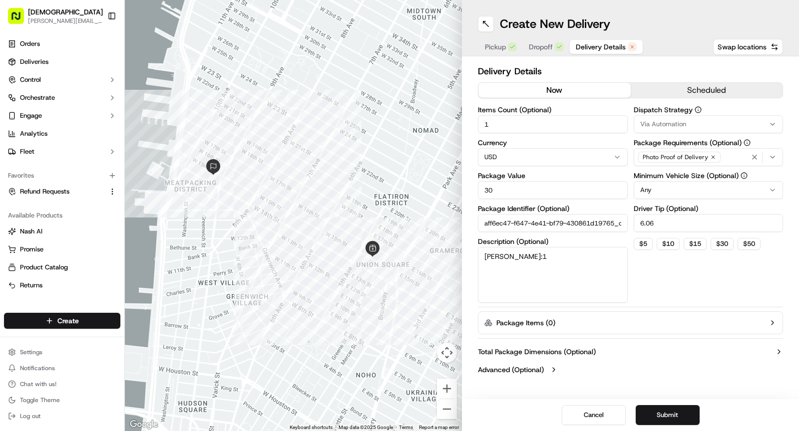
click at [655, 224] on input "6.06" at bounding box center [708, 223] width 150 height 18
type input "3"
click at [664, 411] on button "Submit" at bounding box center [667, 415] width 64 height 20
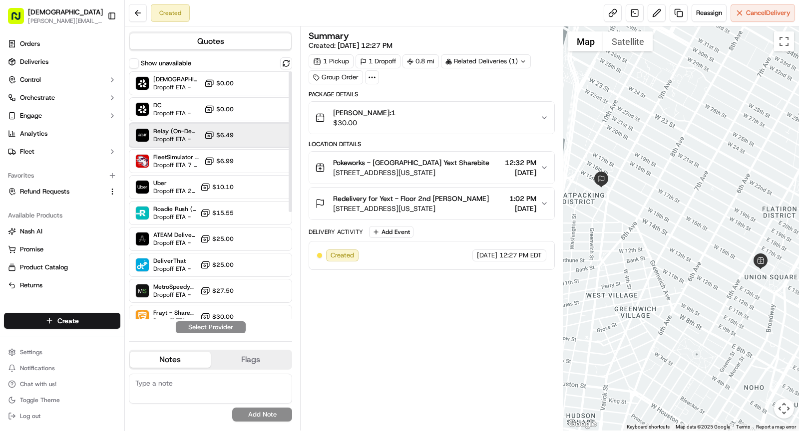
click at [170, 132] on span "Relay (On-Demand) - SB" at bounding box center [176, 131] width 47 height 8
click at [212, 331] on button "Assign Provider" at bounding box center [210, 327] width 71 height 12
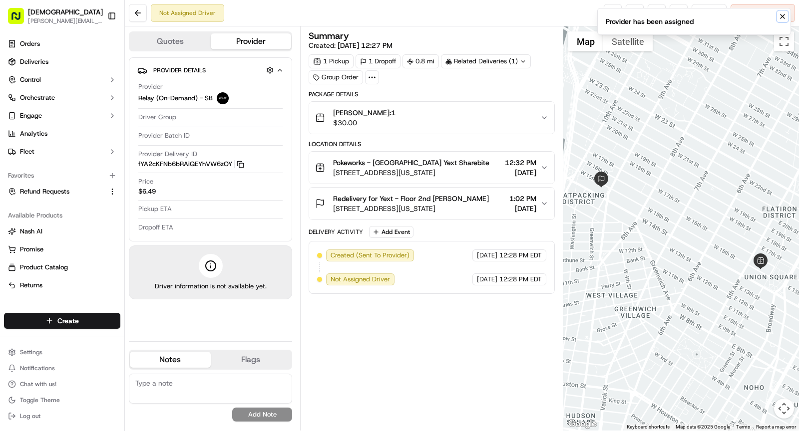
click at [782, 16] on icon "Notifications (F8)" at bounding box center [782, 16] width 4 height 4
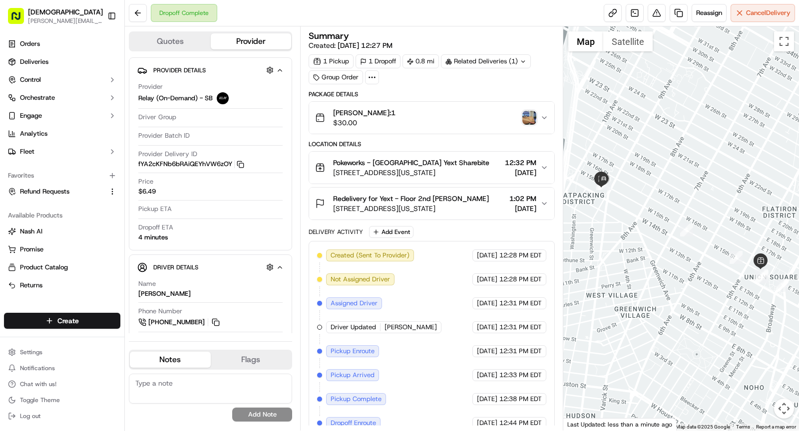
click at [528, 116] on img "button" at bounding box center [529, 118] width 14 height 14
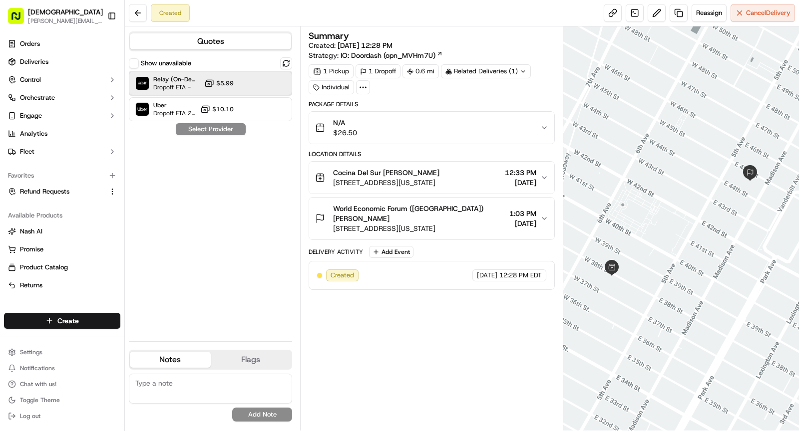
click at [172, 83] on span "Dropoff ETA -" at bounding box center [176, 87] width 47 height 8
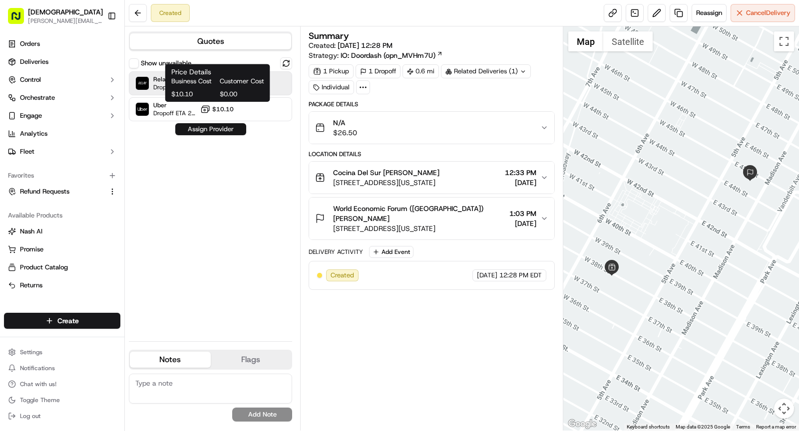
click at [211, 129] on button "Assign Provider" at bounding box center [210, 129] width 71 height 12
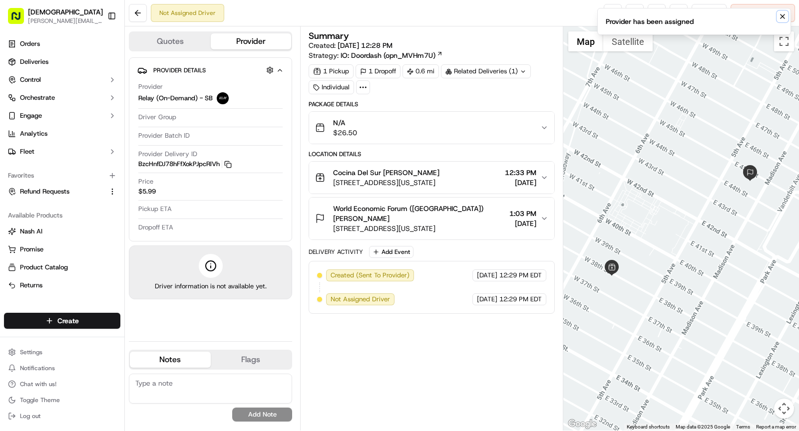
click at [779, 14] on icon "Notifications (F8)" at bounding box center [782, 16] width 8 height 8
click at [229, 161] on icon "button" at bounding box center [227, 164] width 7 height 7
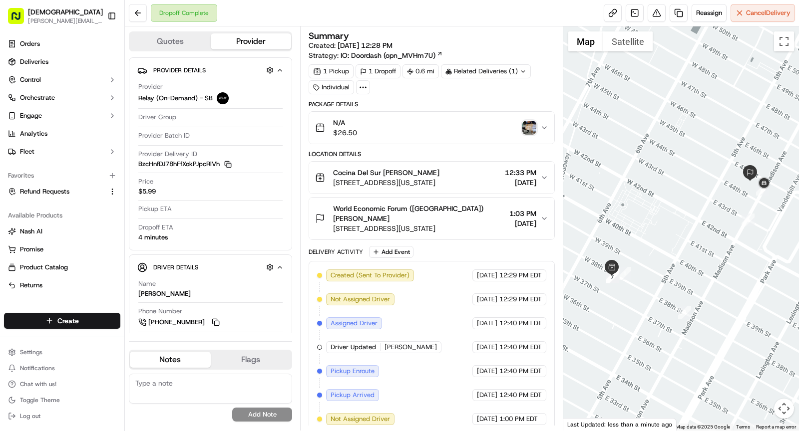
click at [527, 126] on img "button" at bounding box center [529, 128] width 14 height 14
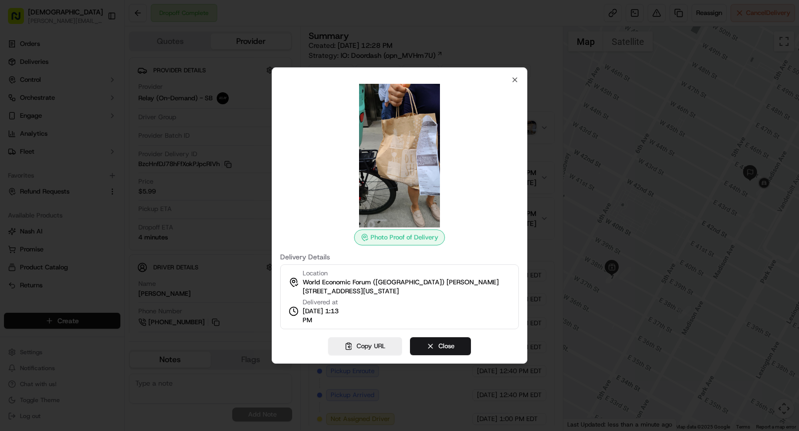
drag, startPoint x: 300, startPoint y: 322, endPoint x: 334, endPoint y: 322, distance: 33.4
click at [334, 322] on div "Delivered at [DATE] 1:13 PM" at bounding box center [318, 311] width 60 height 27
copy span "1:13 PM"
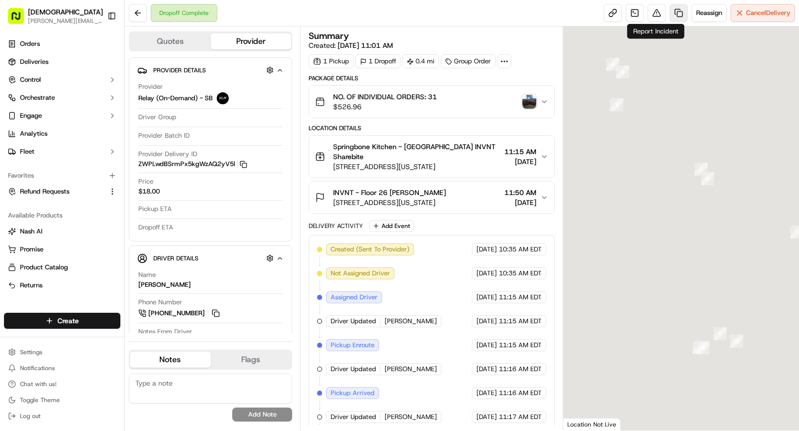
click at [678, 15] on link at bounding box center [678, 13] width 18 height 18
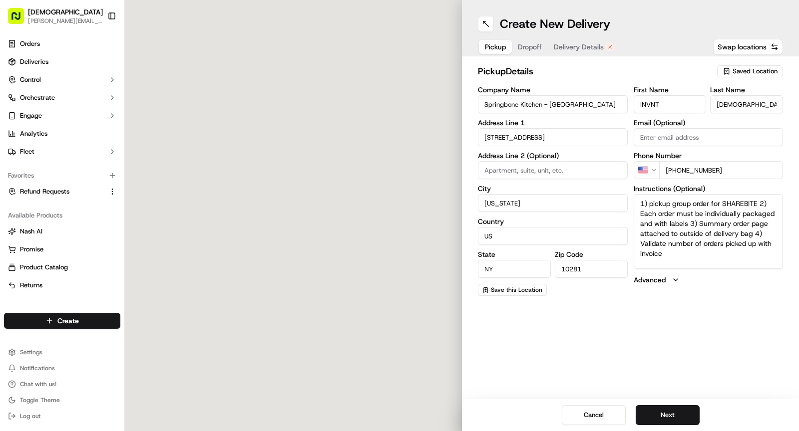
type input "225 Liberty Street"
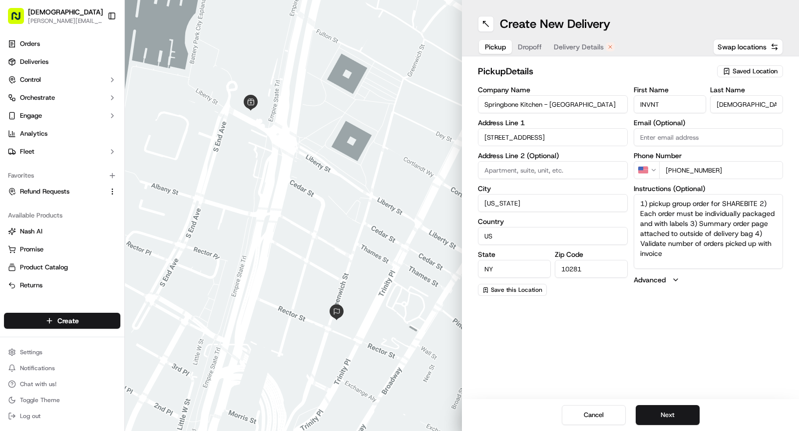
drag, startPoint x: 629, startPoint y: 196, endPoint x: 625, endPoint y: 192, distance: 5.3
click at [625, 192] on div "Company Name Springbone Kitchen - Brookfield Place Address Line 1 225 Liberty S…" at bounding box center [630, 191] width 305 height 210
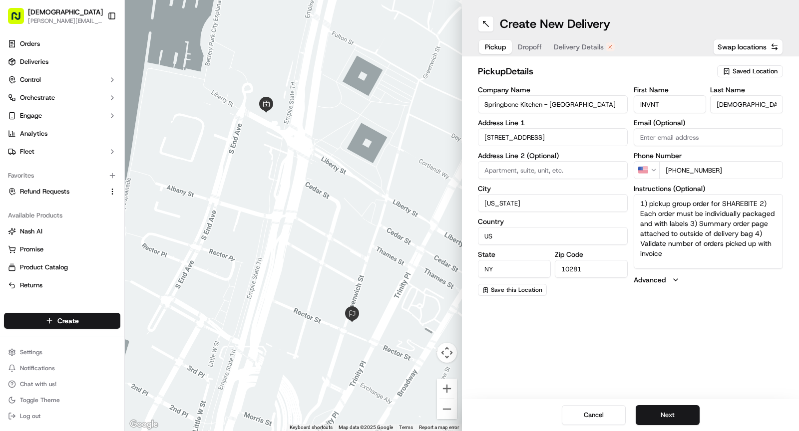
paste textarea "Ask for SHAREBITE REDELIVERY for to be delivered to . If any issues with pickup…"
type textarea "Ask for SHAREBITE REDELIVERY for to be delivered to . If any issues with pickup…"
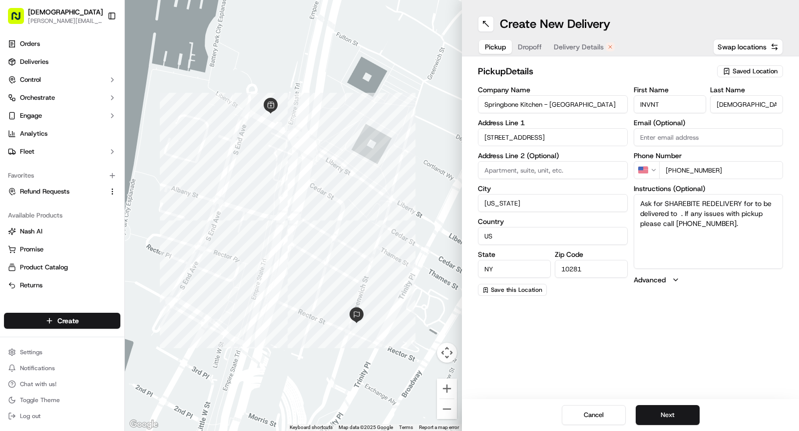
click at [531, 46] on span "Dropoff" at bounding box center [530, 47] width 24 height 10
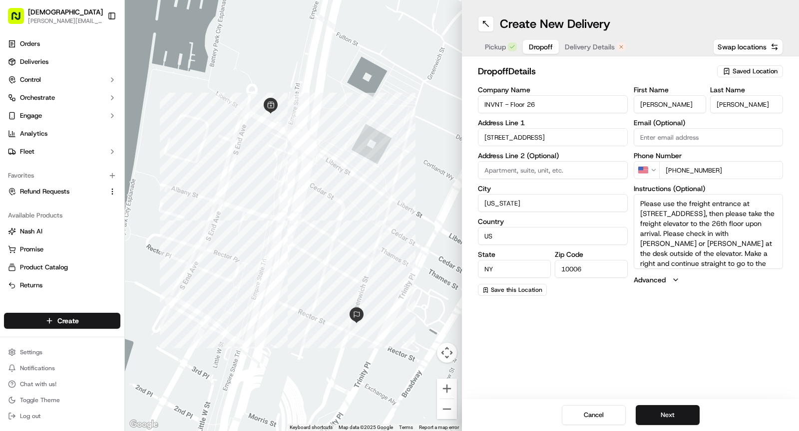
click at [531, 109] on input "INVNT - Floor 26" at bounding box center [553, 104] width 150 height 18
click at [481, 108] on input "INVNT - Floor 26" at bounding box center [553, 104] width 150 height 18
drag, startPoint x: 530, startPoint y: 104, endPoint x: 482, endPoint y: 104, distance: 47.9
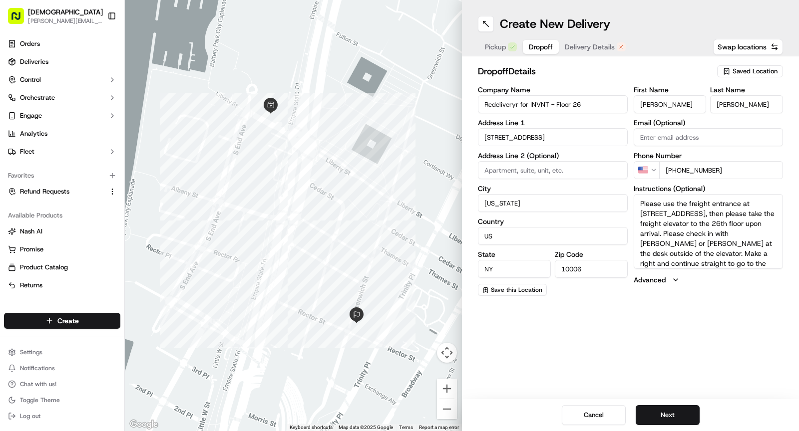
click at [482, 104] on input "Redeliveryr for INVNT - Floor 26" at bounding box center [553, 104] width 150 height 18
type input "Redelivery for INVNT - Floor 26"
click at [502, 44] on span "Pickup" at bounding box center [495, 47] width 21 height 10
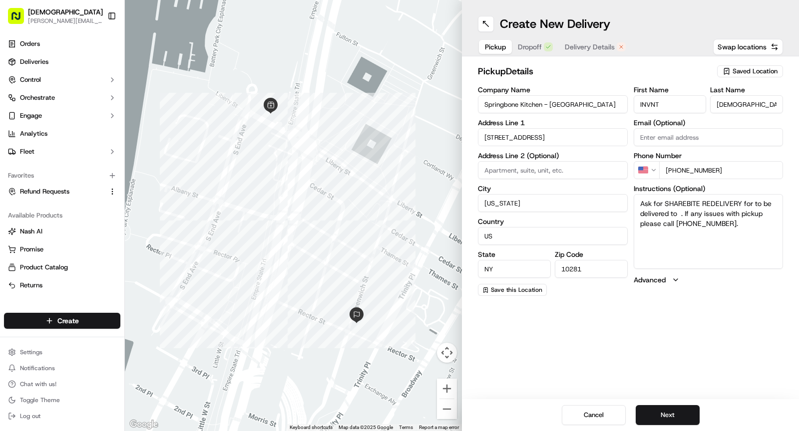
click at [751, 205] on textarea "Ask for SHAREBITE REDELIVERY for to be delivered to . If any issues with pickup…" at bounding box center [708, 231] width 150 height 75
paste textarea "INVNT - Floor 26"
click at [735, 211] on textarea "Ask for SHAREBITE REDELIVERY for INVNT - Floor 26 to be delivered to . If any i…" at bounding box center [708, 231] width 150 height 75
paste textarea "Katie Galbo"
type textarea "Ask for SHAREBITE REDELIVERY for INVNT - Floor 26 to be delivered to Katie Galb…"
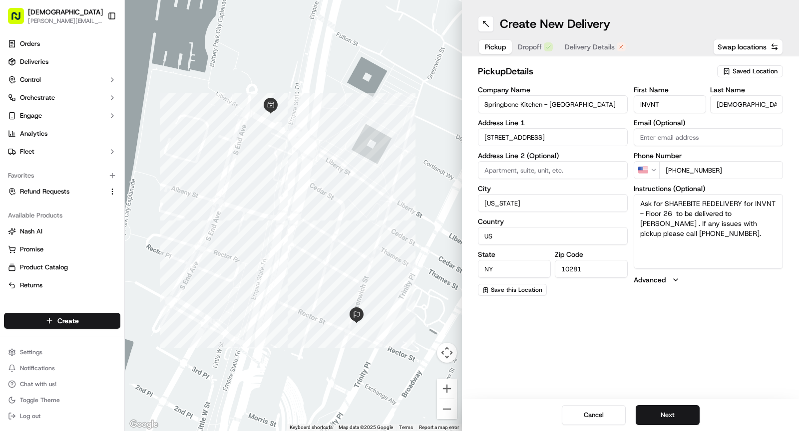
click at [540, 43] on span "Dropoff" at bounding box center [530, 47] width 24 height 10
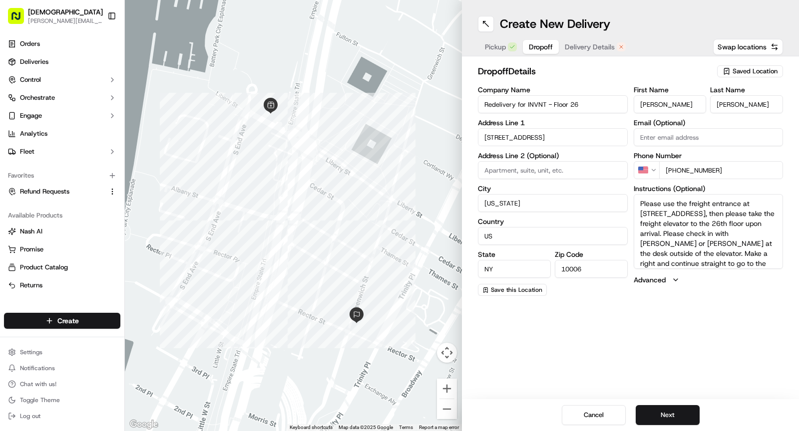
click at [658, 105] on input "Jonathan" at bounding box center [669, 104] width 73 height 18
paste input "Katie Galbo"
drag, startPoint x: 658, startPoint y: 104, endPoint x: 694, endPoint y: 104, distance: 35.9
click at [694, 104] on input "Katie Galbo" at bounding box center [669, 104] width 73 height 18
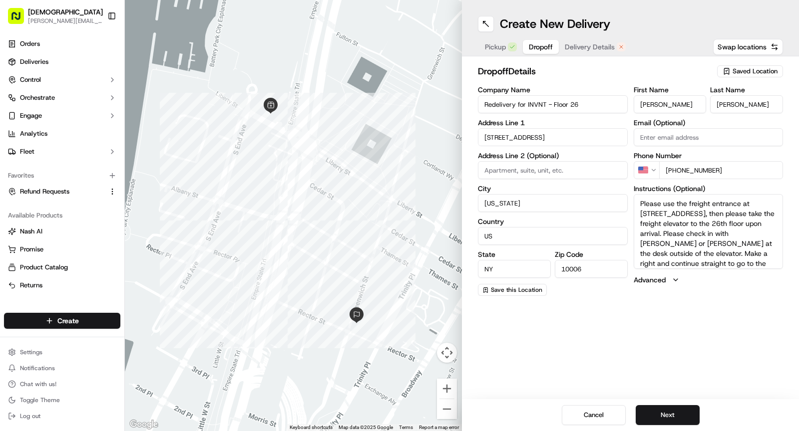
type input "Katie"
click at [726, 113] on div "First Name Katie Last Name Murphy Email (Optional) Phone Number US +1 646 415 2…" at bounding box center [708, 191] width 150 height 210
click at [726, 109] on input "Murphy" at bounding box center [746, 104] width 73 height 18
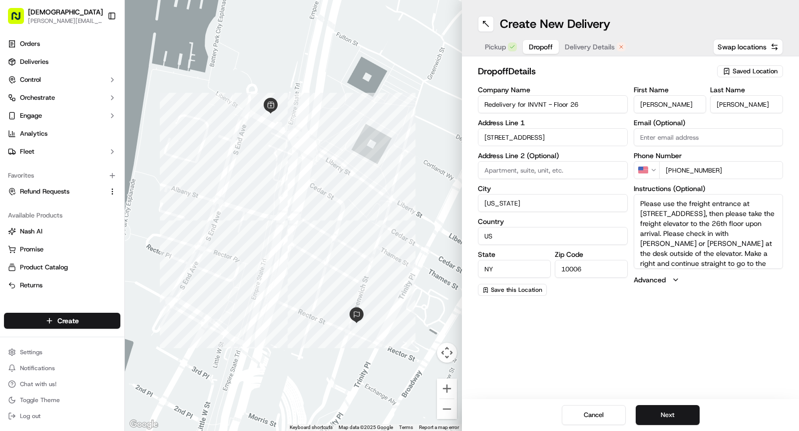
click at [726, 109] on input "Murphy" at bounding box center [746, 104] width 73 height 18
paste input "Galbo"
type input "Galbo"
drag, startPoint x: 676, startPoint y: 172, endPoint x: 732, endPoint y: 173, distance: 55.4
click at [732, 173] on input "+1 646 415 2375" at bounding box center [721, 170] width 124 height 18
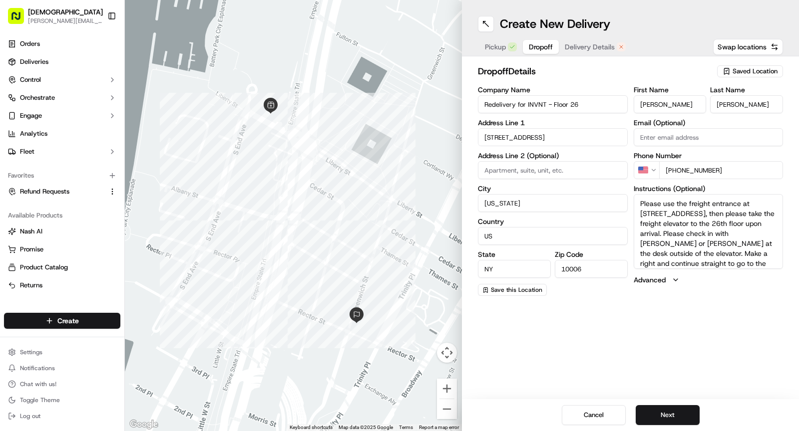
paste input "918 802 7559"
type input "+1 918 802 7559"
click at [594, 44] on span "Delivery Details" at bounding box center [590, 47] width 50 height 10
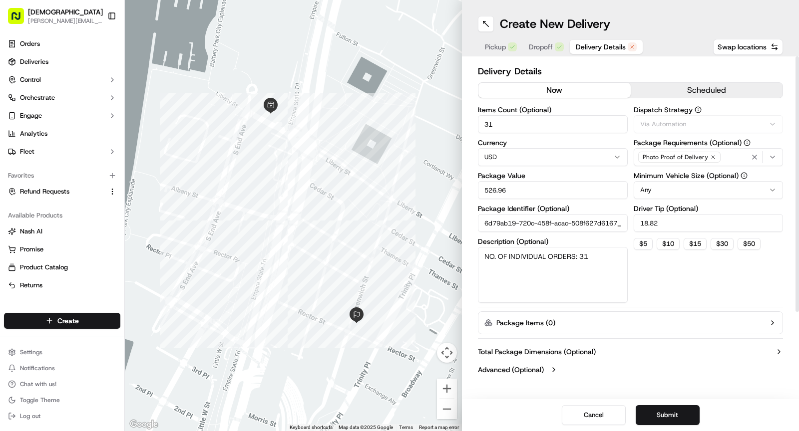
click at [554, 89] on button "now" at bounding box center [554, 90] width 152 height 15
click at [519, 127] on input "31" at bounding box center [553, 124] width 150 height 18
type input "1"
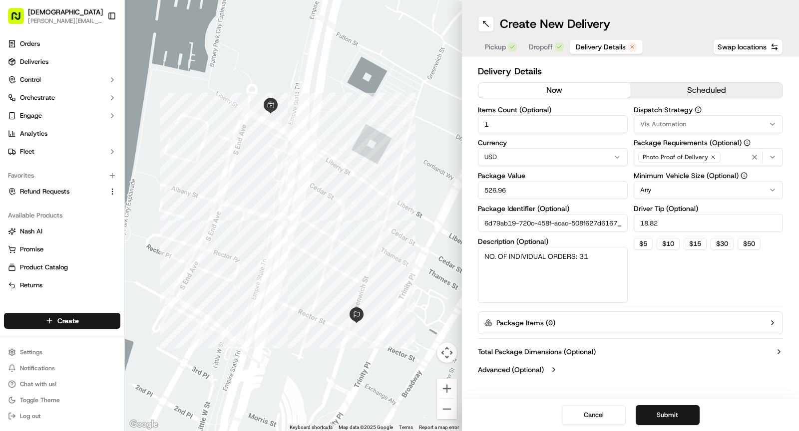
click at [504, 189] on input "526.96" at bounding box center [553, 190] width 150 height 18
type input "30"
click at [565, 253] on textarea "NO. OF INDIVIDUAL ORDERS: 31" at bounding box center [553, 275] width 150 height 56
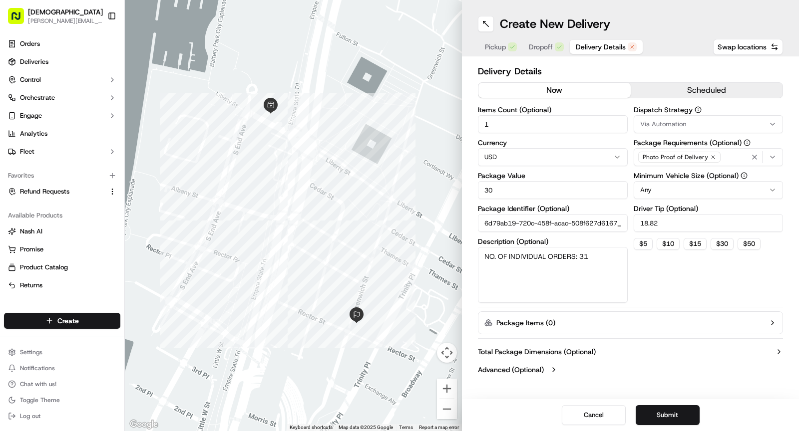
click at [565, 253] on textarea "NO. OF INDIVIDUAL ORDERS: 31" at bounding box center [553, 275] width 150 height 56
type textarea "redel:1"
click at [657, 228] on input "18.82" at bounding box center [708, 223] width 150 height 18
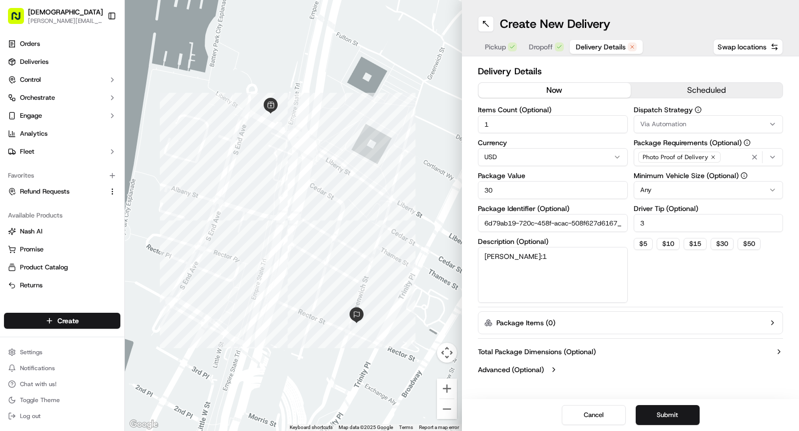
type input "3"
click at [652, 411] on button "Submit" at bounding box center [667, 415] width 64 height 20
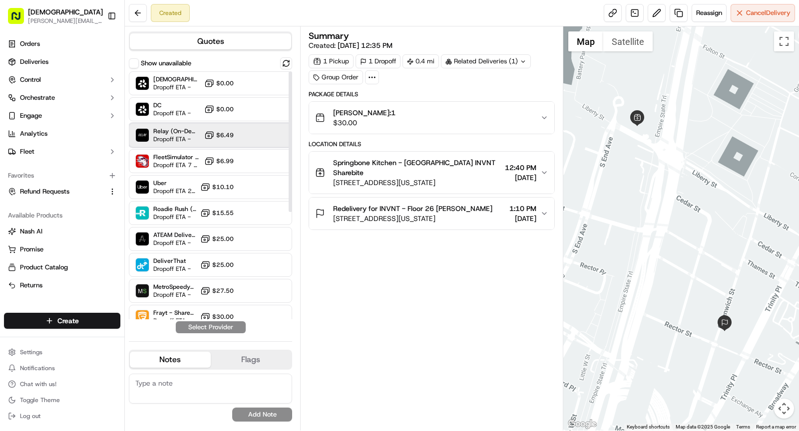
click at [197, 136] on span "Dropoff ETA -" at bounding box center [176, 139] width 47 height 8
click at [218, 329] on button "Assign Provider" at bounding box center [210, 327] width 71 height 12
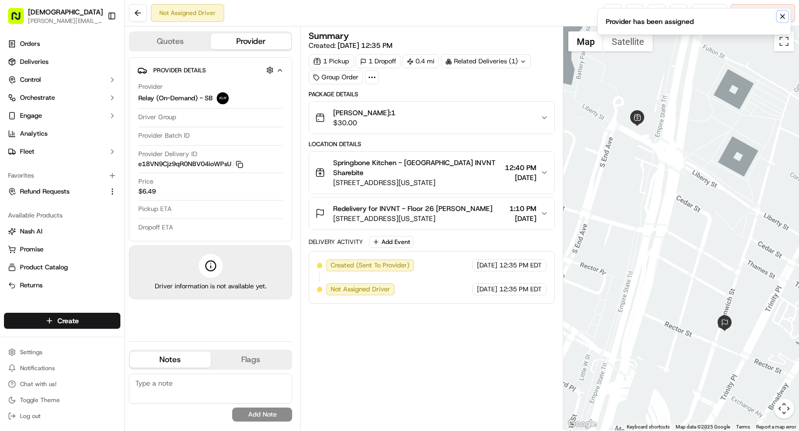
click at [782, 15] on icon "Notifications (F8)" at bounding box center [782, 16] width 8 height 8
click at [241, 164] on icon "button" at bounding box center [239, 164] width 7 height 7
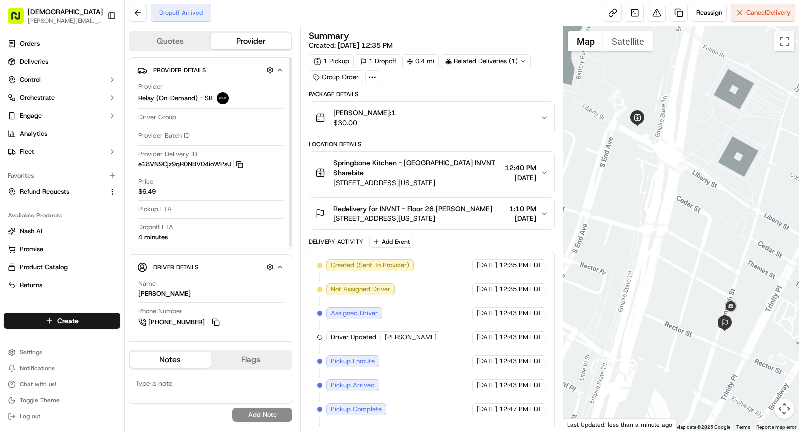
scroll to position [38, 0]
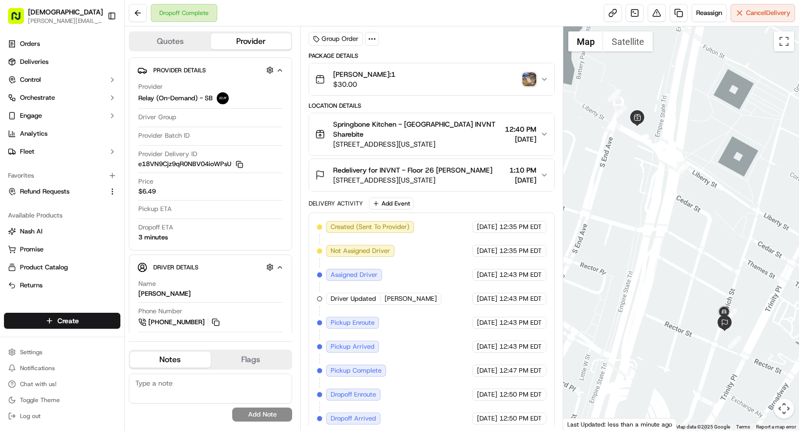
click at [527, 79] on img "button" at bounding box center [529, 79] width 14 height 14
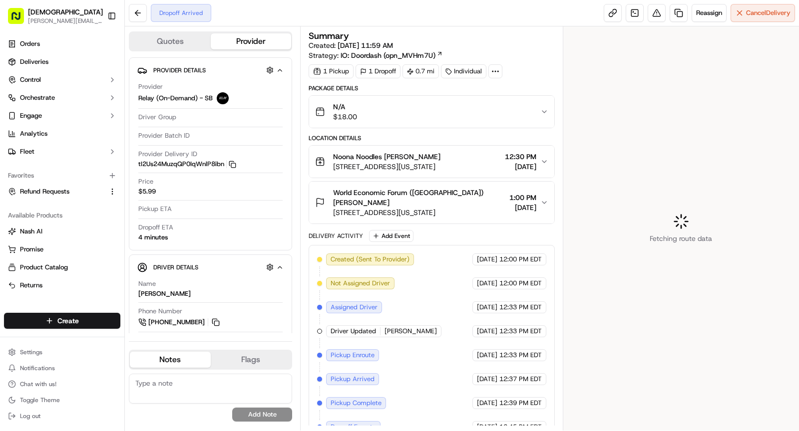
click at [493, 72] on icon at bounding box center [495, 71] width 9 height 9
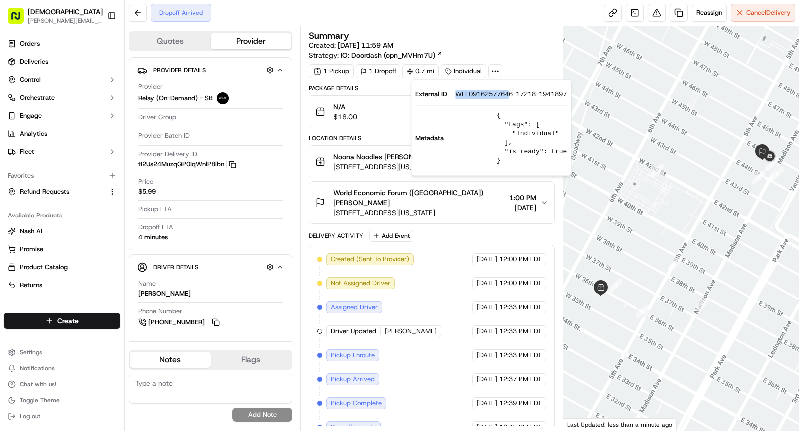
drag, startPoint x: 490, startPoint y: 95, endPoint x: 514, endPoint y: 97, distance: 23.6
click at [514, 97] on span "WEF09162577646-17218-1941897" at bounding box center [510, 94] width 111 height 9
click at [367, 165] on span "[STREET_ADDRESS][US_STATE]" at bounding box center [386, 167] width 107 height 10
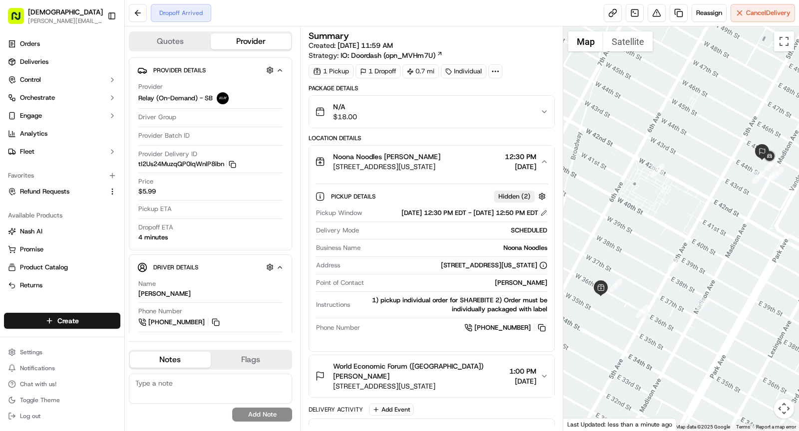
click at [507, 253] on div "Noona Noodles" at bounding box center [455, 248] width 183 height 9
copy div "Noona Noodles"
click at [417, 383] on span "[STREET_ADDRESS][US_STATE]" at bounding box center [419, 386] width 172 height 10
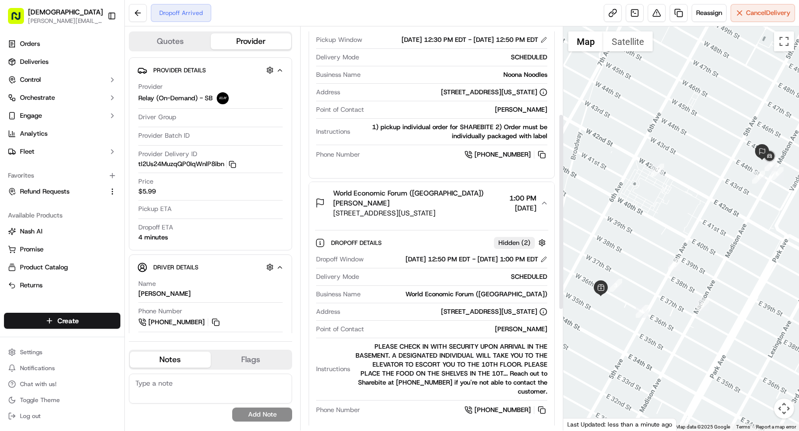
scroll to position [233, 0]
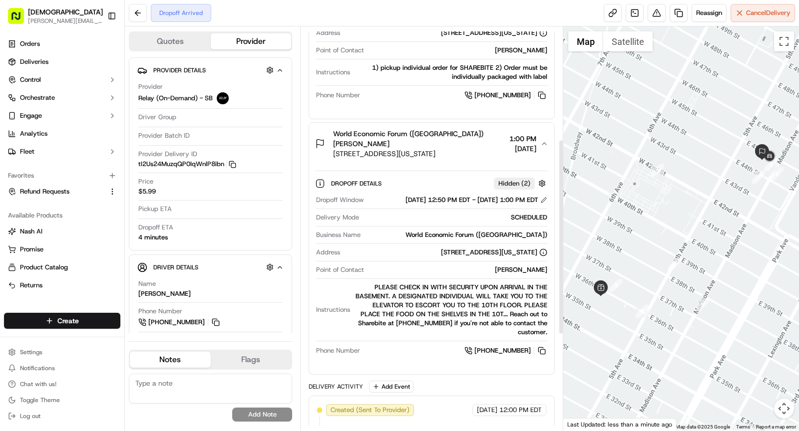
click at [538, 275] on div "[PERSON_NAME]" at bounding box center [457, 270] width 179 height 9
copy div "[PERSON_NAME]"
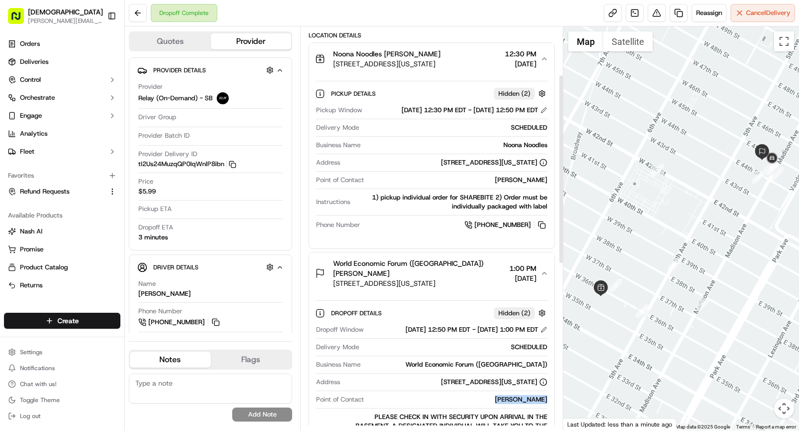
scroll to position [0, 0]
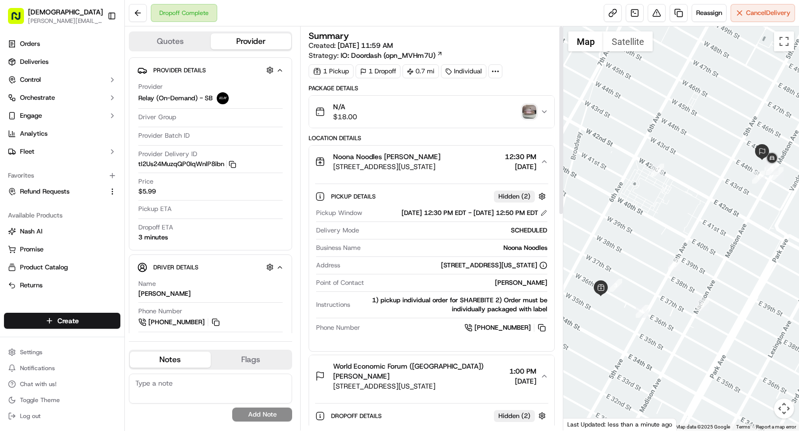
click at [530, 111] on img "button" at bounding box center [529, 112] width 14 height 14
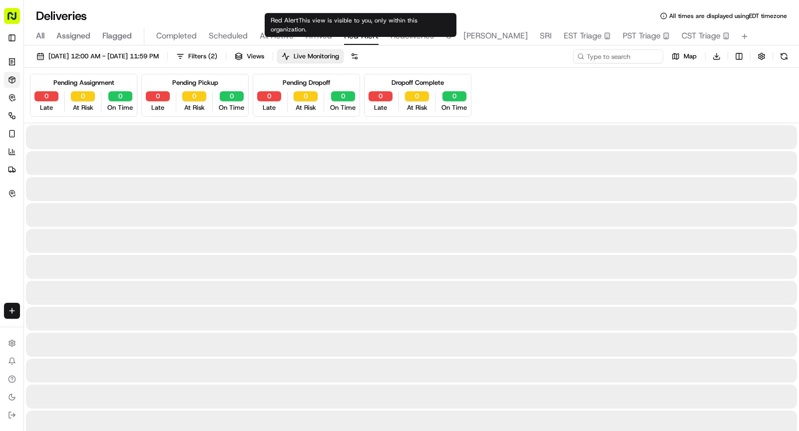
click at [345, 36] on span "Red Alert" at bounding box center [361, 36] width 34 height 12
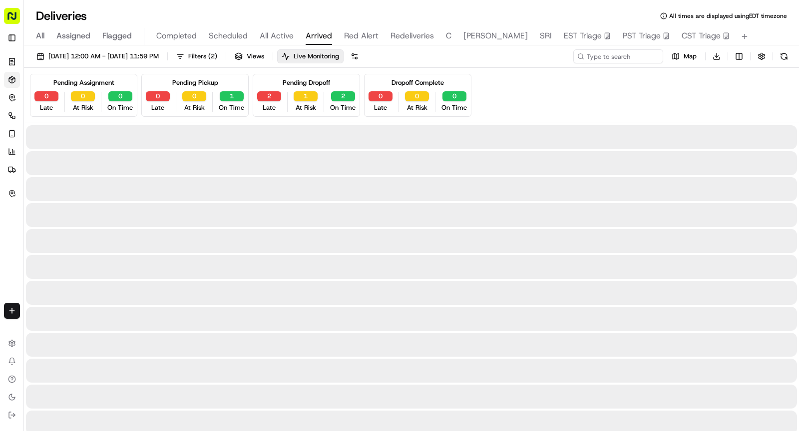
click at [317, 38] on span "Arrived" at bounding box center [318, 36] width 26 height 12
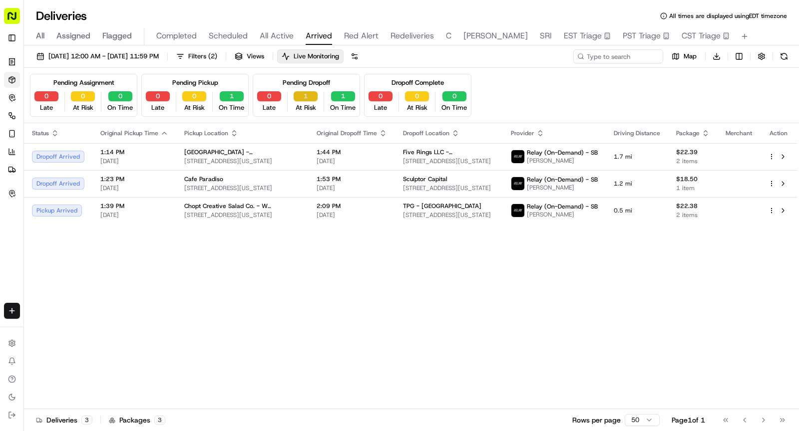
click at [303, 98] on button "1" at bounding box center [305, 96] width 24 height 10
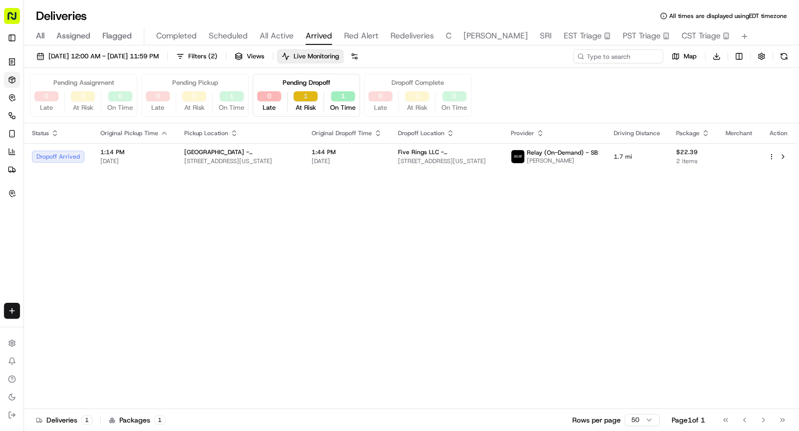
click at [303, 98] on button "1" at bounding box center [305, 96] width 24 height 10
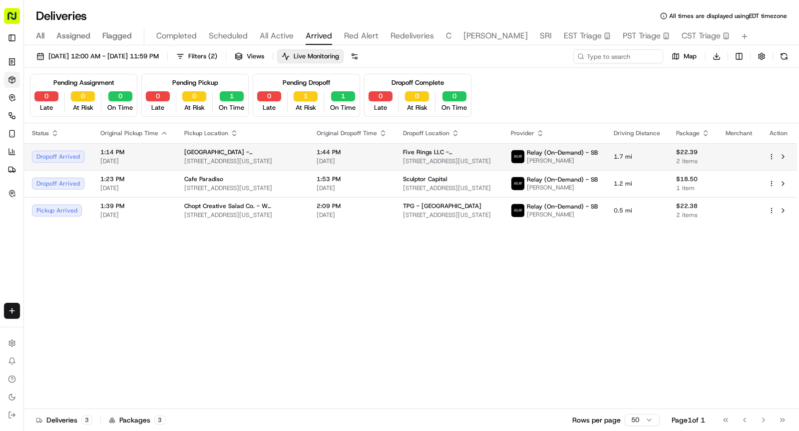
click at [268, 157] on span "[STREET_ADDRESS][US_STATE]" at bounding box center [242, 161] width 116 height 8
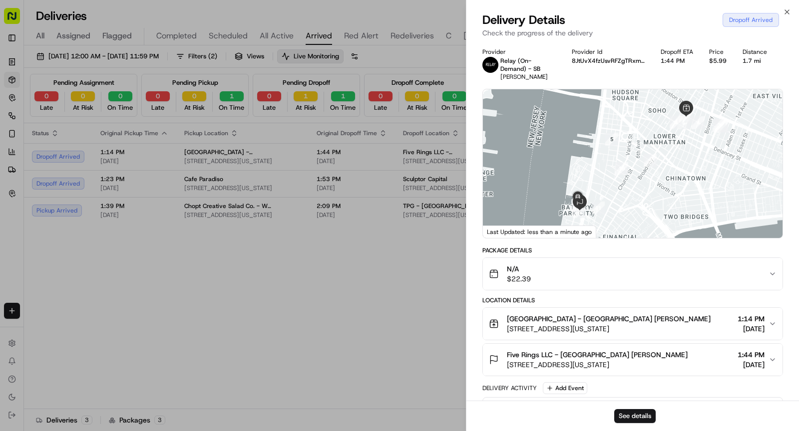
scroll to position [757, 0]
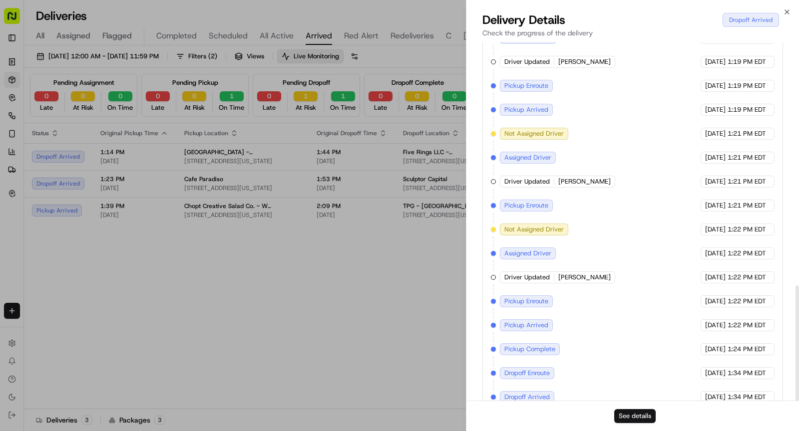
click at [630, 417] on button "See details" at bounding box center [634, 416] width 41 height 14
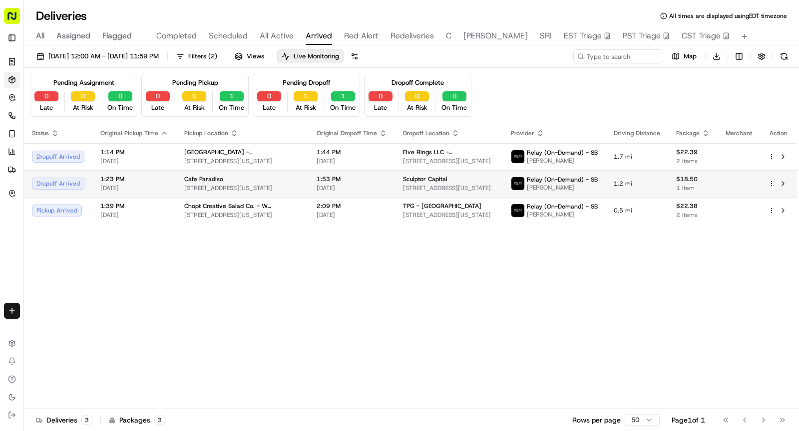
click at [253, 177] on div "Cafe Paradiso" at bounding box center [242, 179] width 116 height 8
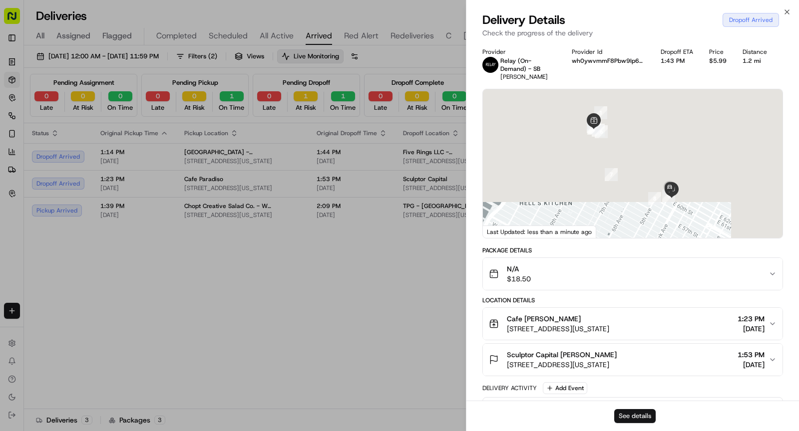
click at [635, 417] on button "See details" at bounding box center [634, 416] width 41 height 14
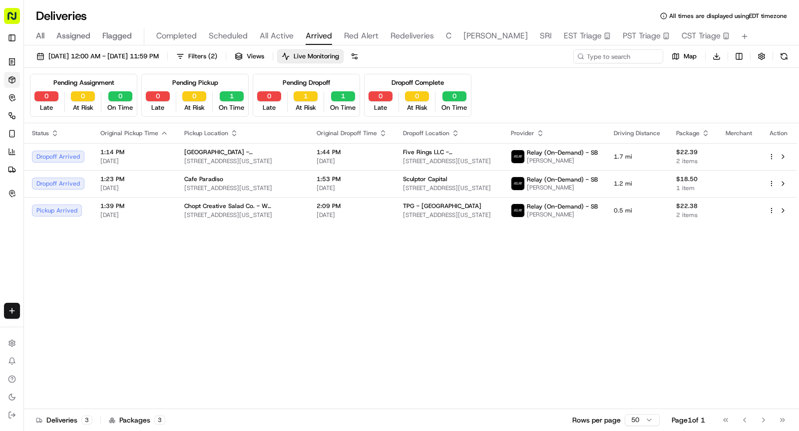
click at [281, 33] on span "All Active" at bounding box center [277, 36] width 34 height 12
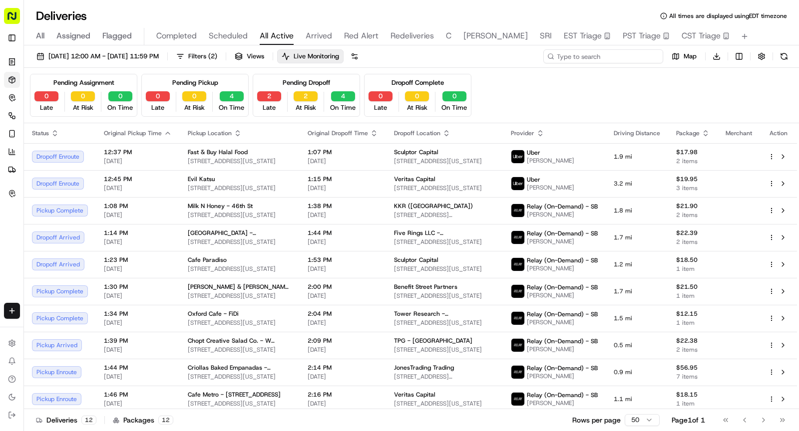
click at [619, 56] on input at bounding box center [603, 56] width 120 height 14
type input ";"
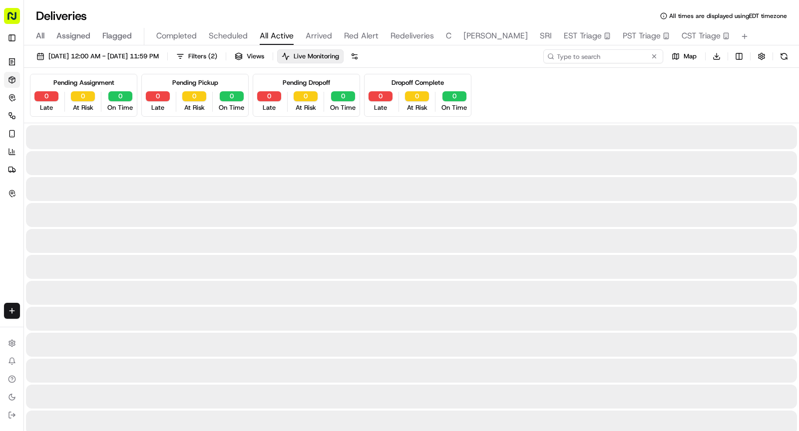
type input "L"
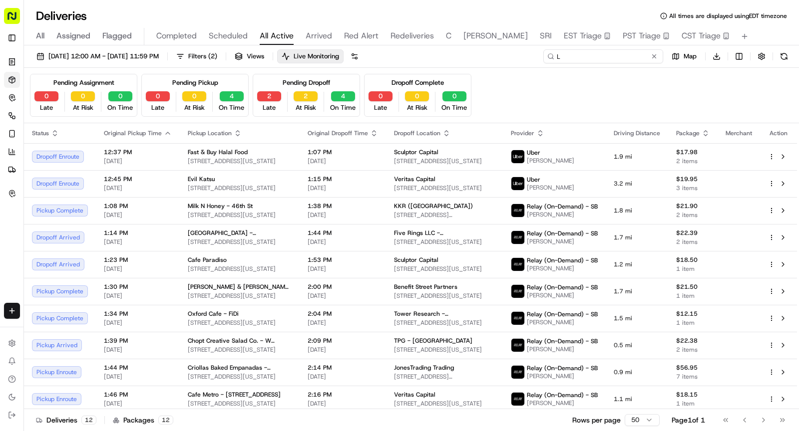
type input "L"
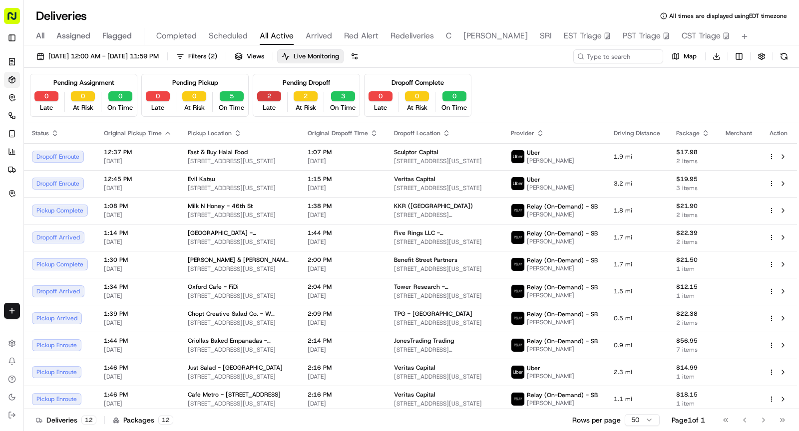
click at [271, 98] on button "2" at bounding box center [269, 96] width 24 height 10
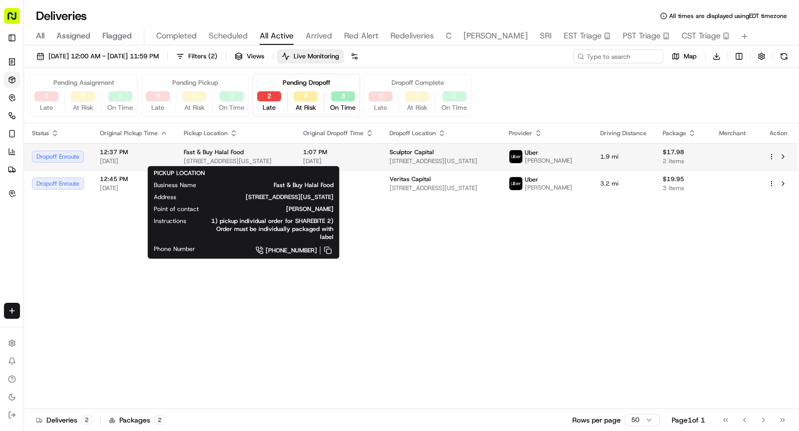
click at [210, 153] on span "Fast & Buy Halal Food" at bounding box center [214, 152] width 60 height 8
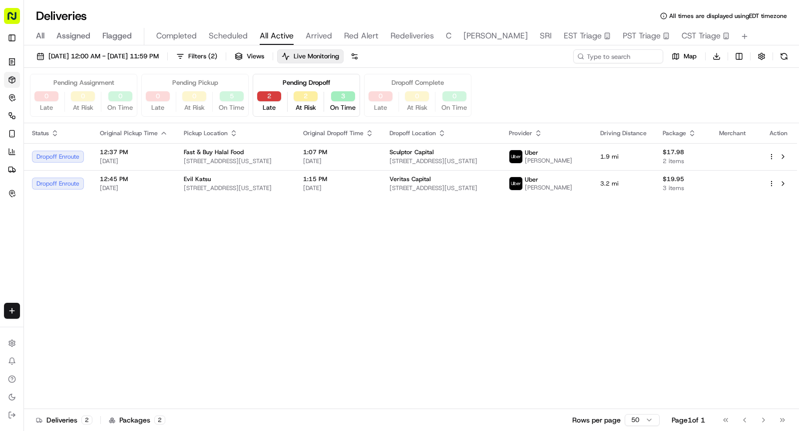
click at [269, 91] on button "2" at bounding box center [269, 96] width 24 height 10
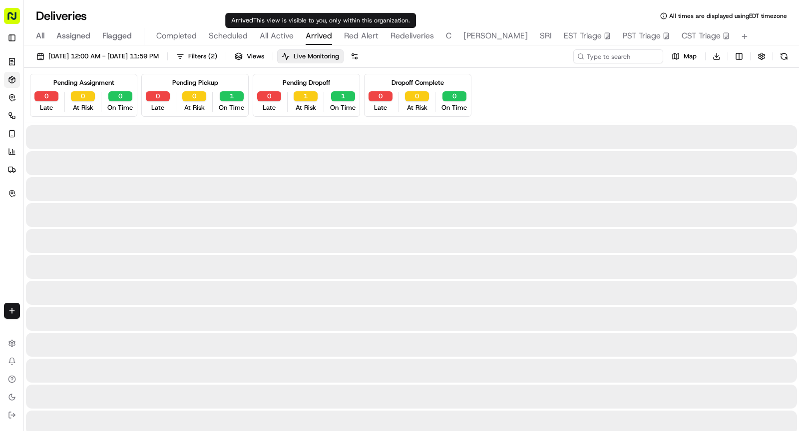
click at [323, 33] on span "Arrived" at bounding box center [318, 36] width 26 height 12
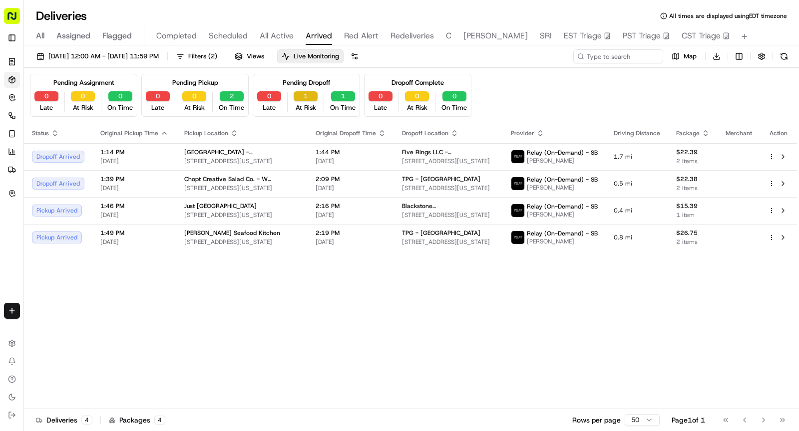
click at [306, 97] on button "1" at bounding box center [305, 96] width 24 height 10
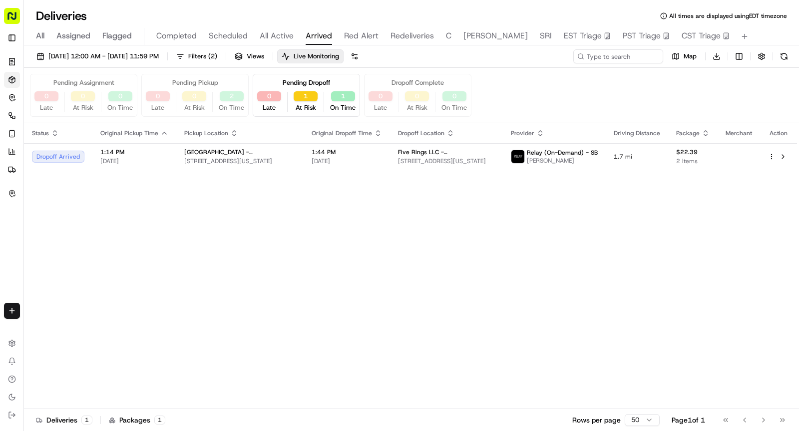
click at [356, 31] on span "Red Alert" at bounding box center [361, 36] width 34 height 12
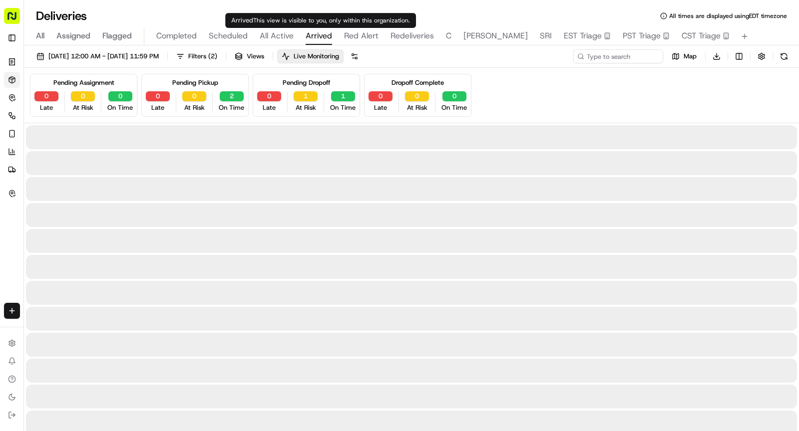
click at [315, 36] on span "Arrived" at bounding box center [318, 36] width 26 height 12
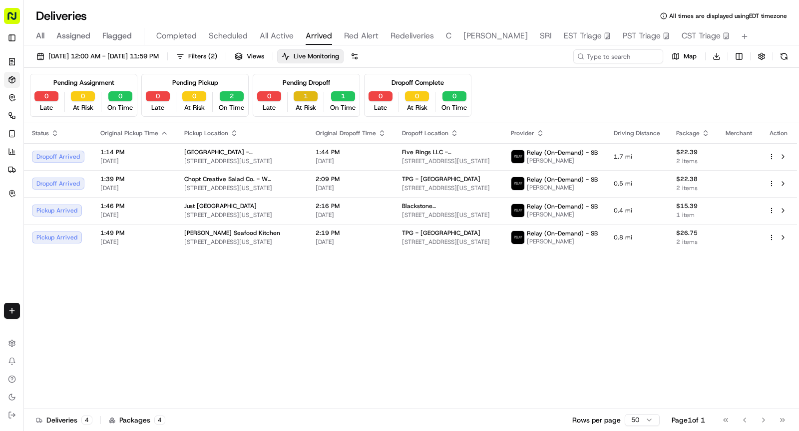
click at [309, 95] on button "1" at bounding box center [305, 96] width 24 height 10
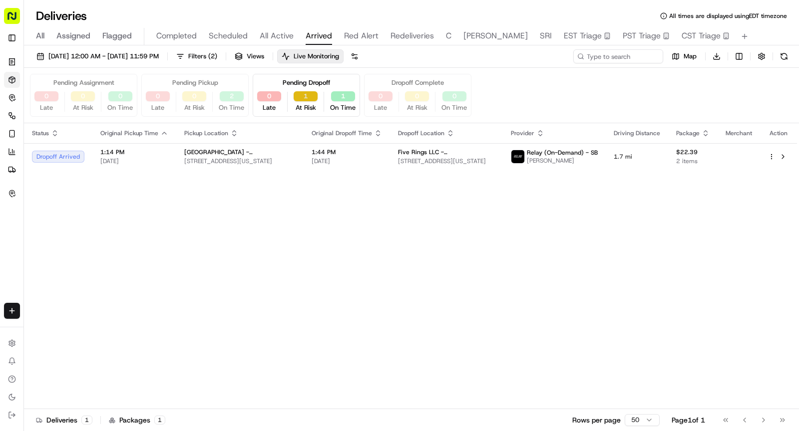
click at [309, 95] on button "1" at bounding box center [305, 96] width 24 height 10
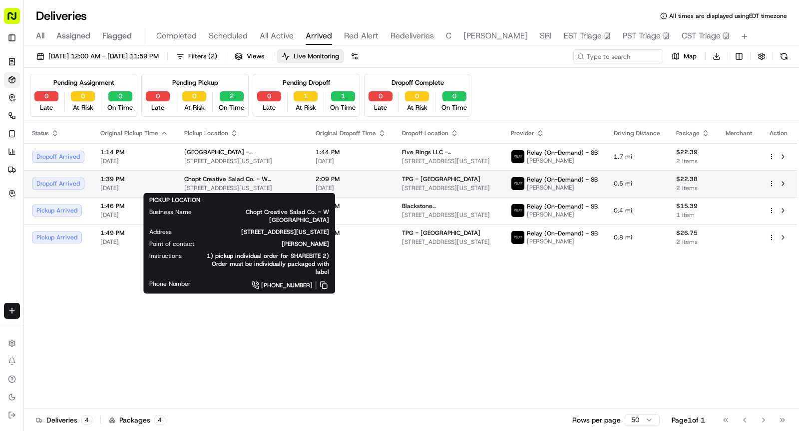
click at [187, 184] on span "[STREET_ADDRESS][US_STATE]" at bounding box center [241, 188] width 115 height 8
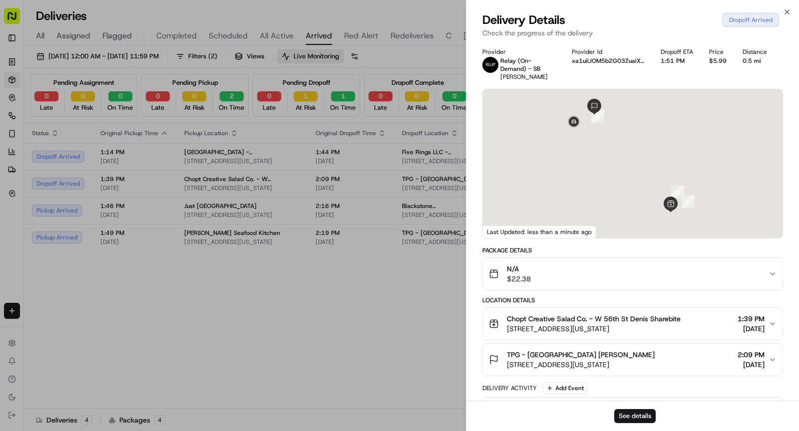
scroll to position [217, 0]
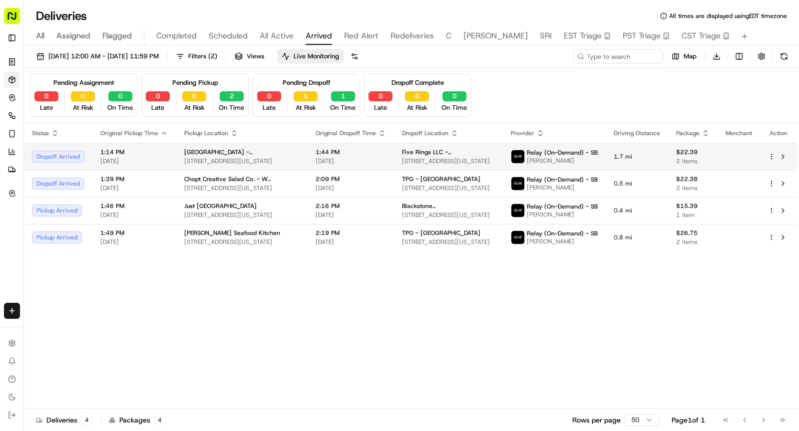
click at [240, 159] on span "[STREET_ADDRESS][US_STATE]" at bounding box center [241, 161] width 115 height 8
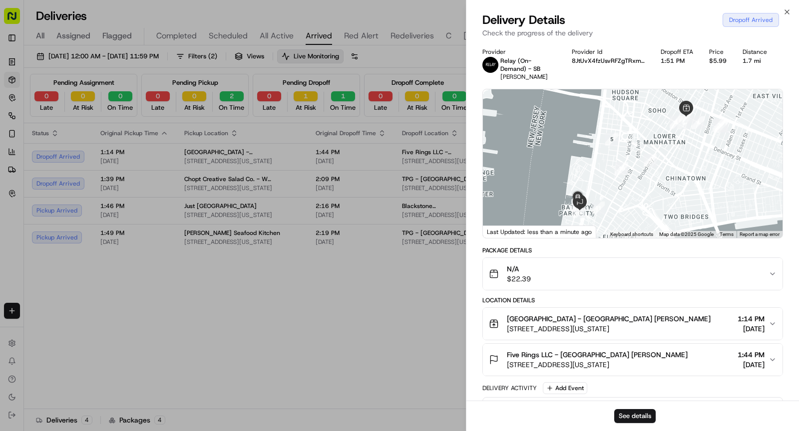
scroll to position [757, 0]
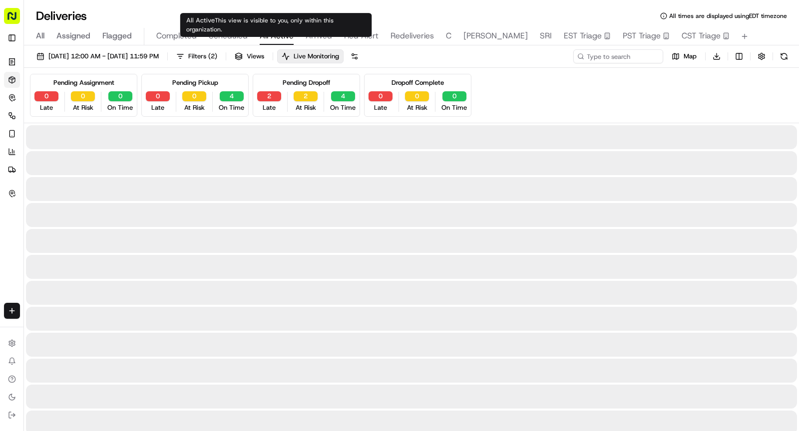
click at [275, 32] on span "All Active" at bounding box center [277, 36] width 34 height 12
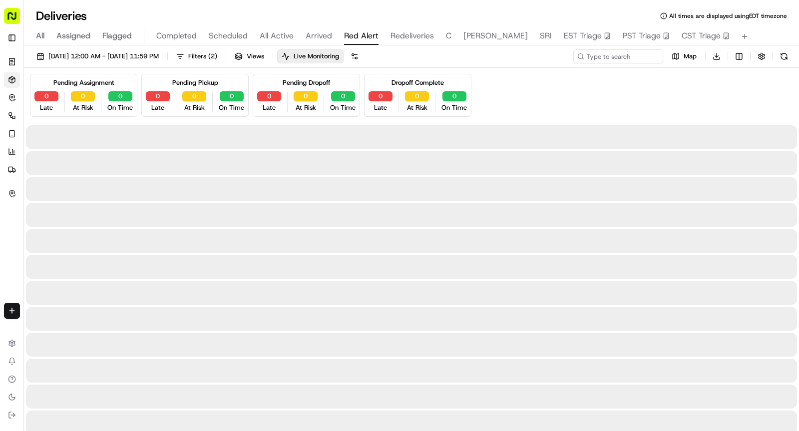
click at [365, 44] on button "Red Alert" at bounding box center [361, 36] width 34 height 17
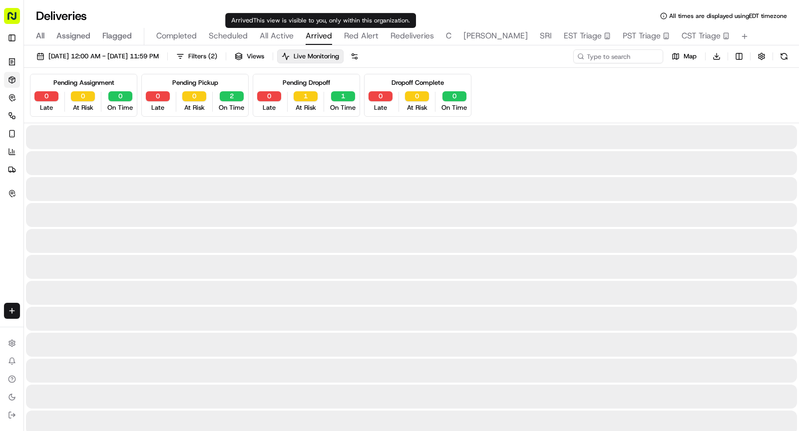
click at [307, 31] on span "Arrived" at bounding box center [318, 36] width 26 height 12
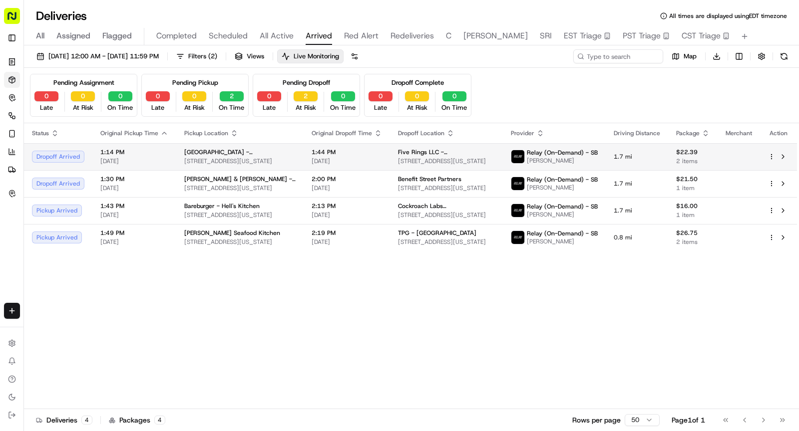
click at [201, 153] on span "[GEOGRAPHIC_DATA] - [GEOGRAPHIC_DATA]" at bounding box center [239, 152] width 111 height 8
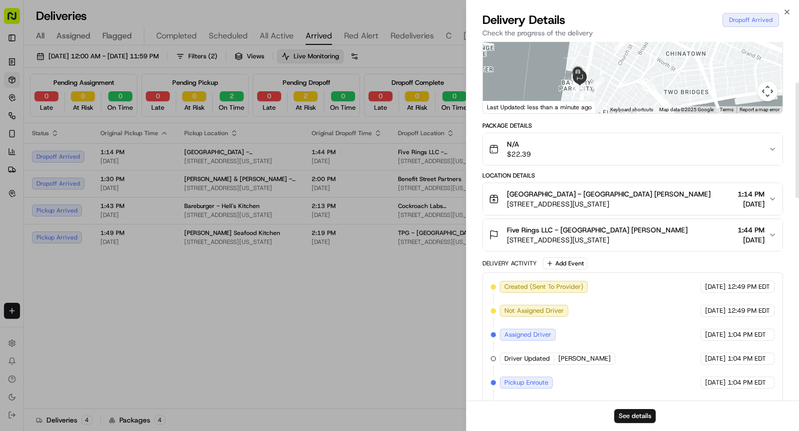
scroll to position [126, 0]
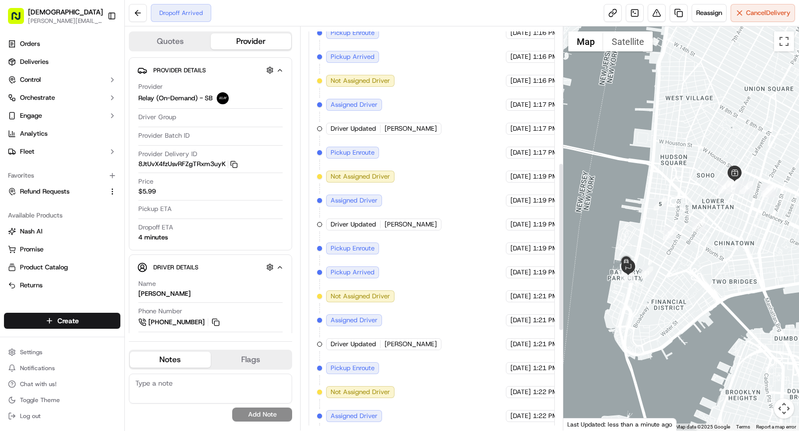
scroll to position [564, 0]
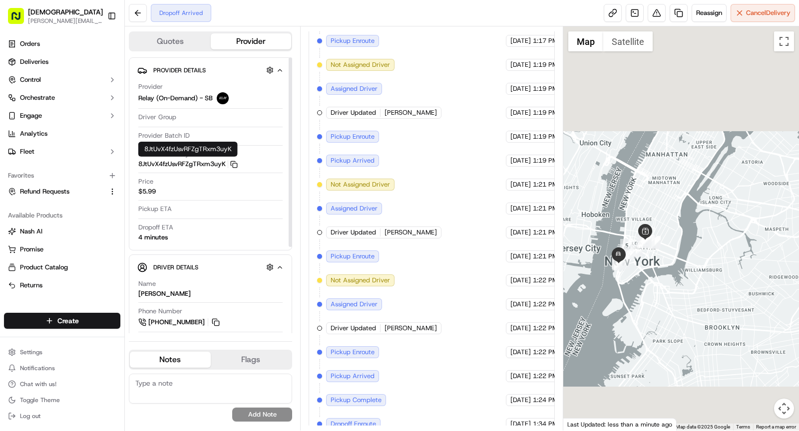
click at [235, 158] on div "Provider Delivery ID 8JtUvX4fzUsvRFZgTRxm3uyK Copy 8JtUvX4fzUsvRFZgTRxm3uyK" at bounding box center [210, 159] width 144 height 19
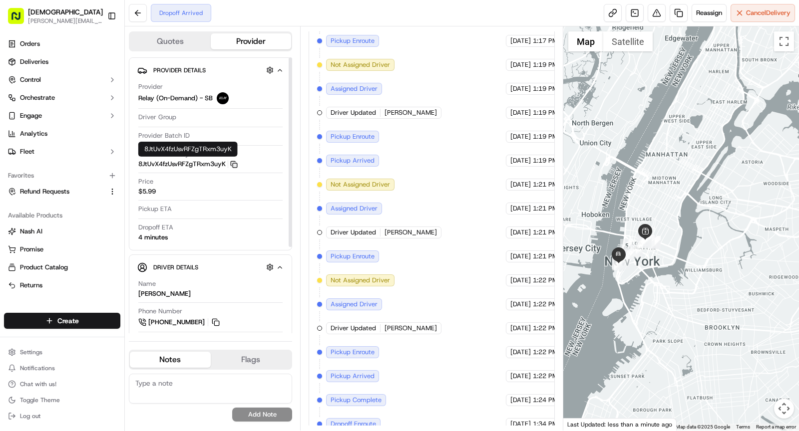
click at [235, 161] on icon "button" at bounding box center [233, 164] width 7 height 7
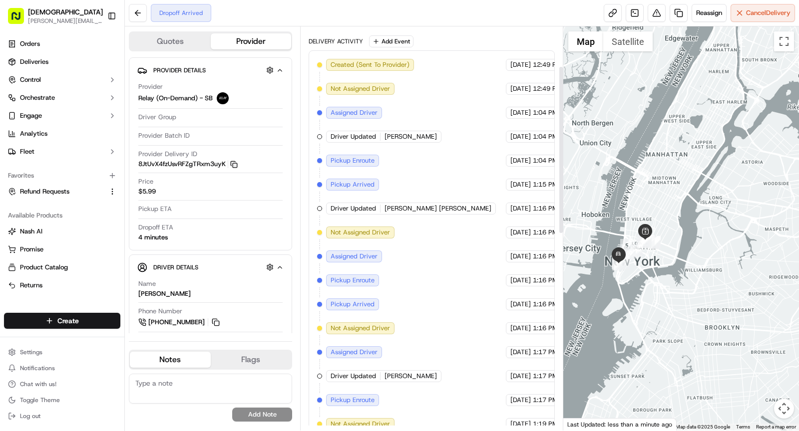
scroll to position [0, 0]
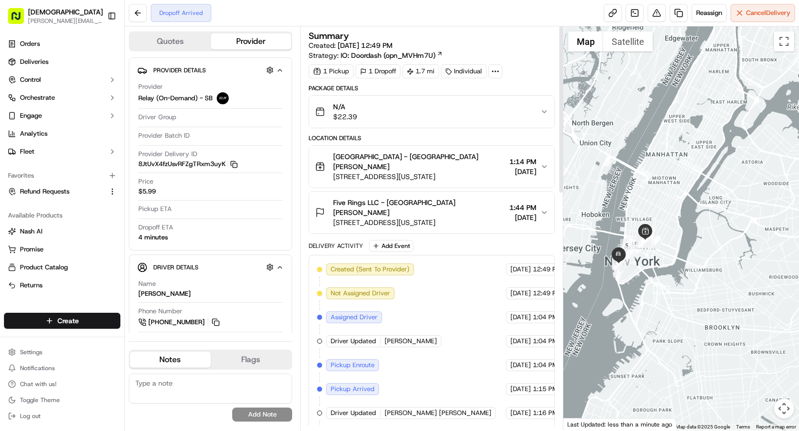
click at [495, 71] on circle at bounding box center [495, 71] width 1 height 1
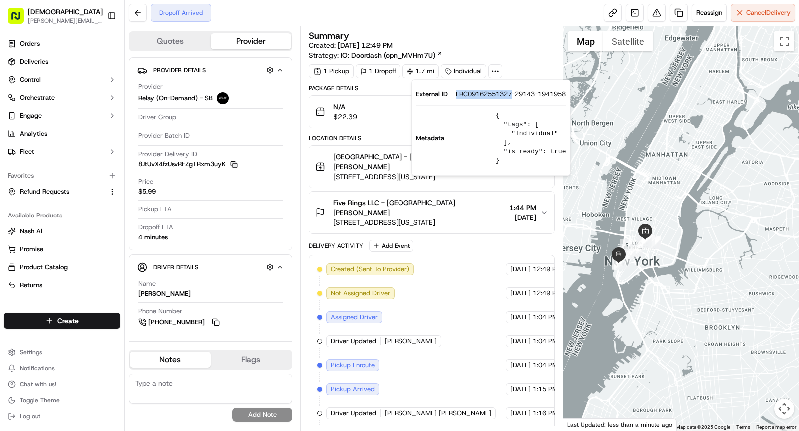
drag, startPoint x: 452, startPoint y: 94, endPoint x: 513, endPoint y: 94, distance: 60.9
click at [513, 94] on div "External ID FRC09162551327-29143-1941958" at bounding box center [491, 94] width 150 height 9
copy span "FRC09162551327"
click at [364, 172] on span "[STREET_ADDRESS][US_STATE]" at bounding box center [419, 177] width 172 height 10
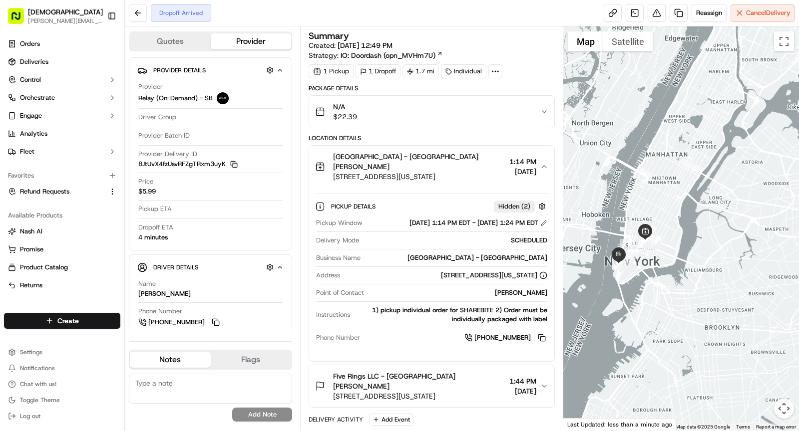
click at [495, 254] on div "[GEOGRAPHIC_DATA] - [GEOGRAPHIC_DATA]" at bounding box center [455, 258] width 183 height 9
copy div "[GEOGRAPHIC_DATA] - [GEOGRAPHIC_DATA]"
click at [348, 154] on span "[GEOGRAPHIC_DATA] - [GEOGRAPHIC_DATA] [PERSON_NAME]" at bounding box center [419, 162] width 172 height 20
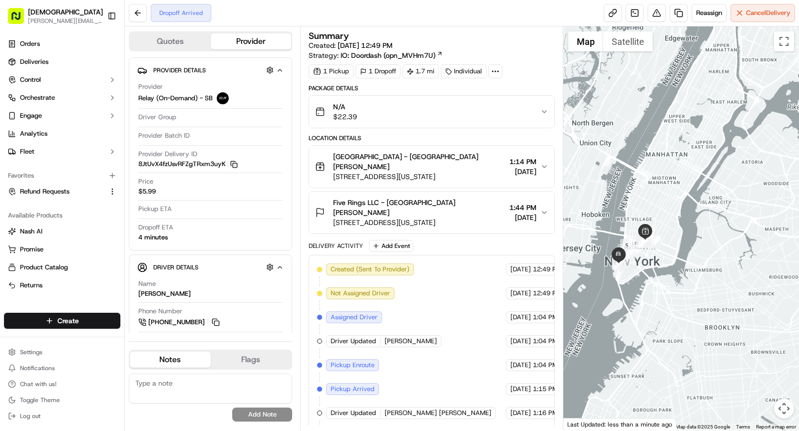
click at [479, 218] on span "[STREET_ADDRESS][US_STATE]" at bounding box center [419, 223] width 172 height 10
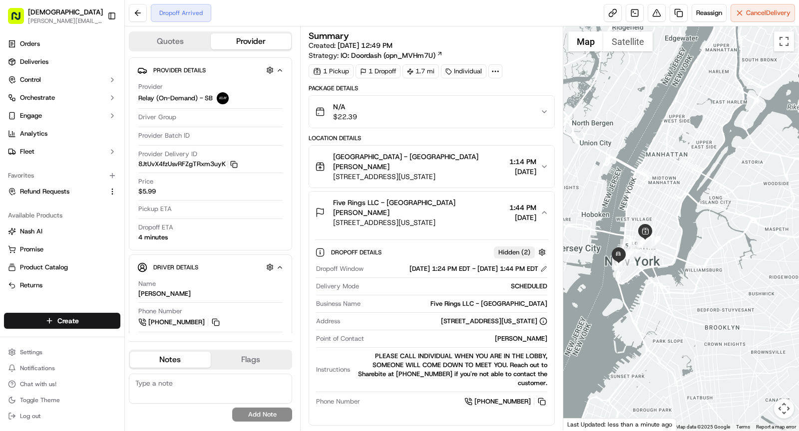
click at [525, 334] on div "[PERSON_NAME]" at bounding box center [457, 338] width 179 height 9
copy div "[PERSON_NAME]"
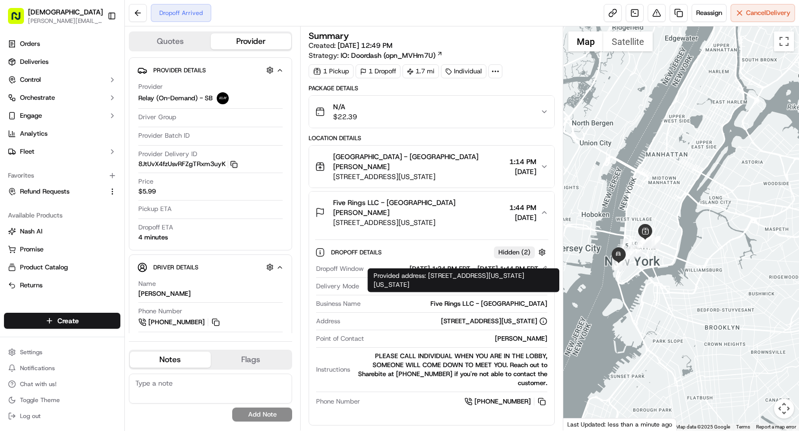
click at [408, 218] on span "[STREET_ADDRESS][US_STATE]" at bounding box center [419, 223] width 172 height 10
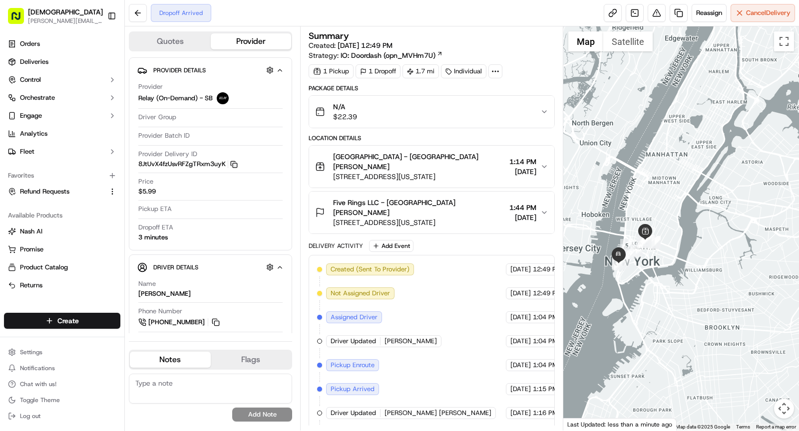
click at [433, 198] on span "Five Rings LLC - [GEOGRAPHIC_DATA] [PERSON_NAME]" at bounding box center [419, 208] width 172 height 20
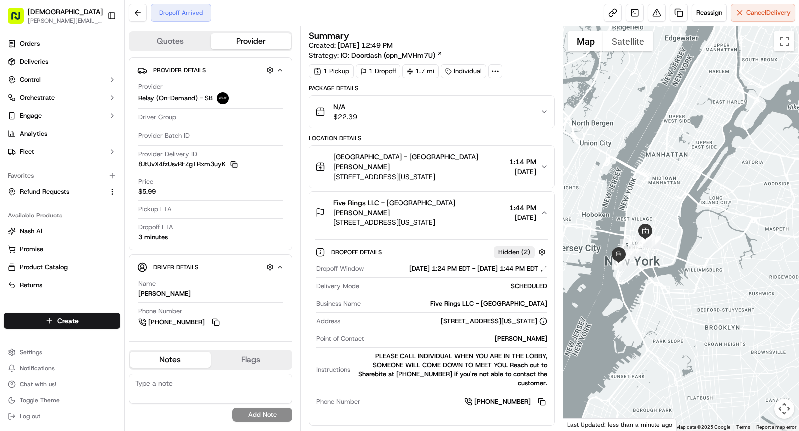
click at [458, 218] on span "[STREET_ADDRESS][US_STATE]" at bounding box center [419, 223] width 172 height 10
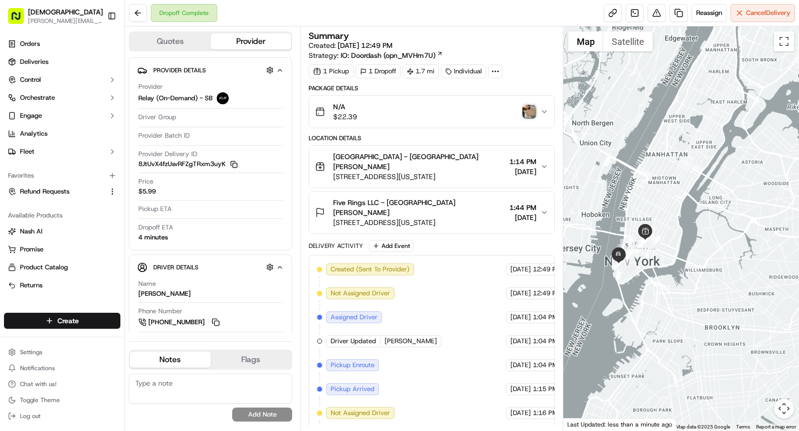
click at [527, 111] on img "button" at bounding box center [529, 112] width 14 height 14
